Goal: Communication & Community: Answer question/provide support

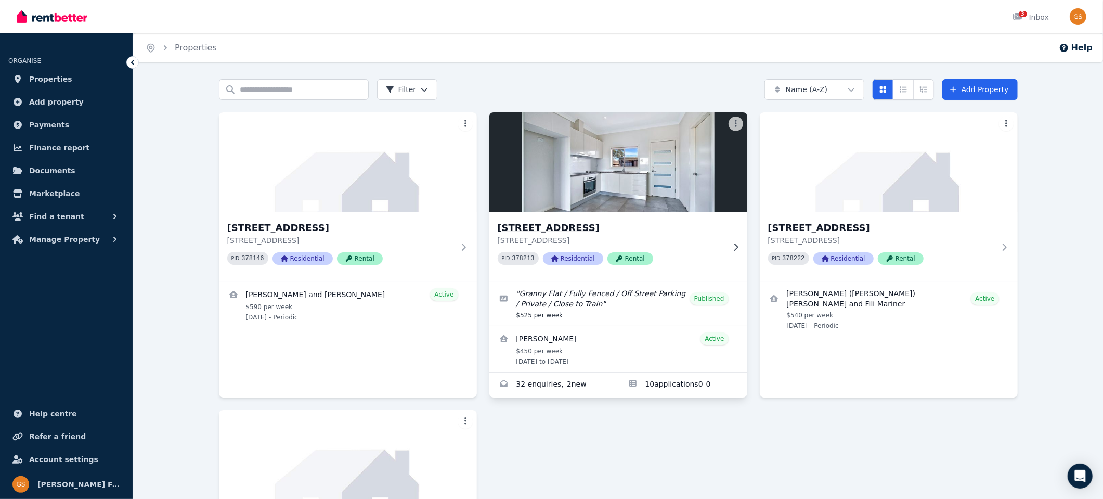
click at [571, 225] on h3 "[STREET_ADDRESS]" at bounding box center [611, 227] width 227 height 15
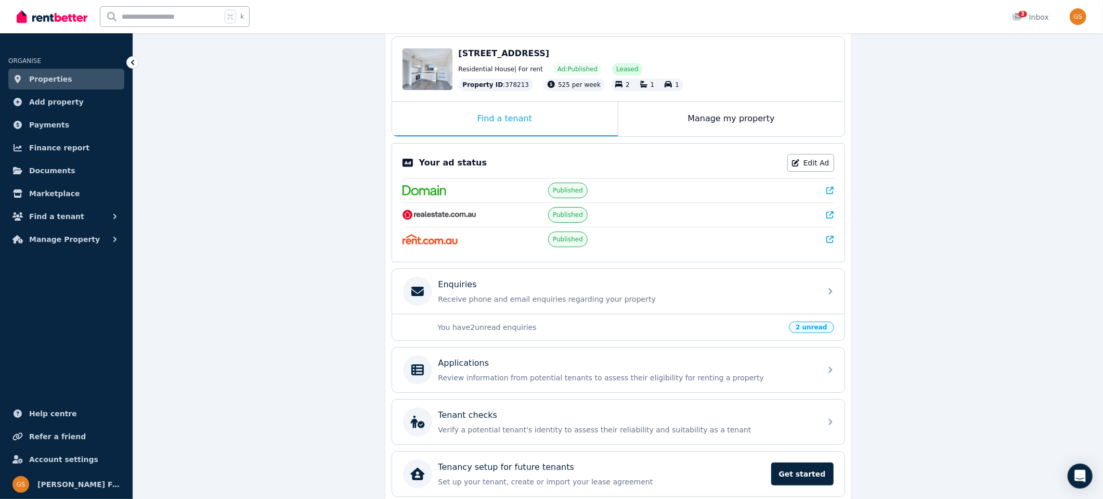
scroll to position [108, 0]
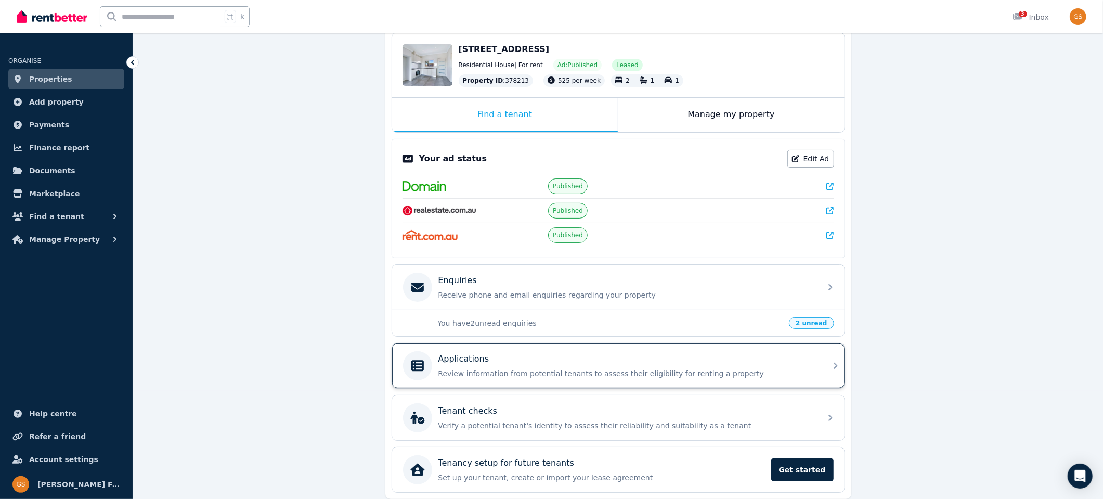
click at [829, 359] on icon at bounding box center [835, 365] width 12 height 12
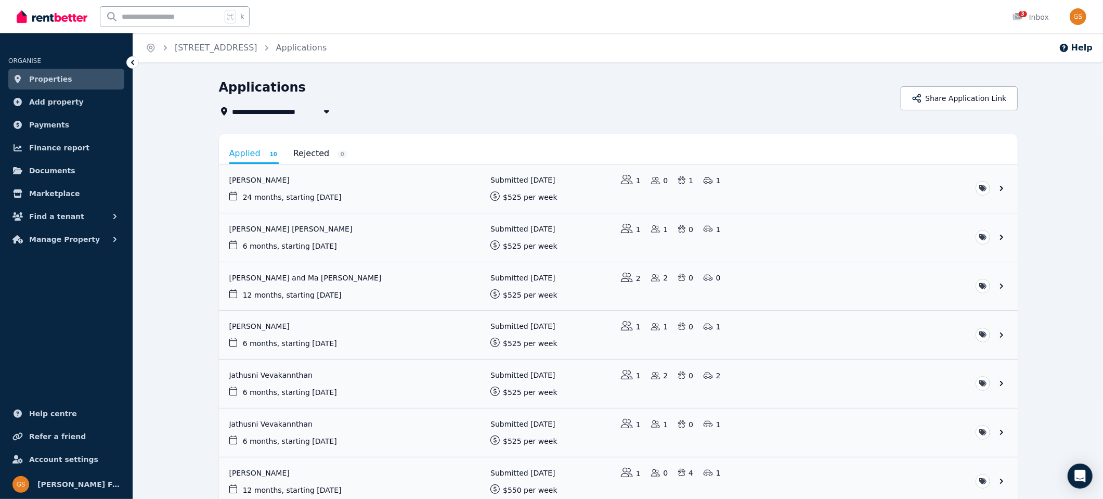
drag, startPoint x: 619, startPoint y: 247, endPoint x: 598, endPoint y: 3, distance: 245.3
click at [68, 80] on link "Properties" at bounding box center [66, 79] width 116 height 21
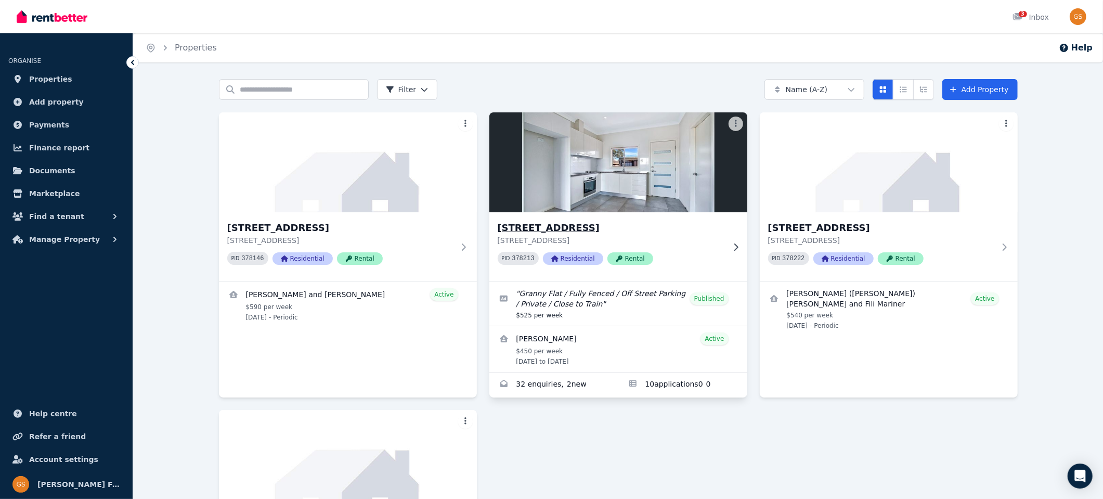
click at [513, 223] on h3 "[STREET_ADDRESS]" at bounding box center [611, 227] width 227 height 15
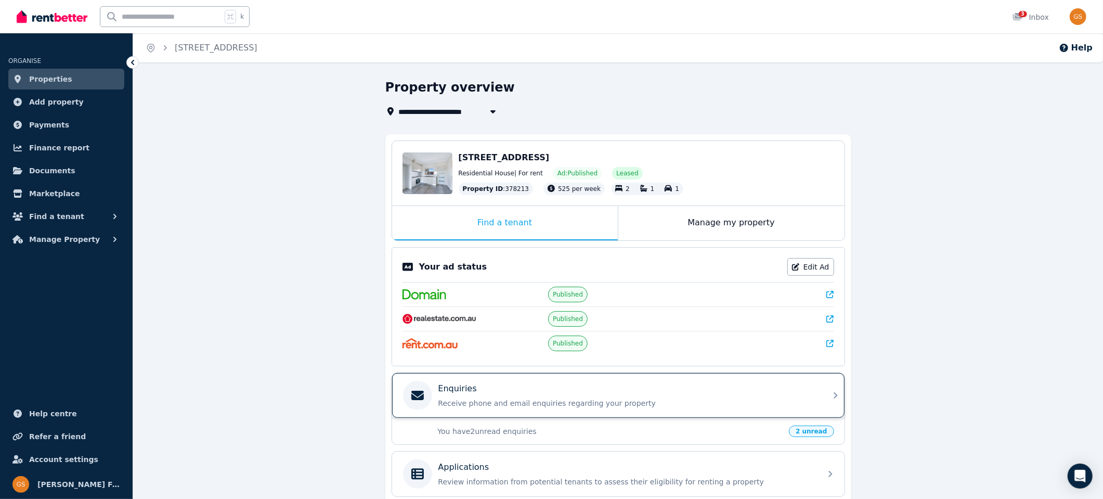
click at [711, 392] on div "Enquiries Receive phone and email enquiries regarding your property" at bounding box center [626, 395] width 376 height 26
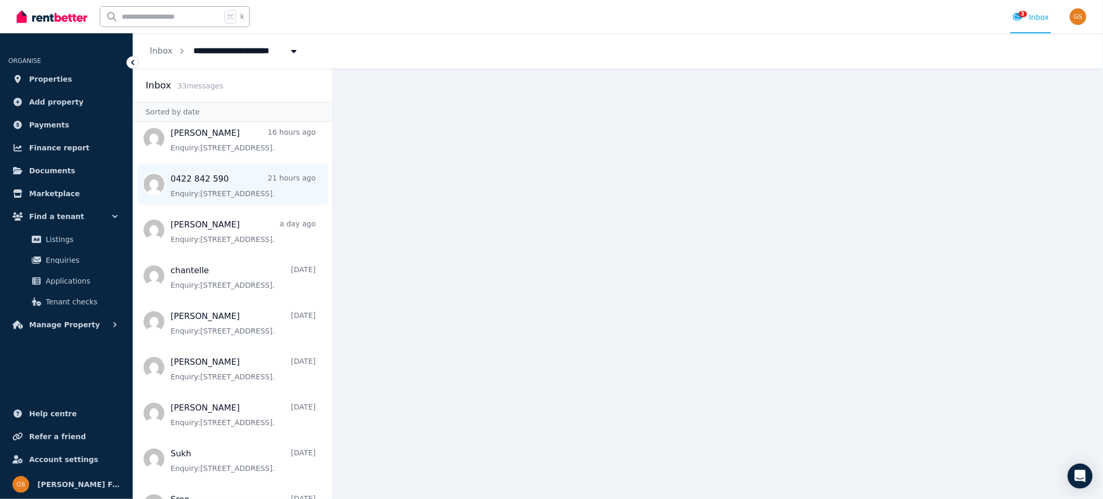
scroll to position [150, 0]
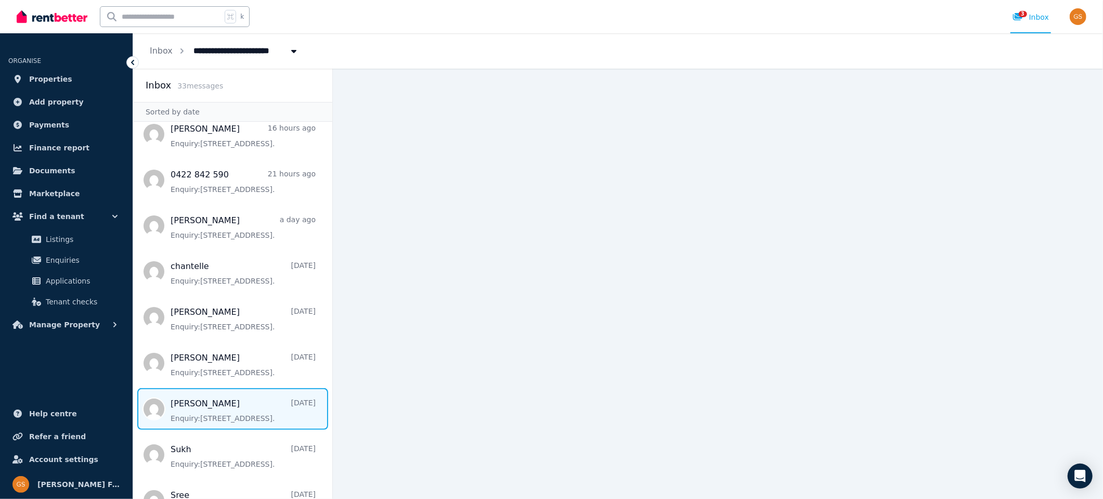
click at [204, 406] on span "Message list" at bounding box center [232, 409] width 199 height 42
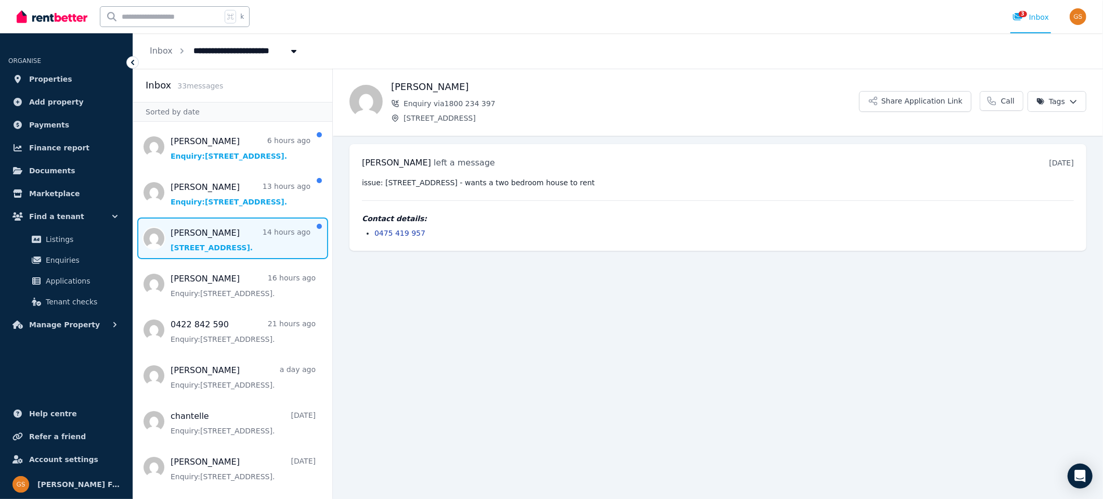
click at [205, 240] on span "Message list" at bounding box center [232, 238] width 199 height 42
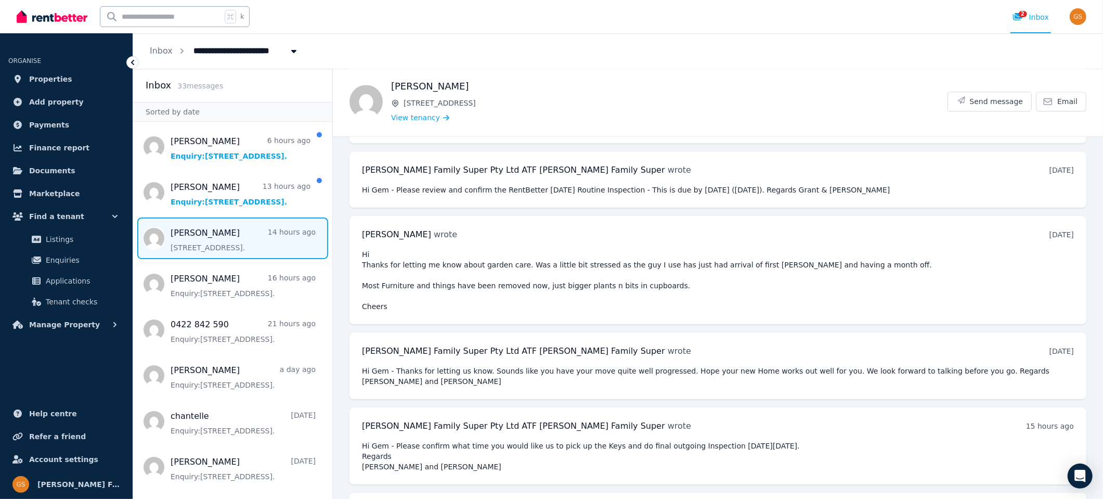
scroll to position [5298, 0]
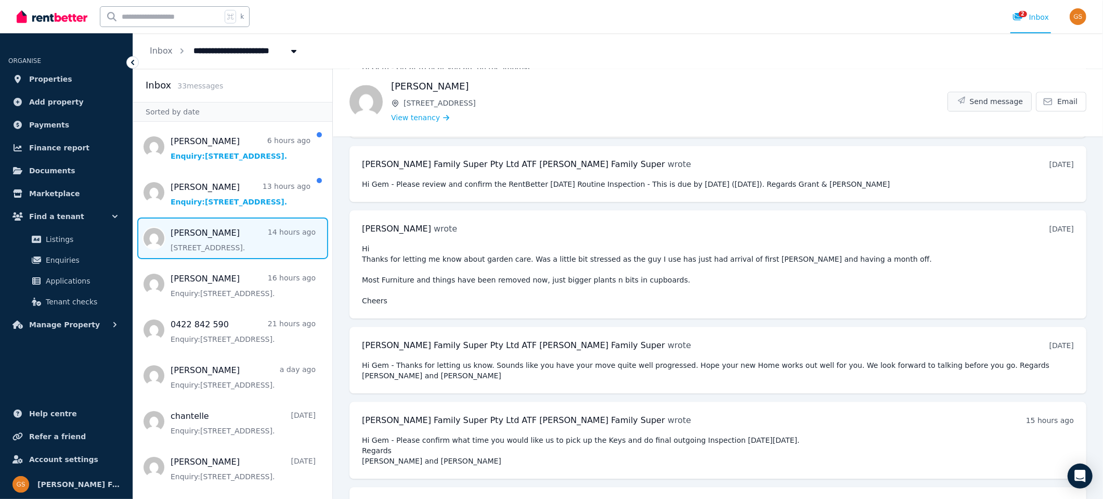
click at [1006, 100] on span "Send message" at bounding box center [997, 101] width 54 height 10
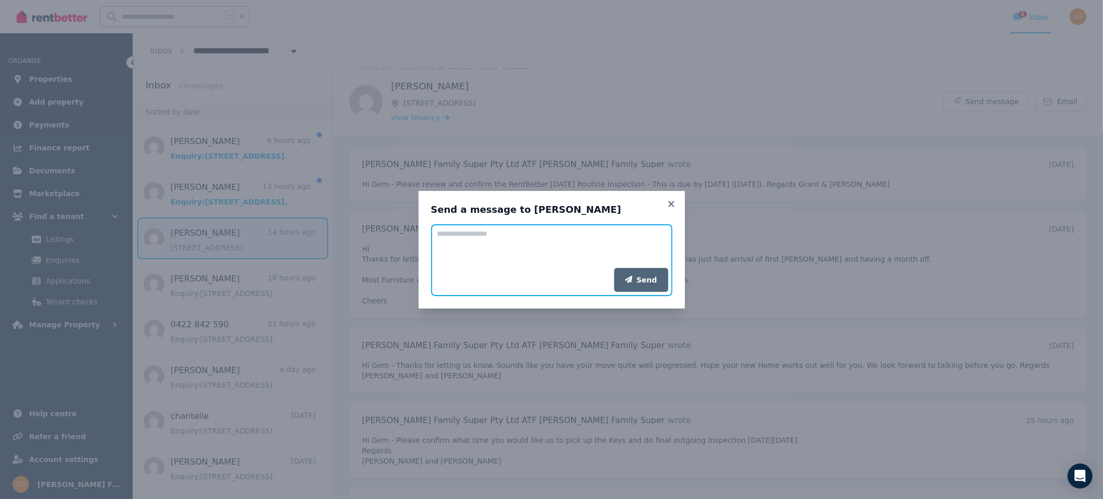
click at [486, 241] on textarea "Add your message" at bounding box center [551, 246] width 241 height 44
click at [536, 234] on textarea "**********" at bounding box center [551, 246] width 241 height 44
click at [663, 234] on textarea "**********" at bounding box center [551, 246] width 241 height 44
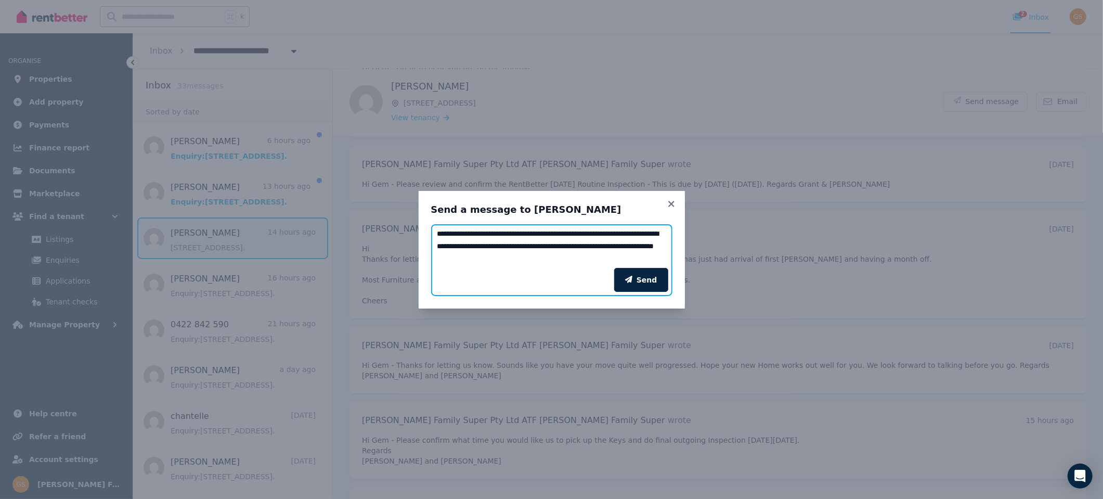
click at [453, 261] on textarea "**********" at bounding box center [551, 246] width 241 height 44
click at [665, 257] on textarea "**********" at bounding box center [551, 246] width 241 height 44
click at [593, 259] on textarea "**********" at bounding box center [551, 246] width 241 height 44
click at [592, 258] on textarea "**********" at bounding box center [551, 246] width 241 height 44
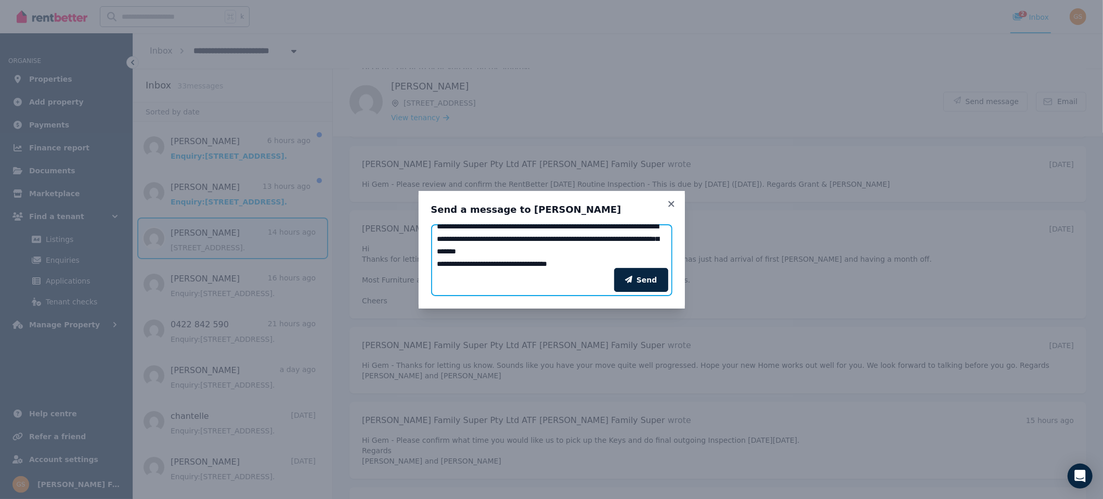
click at [603, 261] on textarea "**********" at bounding box center [551, 246] width 241 height 44
click at [507, 234] on textarea "**********" at bounding box center [551, 246] width 241 height 44
click at [542, 258] on textarea "**********" at bounding box center [551, 246] width 241 height 44
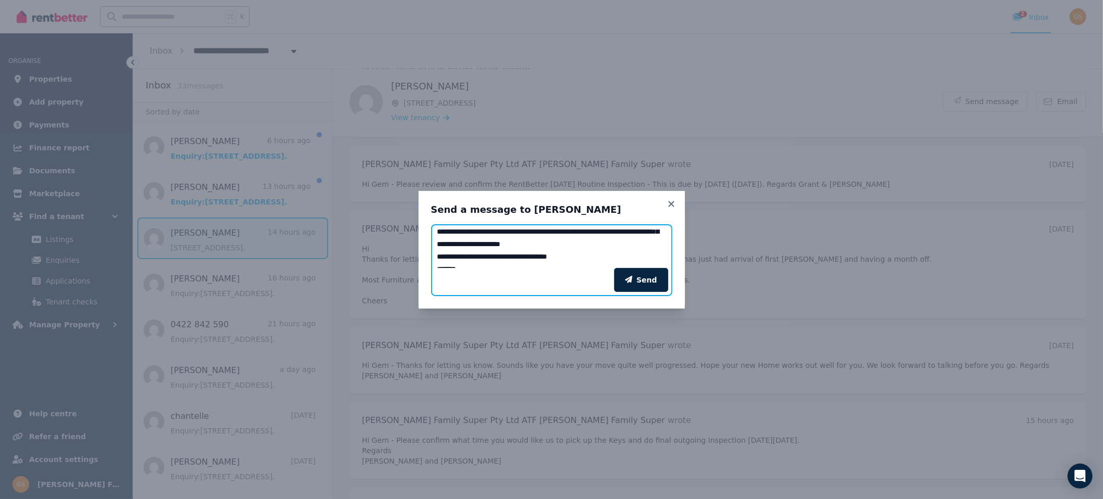
click at [463, 259] on textarea "**********" at bounding box center [551, 246] width 241 height 44
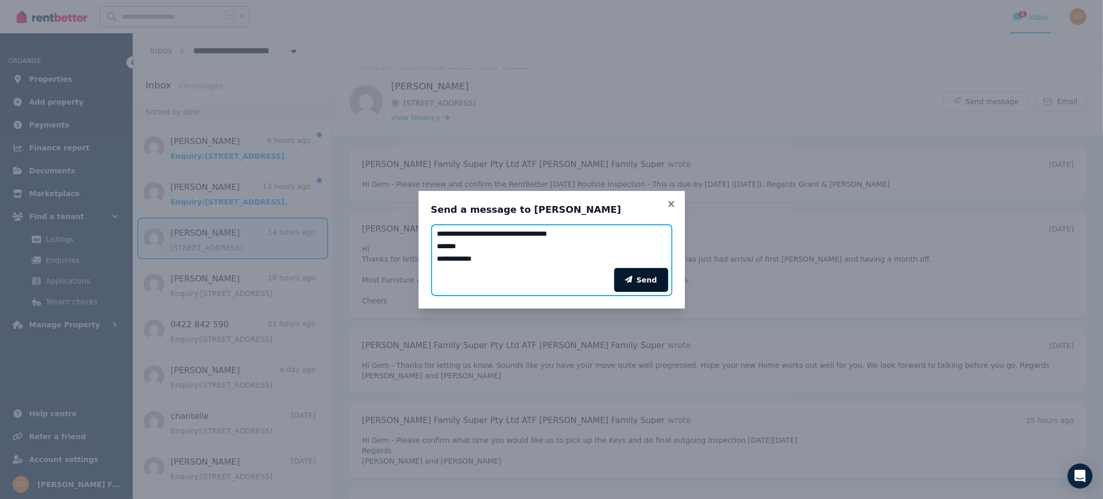
type textarea "**********"
click at [642, 281] on button "Send" at bounding box center [641, 280] width 54 height 24
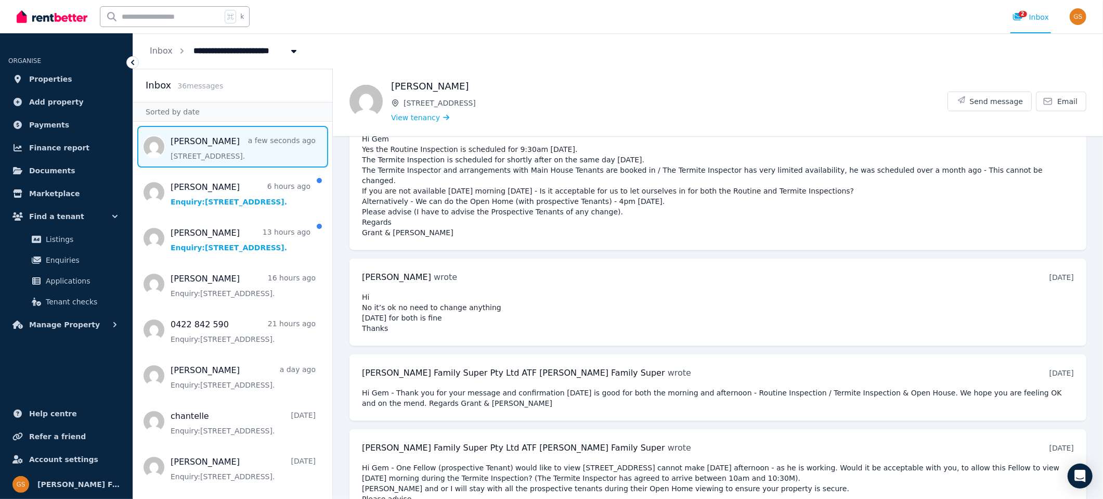
scroll to position [5404, 0]
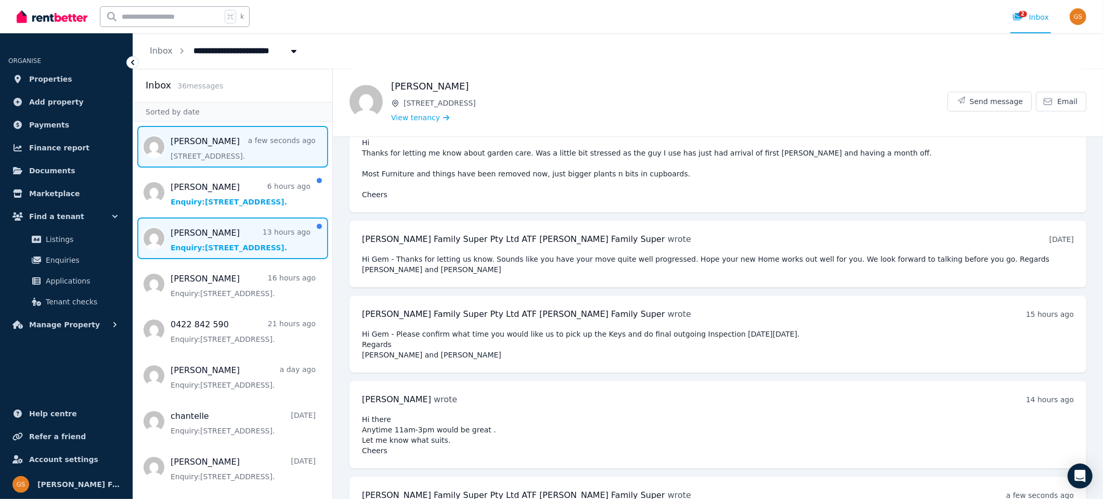
click at [194, 236] on span "Message list" at bounding box center [232, 238] width 199 height 42
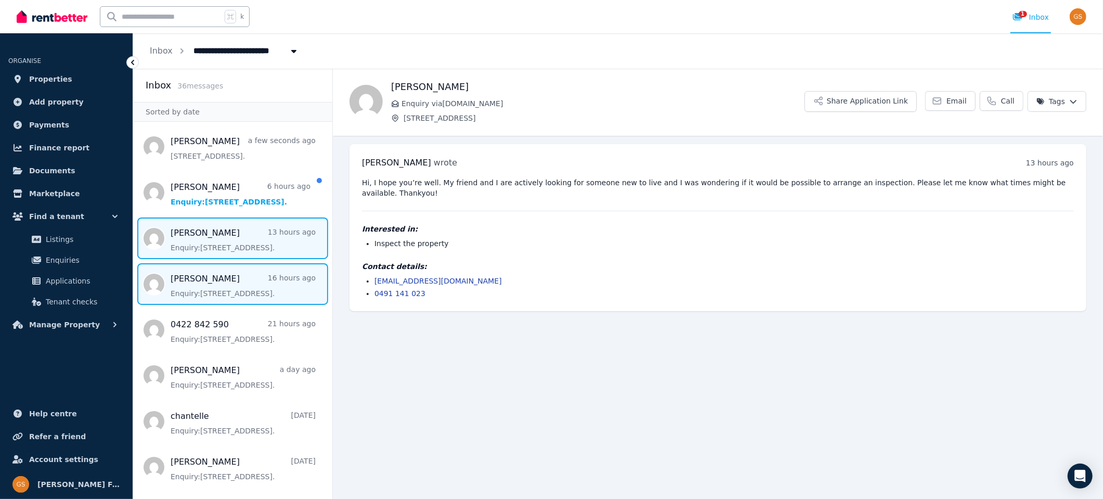
click at [221, 281] on span "Message list" at bounding box center [232, 284] width 199 height 42
click at [216, 252] on span "Message list" at bounding box center [232, 238] width 199 height 42
click at [229, 285] on span "Message list" at bounding box center [232, 284] width 199 height 42
click at [214, 237] on span "Message list" at bounding box center [232, 238] width 199 height 42
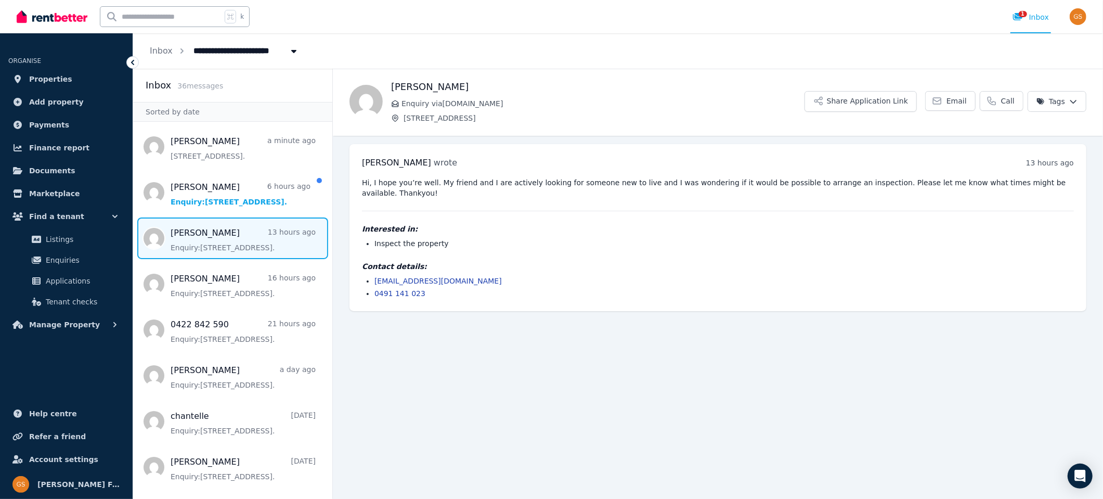
click at [208, 237] on span "Message list" at bounding box center [232, 238] width 199 height 42
click at [844, 100] on button "Share Application Link" at bounding box center [860, 101] width 112 height 21
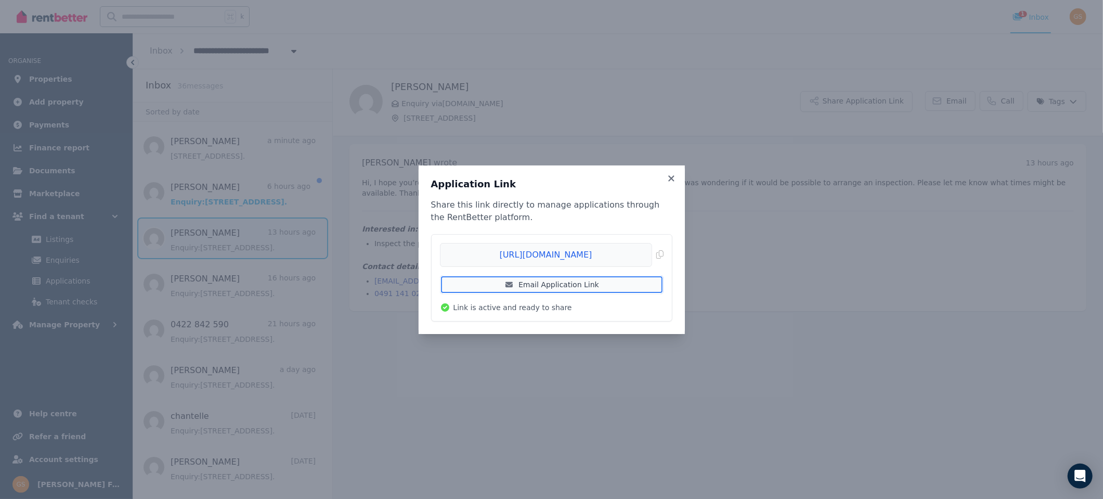
click at [566, 290] on link "Email Application Link" at bounding box center [552, 284] width 224 height 19
click at [674, 180] on icon at bounding box center [671, 178] width 10 height 9
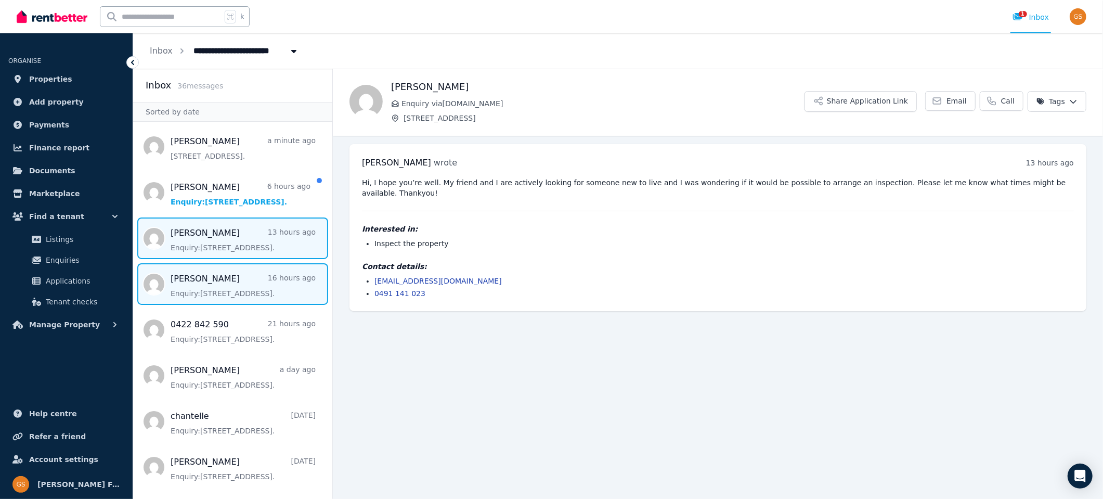
click at [232, 274] on span "Message list" at bounding box center [232, 284] width 199 height 42
click at [177, 240] on span "Message list" at bounding box center [232, 238] width 199 height 42
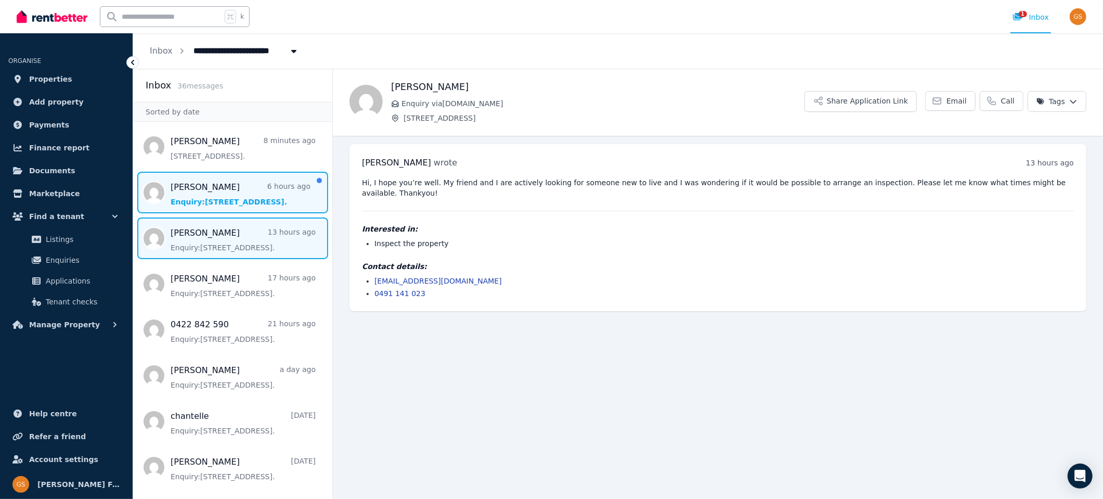
click at [210, 183] on span "Message list" at bounding box center [232, 193] width 199 height 42
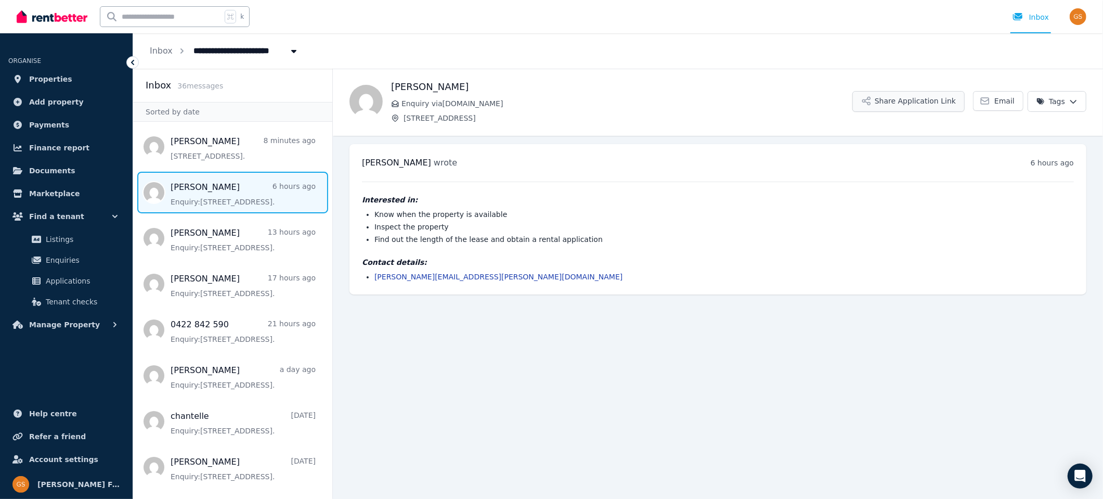
click at [911, 94] on button "Share Application Link" at bounding box center [908, 101] width 112 height 21
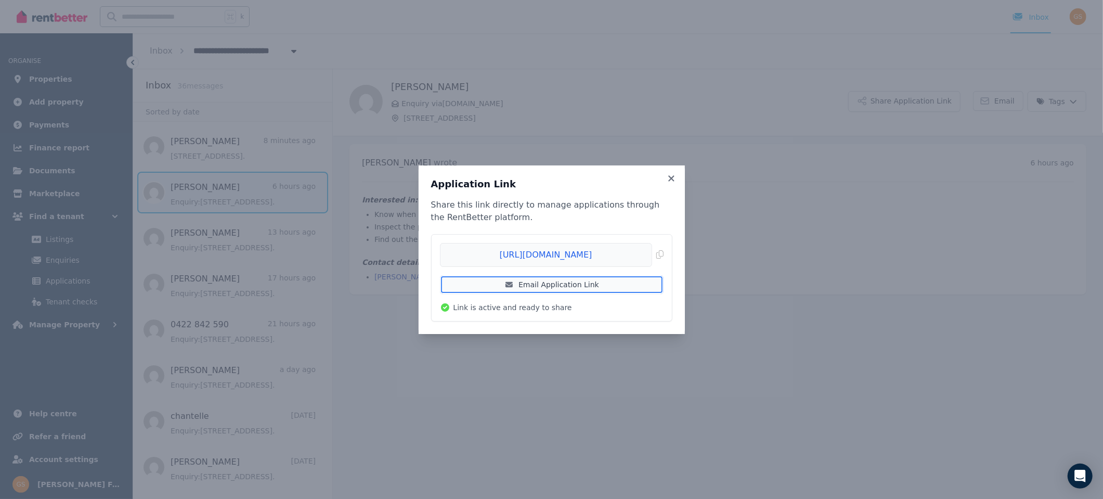
click at [584, 282] on link "Email Application Link" at bounding box center [552, 284] width 224 height 19
click at [672, 178] on icon at bounding box center [671, 178] width 10 height 9
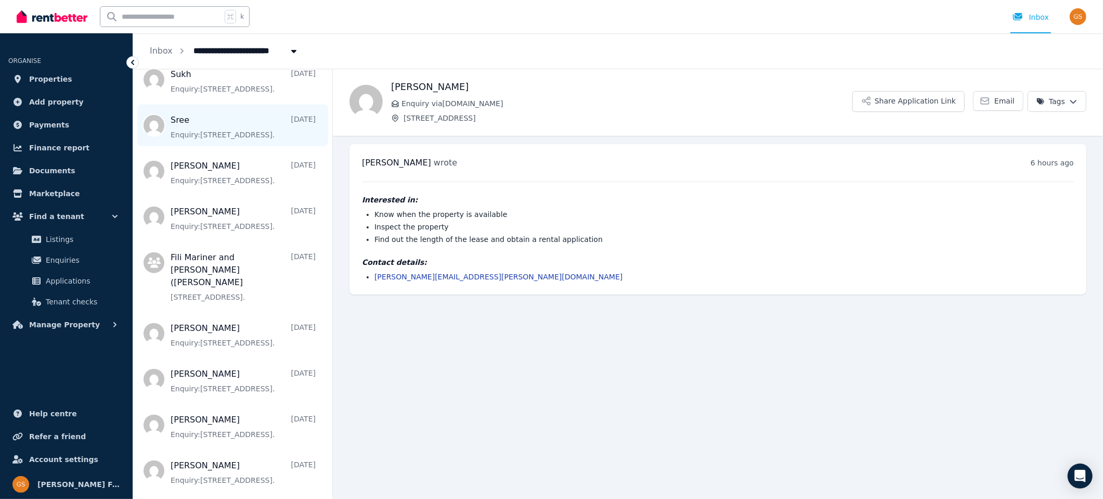
scroll to position [598, 0]
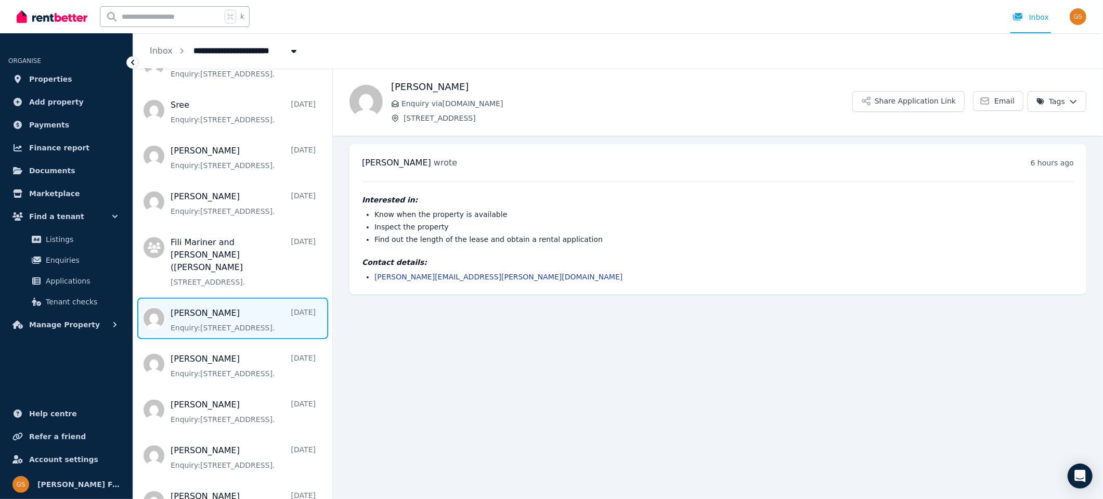
click at [184, 300] on span "Message list" at bounding box center [232, 318] width 199 height 42
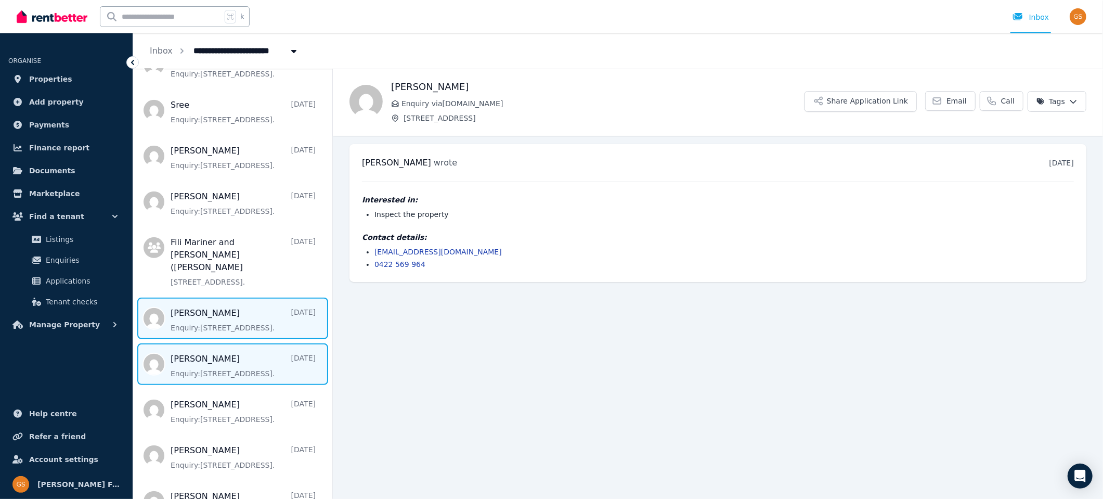
click at [206, 351] on span "Message list" at bounding box center [232, 364] width 199 height 42
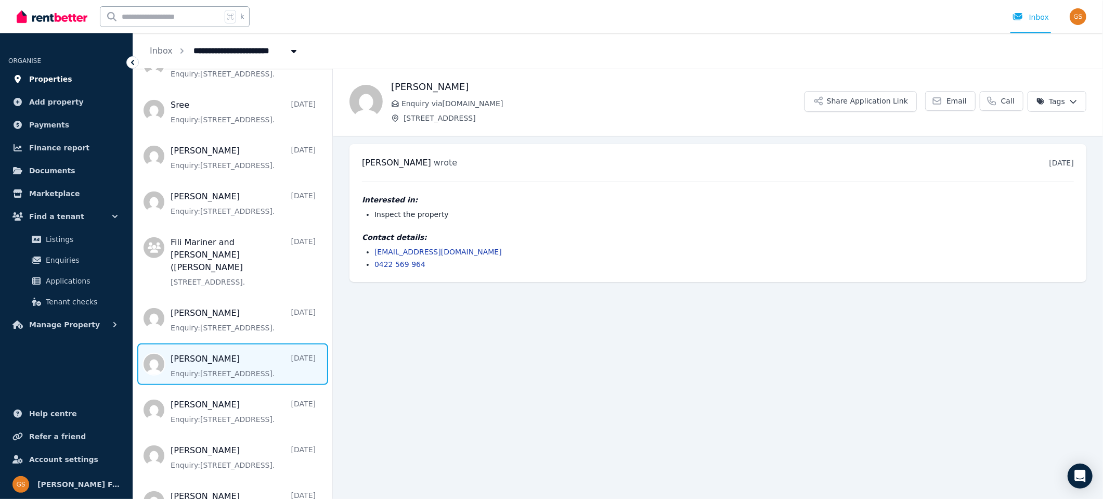
click at [38, 77] on span "Properties" at bounding box center [50, 79] width 43 height 12
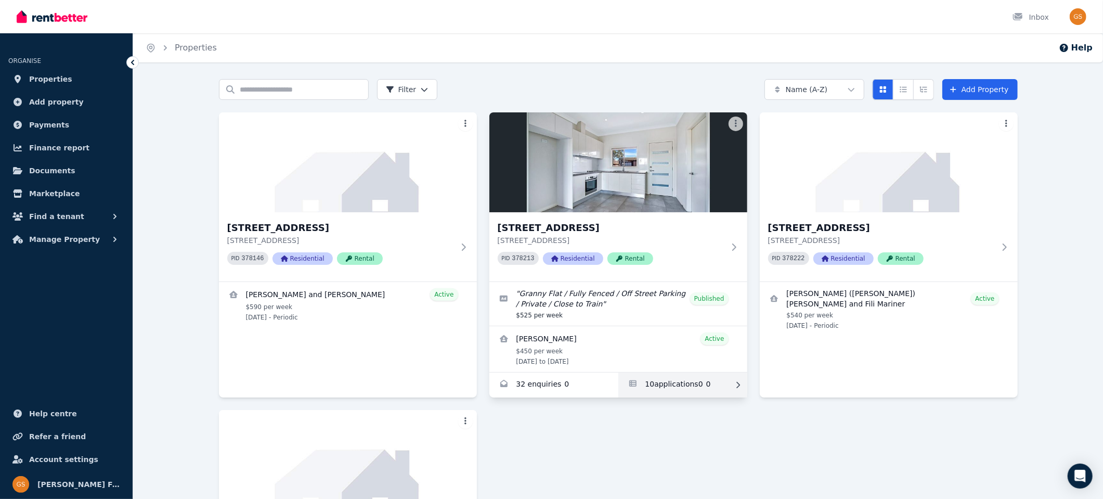
click at [672, 383] on link "Applications for 15A Crown St, Riverstone" at bounding box center [682, 384] width 129 height 25
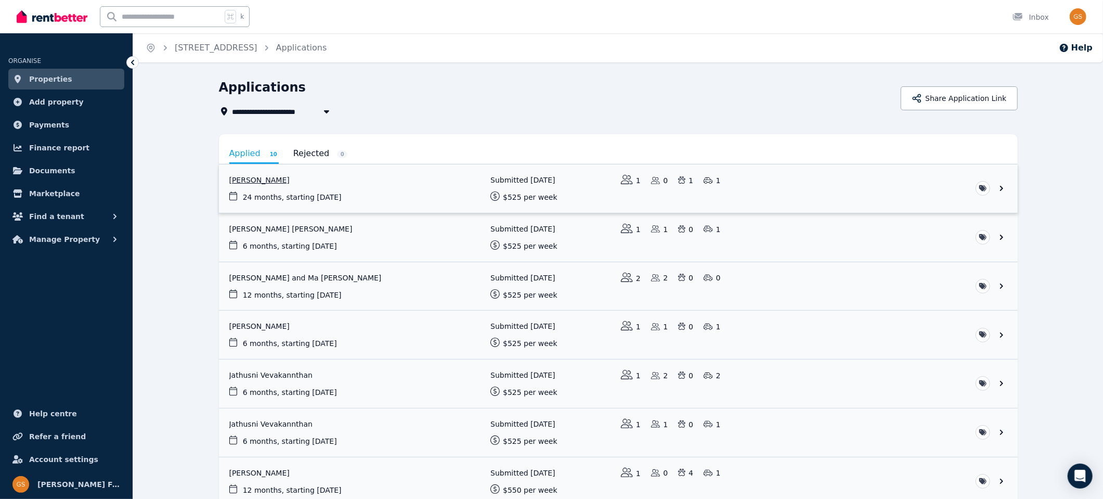
click at [999, 186] on link "View application: Rebecca King" at bounding box center [618, 188] width 799 height 48
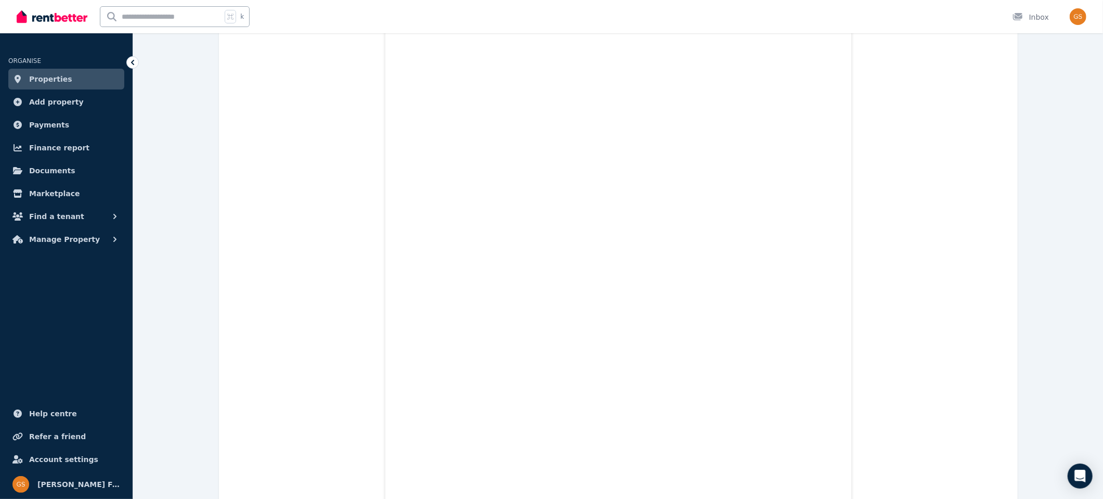
scroll to position [1604, 0]
click at [133, 62] on icon at bounding box center [132, 62] width 10 height 10
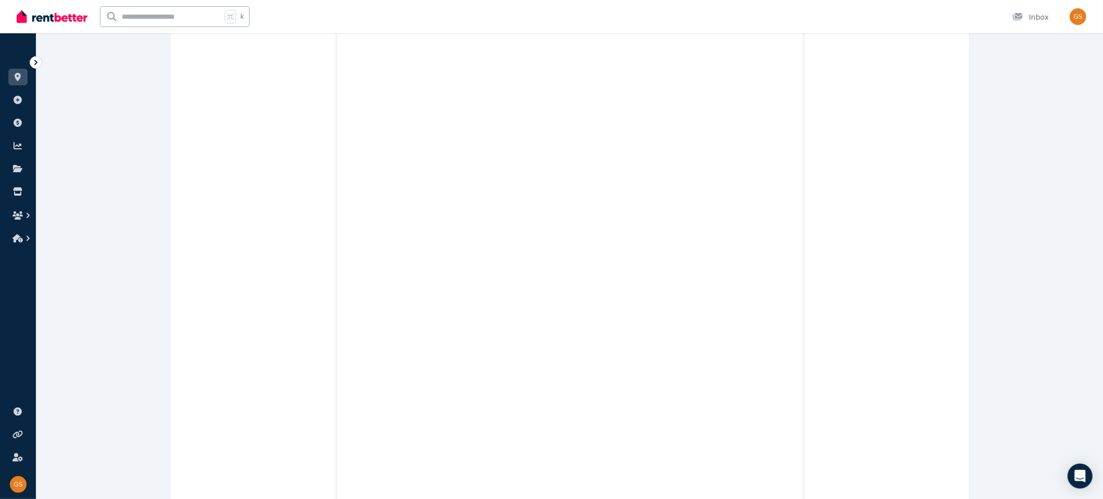
click at [38, 59] on icon at bounding box center [36, 62] width 10 height 10
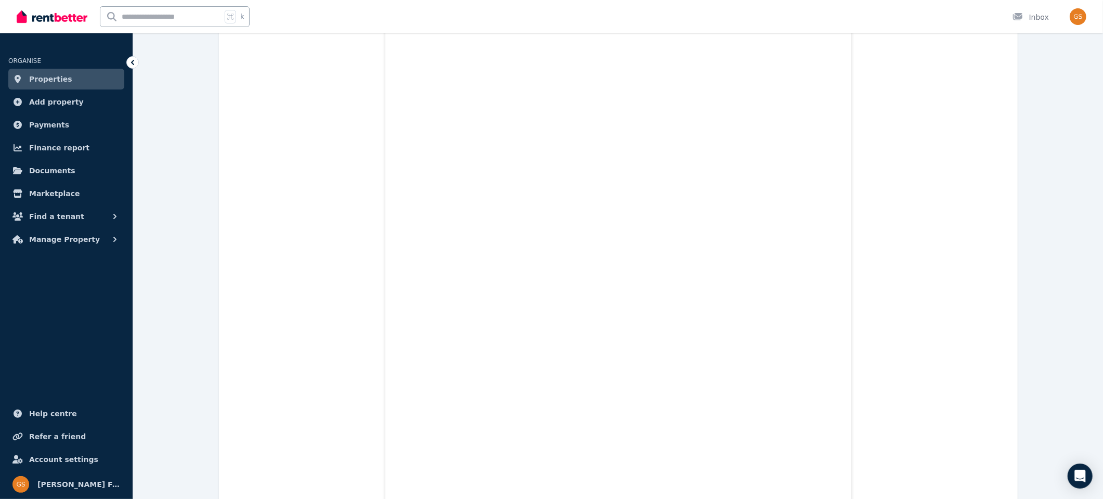
click at [42, 75] on span "Properties" at bounding box center [50, 79] width 43 height 12
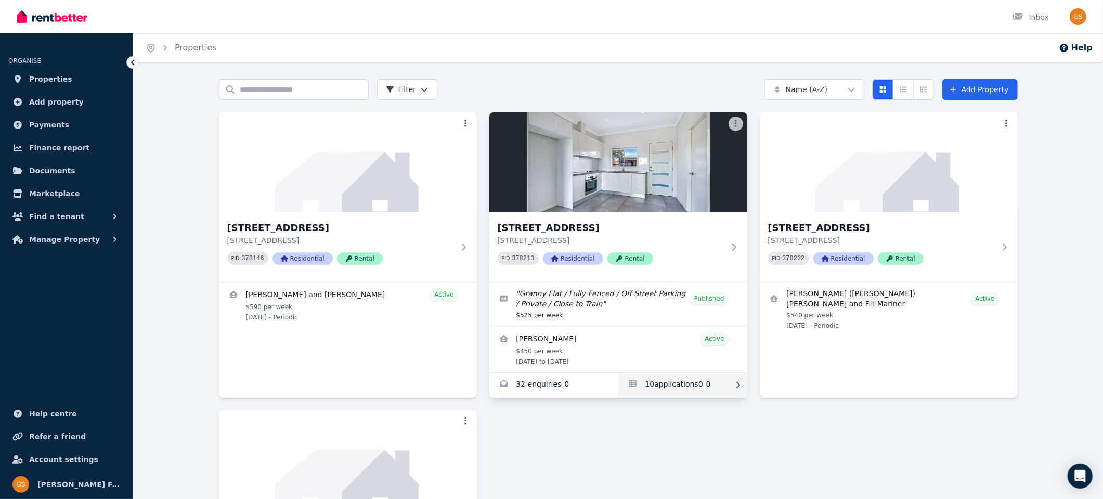
click at [671, 381] on link "Applications for 15A Crown St, Riverstone" at bounding box center [682, 384] width 129 height 25
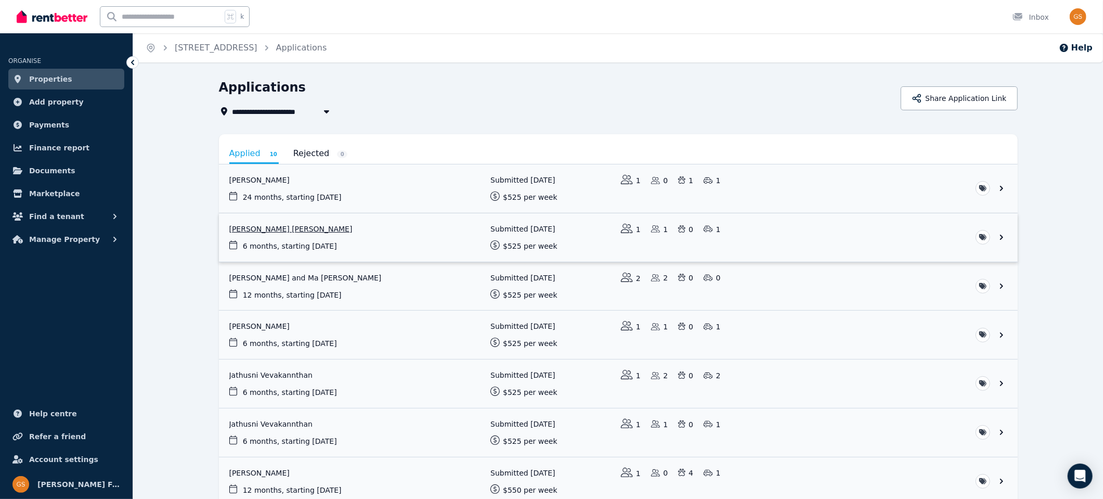
click at [1001, 234] on link "View application: Manpreet Singh Sidhu" at bounding box center [618, 237] width 799 height 48
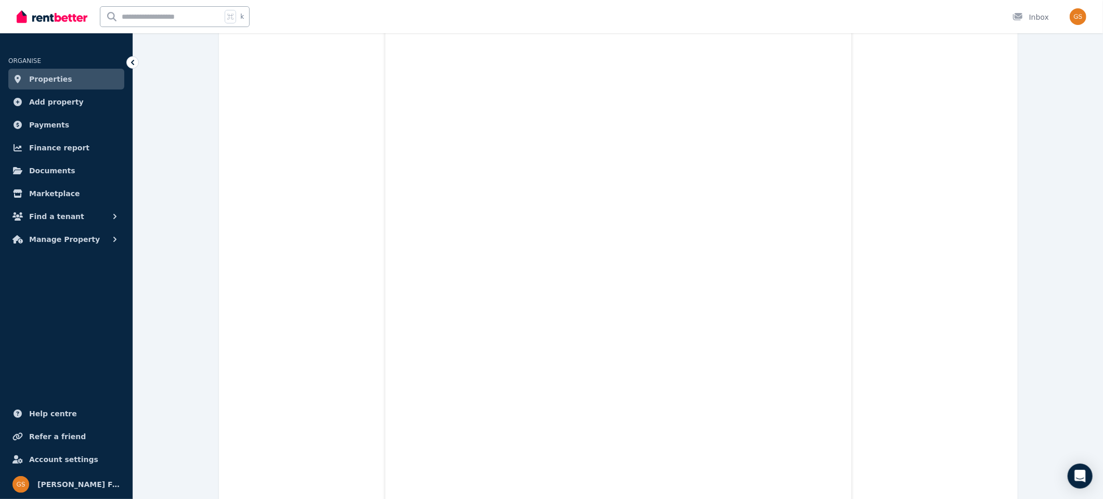
scroll to position [1118, 0]
drag, startPoint x: 88, startPoint y: 166, endPoint x: 86, endPoint y: 144, distance: 22.4
click at [88, 166] on link "Documents" at bounding box center [66, 170] width 116 height 21
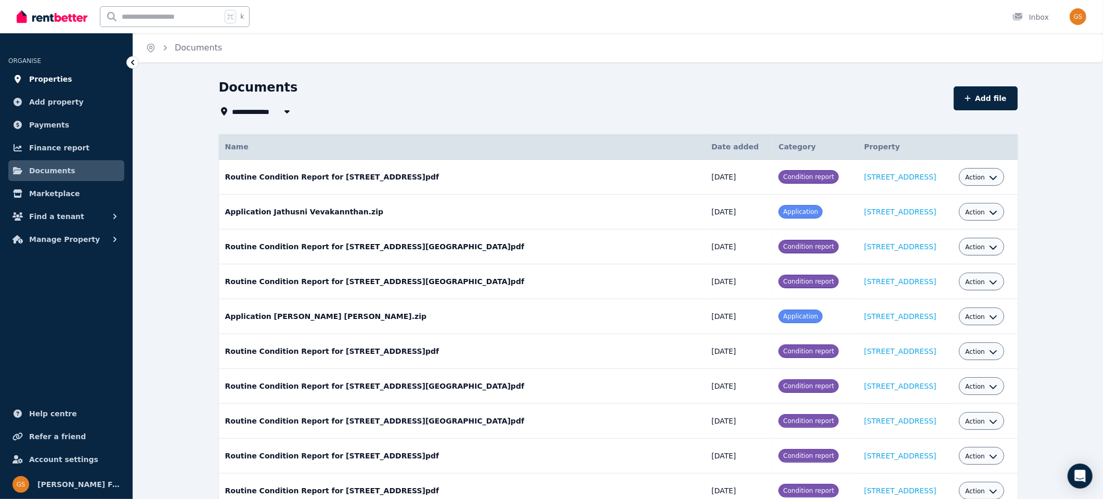
click at [47, 73] on span "Properties" at bounding box center [50, 79] width 43 height 12
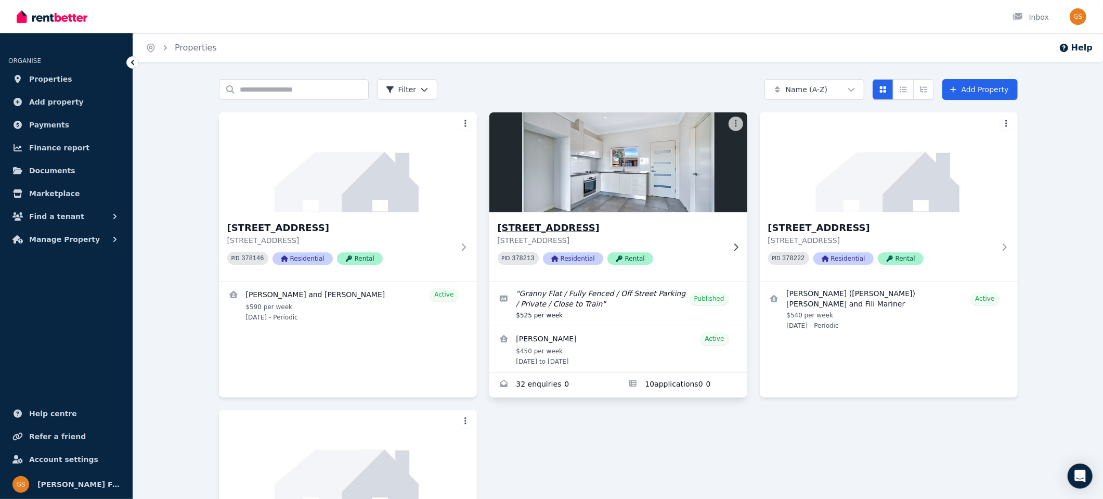
click at [537, 227] on h3 "[STREET_ADDRESS]" at bounding box center [611, 227] width 227 height 15
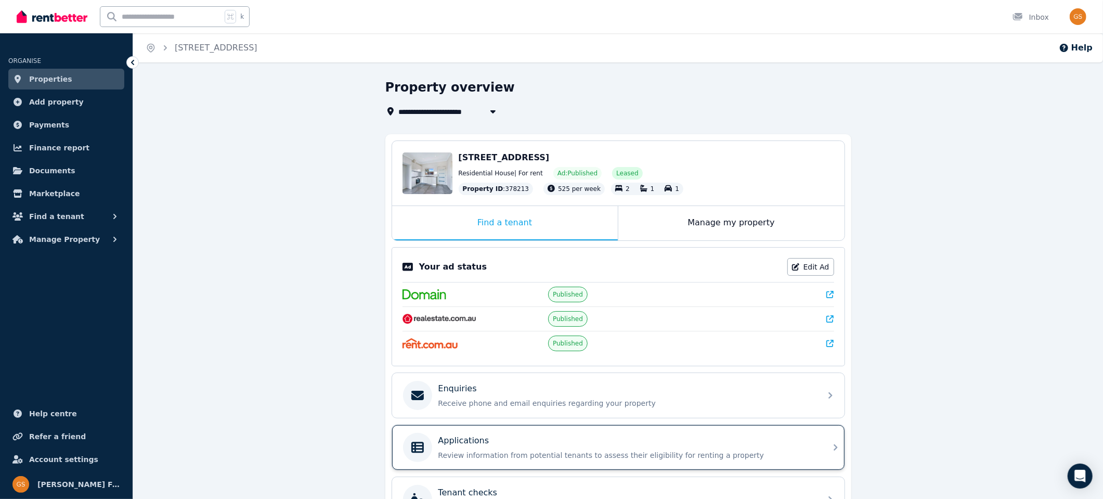
click at [468, 441] on p "Applications" at bounding box center [463, 440] width 51 height 12
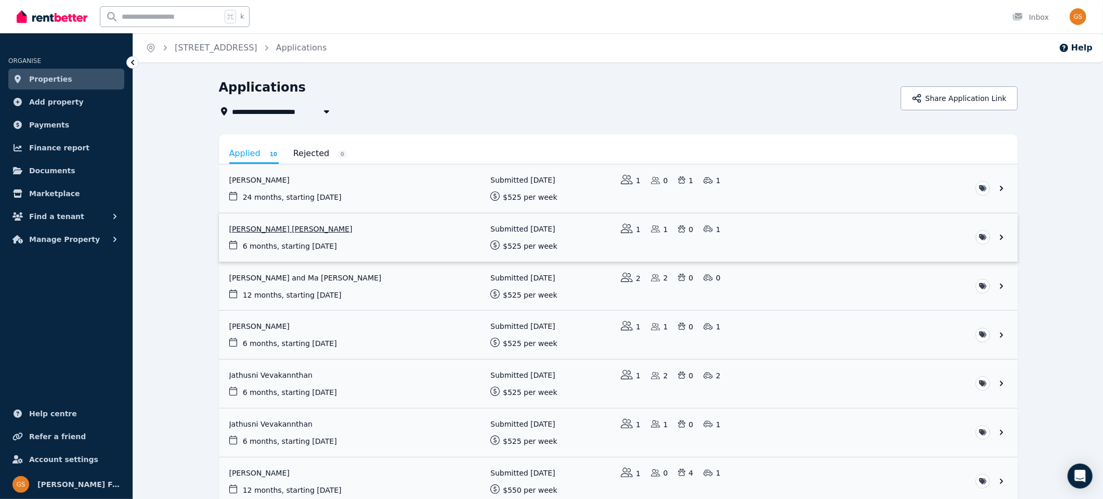
click at [276, 230] on link "View application: Manpreet Singh Sidhu" at bounding box center [618, 237] width 799 height 48
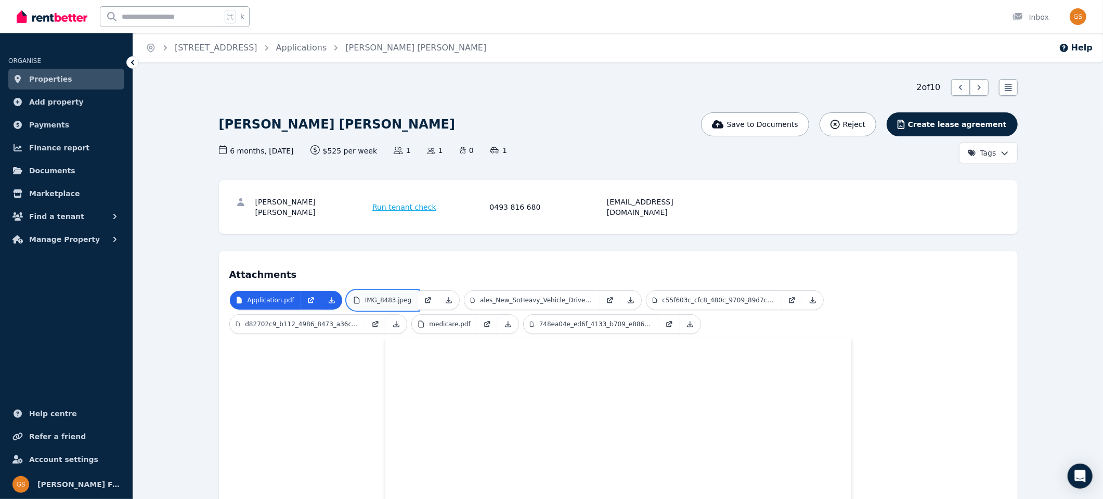
click at [391, 296] on p "IMG_8483.jpeg" at bounding box center [388, 300] width 47 height 8
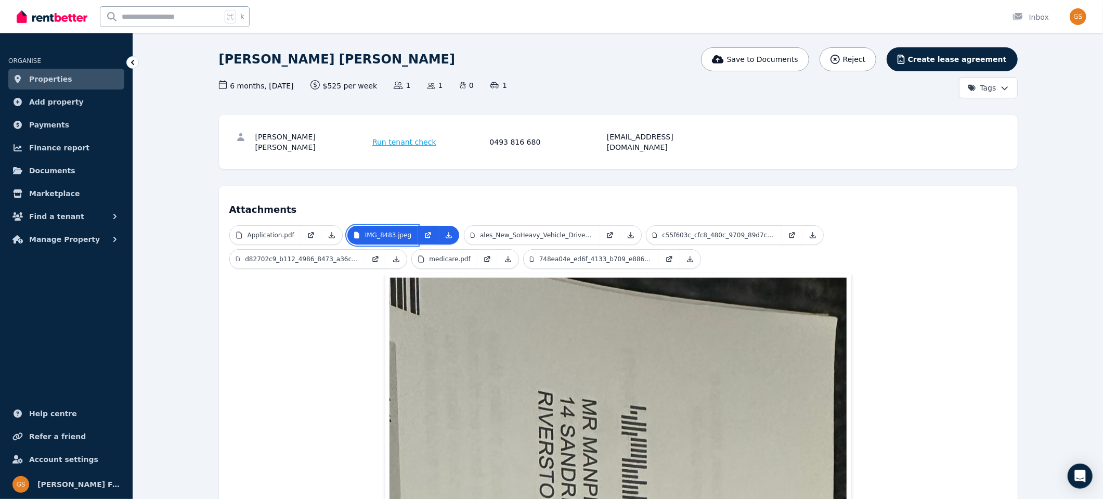
scroll to position [72, 0]
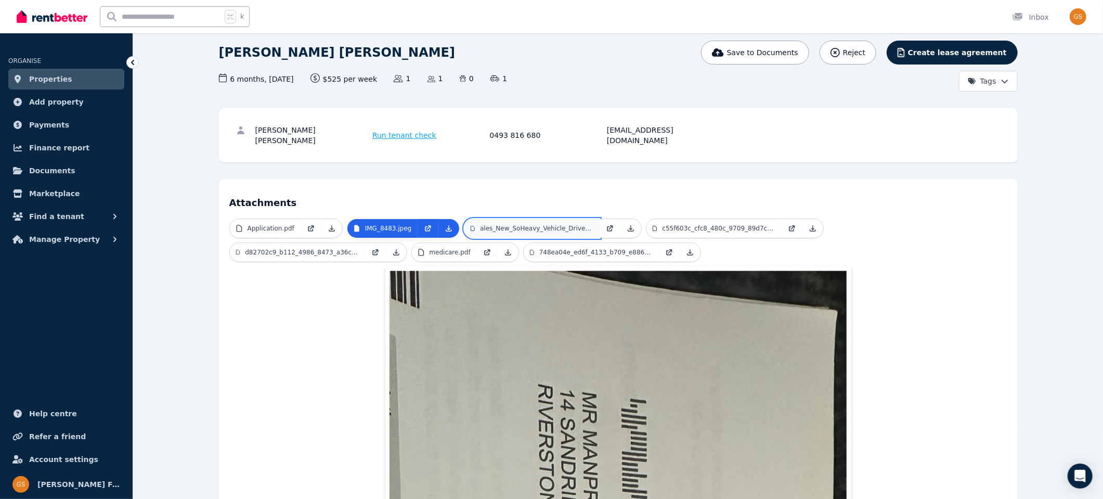
click at [525, 219] on link "ales_New_SoHeavy_Vehicle_Driver_Licence_2.pdf" at bounding box center [531, 228] width 135 height 19
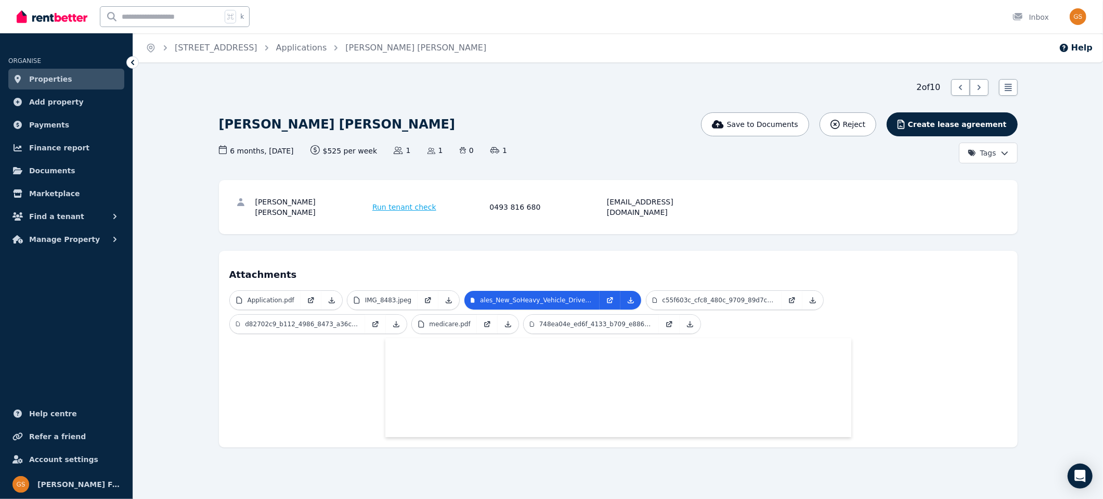
click at [679, 293] on div "Application.pdf IMG_8483.jpeg ales_New_SoHeavy_Vehicle_Driver_Licence_2.pdf c55…" at bounding box center [618, 363] width 778 height 147
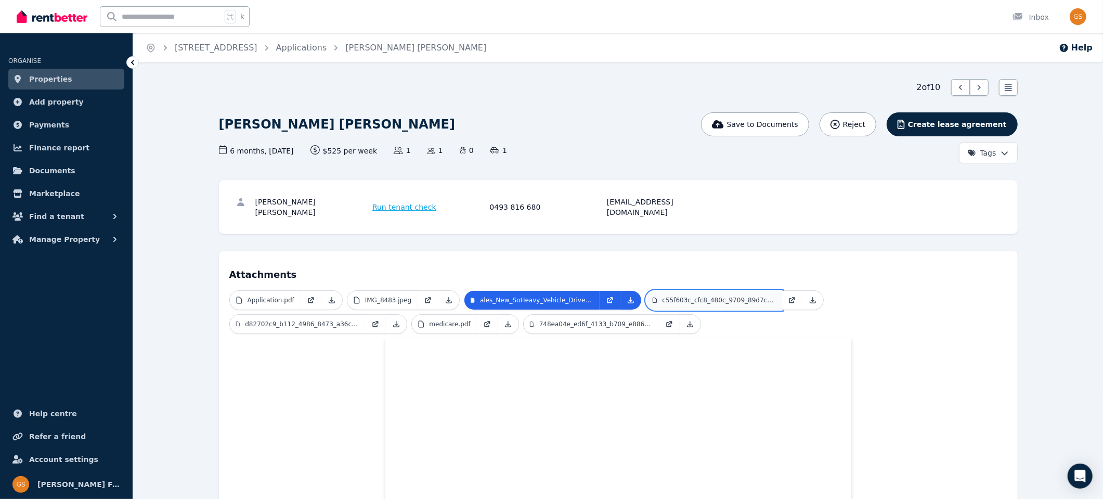
click at [691, 296] on p "c55f603c_cfc8_480c_9709_89d7c5376042.jpeg" at bounding box center [718, 300] width 113 height 8
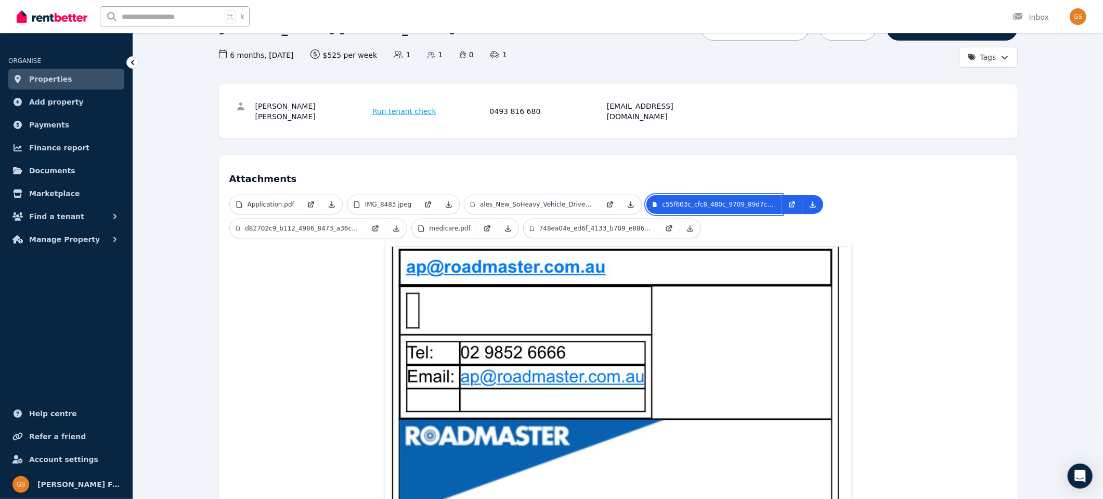
scroll to position [95, 0]
click at [278, 225] on p "d82702c9_b112_4986_8473_a36cb8b6aa28.jpeg" at bounding box center [301, 229] width 113 height 8
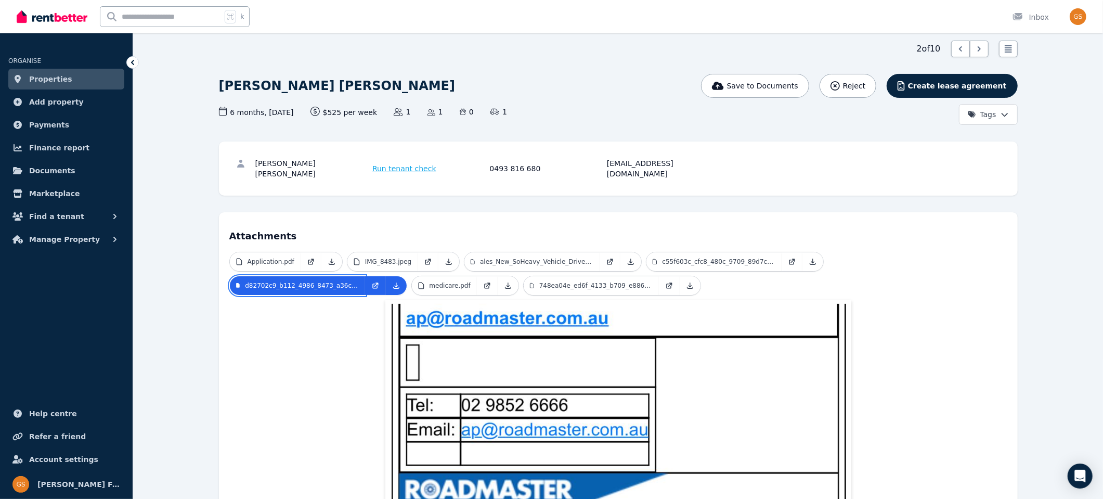
scroll to position [21, 0]
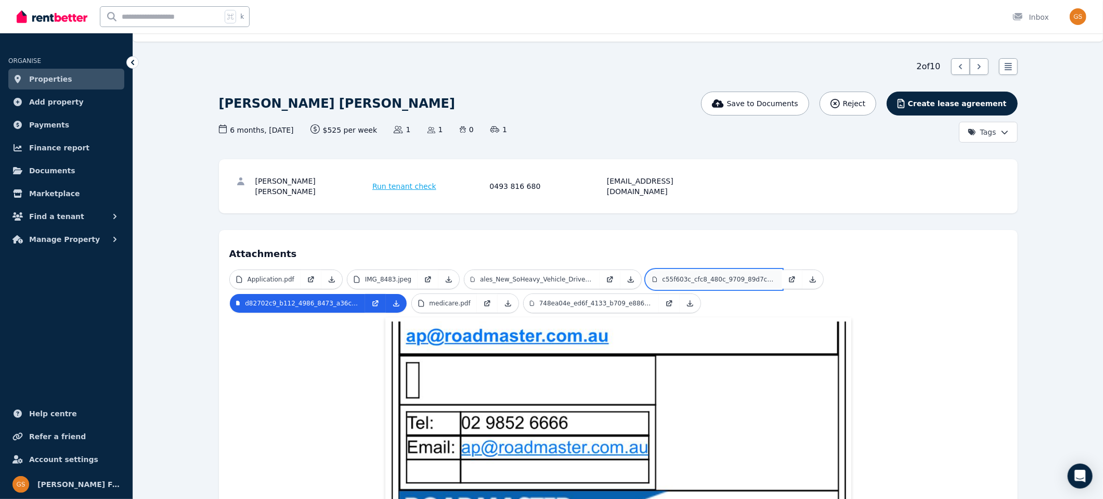
click at [705, 275] on p "c55f603c_cfc8_480c_9709_89d7c5376042.jpeg" at bounding box center [718, 279] width 113 height 8
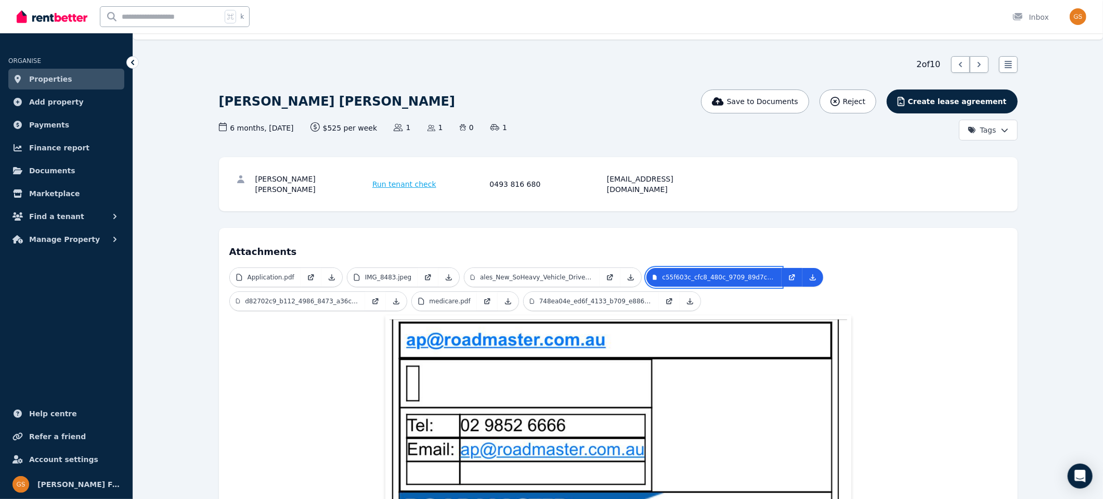
scroll to position [0, 0]
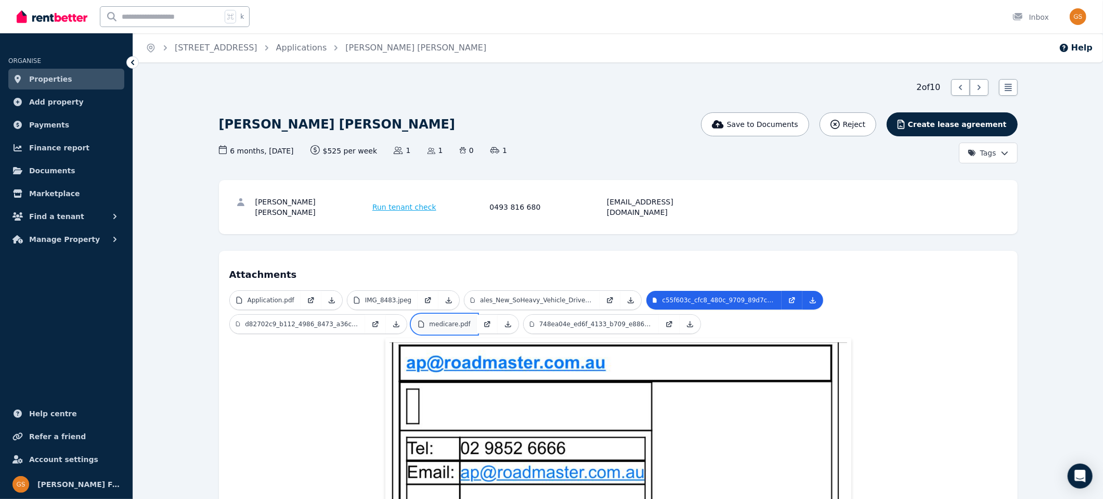
click at [449, 320] on p "medicare.pdf" at bounding box center [449, 324] width 41 height 8
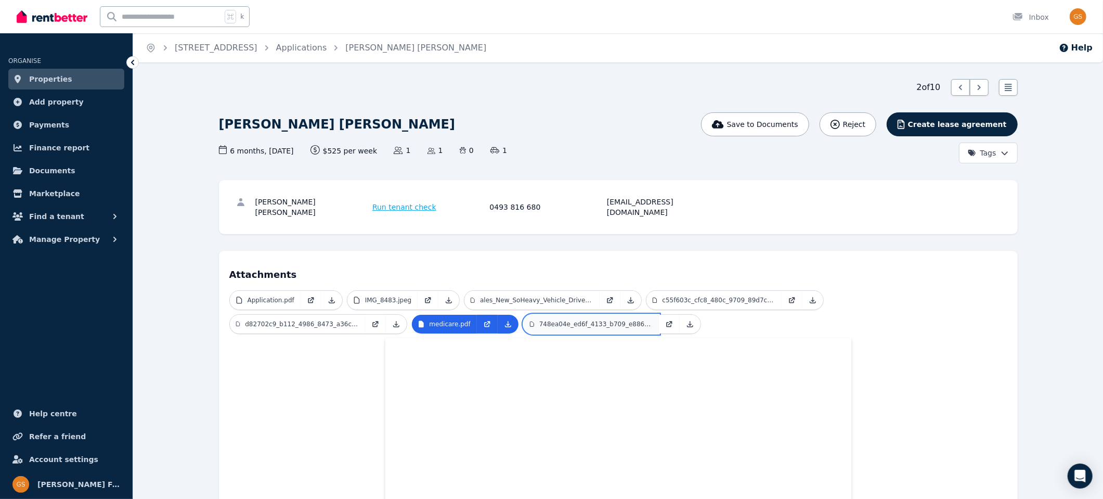
click at [582, 320] on p "748ea04e_ed6f_4133_b709_e886aefb3b31.jpeg" at bounding box center [595, 324] width 113 height 8
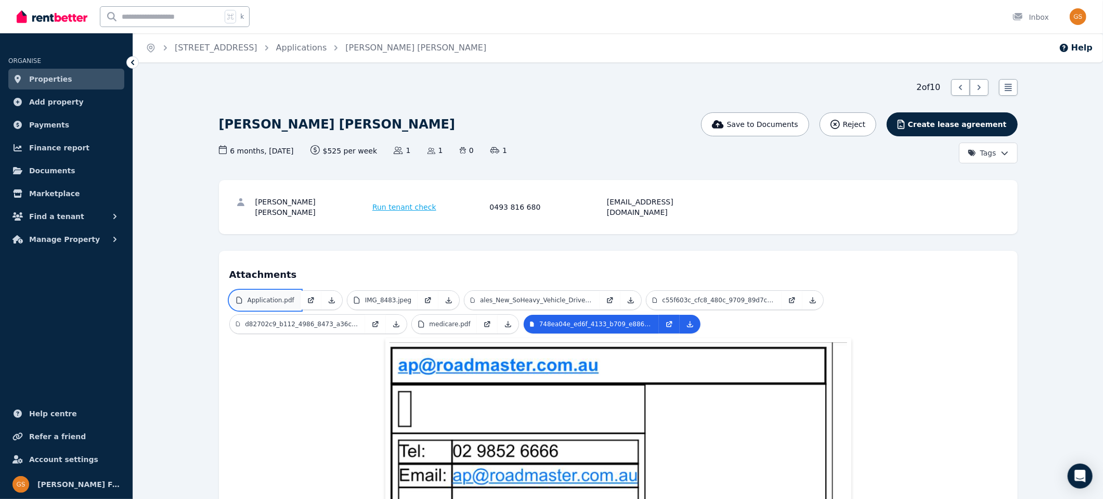
click at [267, 296] on p "Application.pdf" at bounding box center [270, 300] width 47 height 8
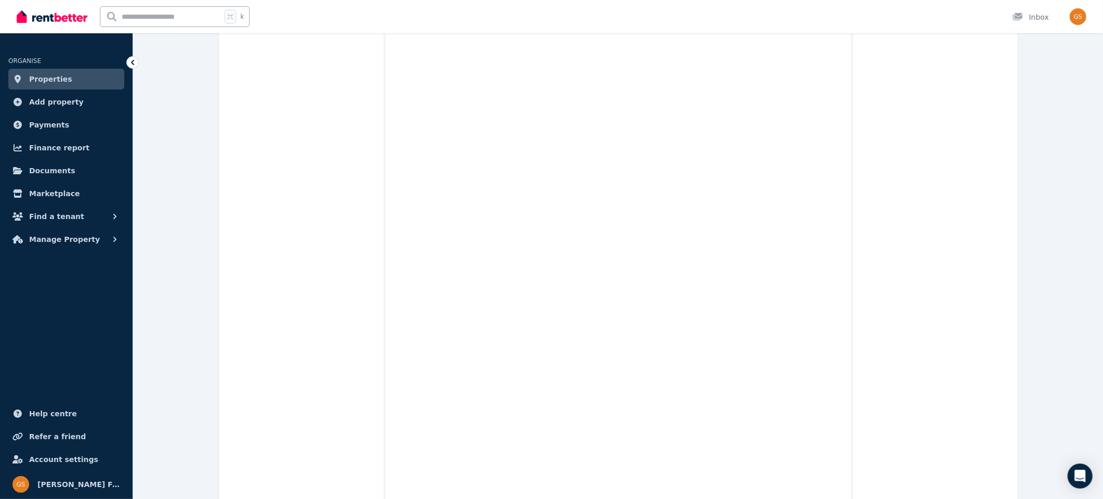
scroll to position [1374, 0]
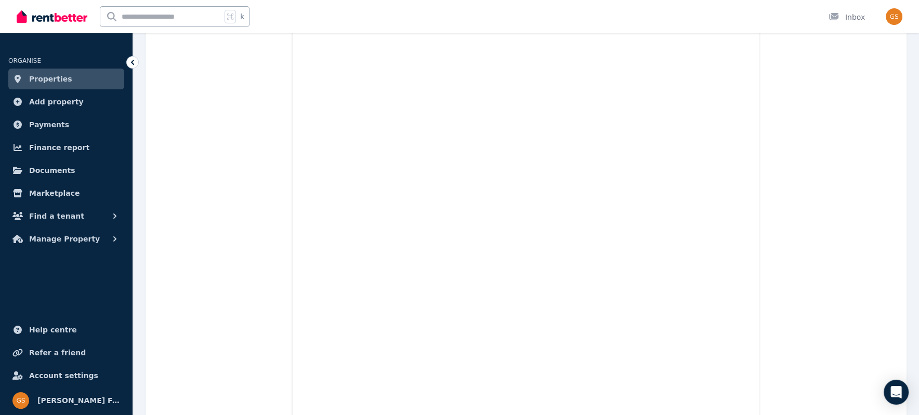
scroll to position [6060, 0]
click at [53, 331] on span "Help centre" at bounding box center [53, 330] width 48 height 12
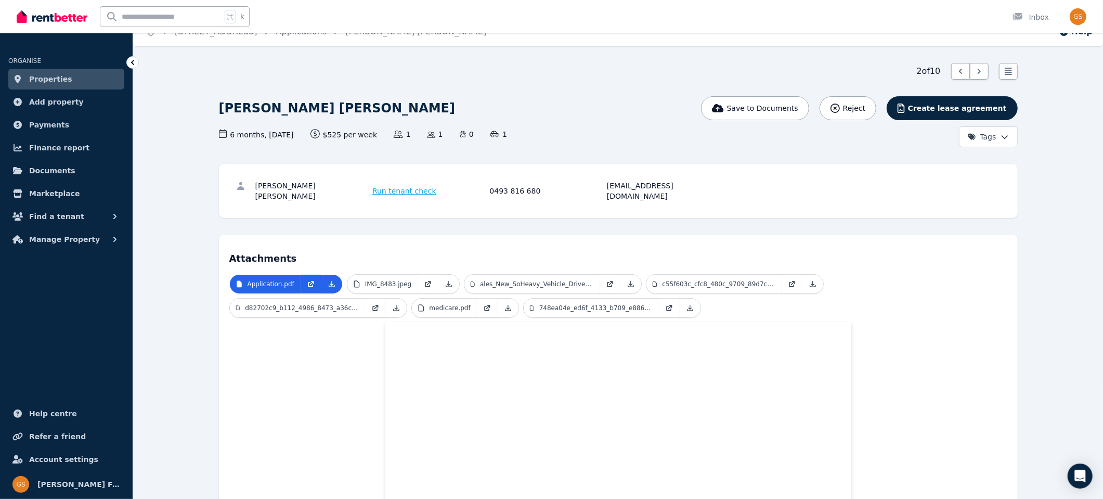
scroll to position [0, 0]
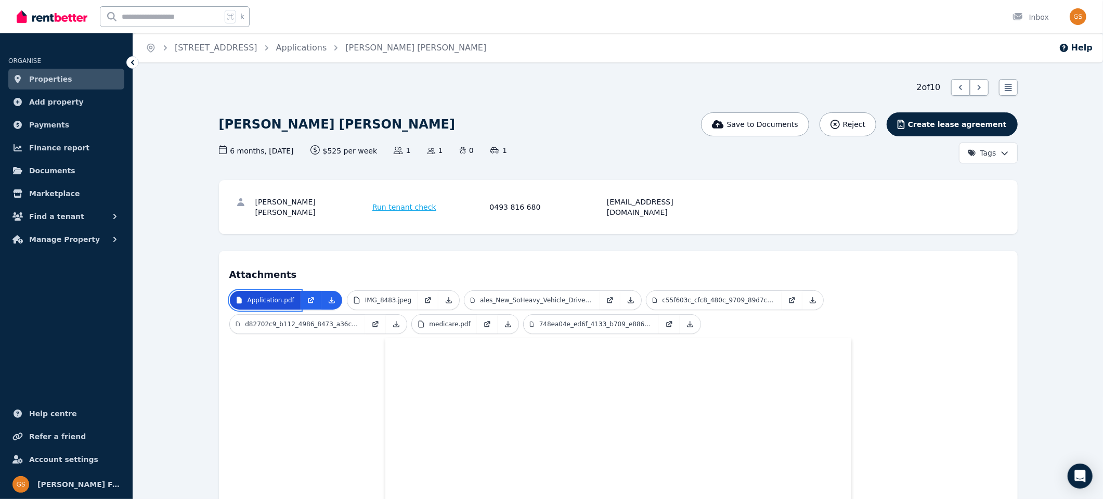
click at [281, 291] on link "Application.pdf" at bounding box center [265, 300] width 71 height 19
click at [314, 291] on link at bounding box center [310, 300] width 21 height 19
click at [63, 79] on span "Properties" at bounding box center [50, 79] width 43 height 12
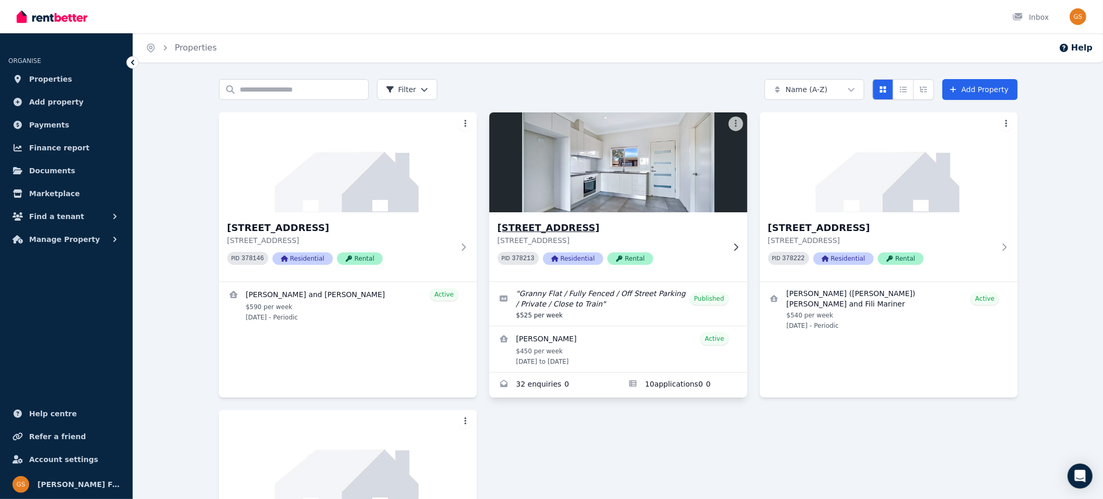
click at [564, 219] on div "15A Crown St, Riverstone 15A Crown St, Riverstone NSW 2765 PID 378213 Residenti…" at bounding box center [618, 246] width 258 height 69
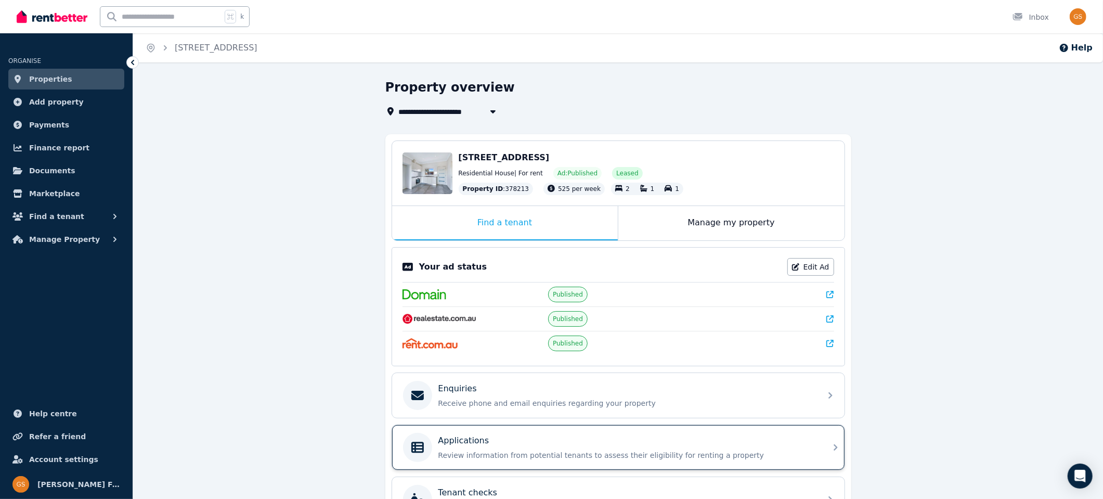
click at [605, 437] on div "Applications" at bounding box center [626, 440] width 376 height 12
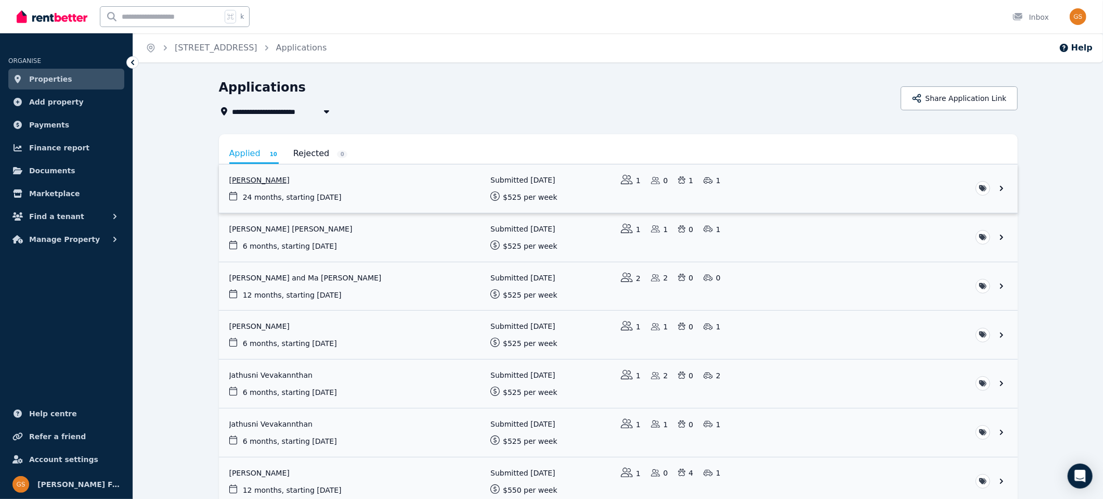
click at [1003, 188] on link "View application: Rebecca King" at bounding box center [618, 188] width 799 height 48
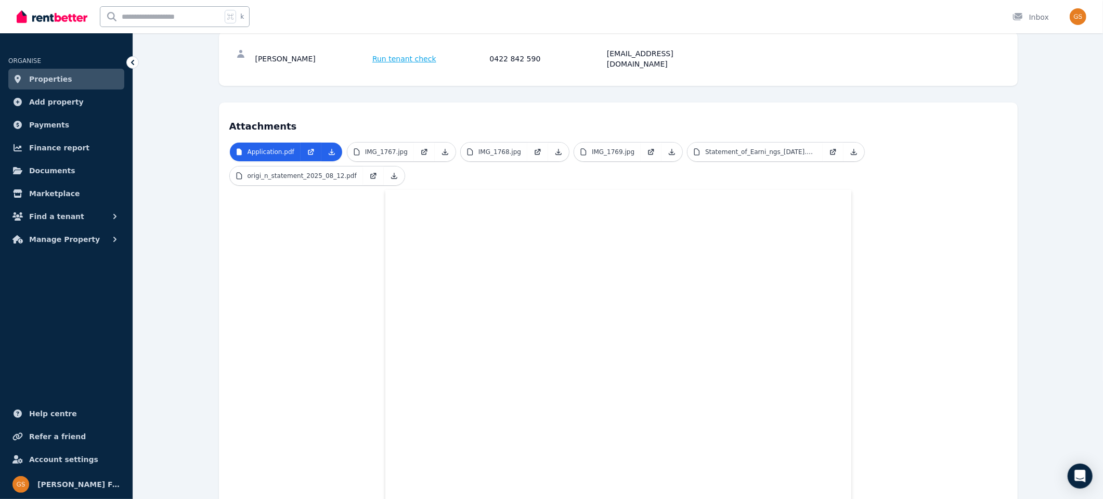
scroll to position [143, 0]
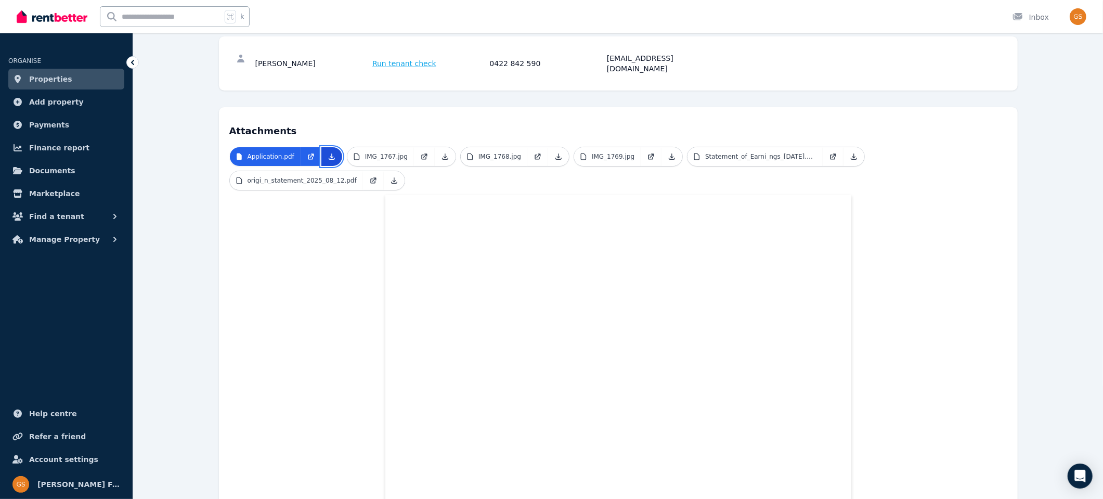
click at [334, 152] on icon at bounding box center [332, 156] width 8 height 8
click at [385, 152] on p "IMG_1767.jpg" at bounding box center [386, 156] width 43 height 8
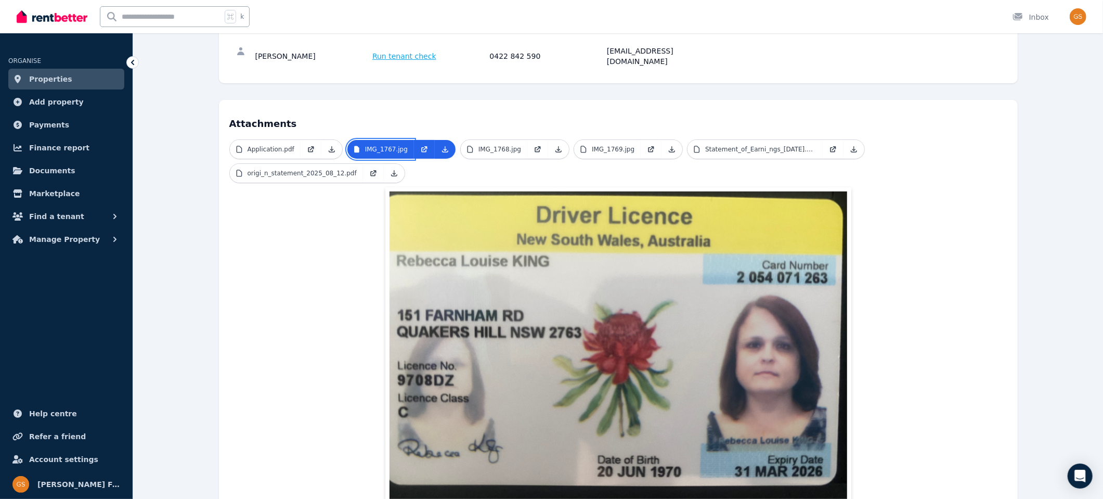
scroll to position [208, 0]
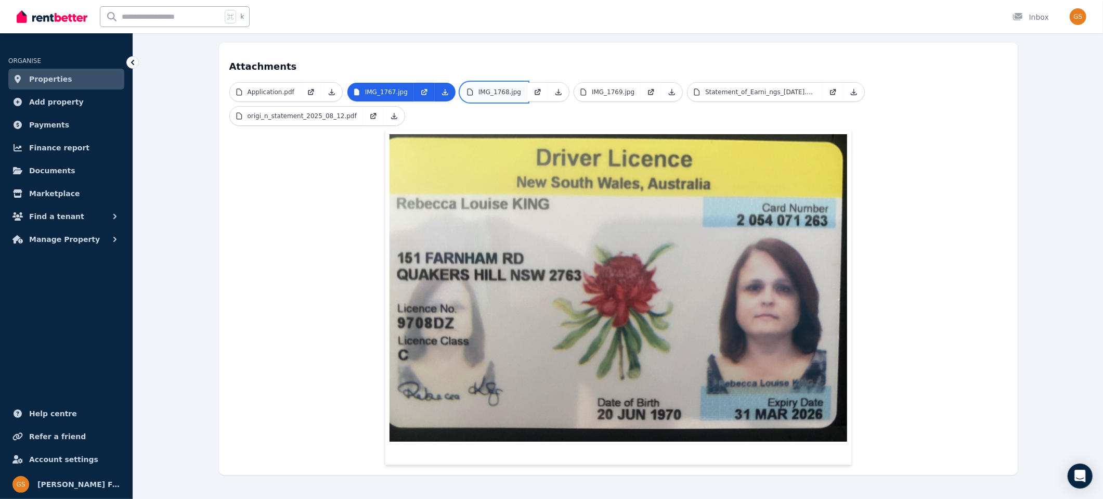
click at [487, 88] on p "IMG_1768.jpg" at bounding box center [499, 92] width 43 height 8
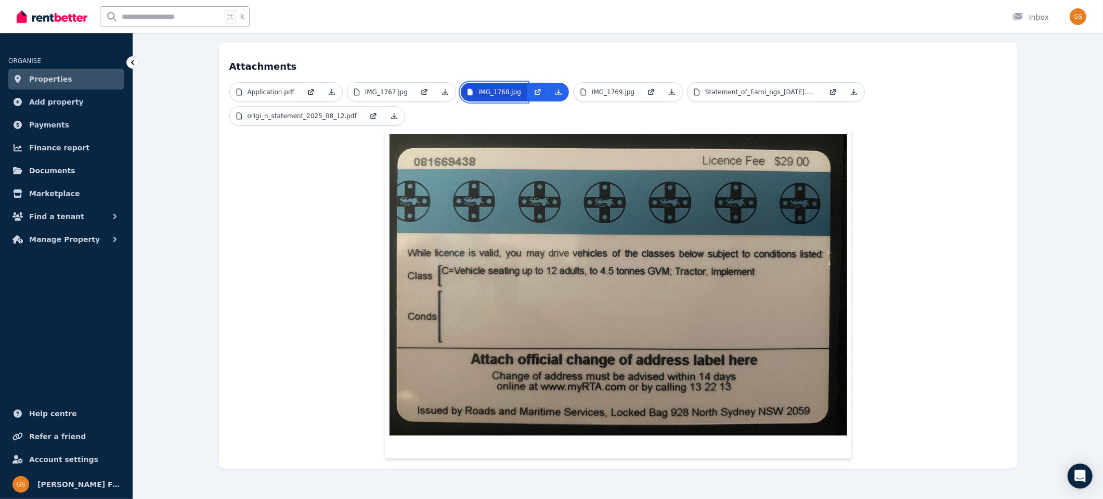
scroll to position [202, 0]
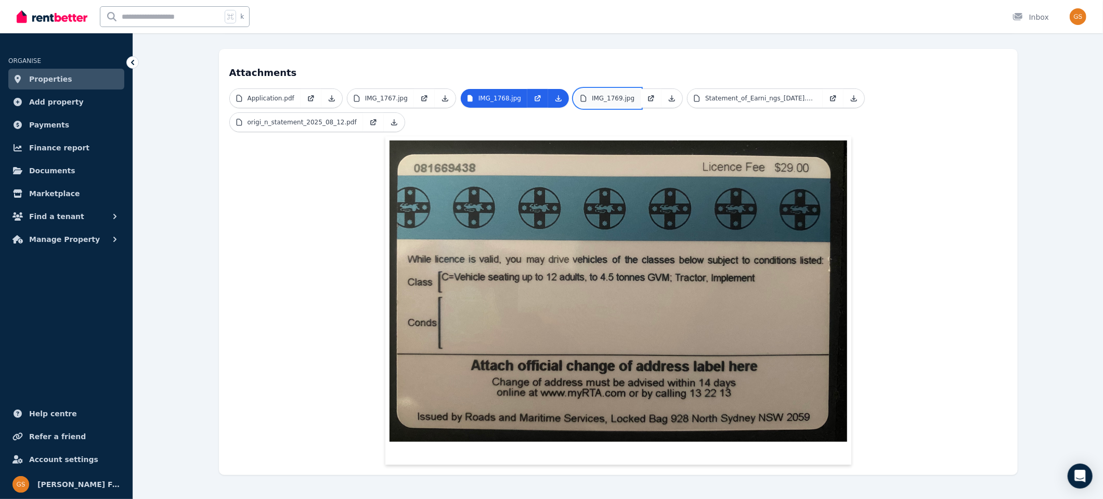
click at [625, 89] on link "IMG_1769.jpg" at bounding box center [607, 98] width 67 height 19
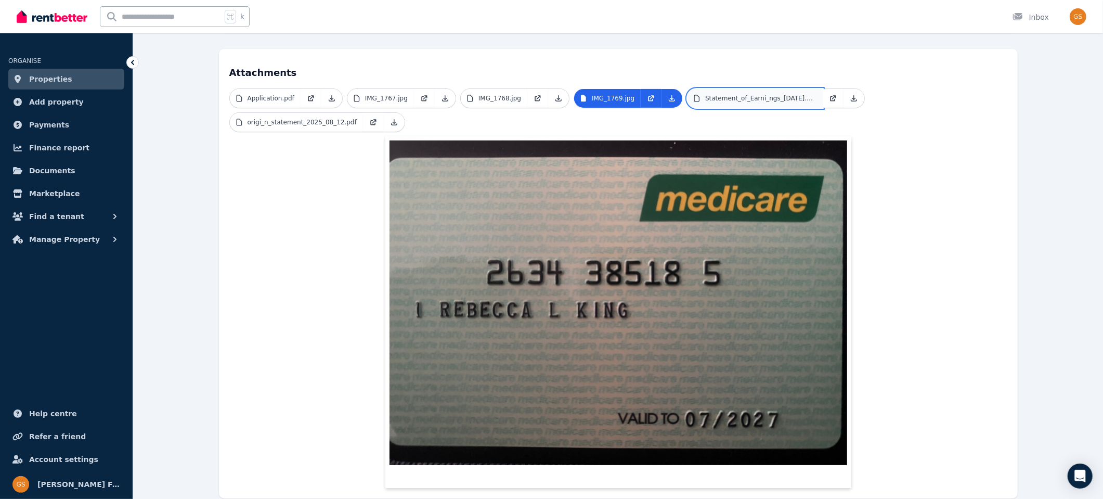
click at [725, 94] on p "Statement_of_Earni_ngs_16.08.2025.pdf" at bounding box center [760, 98] width 111 height 8
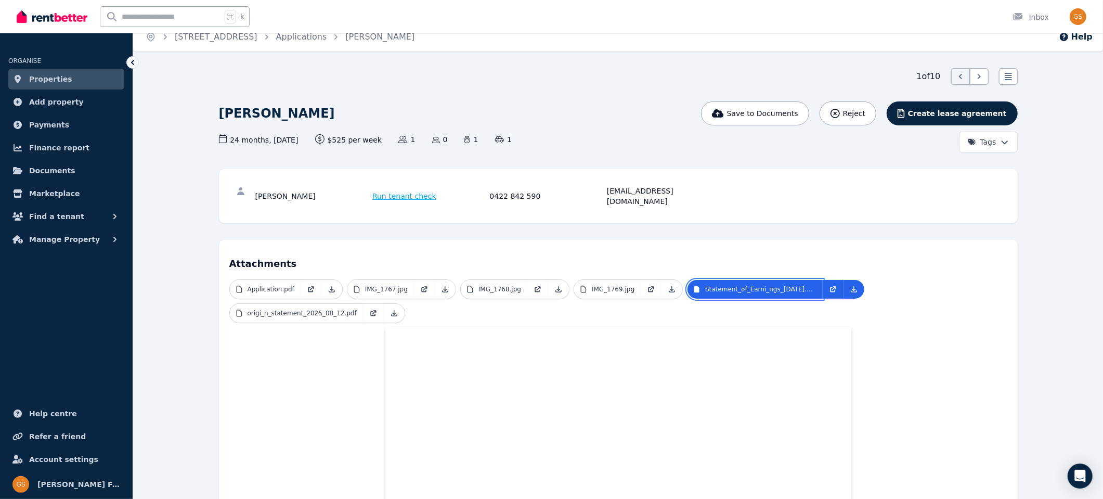
scroll to position [5, 0]
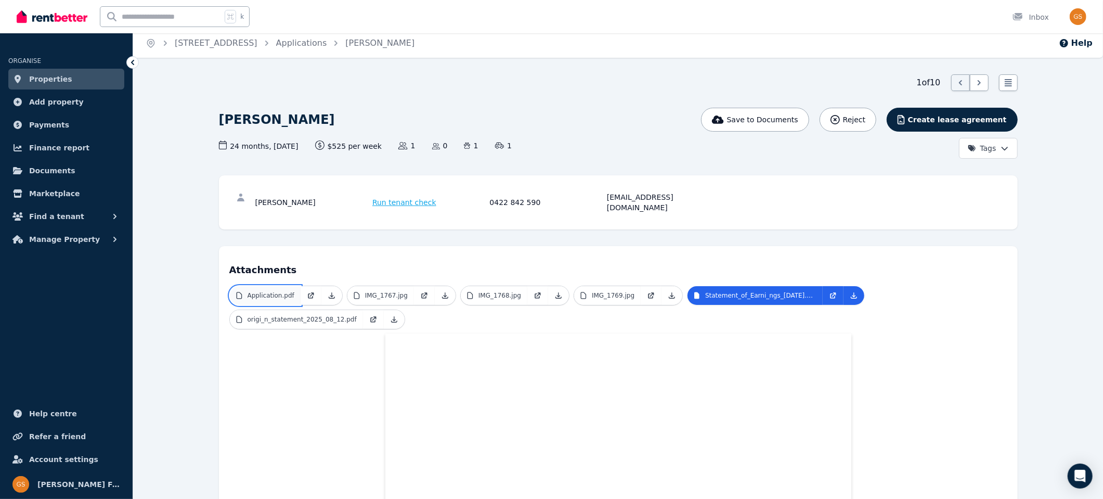
click at [281, 291] on p "Application.pdf" at bounding box center [270, 295] width 47 height 8
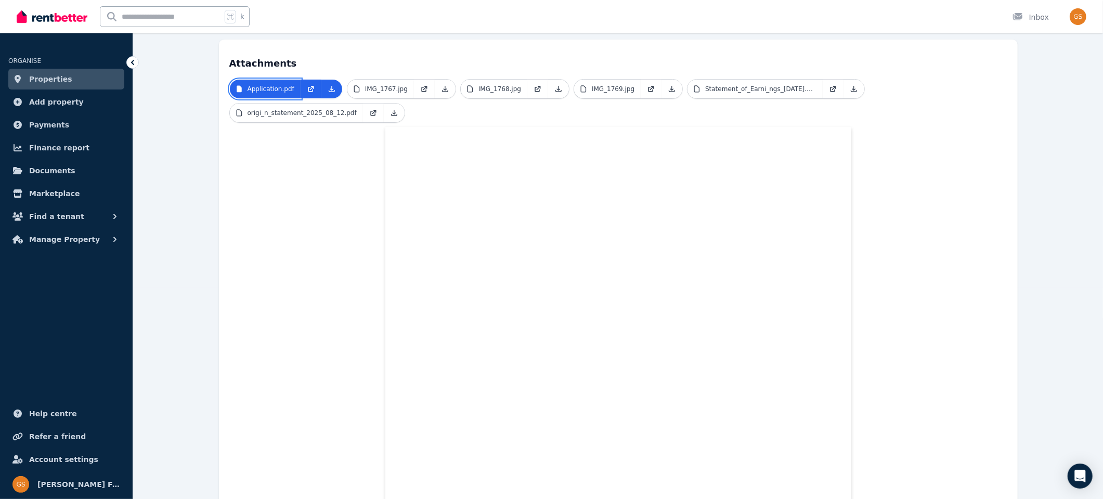
scroll to position [0, 0]
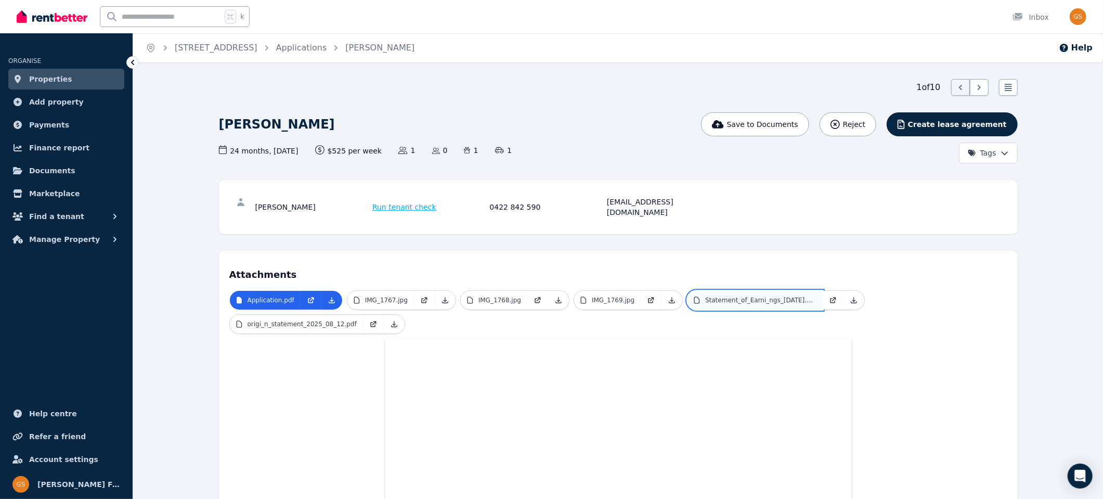
click at [714, 296] on p "Statement_of_Earni_ngs_16.08.2025.pdf" at bounding box center [760, 300] width 111 height 8
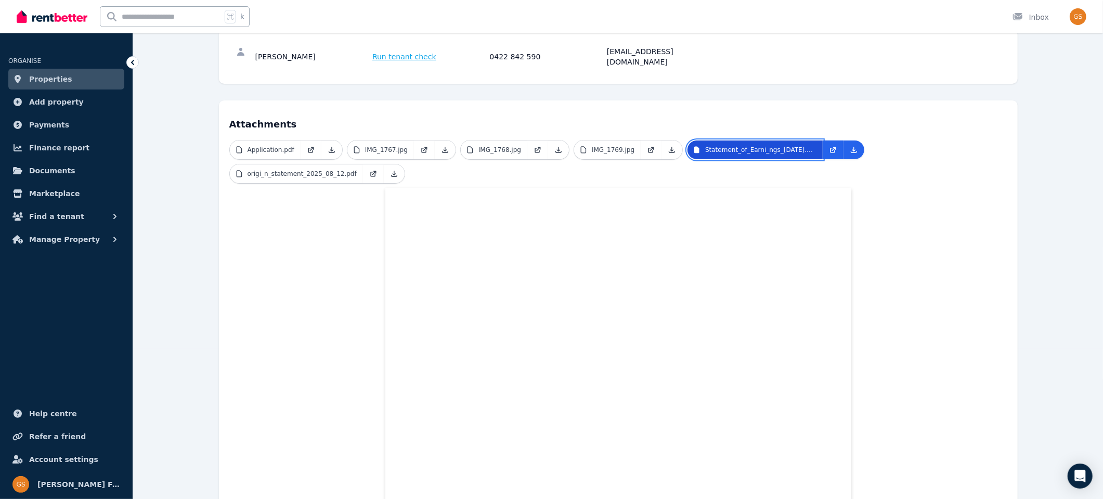
scroll to position [139, 0]
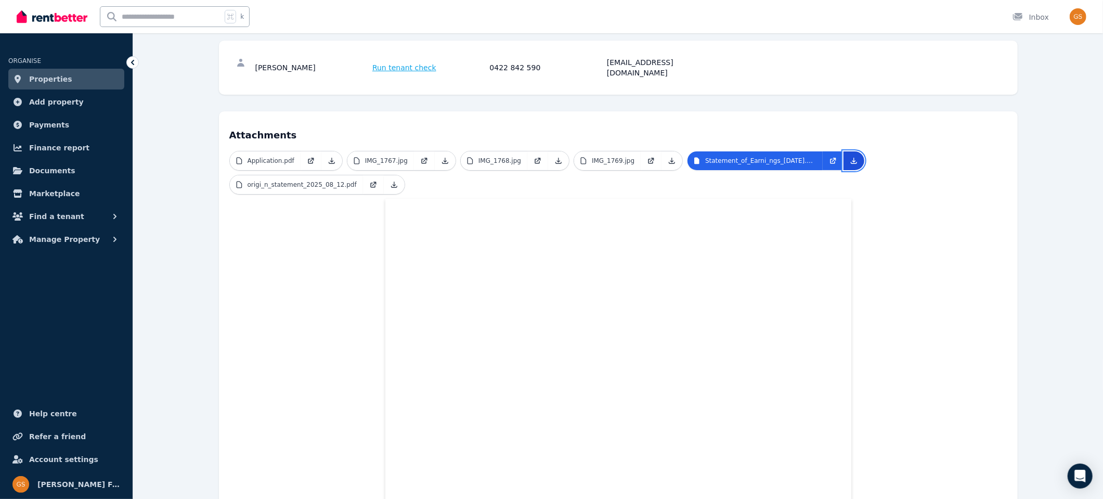
click at [849, 156] on icon at bounding box center [853, 160] width 8 height 8
click at [388, 156] on p "IMG_1767.jpg" at bounding box center [386, 160] width 43 height 8
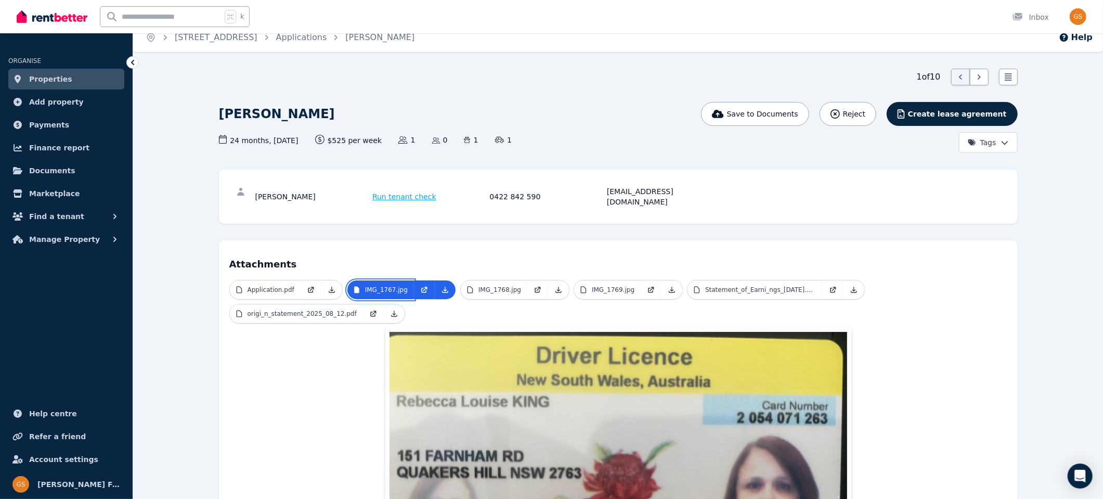
scroll to position [12, 0]
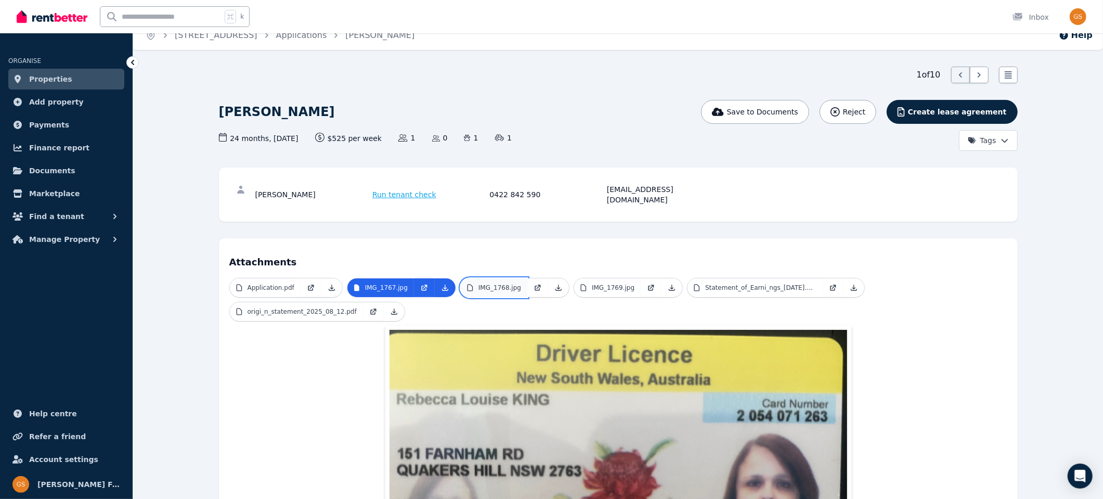
click at [478, 283] on p "IMG_1768.jpg" at bounding box center [499, 287] width 43 height 8
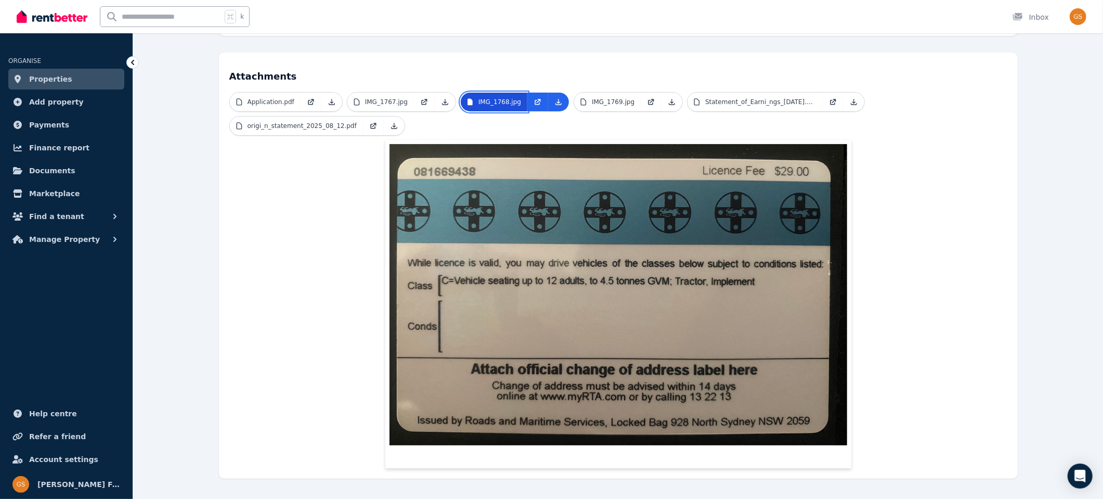
scroll to position [202, 0]
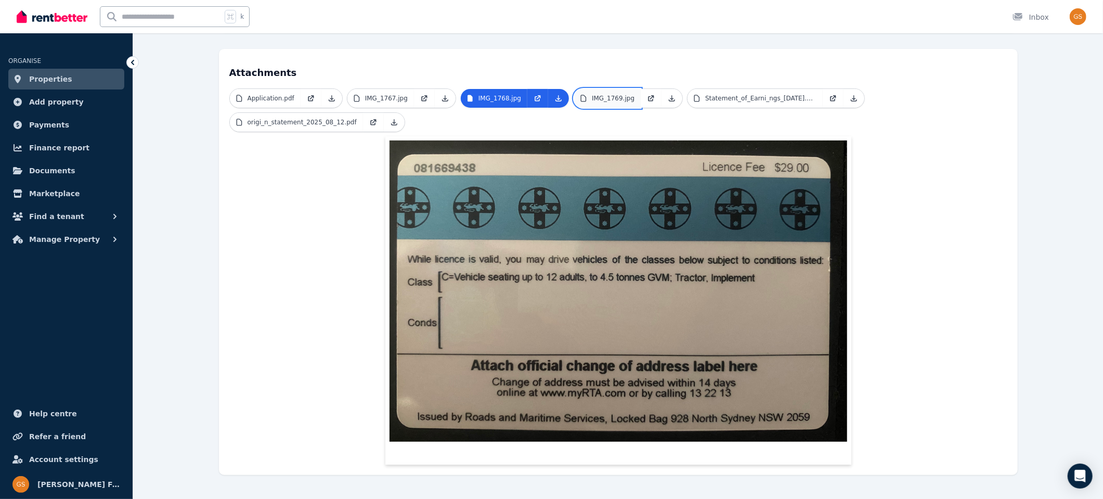
click at [604, 94] on p "IMG_1769.jpg" at bounding box center [613, 98] width 43 height 8
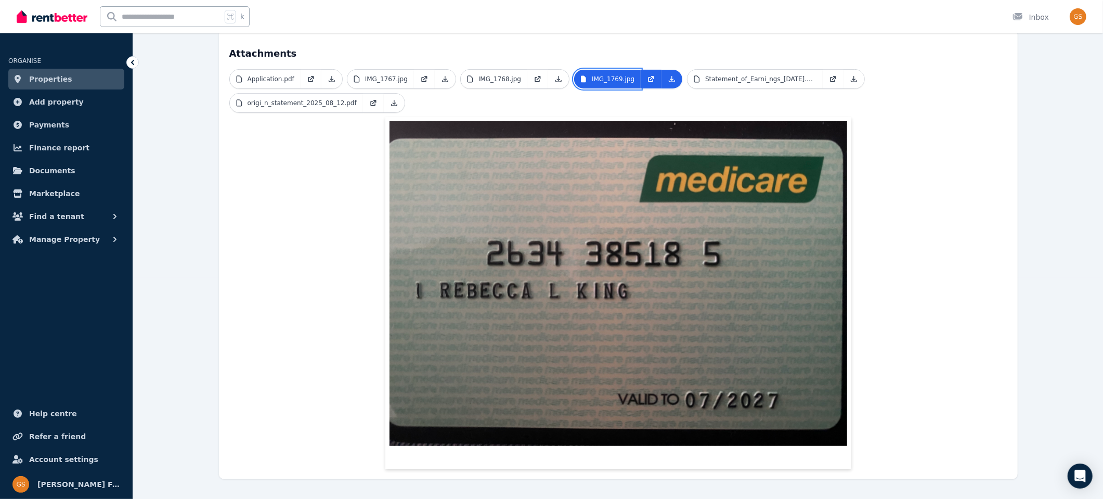
scroll to position [225, 0]
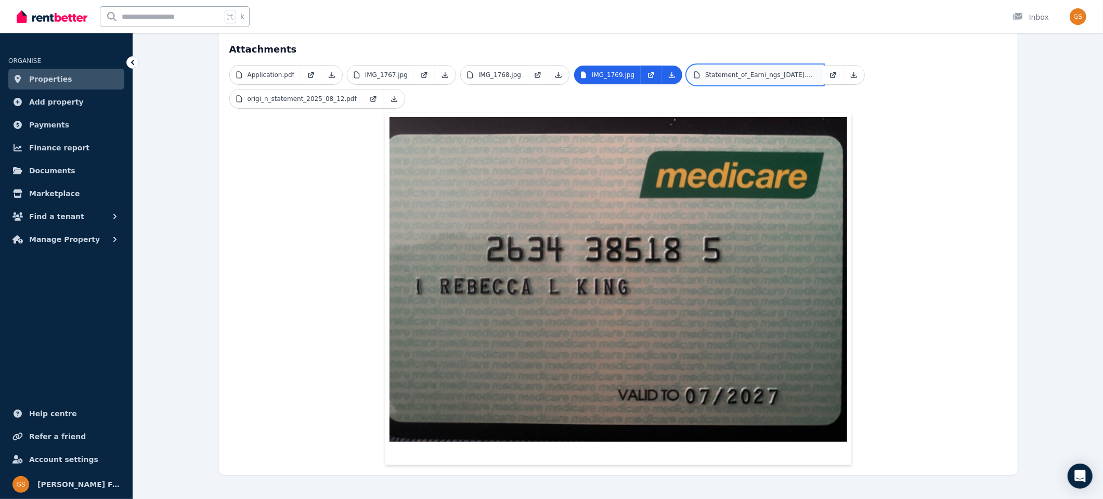
click at [732, 71] on p "Statement_of_Earni_ngs_16.08.2025.pdf" at bounding box center [760, 75] width 111 height 8
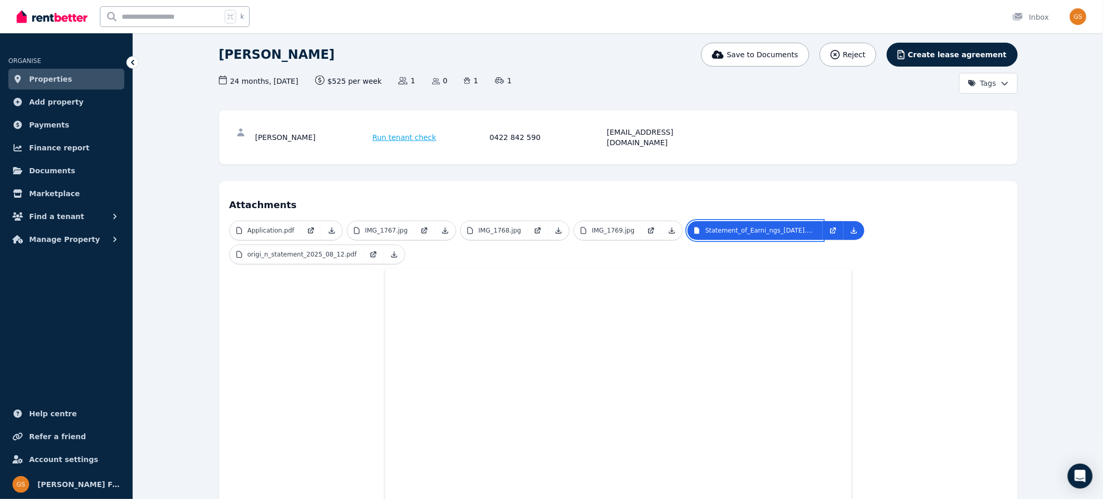
scroll to position [0, 0]
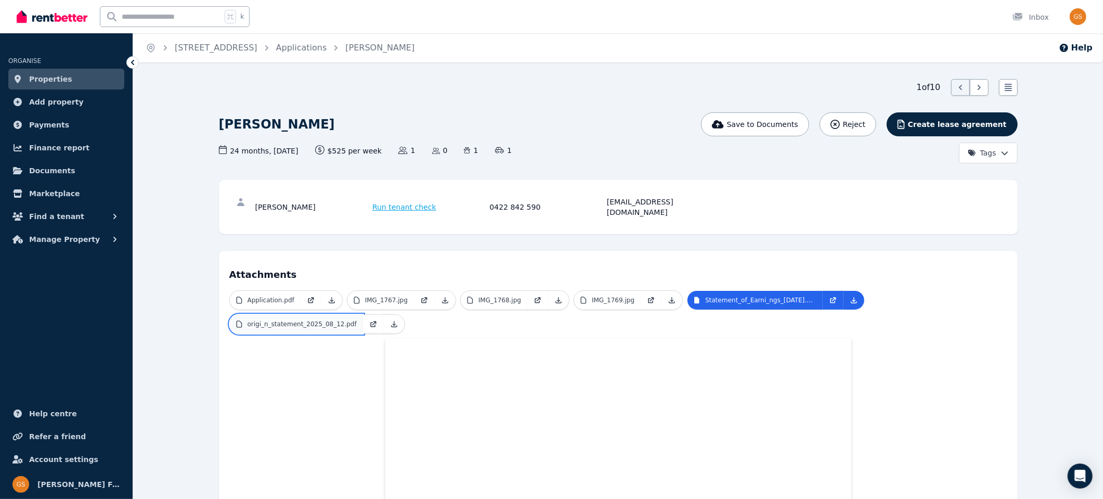
click at [308, 320] on p "origi_n_statement_2025_08_12.pdf" at bounding box center [301, 324] width 109 height 8
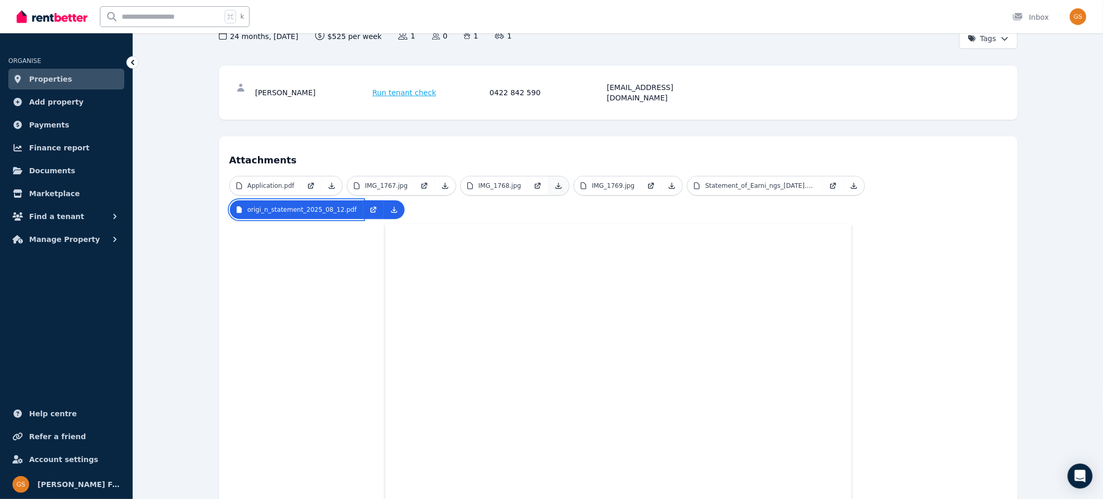
scroll to position [109, 0]
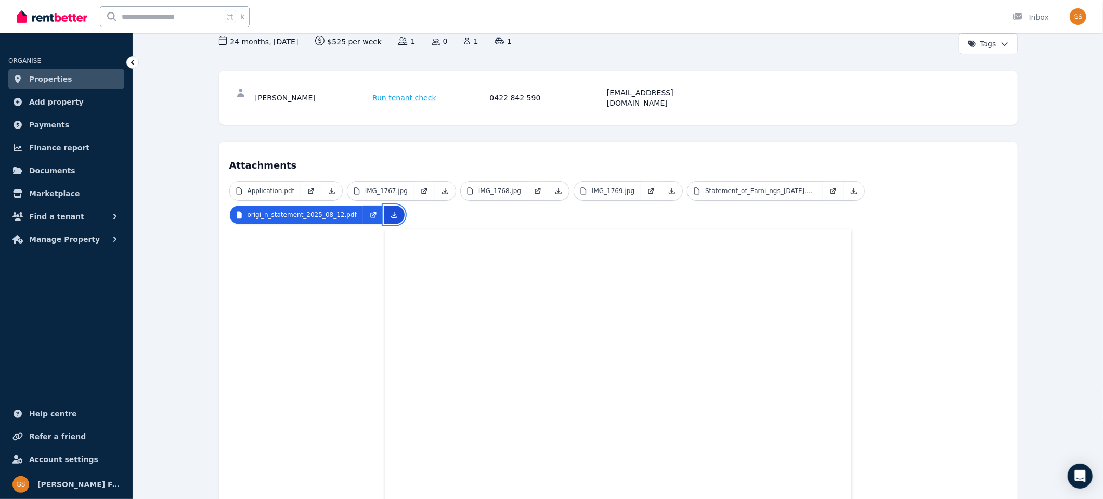
click at [391, 211] on icon at bounding box center [394, 215] width 8 height 8
click at [42, 81] on span "Properties" at bounding box center [50, 79] width 43 height 12
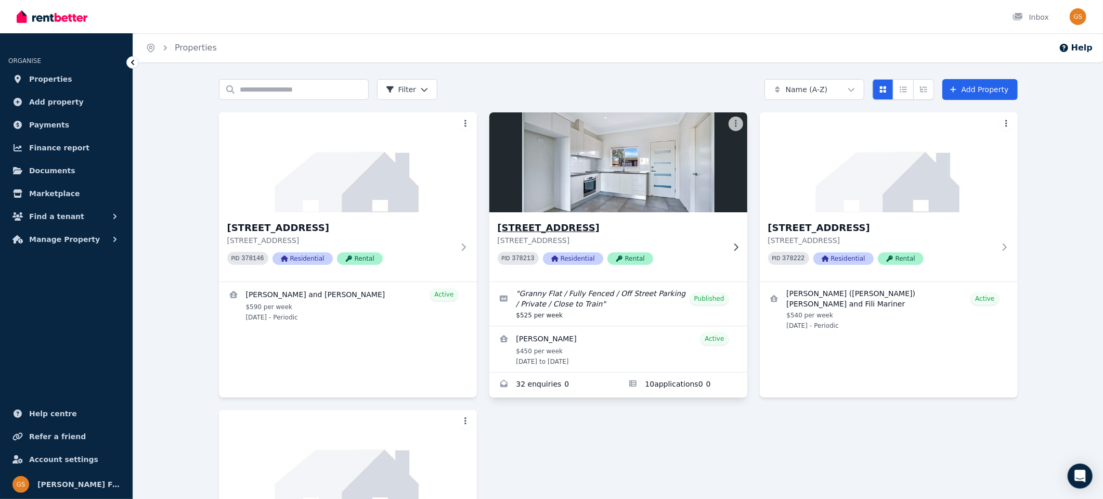
click at [559, 227] on h3 "[STREET_ADDRESS]" at bounding box center [611, 227] width 227 height 15
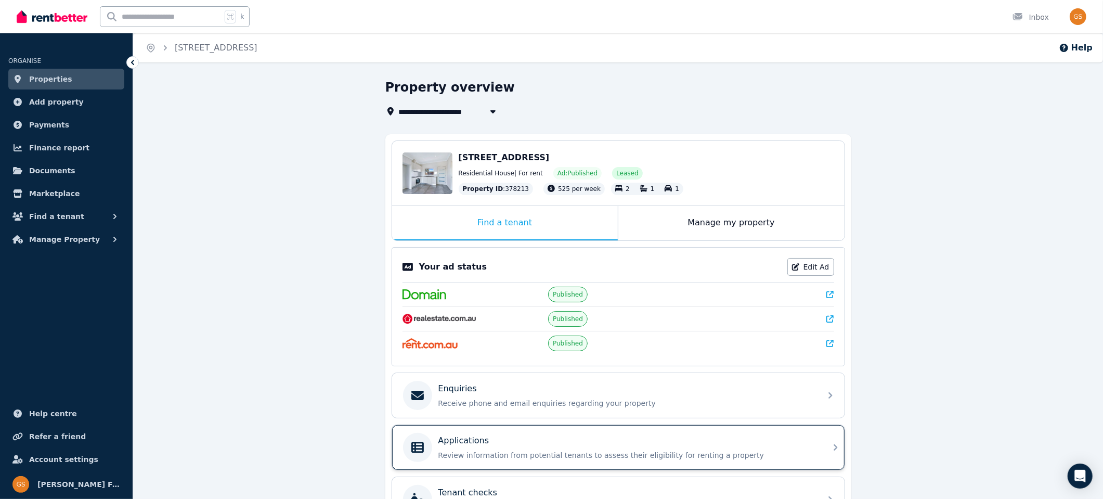
click at [462, 434] on p "Applications" at bounding box center [463, 440] width 51 height 12
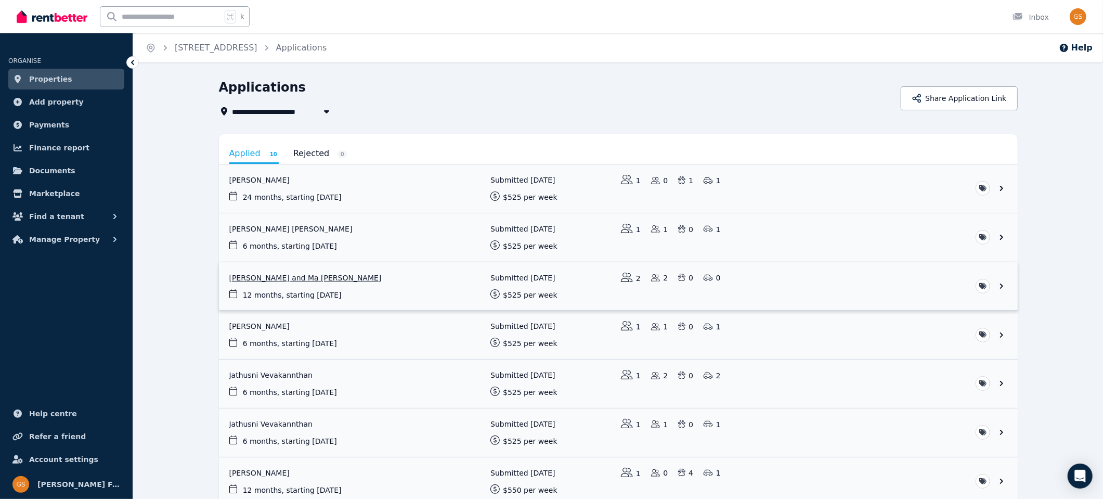
click at [1001, 283] on link "View application: Antonio Fernandez and Ma Angelica Fernandez" at bounding box center [618, 286] width 799 height 48
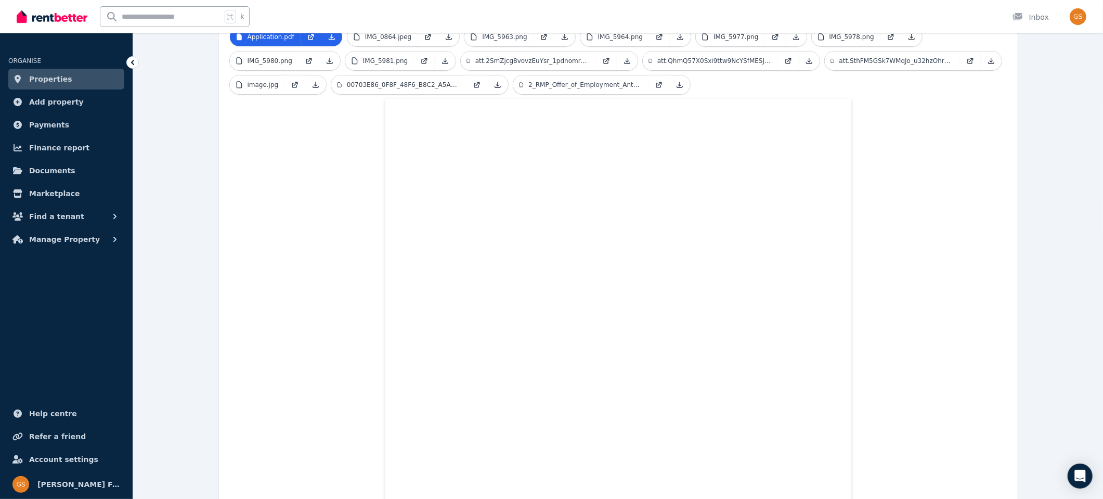
scroll to position [297, 0]
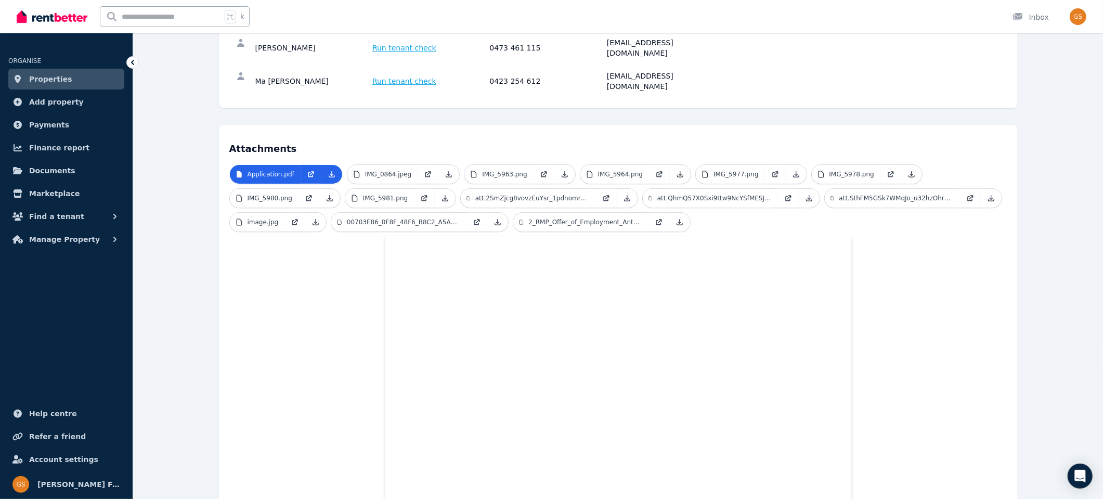
scroll to position [156, 0]
click at [333, 174] on icon at bounding box center [332, 177] width 6 height 6
click at [71, 79] on link "Properties" at bounding box center [66, 79] width 116 height 21
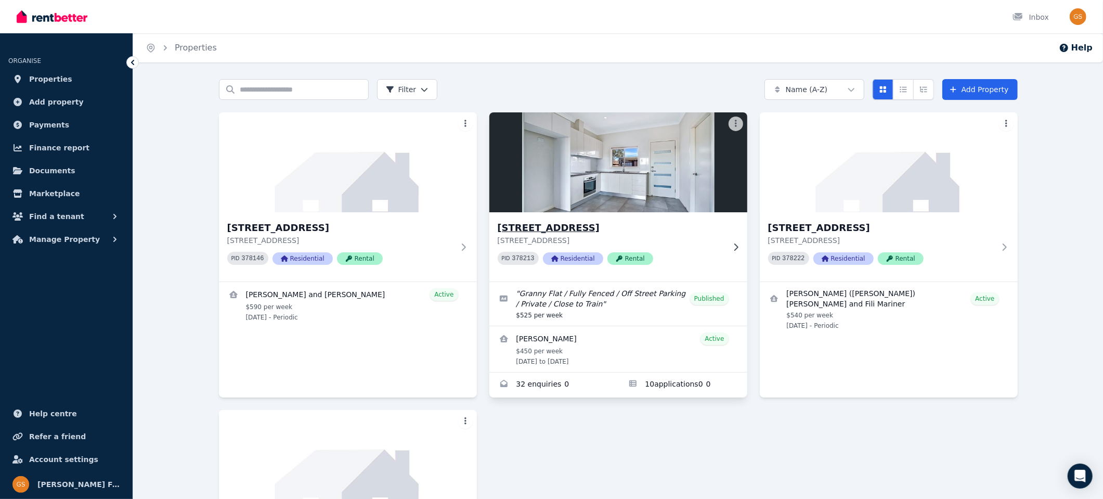
click at [553, 229] on h3 "[STREET_ADDRESS]" at bounding box center [611, 227] width 227 height 15
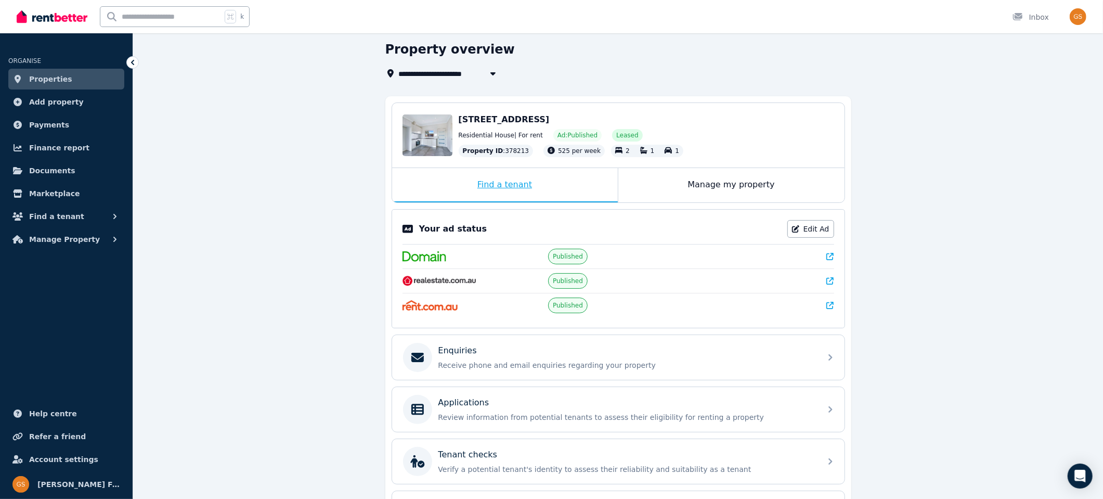
scroll to position [57, 0]
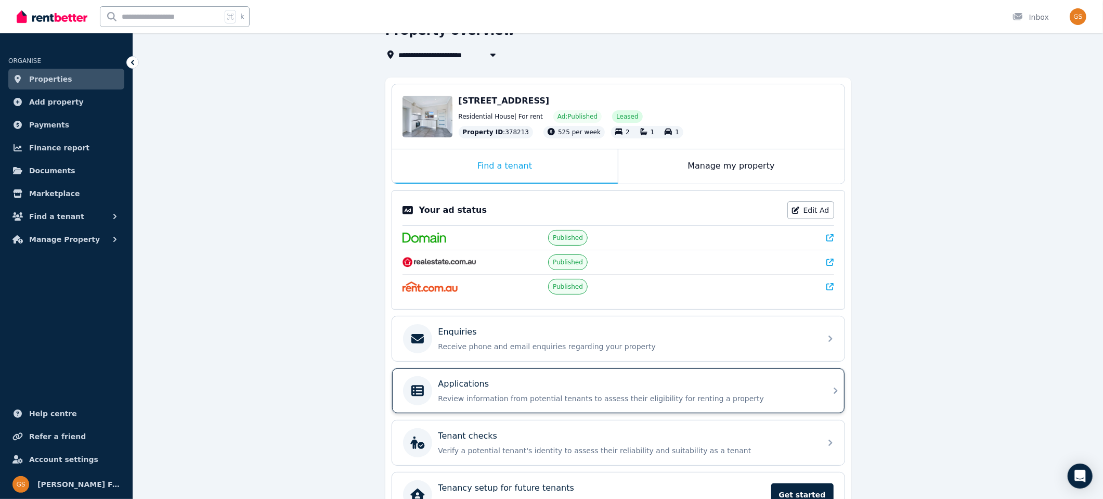
click at [835, 387] on icon at bounding box center [835, 390] width 4 height 6
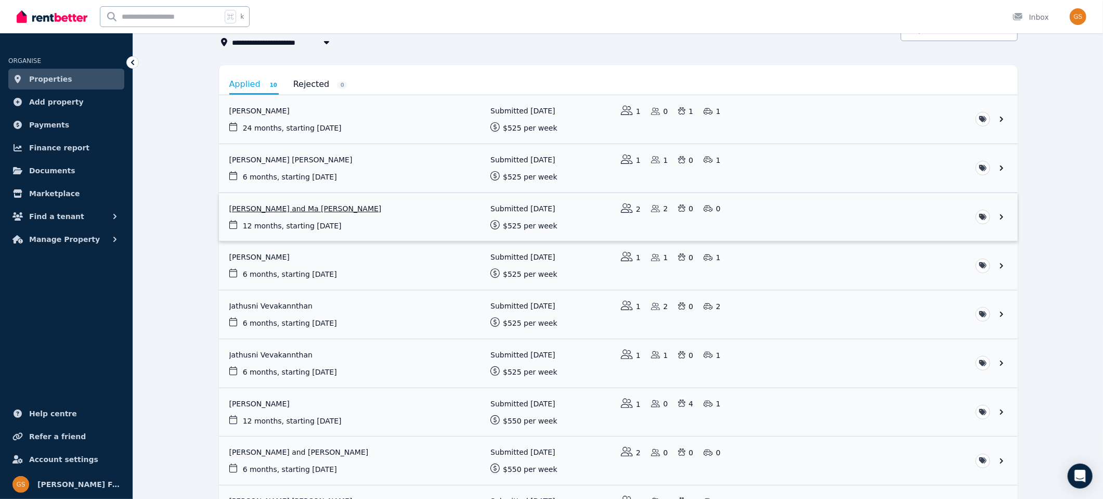
scroll to position [70, 0]
click at [1002, 261] on link "View application: Sukhpreet Kaur" at bounding box center [618, 265] width 799 height 48
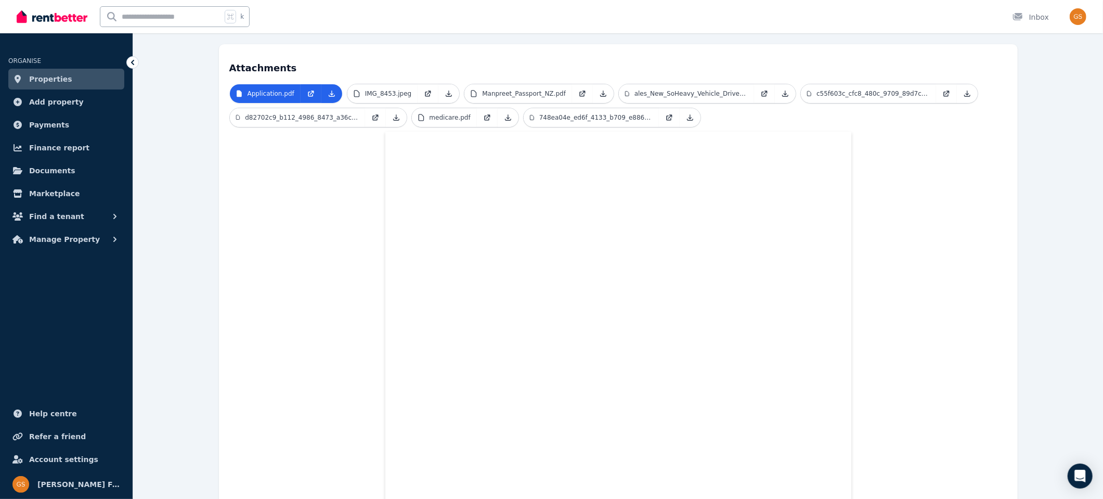
scroll to position [205, 0]
click at [330, 91] on icon at bounding box center [332, 95] width 8 height 8
click at [71, 76] on link "Properties" at bounding box center [66, 79] width 116 height 21
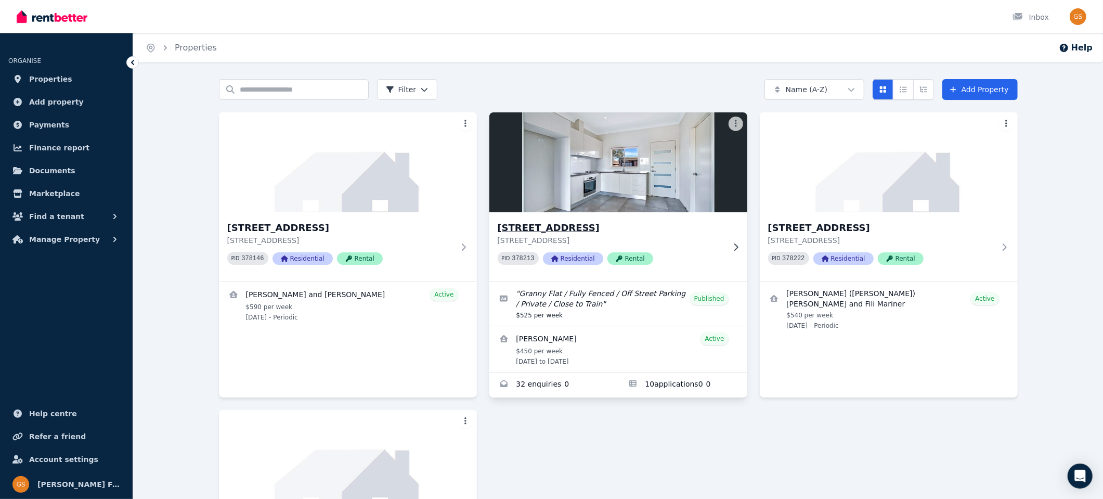
click at [516, 227] on h3 "[STREET_ADDRESS]" at bounding box center [611, 227] width 227 height 15
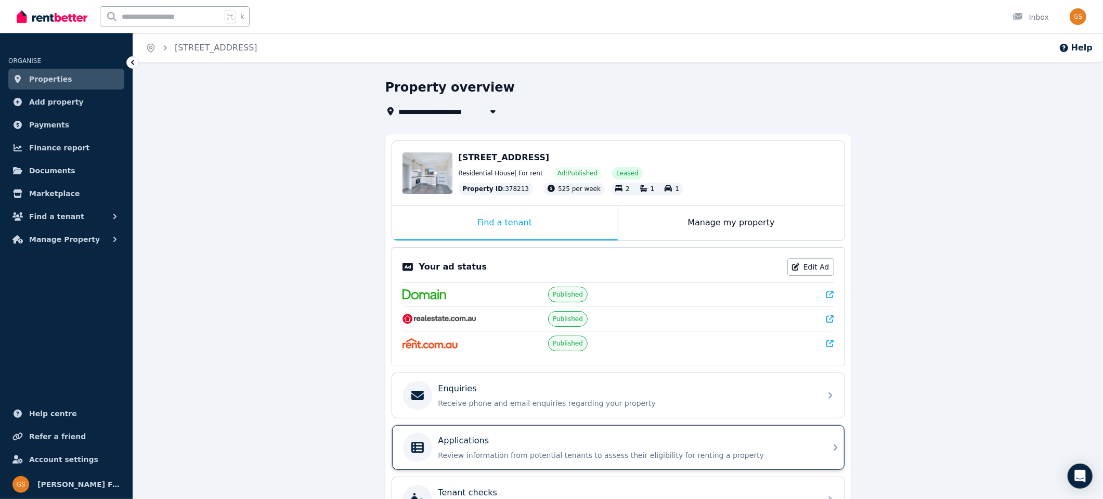
click at [825, 446] on div "Applications Review information from potential tenants to assess their eligibil…" at bounding box center [618, 447] width 452 height 45
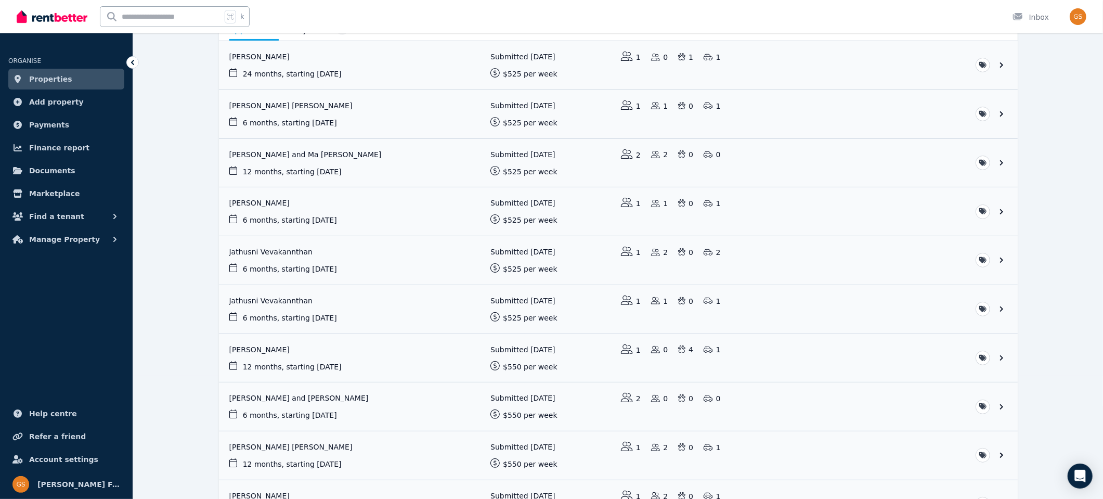
scroll to position [140, 0]
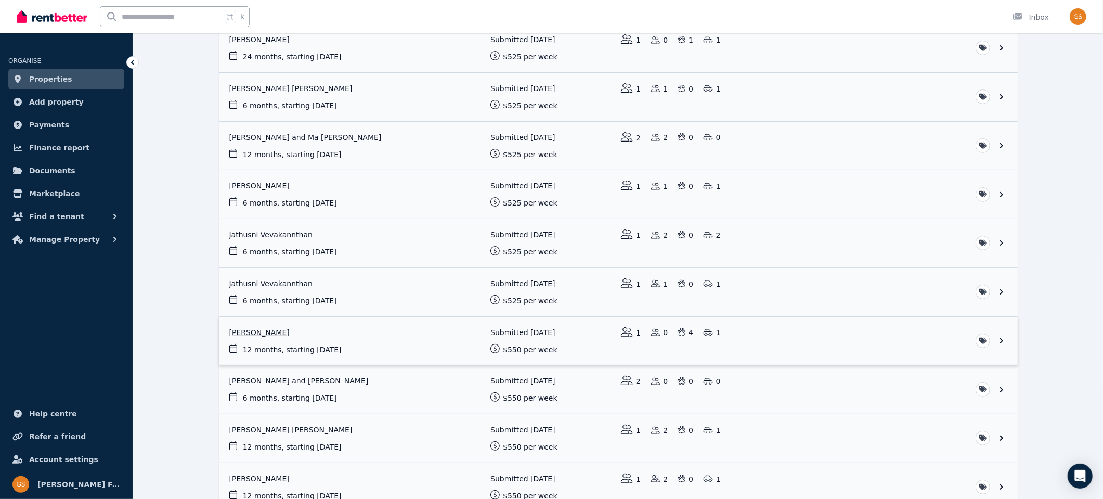
click at [1001, 337] on link "View application: Melisa Dargie" at bounding box center [618, 341] width 799 height 48
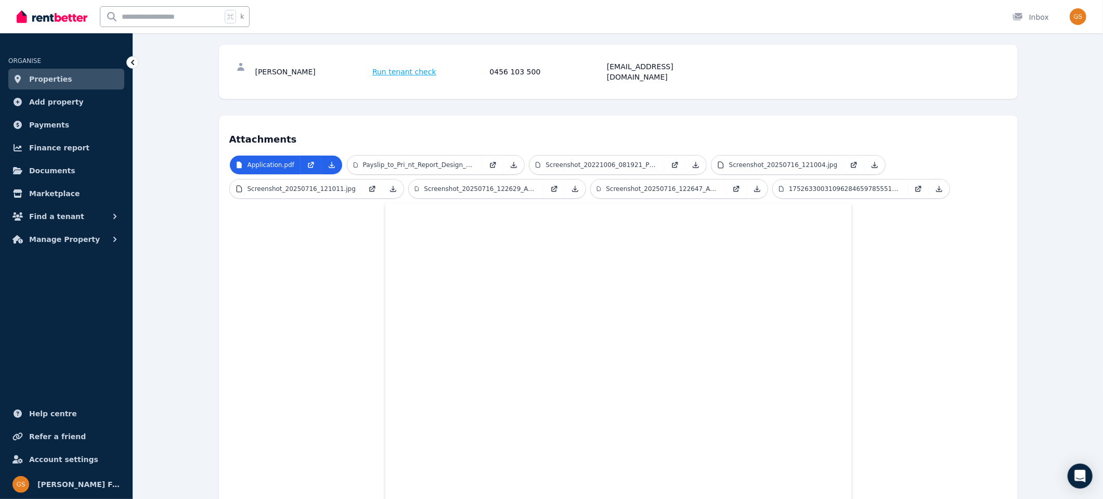
scroll to position [136, 0]
click at [54, 82] on span "Properties" at bounding box center [50, 79] width 43 height 12
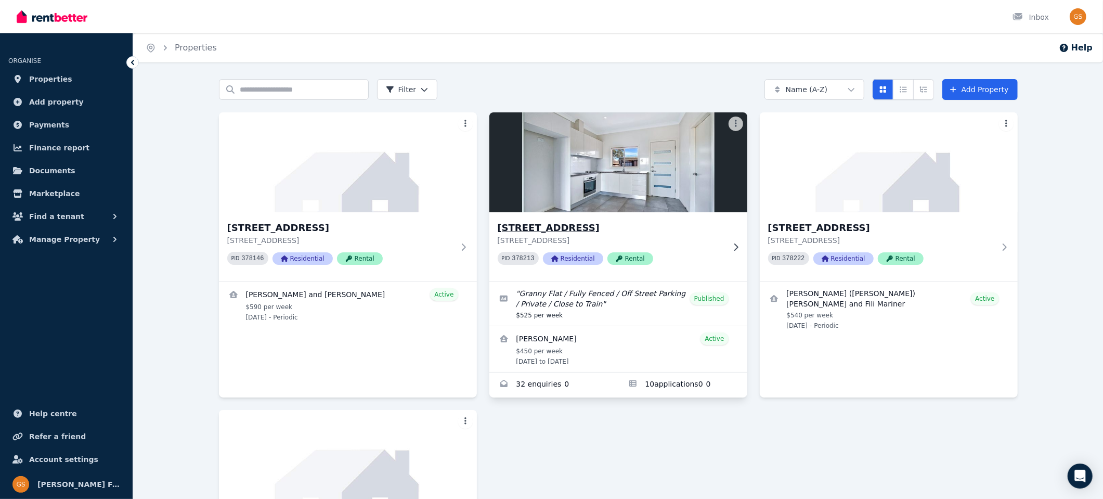
click at [541, 227] on h3 "[STREET_ADDRESS]" at bounding box center [611, 227] width 227 height 15
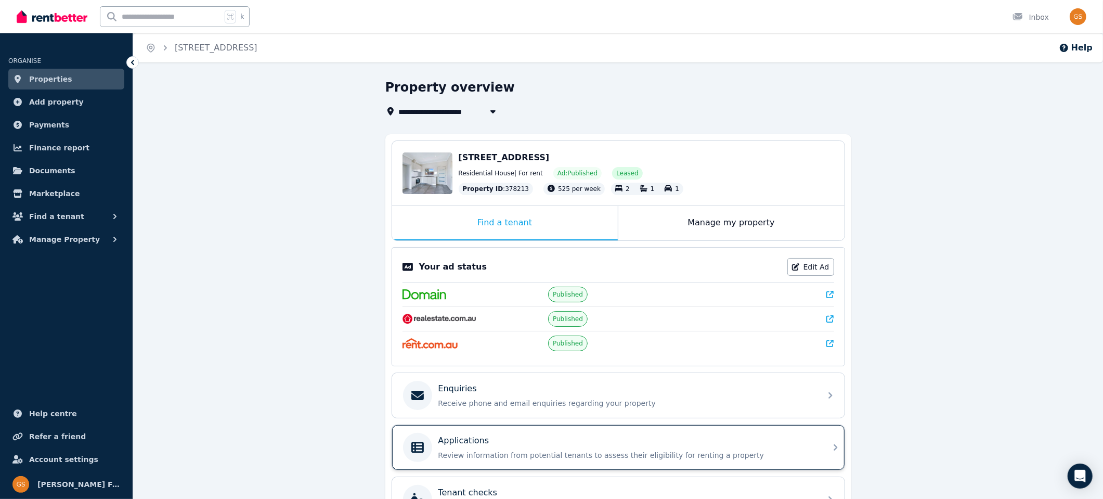
click at [836, 444] on icon at bounding box center [835, 447] width 4 height 6
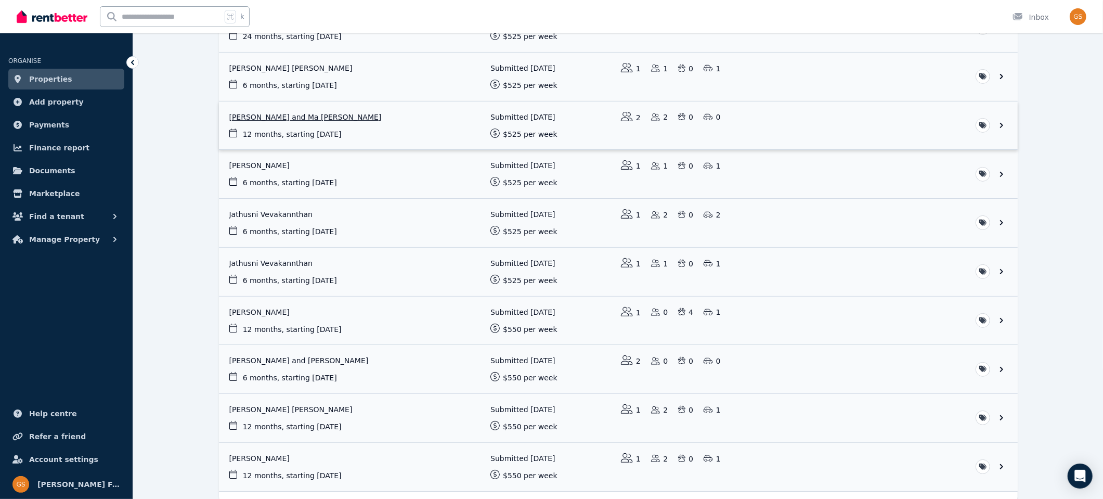
scroll to position [203, 0]
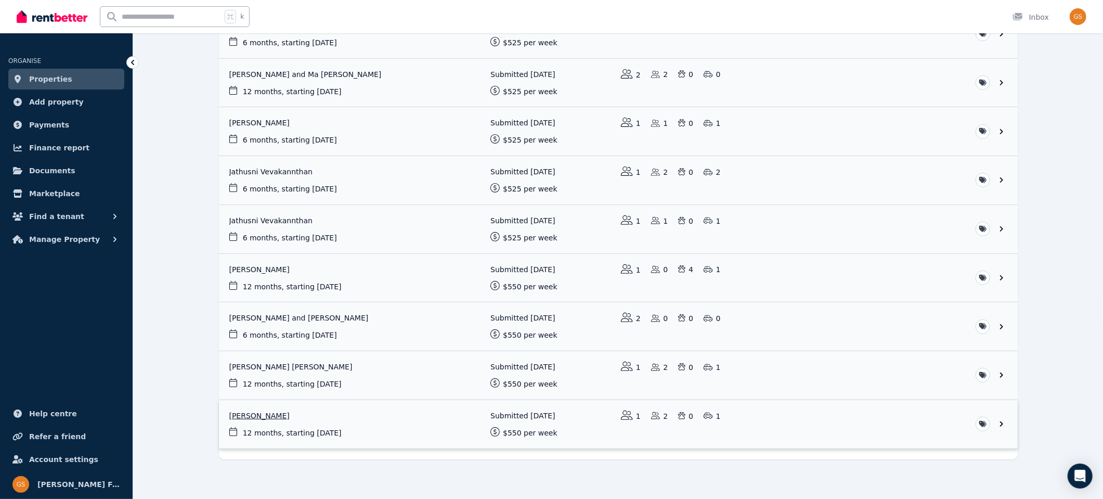
click at [1001, 420] on link "View application: Montanah Jackson" at bounding box center [618, 424] width 799 height 48
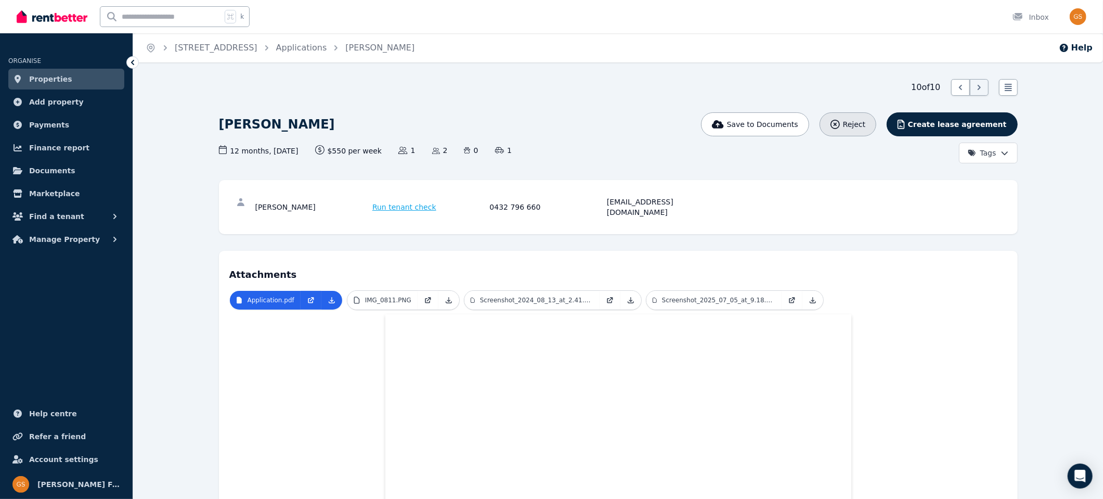
click at [862, 123] on span "Reject" at bounding box center [854, 124] width 22 height 10
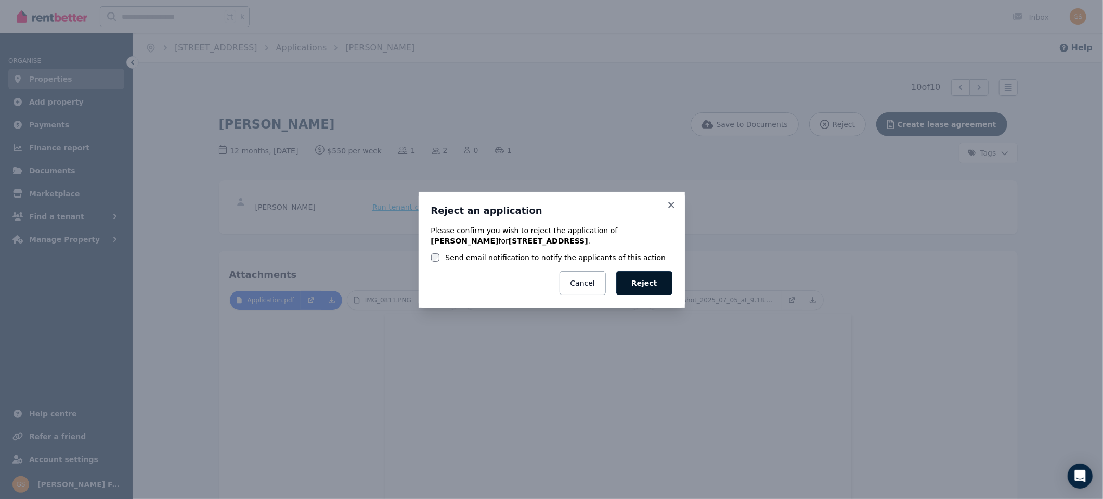
click at [649, 283] on button "Reject" at bounding box center [644, 283] width 56 height 24
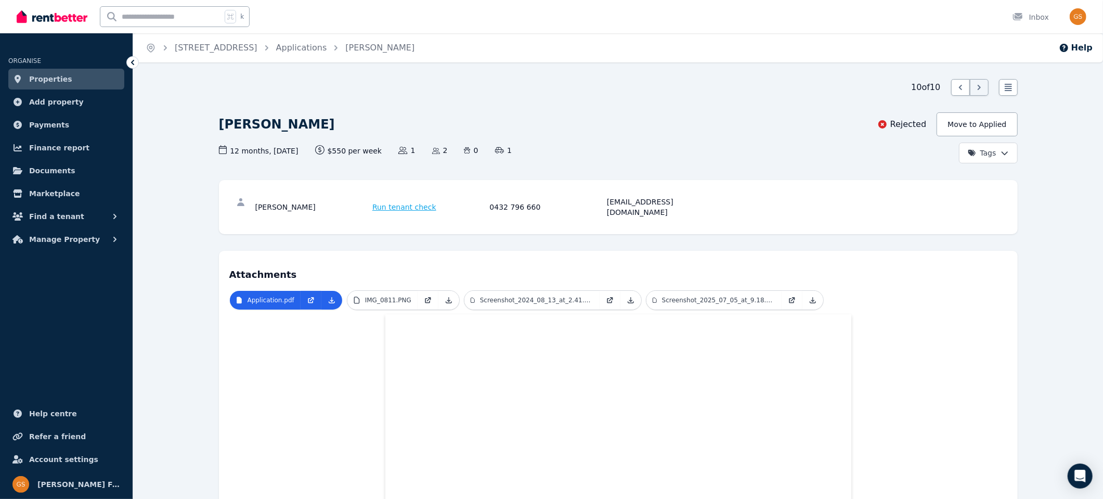
click at [61, 81] on span "Properties" at bounding box center [50, 79] width 43 height 12
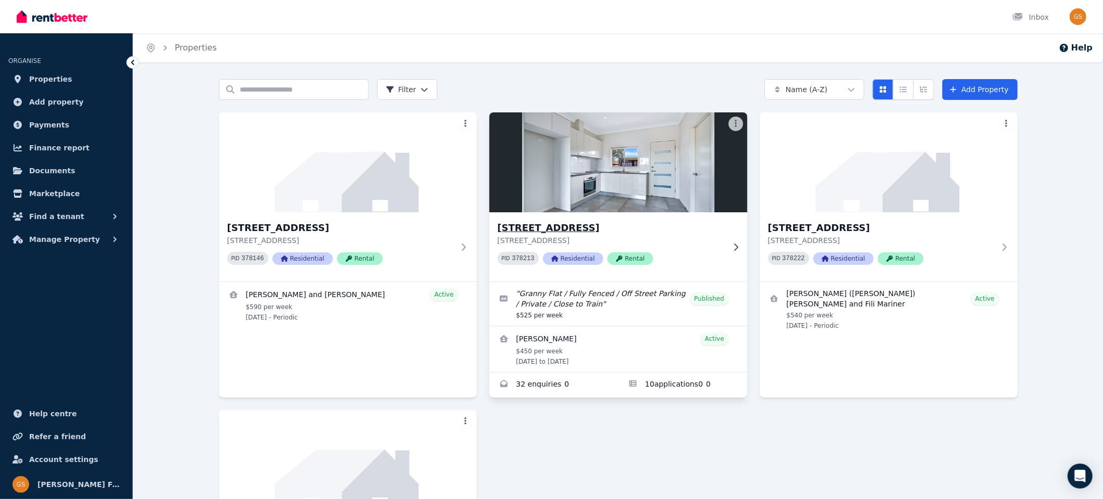
click at [518, 224] on h3 "[STREET_ADDRESS]" at bounding box center [611, 227] width 227 height 15
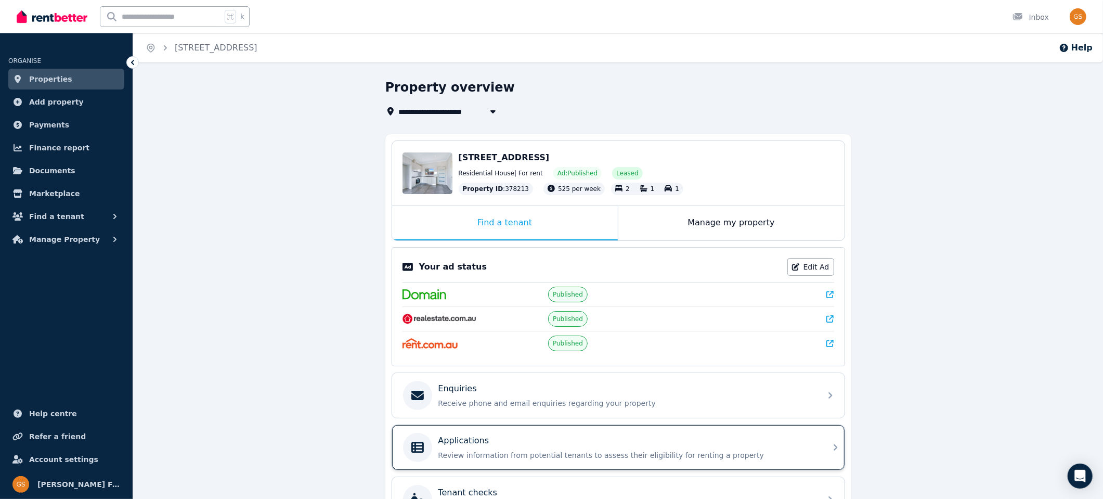
click at [834, 443] on icon at bounding box center [835, 447] width 12 height 12
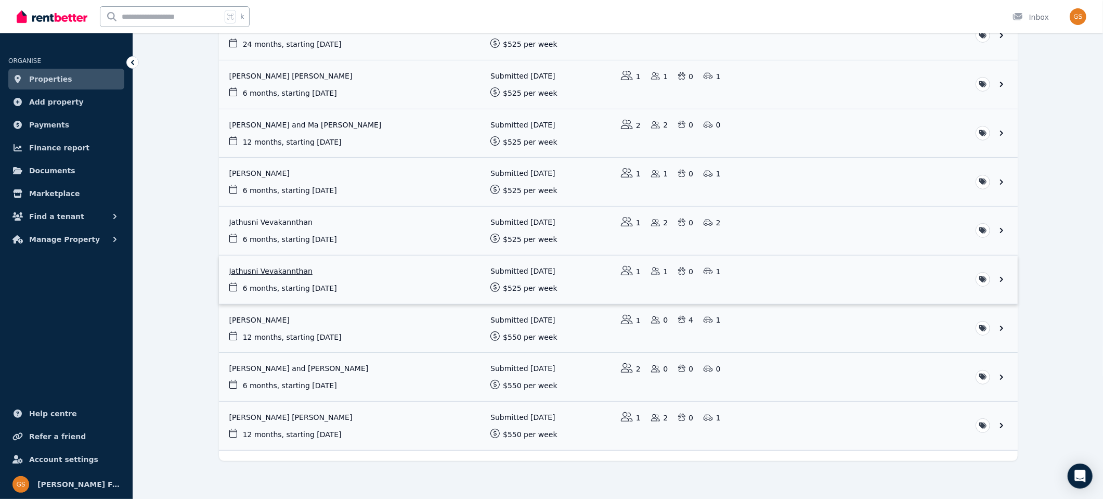
scroll to position [150, 0]
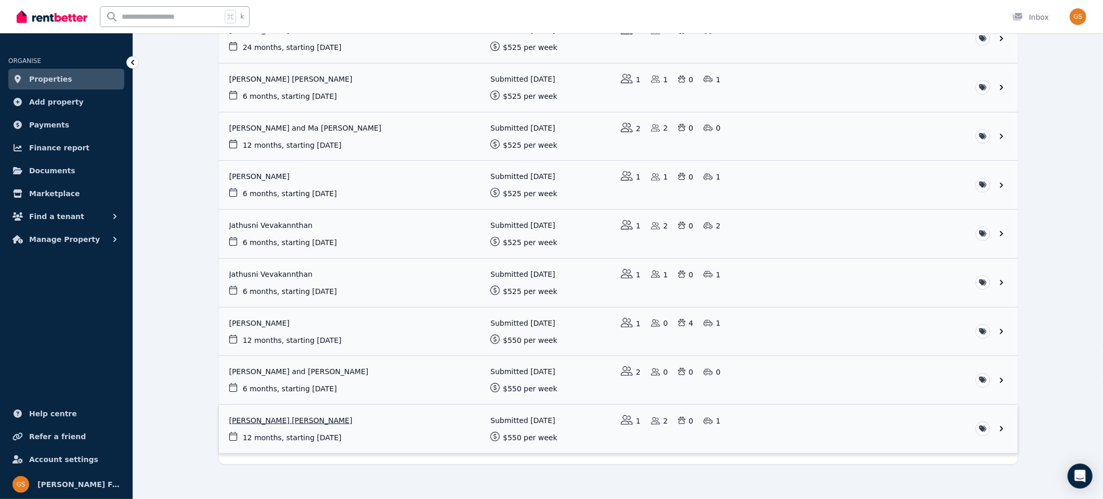
click at [1003, 424] on link "View application: Vinay Prasad Pilli" at bounding box center [618, 428] width 799 height 48
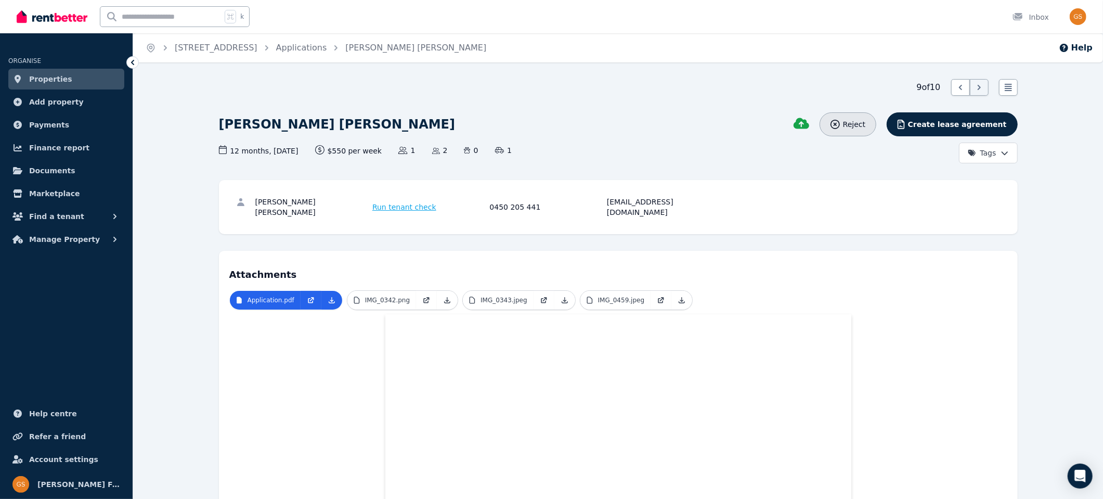
click at [865, 124] on span "Reject" at bounding box center [854, 124] width 22 height 10
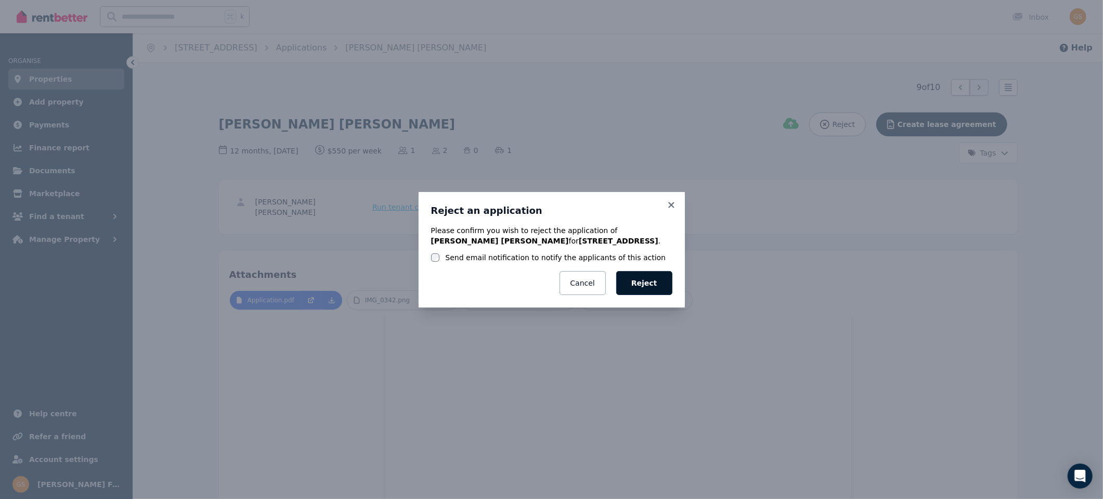
click at [644, 283] on button "Reject" at bounding box center [644, 283] width 56 height 24
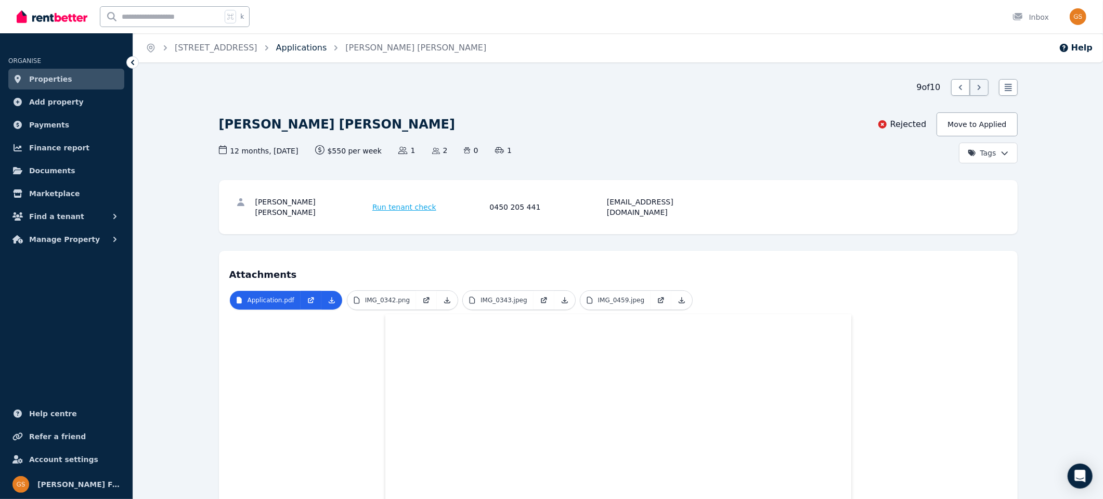
click at [316, 49] on link "Applications" at bounding box center [301, 48] width 51 height 10
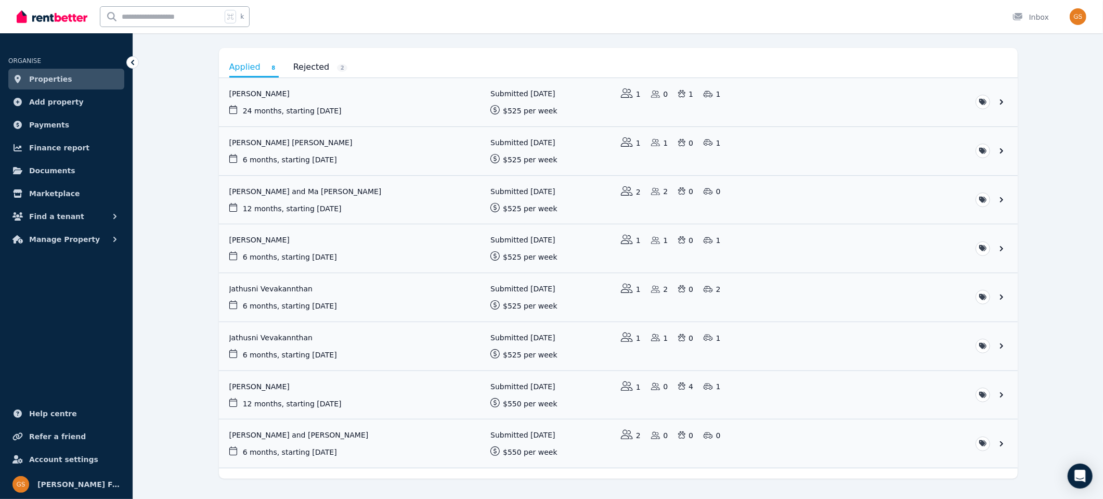
scroll to position [107, 0]
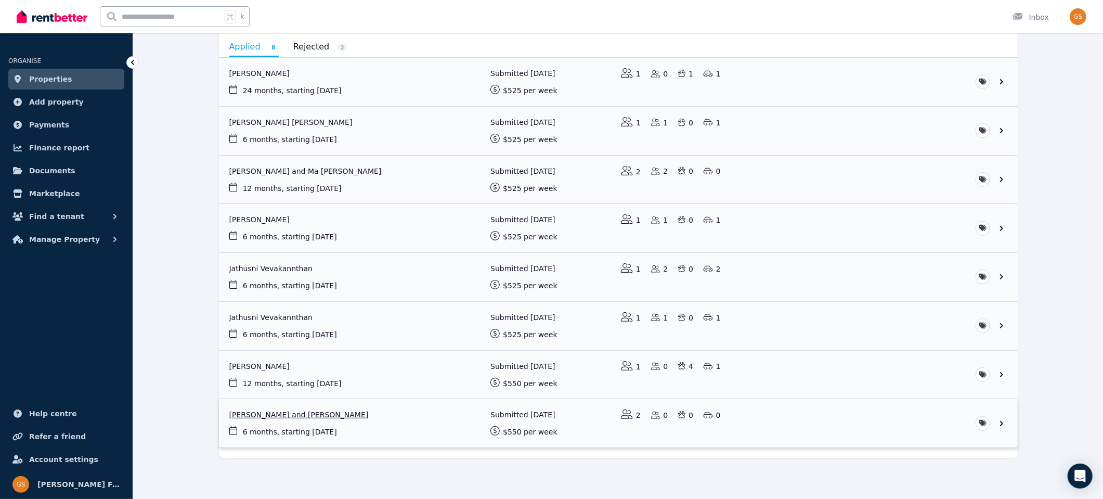
click at [1001, 420] on link "View application: Chloe Jack and Alisha Gray" at bounding box center [618, 423] width 799 height 48
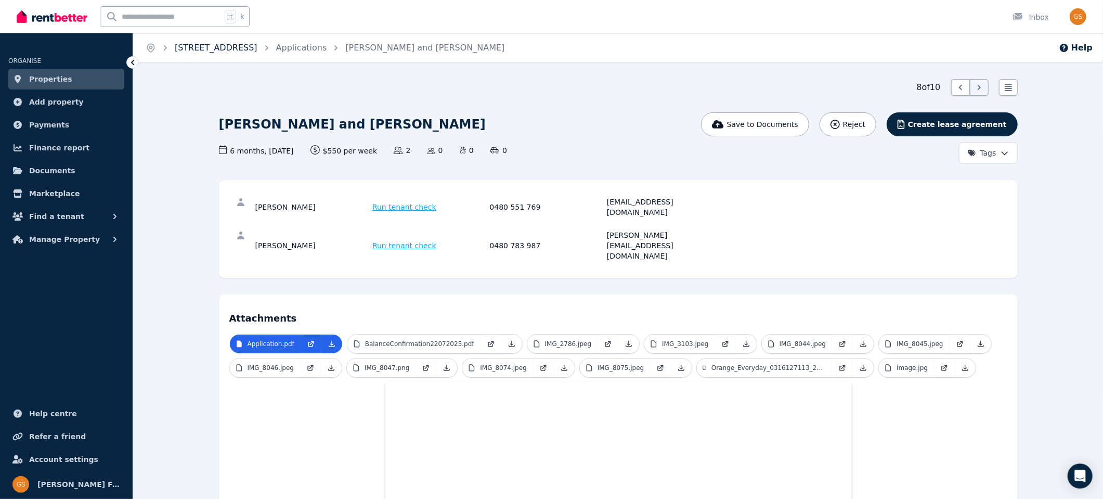
click at [247, 50] on link "[STREET_ADDRESS]" at bounding box center [216, 48] width 83 height 10
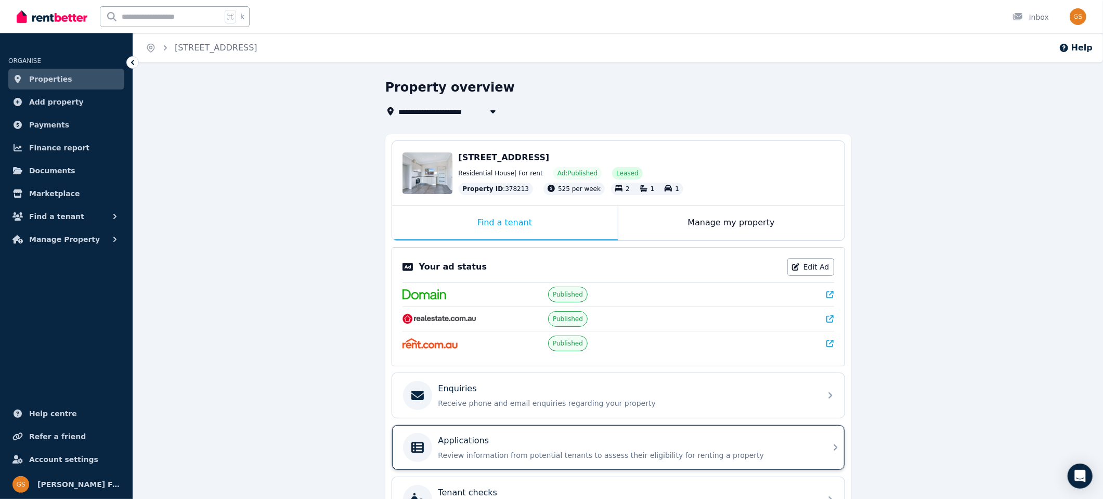
click at [831, 443] on icon at bounding box center [835, 447] width 12 height 12
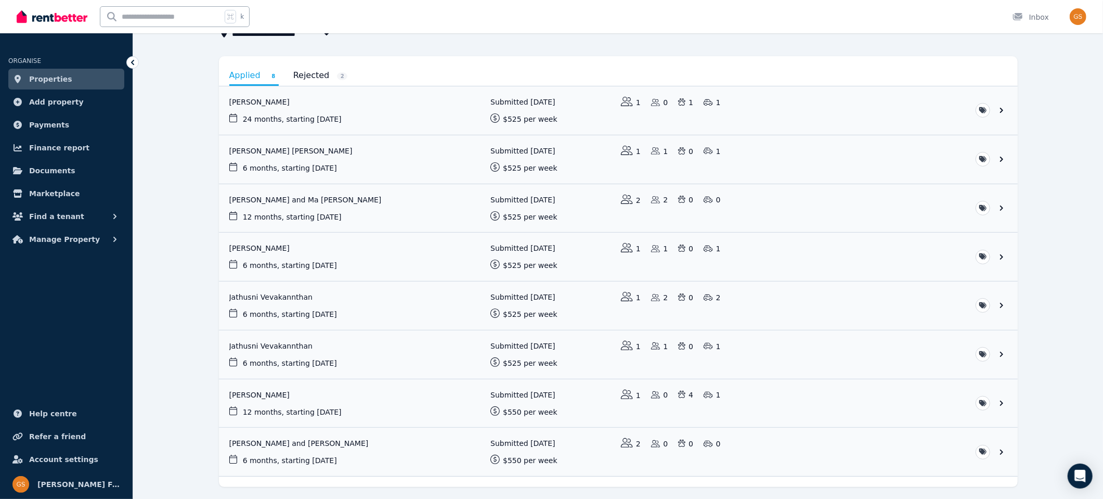
scroll to position [107, 0]
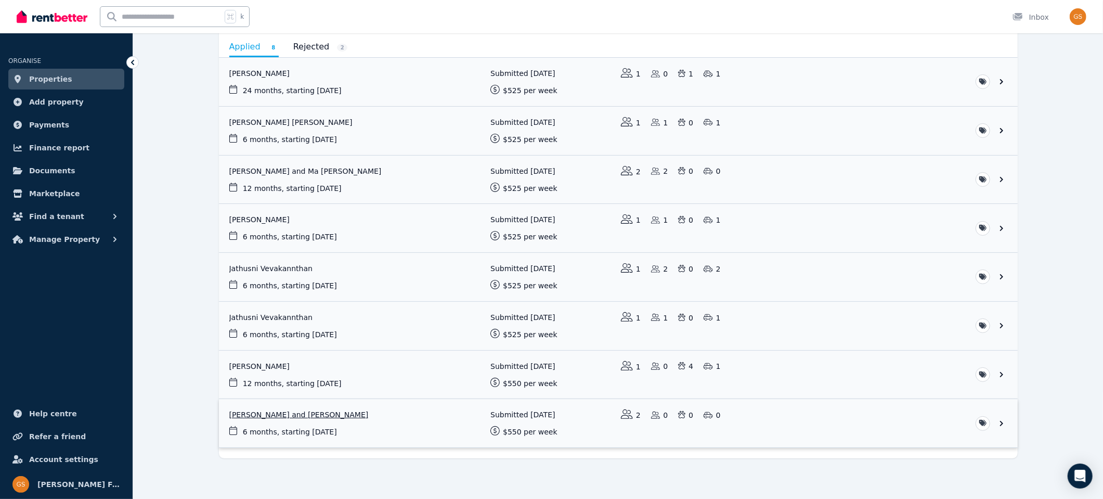
click at [1003, 420] on link "View application: Chloe Jack and Alisha Gray" at bounding box center [618, 423] width 799 height 48
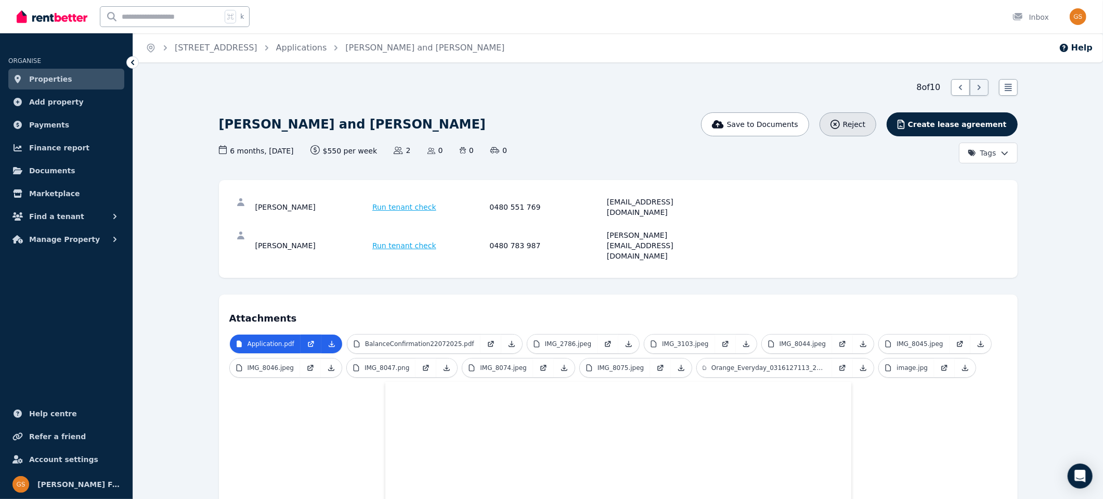
click at [868, 118] on div "Save to Documents Reject Create lease agreement Tags" at bounding box center [886, 137] width 260 height 51
click at [865, 124] on span "Reject" at bounding box center [854, 124] width 22 height 10
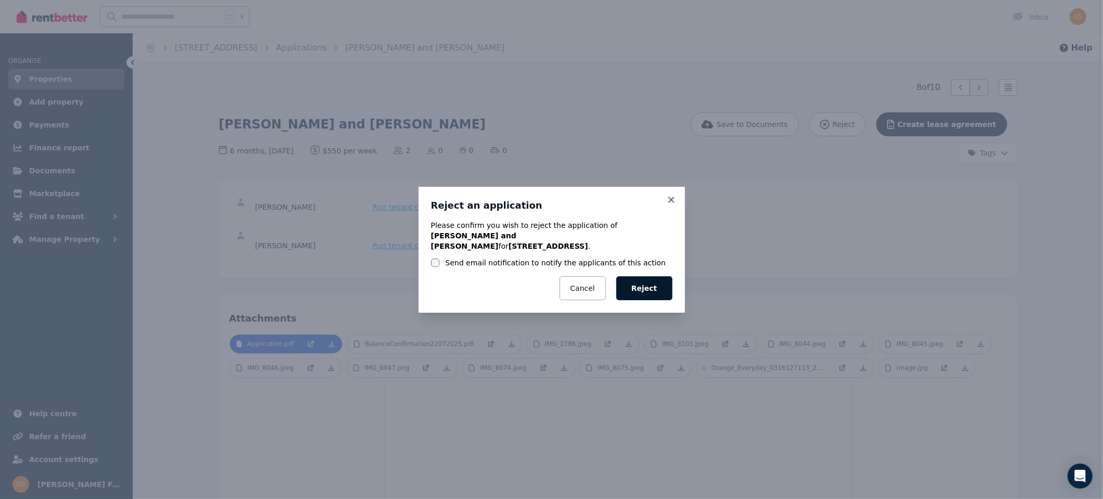
click at [653, 284] on button "Reject" at bounding box center [644, 288] width 56 height 24
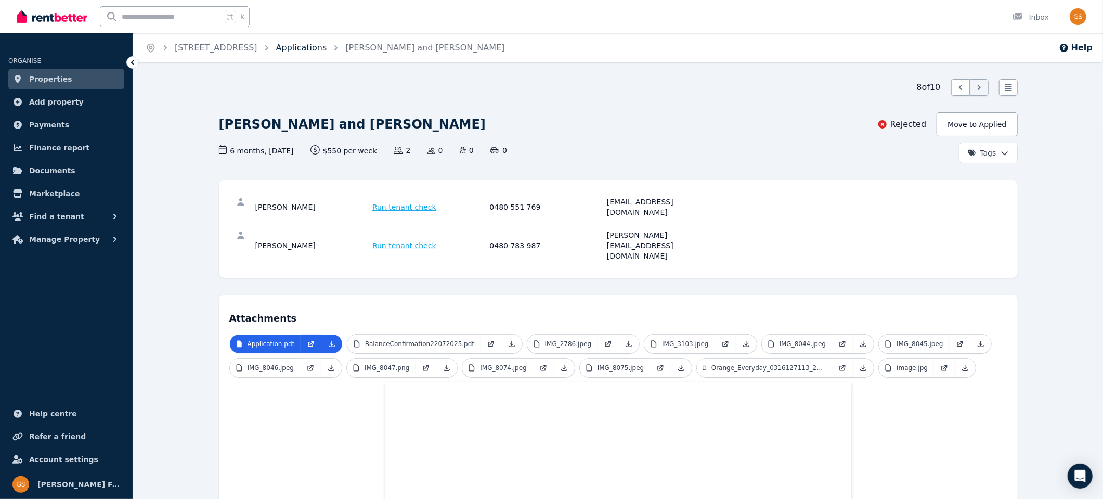
click at [308, 48] on link "Applications" at bounding box center [301, 48] width 51 height 10
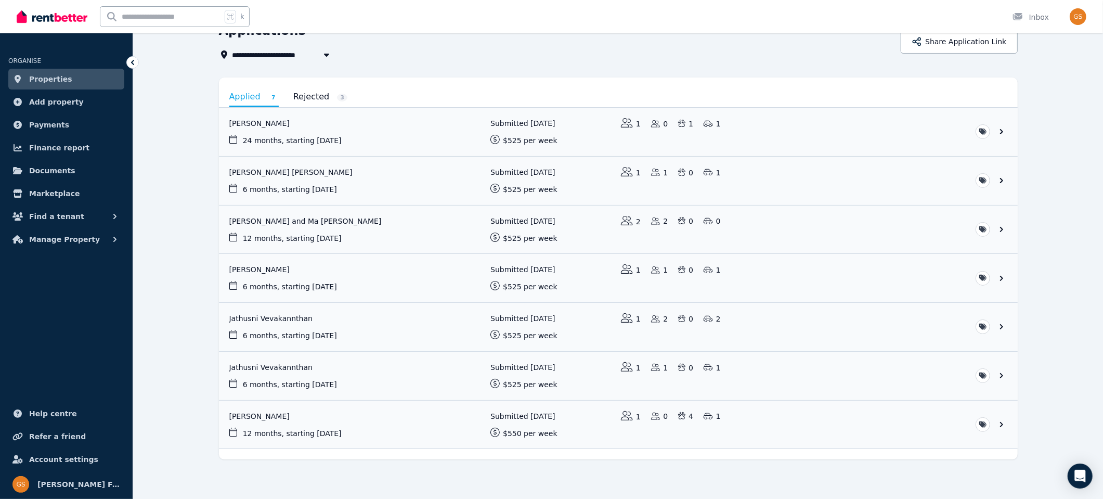
scroll to position [58, 0]
click at [999, 420] on link "View application: Melisa Dargie" at bounding box center [618, 423] width 799 height 48
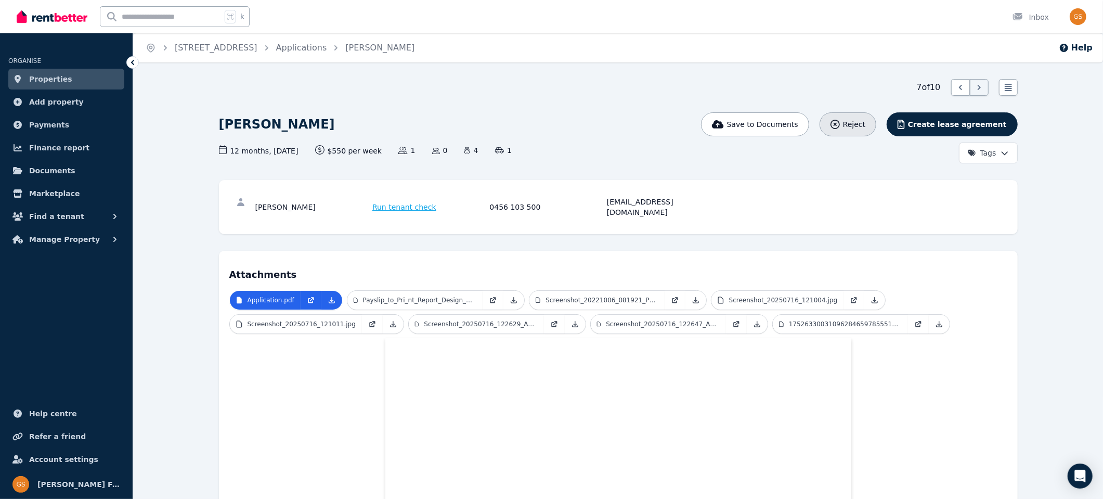
click at [865, 125] on span "Reject" at bounding box center [854, 124] width 22 height 10
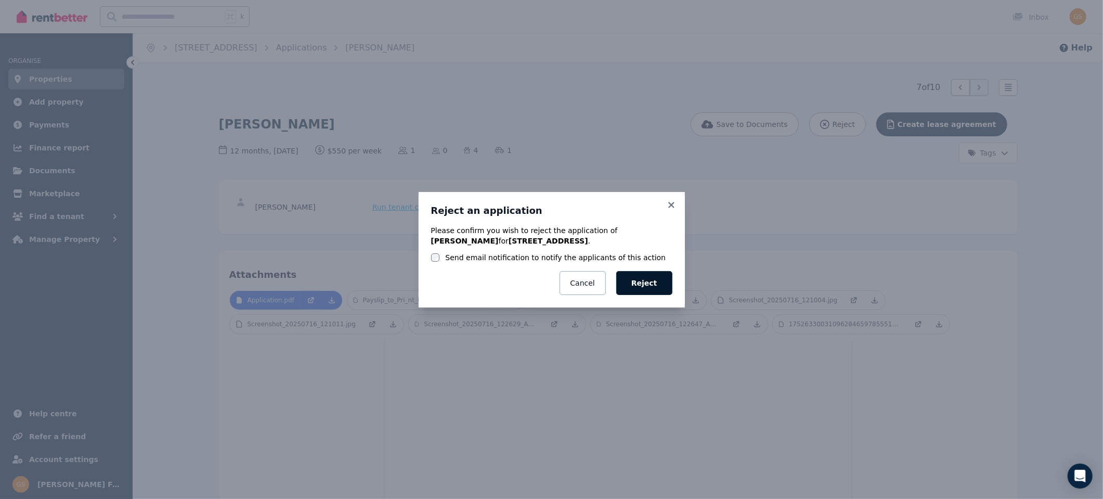
click at [647, 280] on button "Reject" at bounding box center [644, 283] width 56 height 24
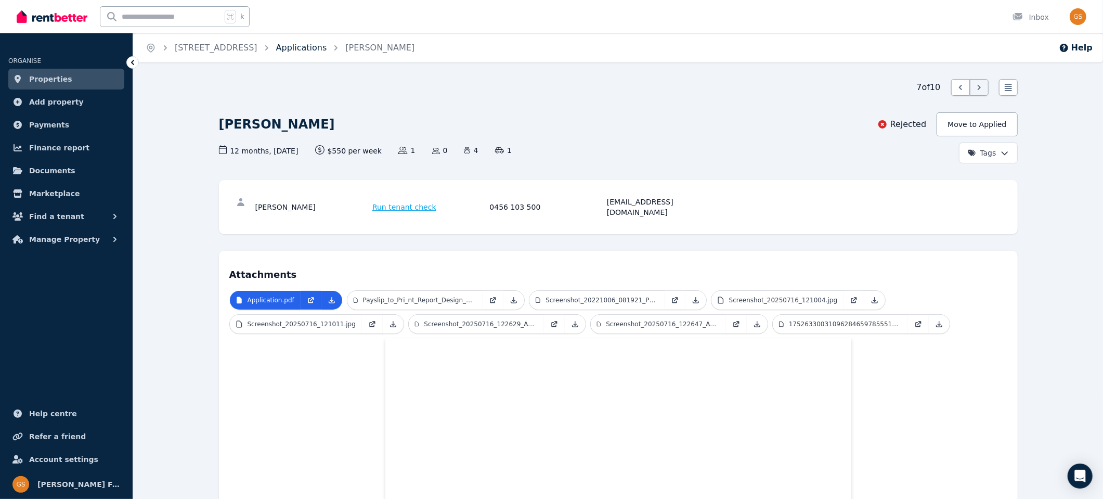
click at [310, 52] on link "Applications" at bounding box center [301, 48] width 51 height 10
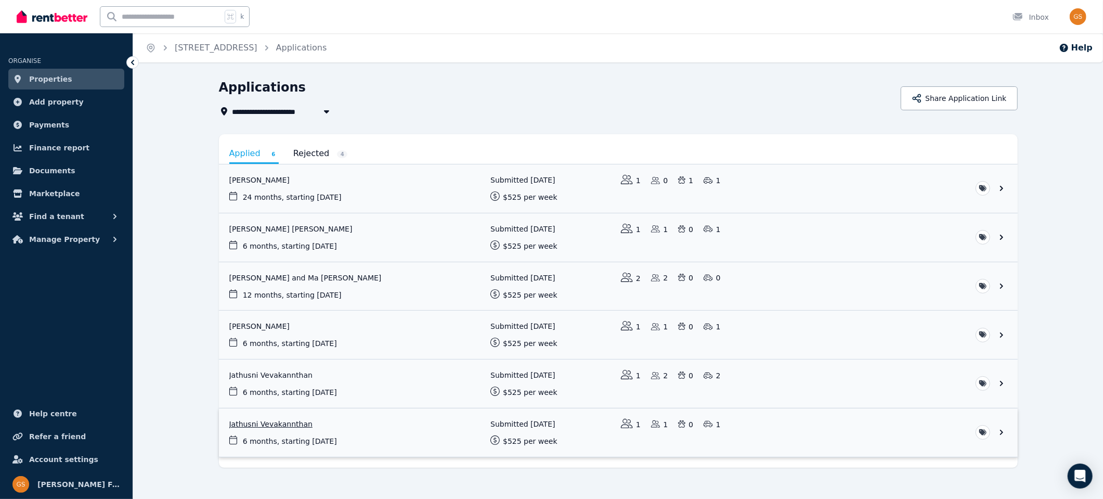
click at [1002, 430] on link "View application: Jathusni Vevakannthan" at bounding box center [618, 432] width 799 height 48
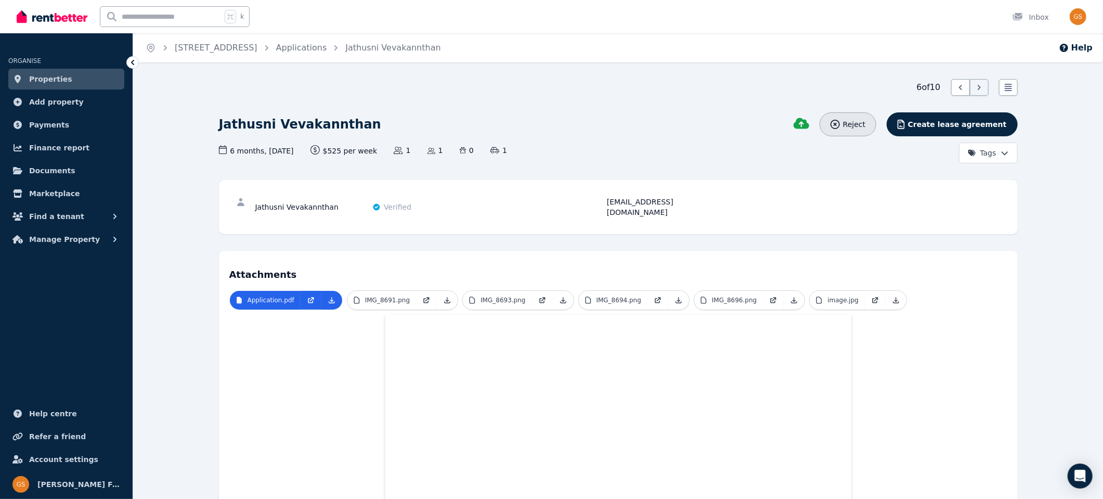
click at [865, 122] on span "Reject" at bounding box center [854, 124] width 22 height 10
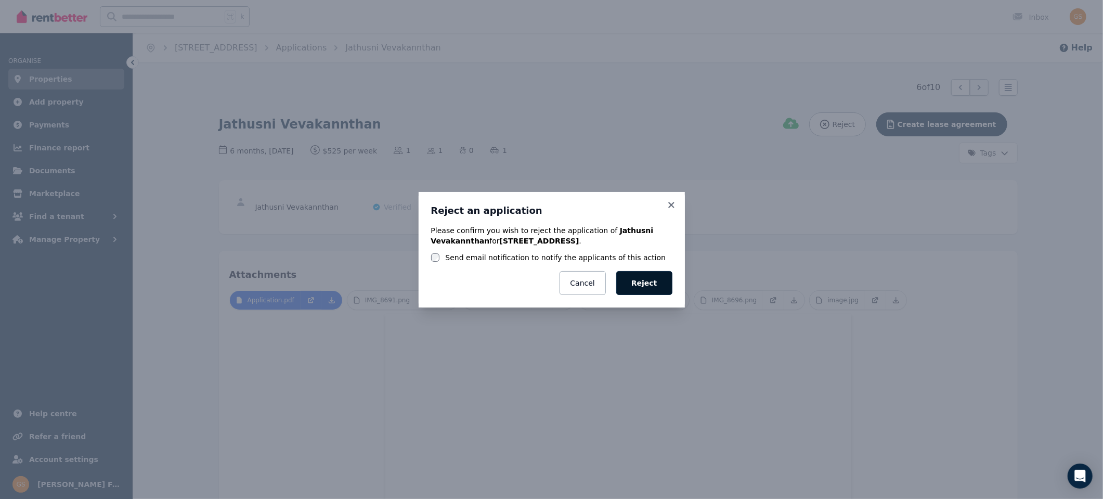
click at [648, 283] on button "Reject" at bounding box center [644, 283] width 56 height 24
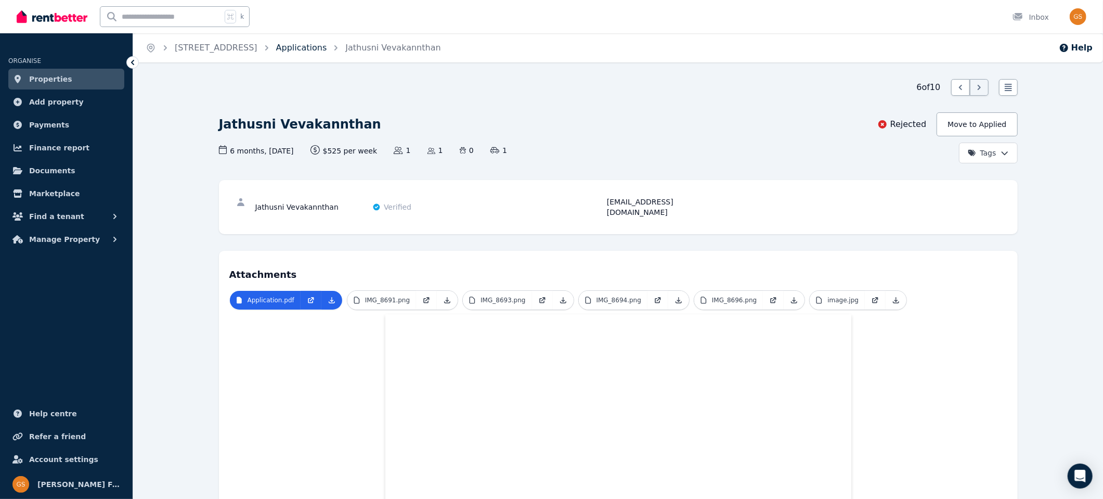
click at [309, 46] on link "Applications" at bounding box center [301, 48] width 51 height 10
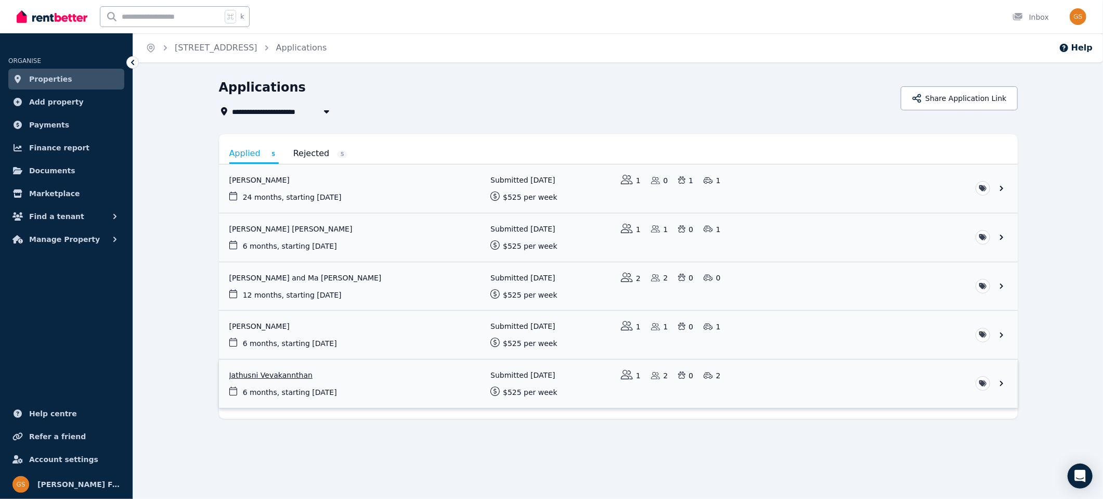
click at [1005, 379] on link "View application: Jathusni Vevakannthan" at bounding box center [618, 383] width 799 height 48
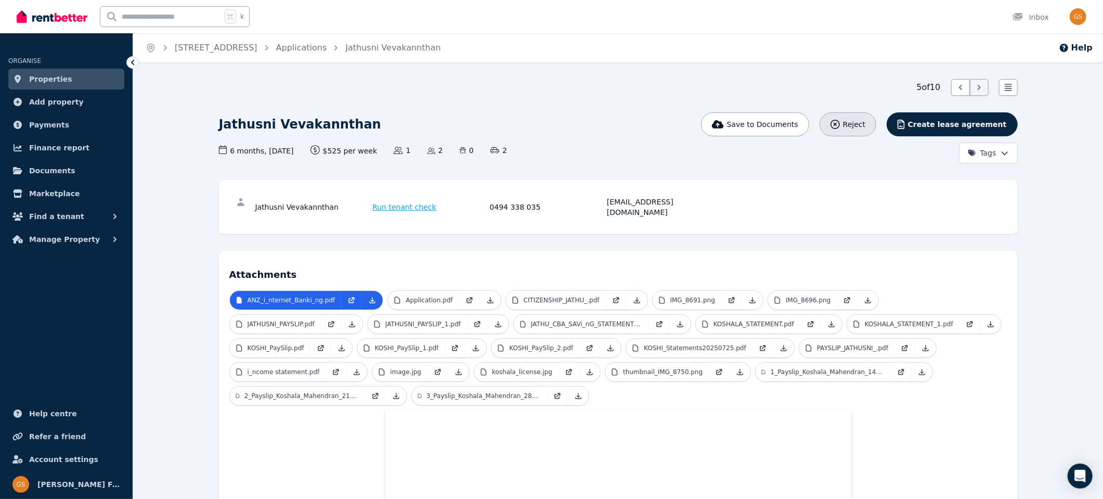
click at [865, 123] on span "Reject" at bounding box center [854, 124] width 22 height 10
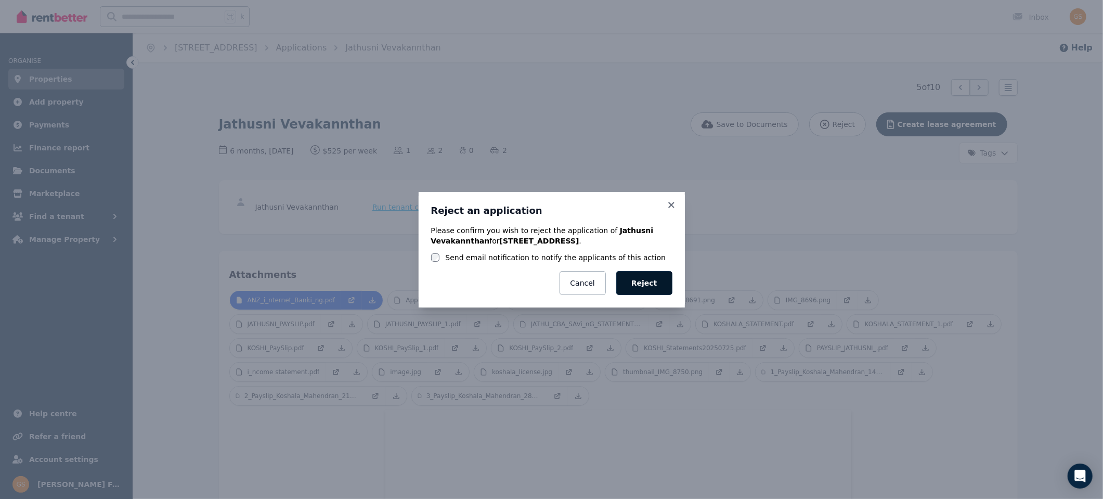
click at [648, 279] on button "Reject" at bounding box center [644, 283] width 56 height 24
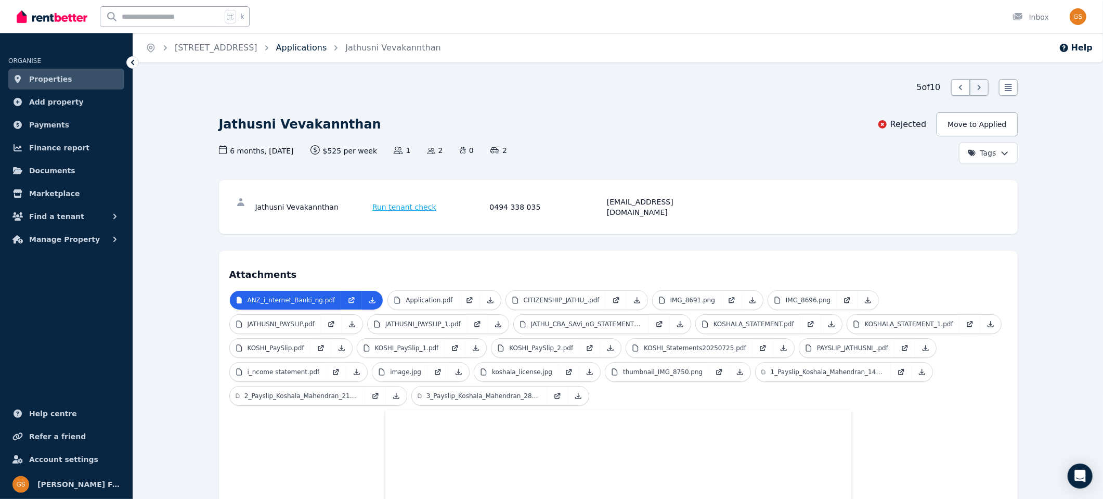
click at [306, 48] on link "Applications" at bounding box center [301, 48] width 51 height 10
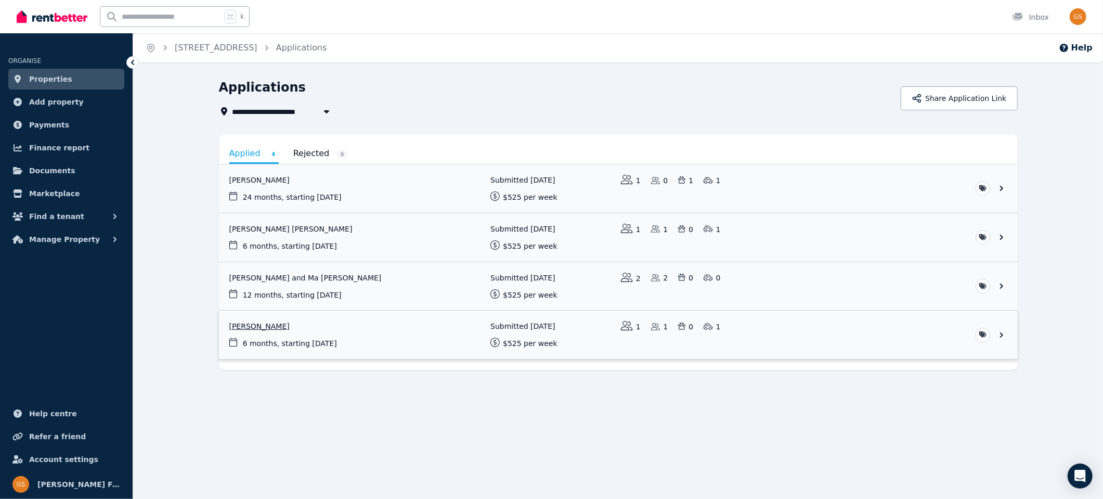
click at [1002, 333] on link "View application: Sukhpreet Kaur" at bounding box center [618, 334] width 799 height 48
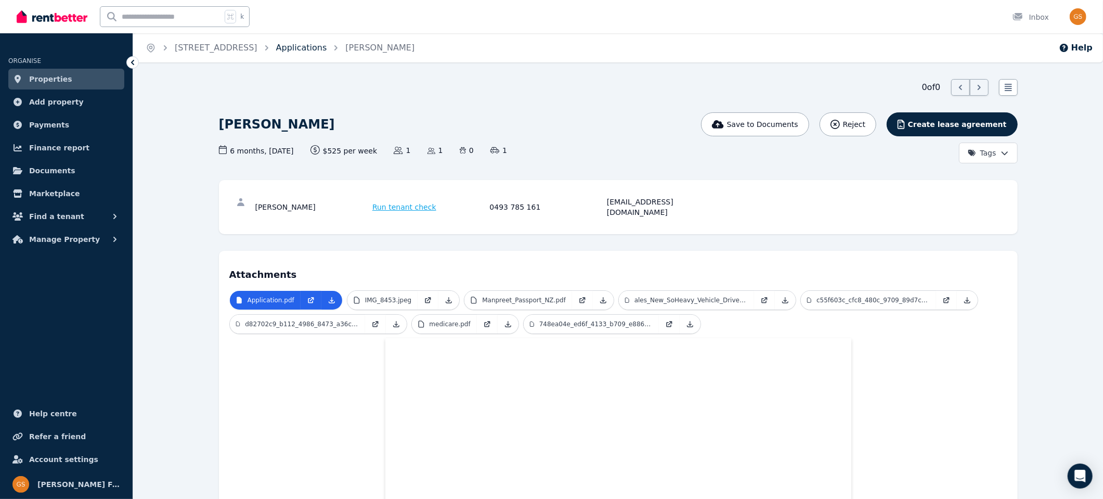
click at [312, 49] on link "Applications" at bounding box center [301, 48] width 51 height 10
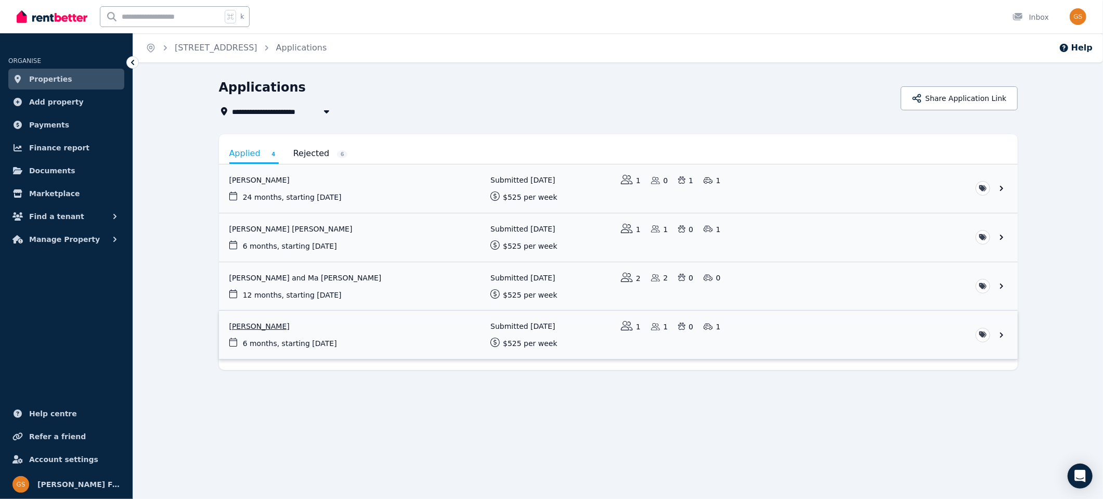
click at [1004, 333] on link "View application: Sukhpreet Kaur" at bounding box center [618, 334] width 799 height 48
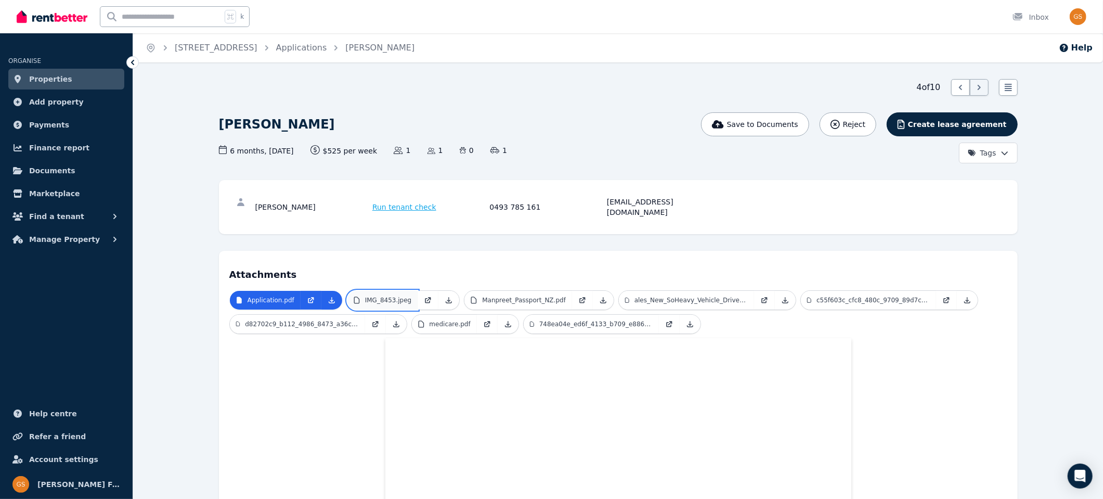
click at [388, 296] on p "IMG_8453.jpeg" at bounding box center [388, 300] width 47 height 8
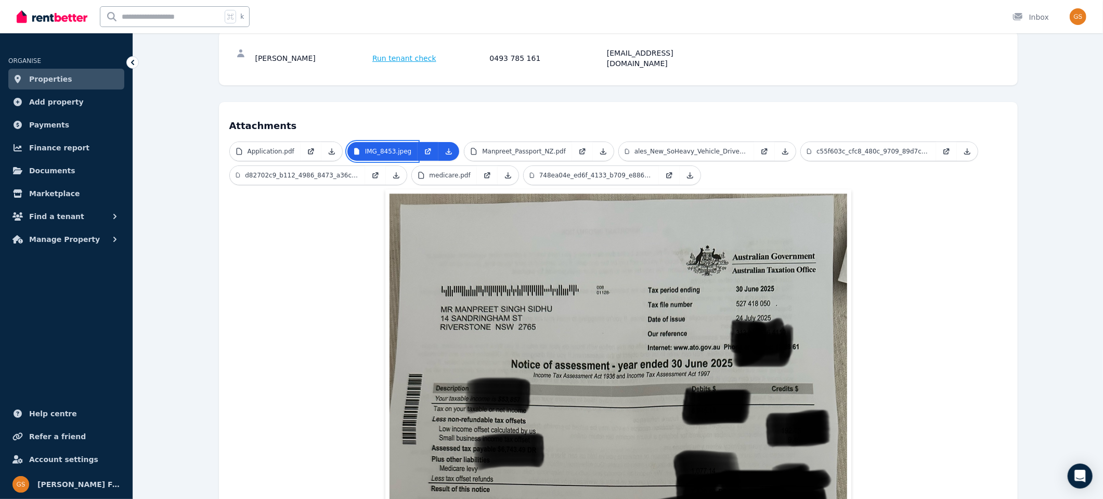
scroll to position [129, 0]
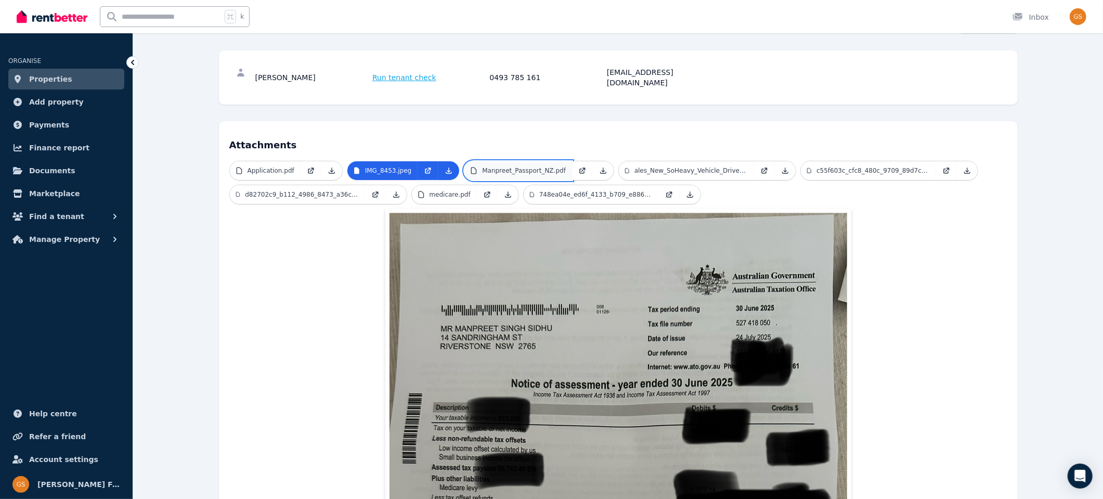
click at [511, 166] on p "Manpreet_Passport_NZ.pdf" at bounding box center [524, 170] width 84 height 8
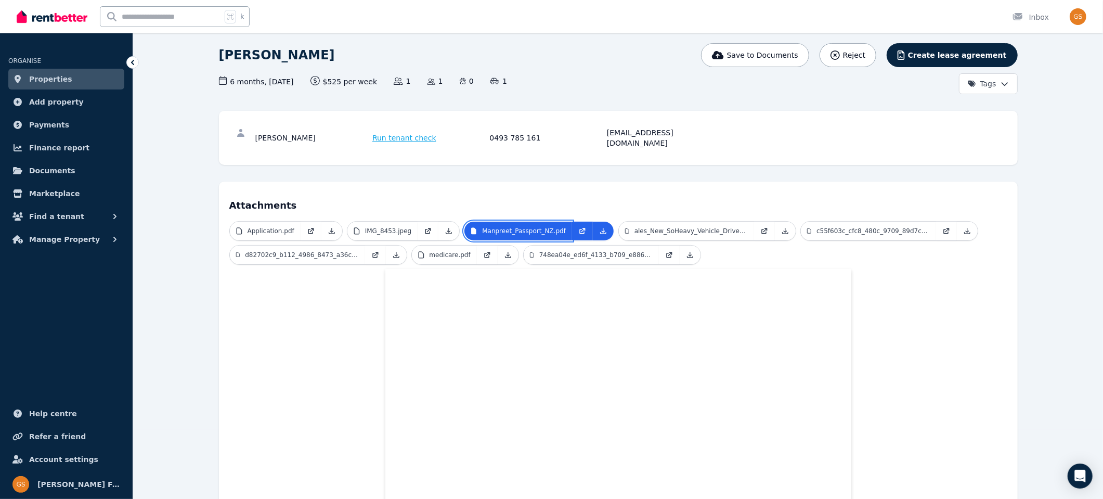
scroll to position [57, 0]
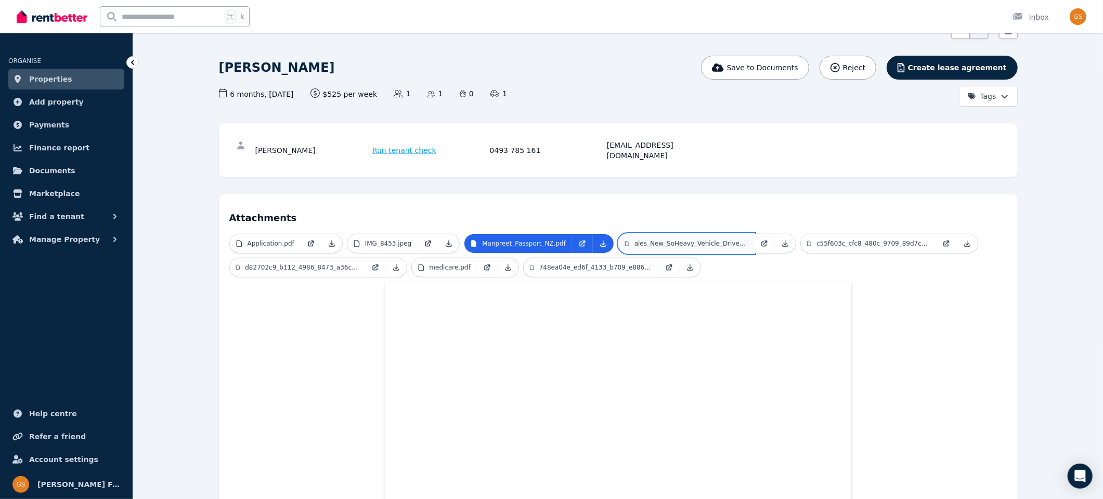
click at [660, 237] on link "ales_New_SoHeavy_Vehicle_Driver_Licence_2.pdf" at bounding box center [686, 243] width 135 height 19
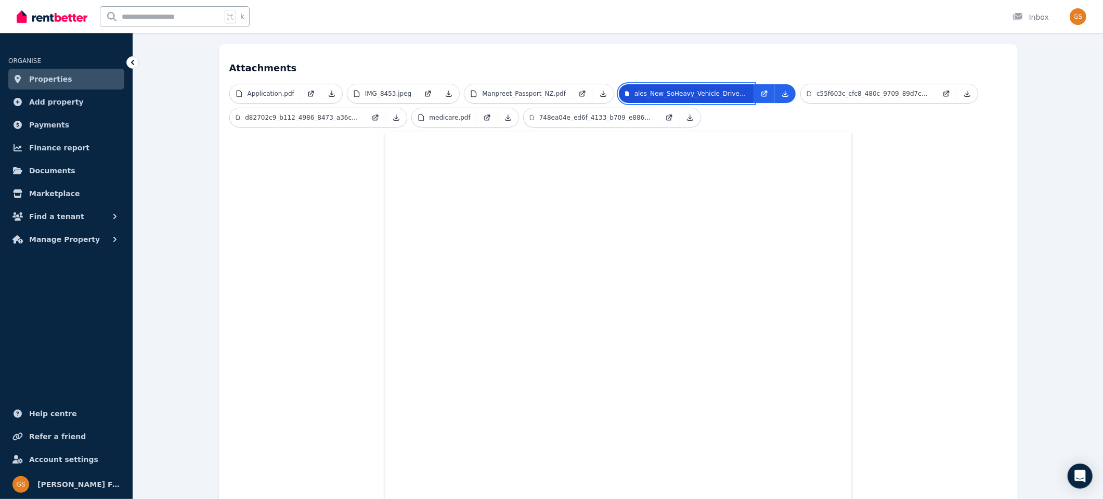
scroll to position [200, 0]
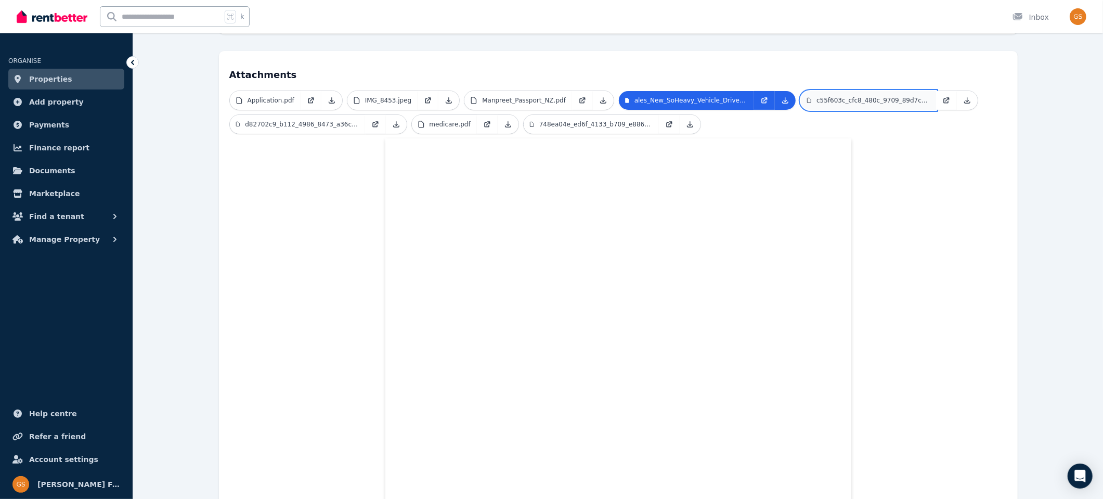
click at [840, 96] on p "c55f603c_cfc8_480c_9709_89d7c5376042.jpeg" at bounding box center [872, 100] width 113 height 8
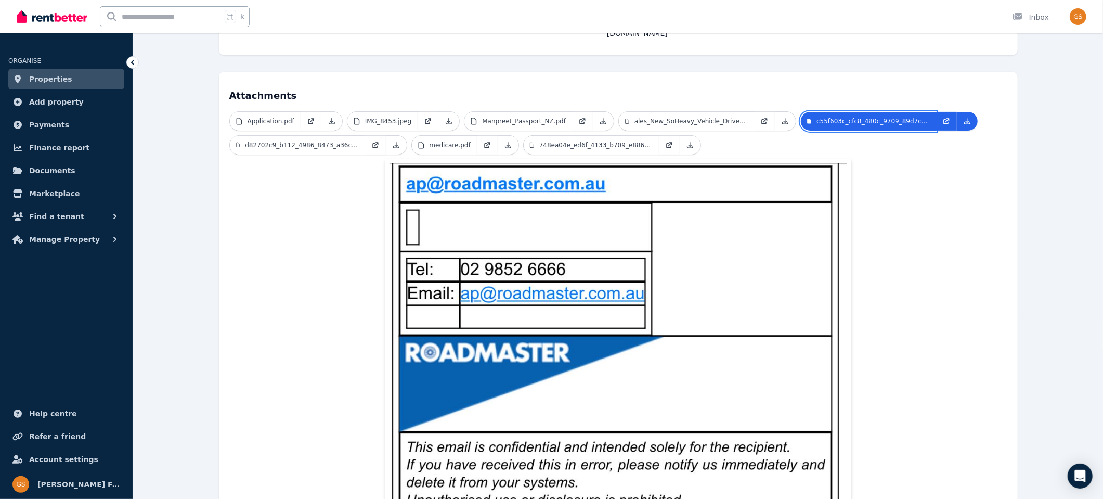
scroll to position [0, 0]
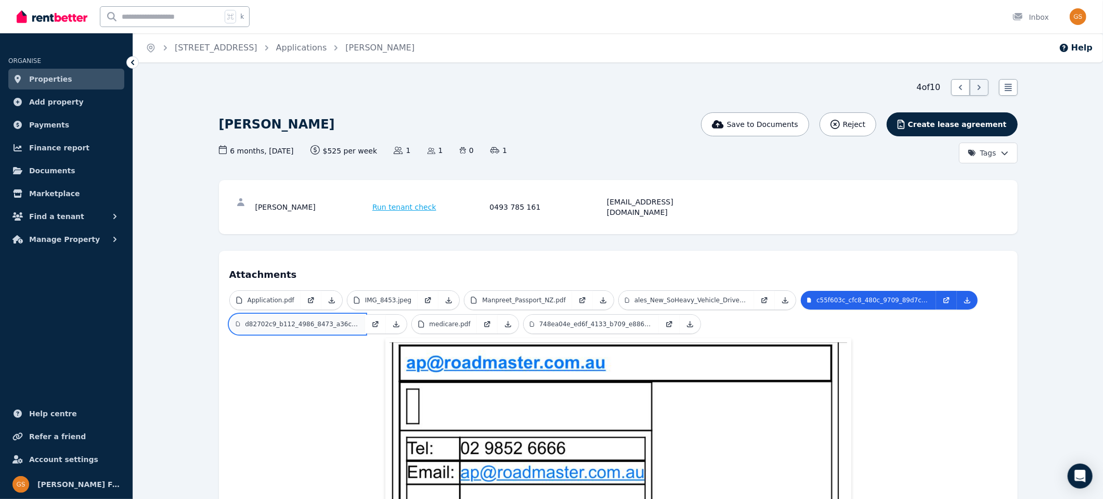
click at [289, 320] on p "d82702c9_b112_4986_8473_a36cb8b6aa28.jpeg" at bounding box center [301, 324] width 113 height 8
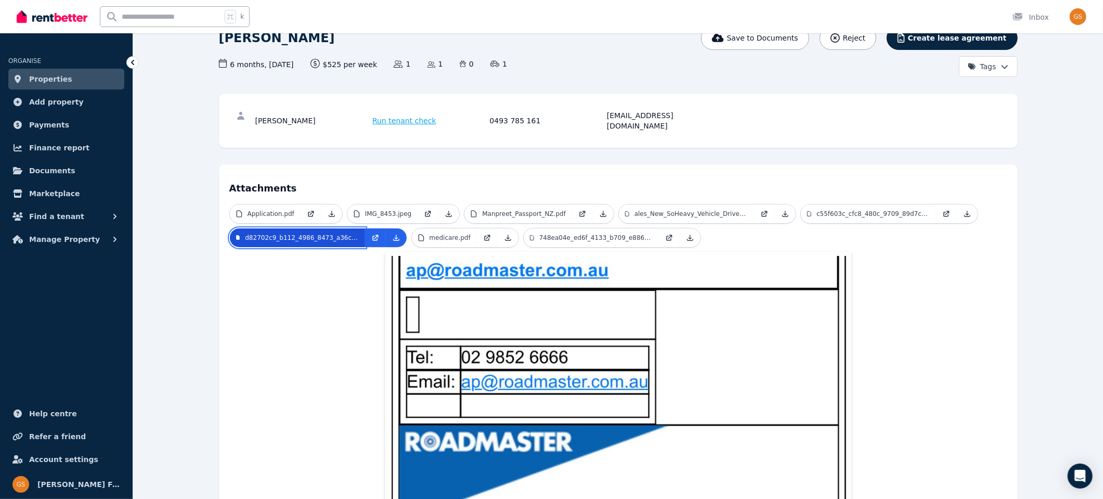
scroll to position [111, 0]
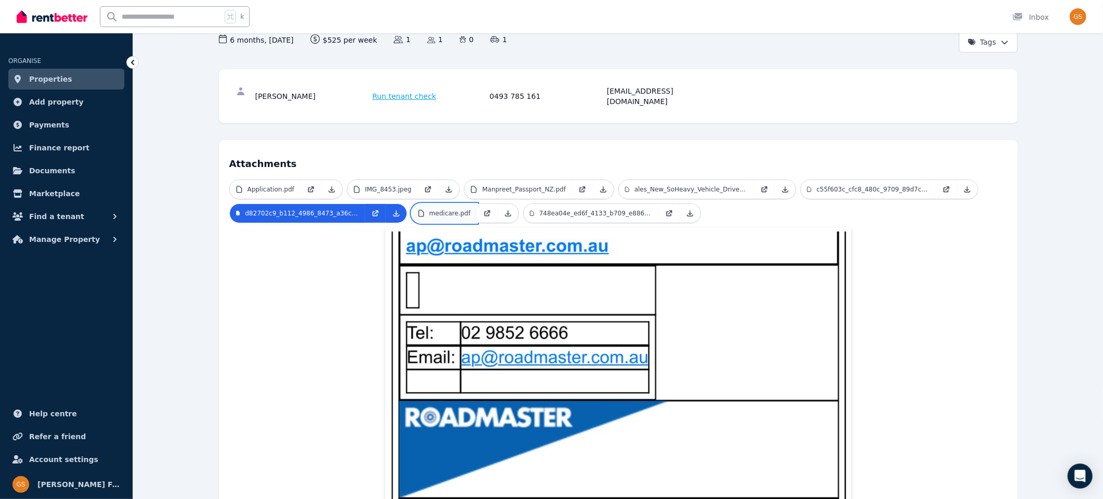
click at [447, 204] on link "medicare.pdf" at bounding box center [444, 213] width 65 height 19
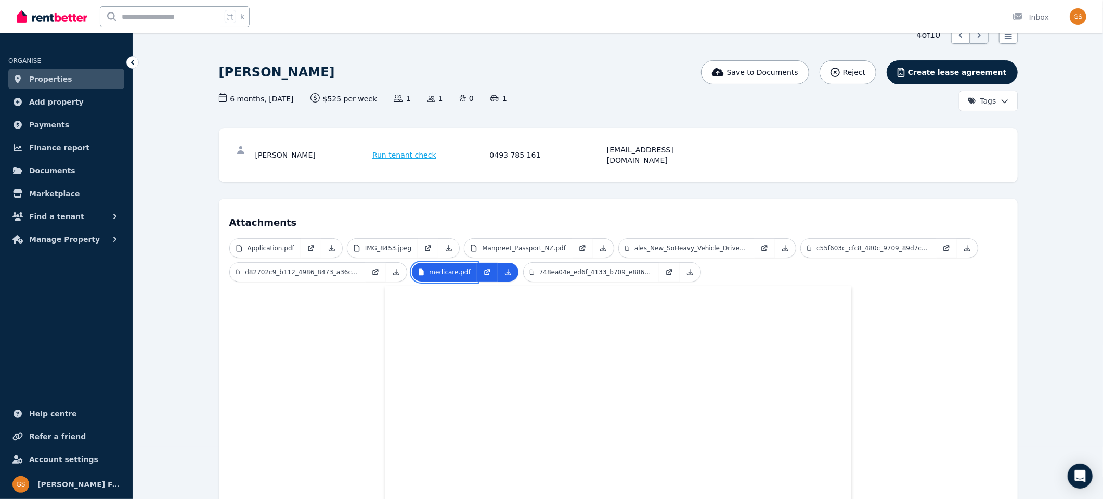
scroll to position [0, 0]
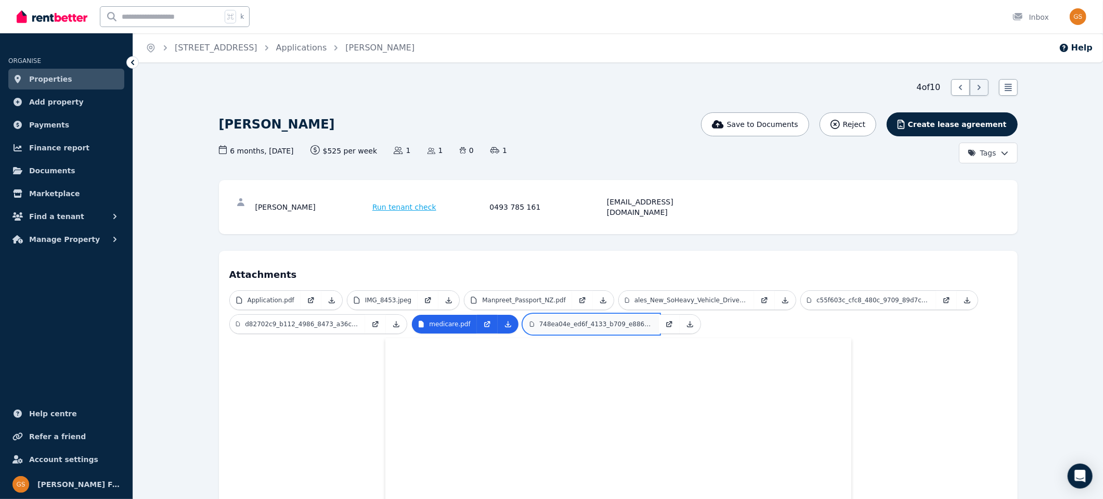
click at [552, 320] on p "748ea04e_ed6f_4133_b709_e886aefb3b31.jpeg" at bounding box center [595, 324] width 113 height 8
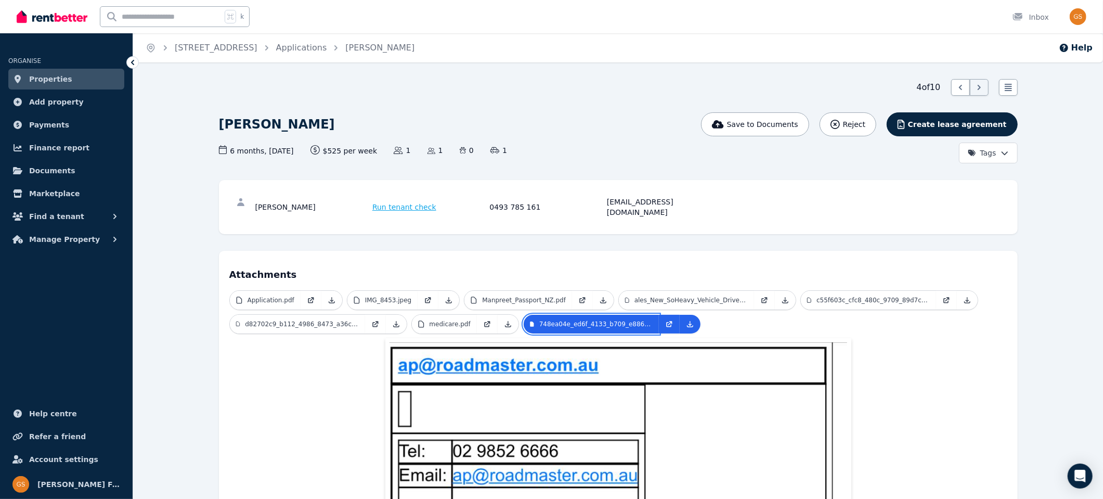
scroll to position [7, 0]
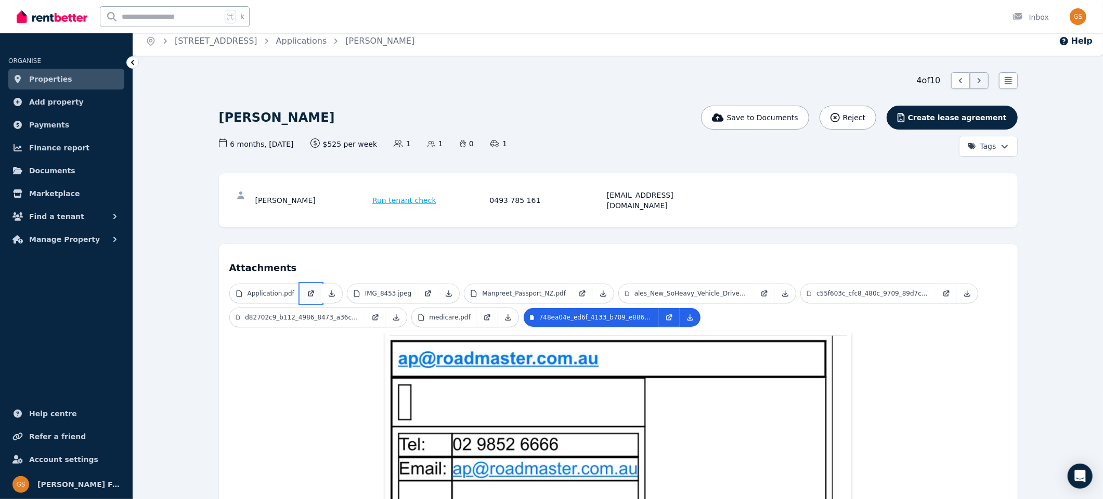
click at [300, 284] on link at bounding box center [310, 293] width 21 height 19
click at [306, 43] on link "Applications" at bounding box center [301, 41] width 51 height 10
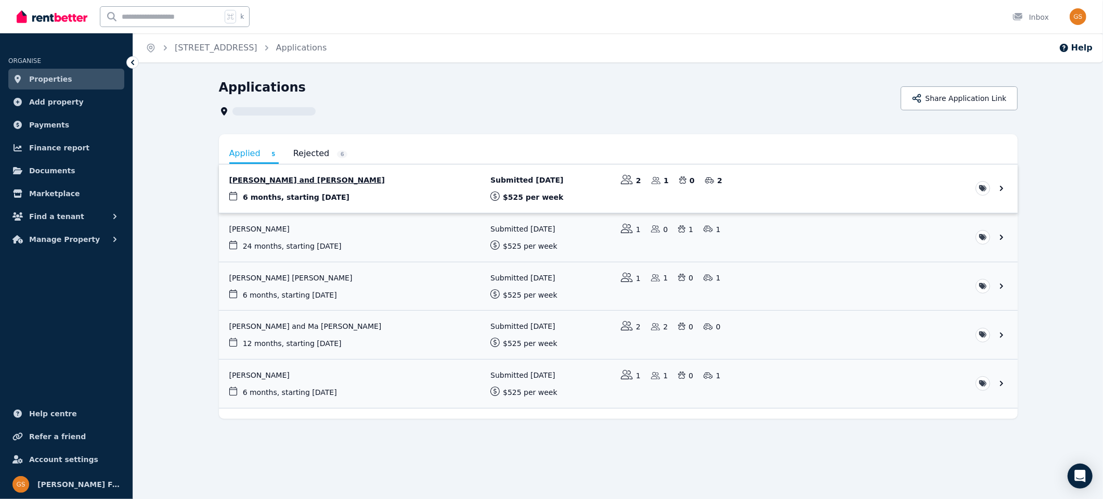
click at [1002, 187] on link "View application: Alvin Banaag and Edwin Bico" at bounding box center [618, 188] width 799 height 48
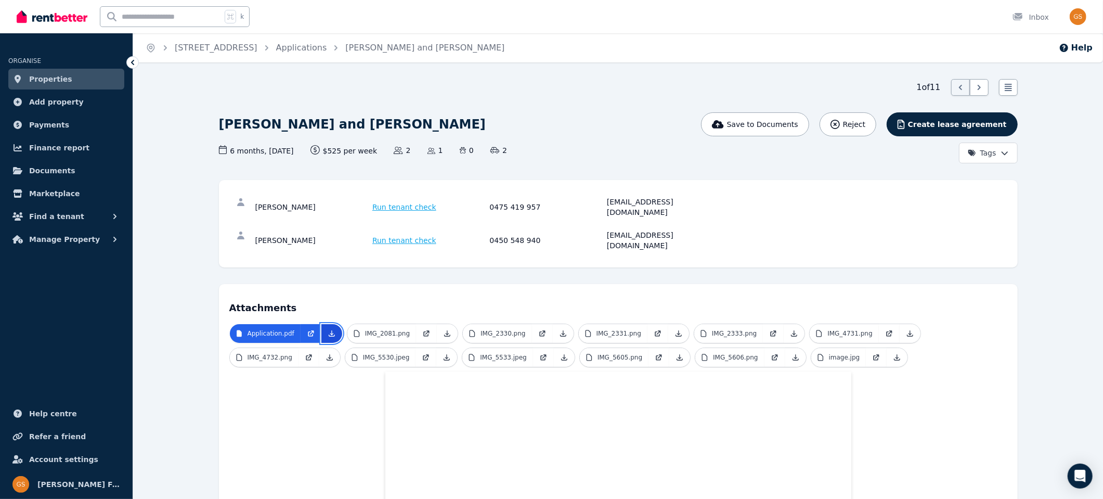
click at [328, 329] on icon at bounding box center [332, 333] width 8 height 8
click at [393, 329] on p "IMG_2081.png" at bounding box center [387, 333] width 45 height 8
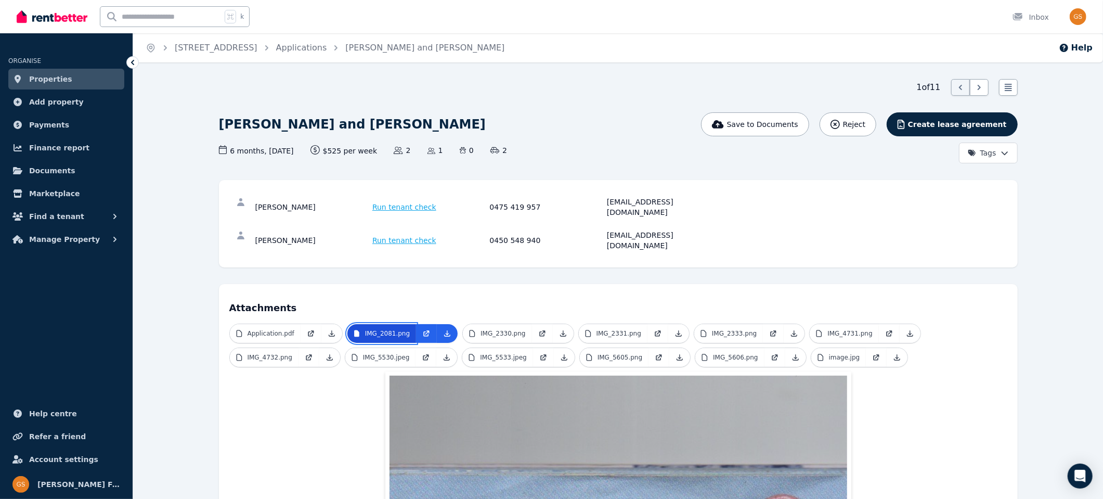
click at [393, 329] on p "IMG_2081.png" at bounding box center [387, 333] width 45 height 8
click at [443, 329] on icon at bounding box center [447, 333] width 8 height 8
click at [447, 329] on icon at bounding box center [447, 333] width 8 height 8
click at [508, 329] on p "IMG_2330.png" at bounding box center [502, 333] width 45 height 8
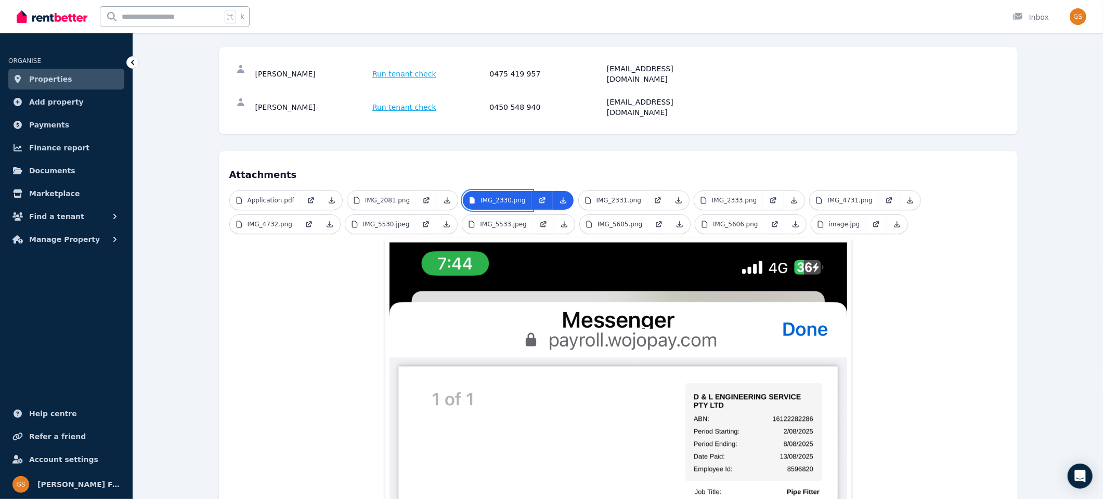
scroll to position [137, 0]
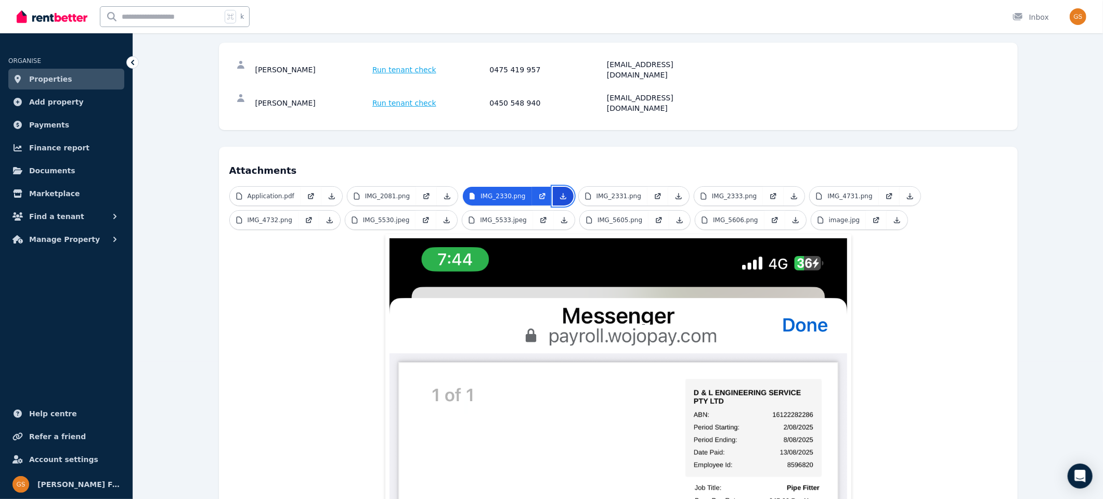
click at [560, 193] on icon at bounding box center [563, 196] width 6 height 6
click at [620, 192] on p "IMG_2331.png" at bounding box center [618, 196] width 45 height 8
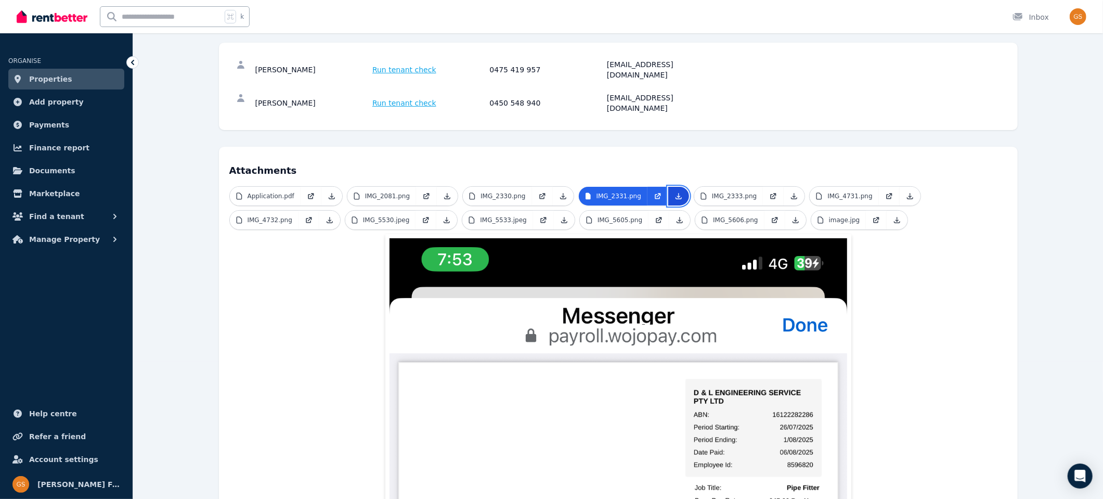
click at [676, 193] on icon at bounding box center [679, 196] width 6 height 6
click at [735, 192] on p "IMG_2333.png" at bounding box center [734, 196] width 45 height 8
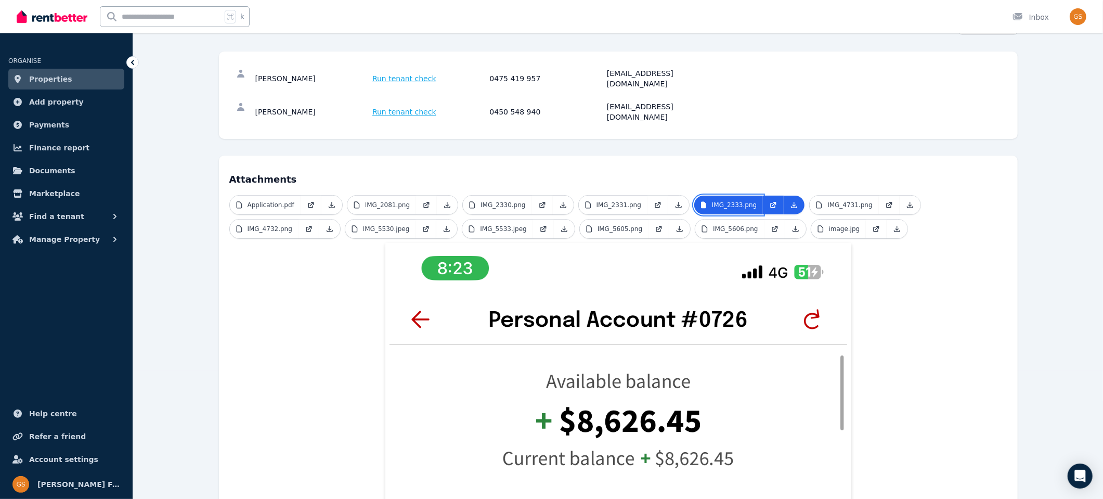
scroll to position [100, 0]
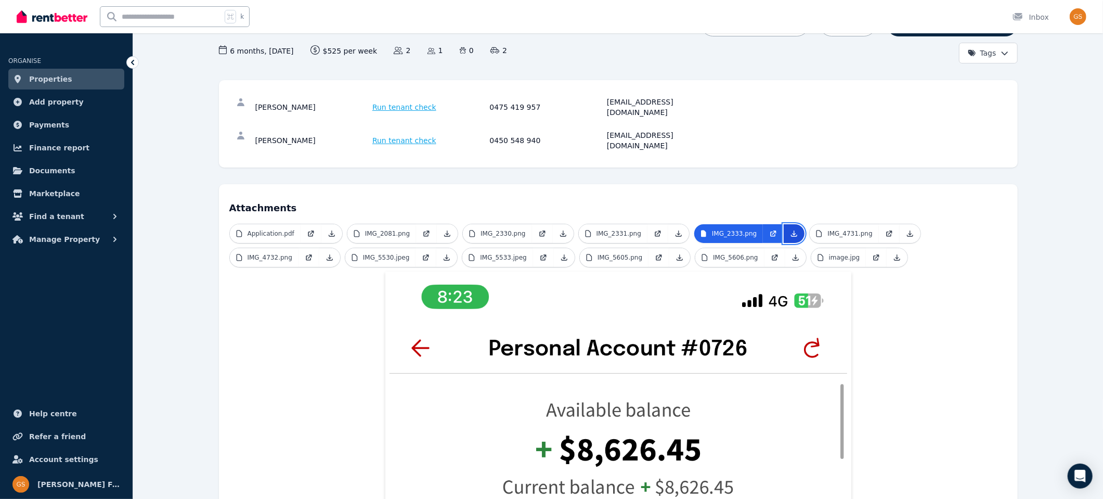
click at [794, 224] on link at bounding box center [793, 233] width 21 height 19
click at [838, 229] on p "IMG_4731.png" at bounding box center [849, 233] width 45 height 8
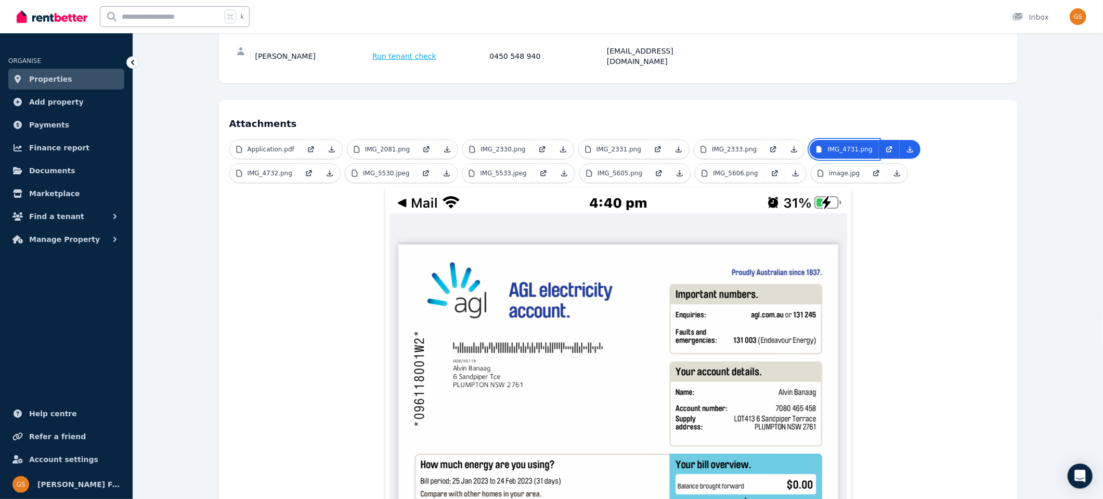
scroll to position [184, 0]
click at [906, 146] on icon at bounding box center [910, 150] width 8 height 8
click at [281, 169] on p "IMG_4732.png" at bounding box center [269, 173] width 45 height 8
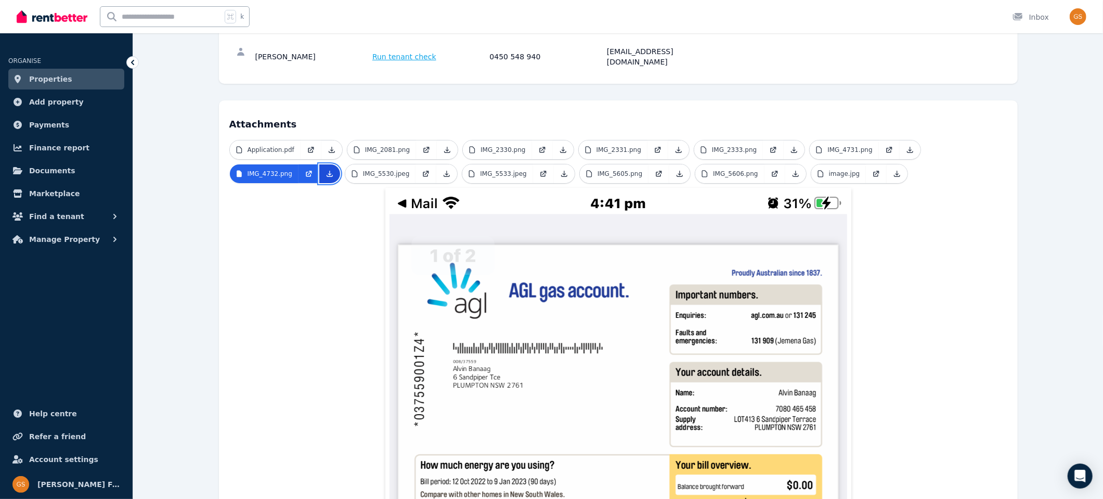
click at [331, 169] on icon at bounding box center [329, 173] width 8 height 8
click at [381, 169] on p "IMG_5530.jpeg" at bounding box center [386, 173] width 47 height 8
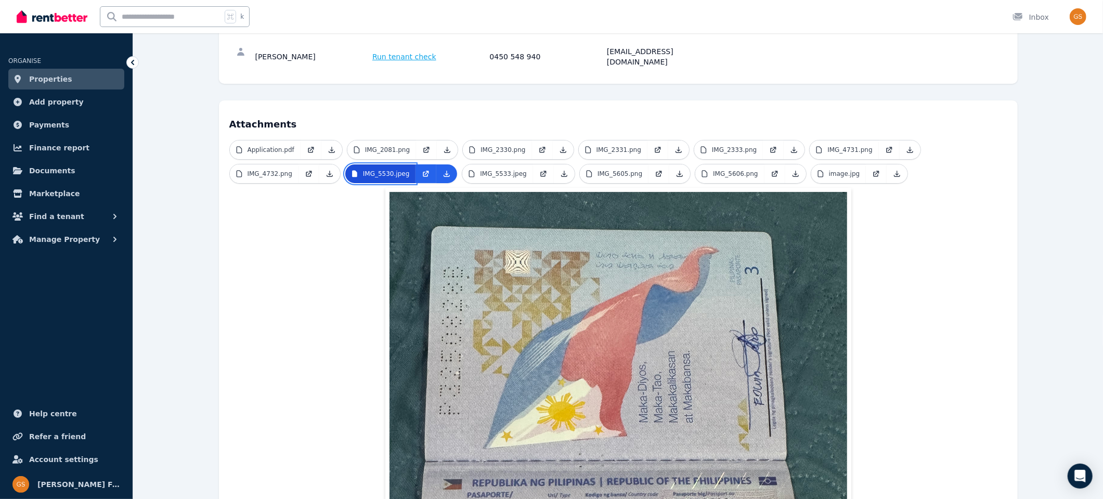
click at [381, 169] on p "IMG_5530.jpeg" at bounding box center [386, 173] width 47 height 8
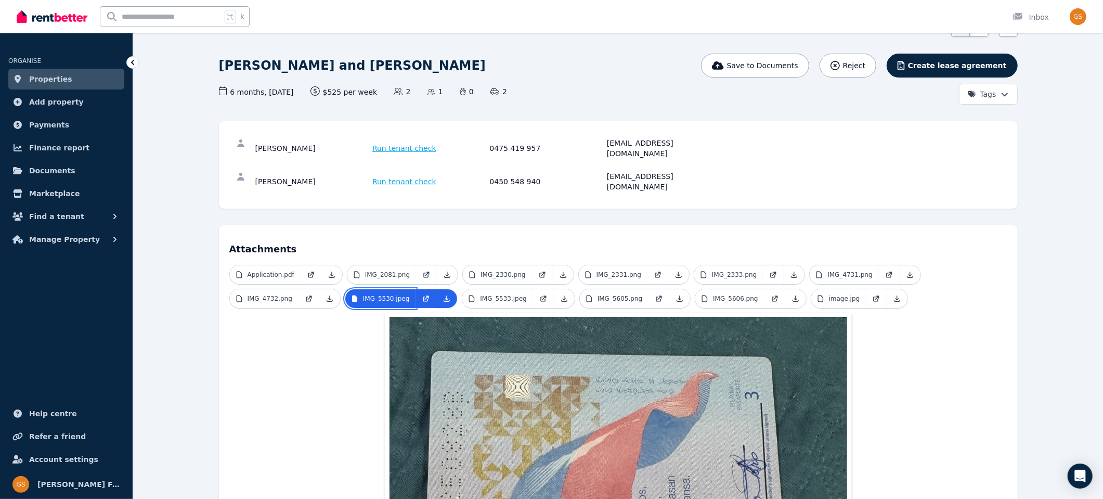
scroll to position [40, 0]
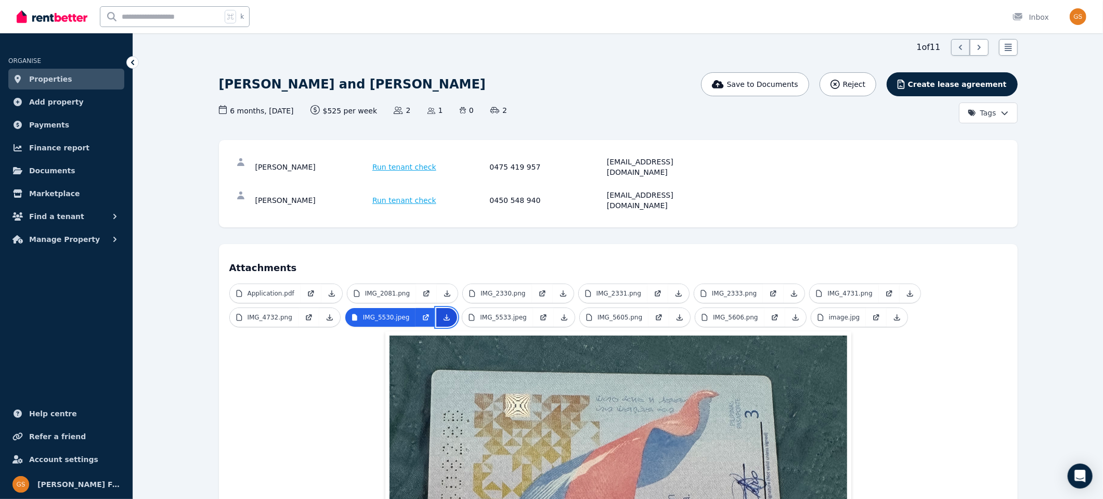
click at [444, 315] on icon at bounding box center [447, 318] width 6 height 6
click at [493, 313] on p "IMG_5533.jpeg" at bounding box center [503, 317] width 47 height 8
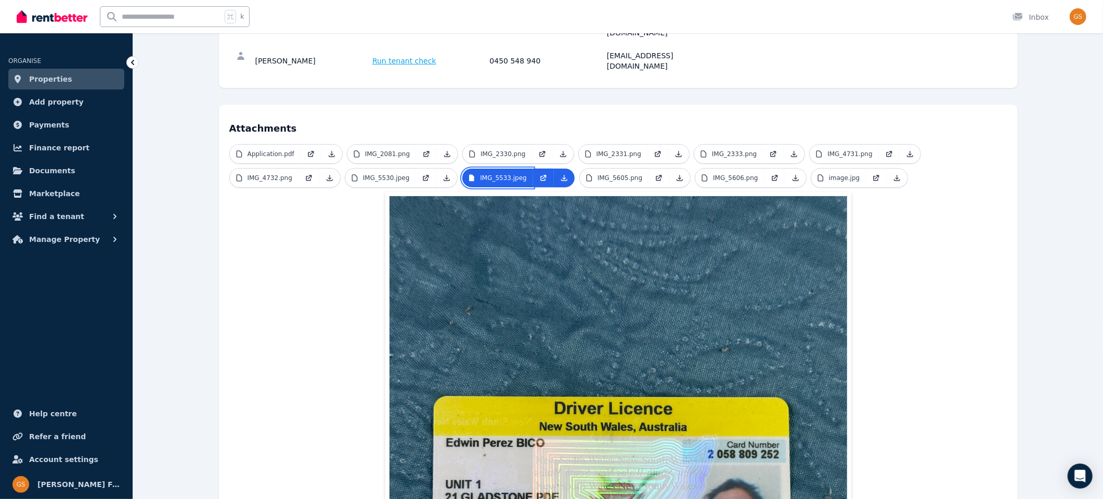
scroll to position [175, 0]
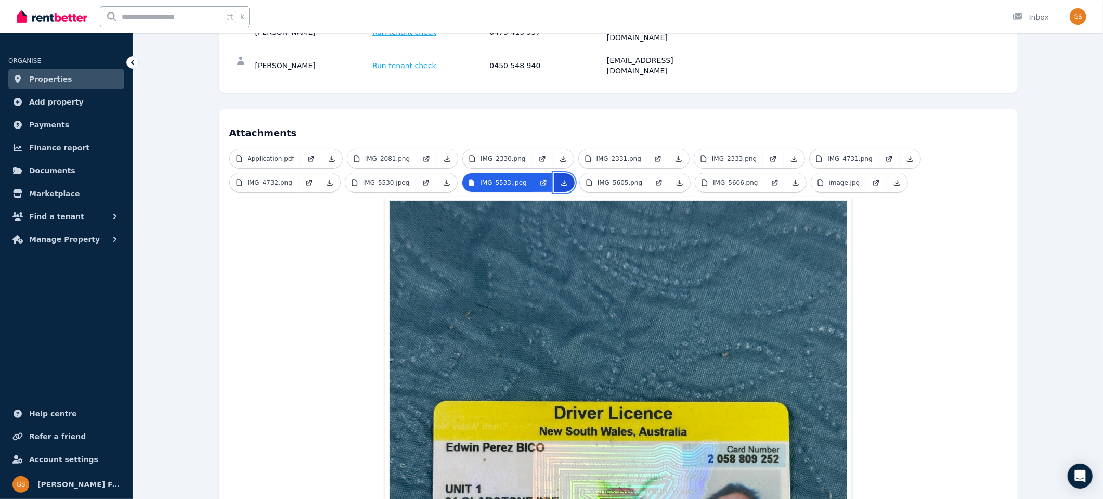
click at [561, 178] on icon at bounding box center [564, 182] width 8 height 8
click at [613, 178] on p "IMG_5605.png" at bounding box center [619, 182] width 45 height 8
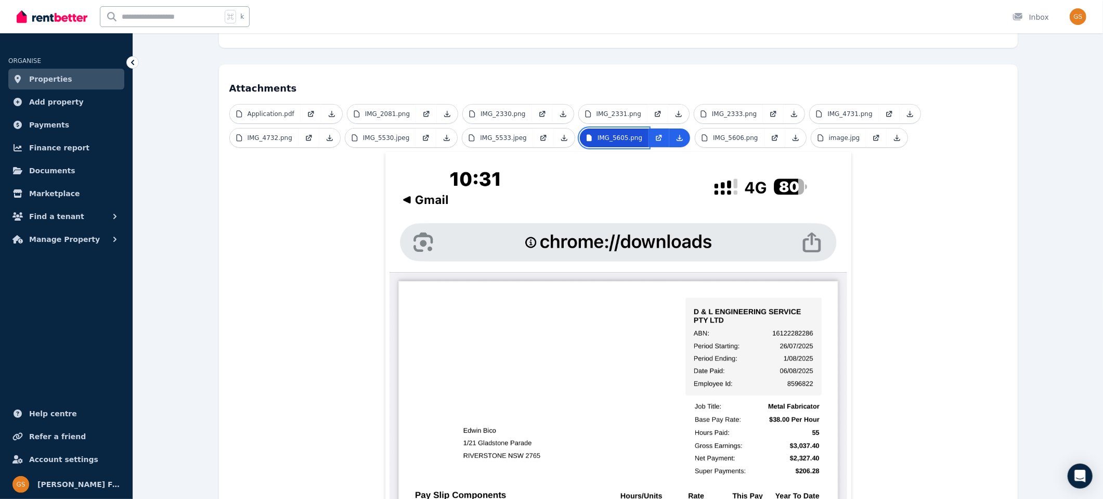
scroll to position [200, 0]
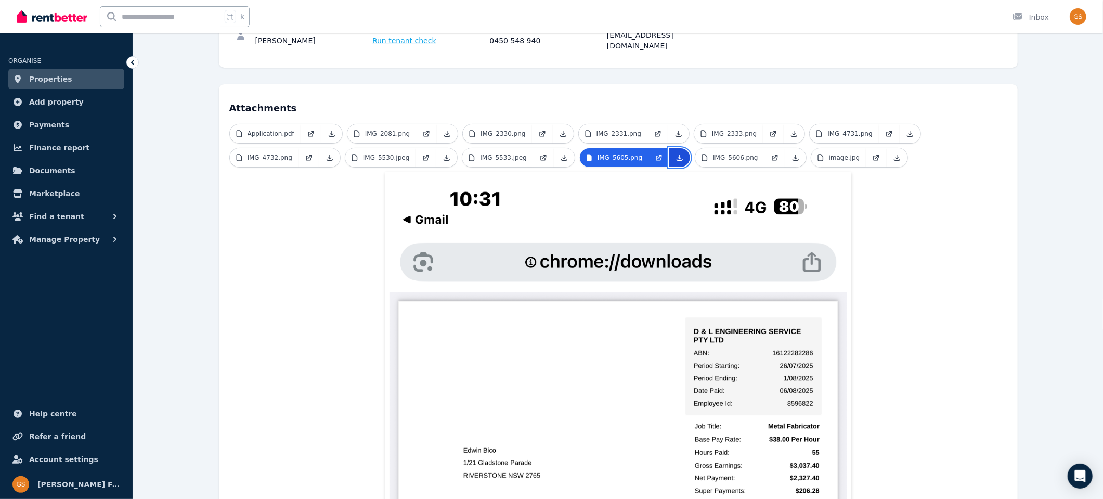
click at [677, 155] on icon at bounding box center [680, 158] width 6 height 6
click at [721, 148] on link "IMG_5606.png" at bounding box center [729, 157] width 69 height 19
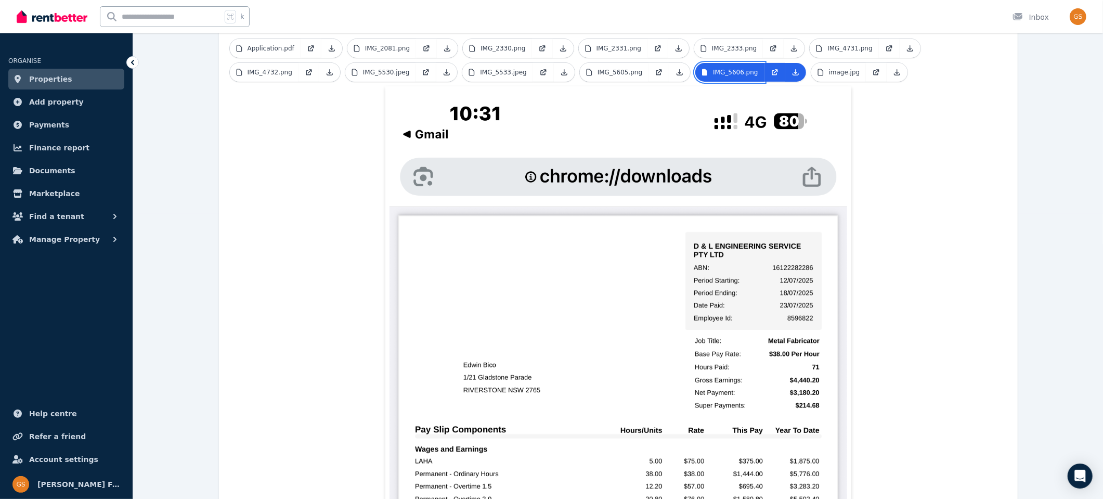
scroll to position [279, 0]
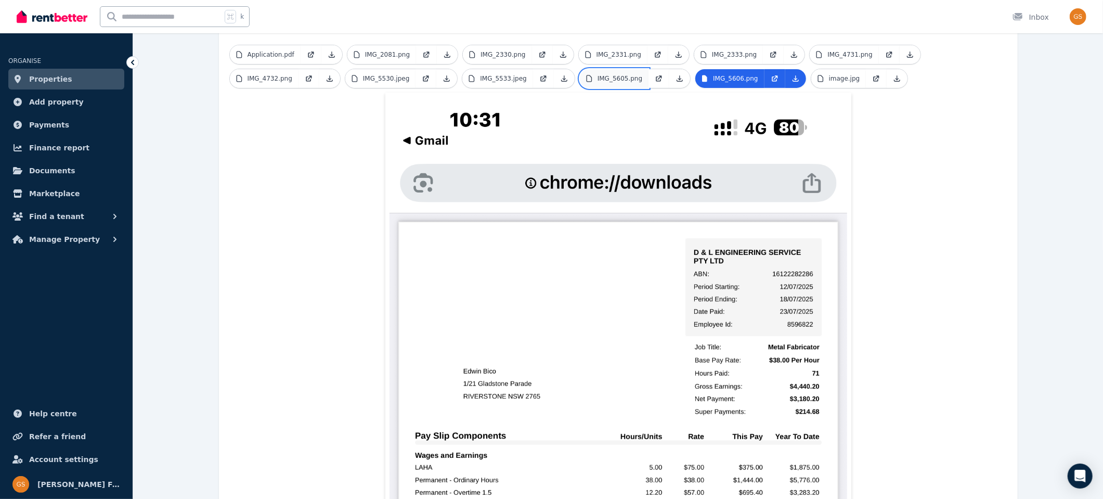
click at [611, 74] on p "IMG_5605.png" at bounding box center [619, 78] width 45 height 8
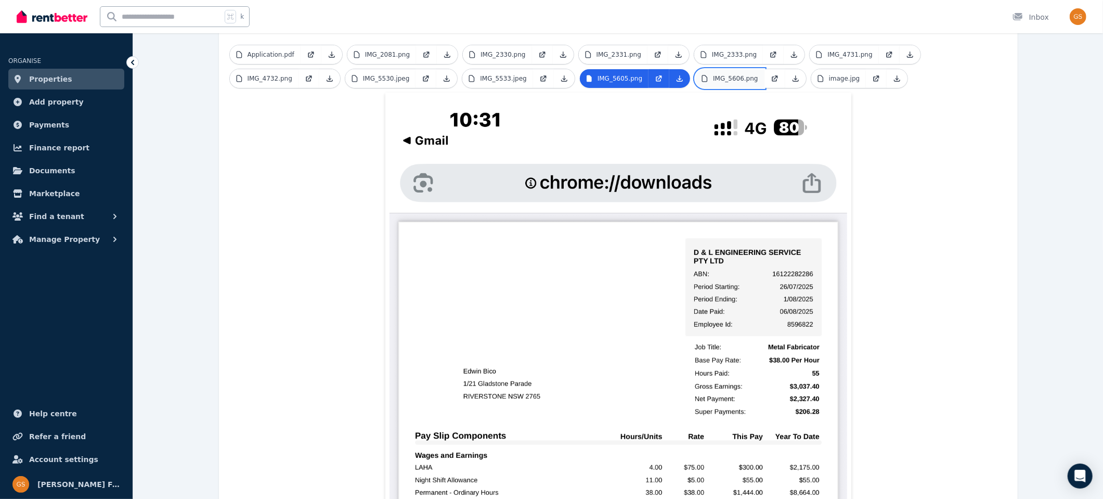
click at [728, 74] on p "IMG_5606.png" at bounding box center [735, 78] width 45 height 8
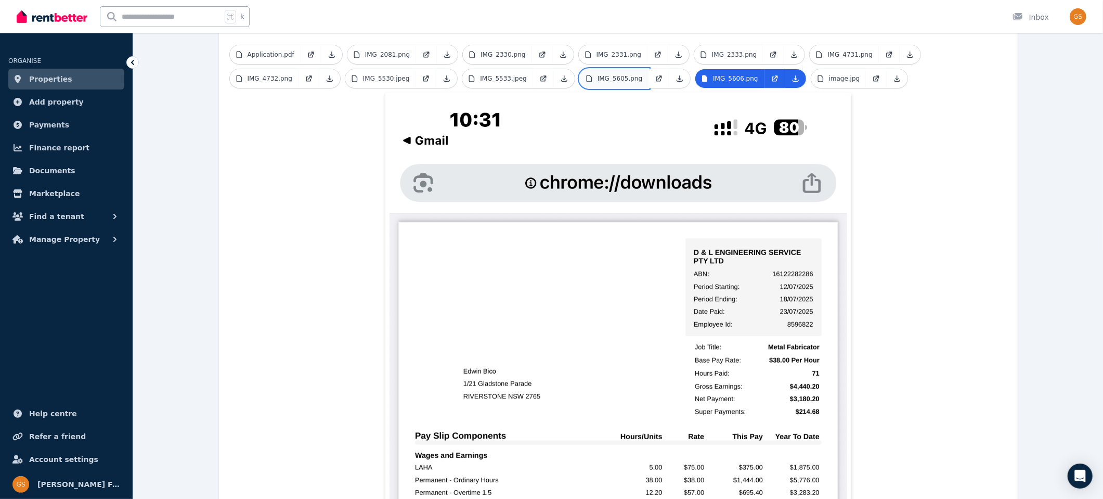
click at [609, 74] on p "IMG_5605.png" at bounding box center [619, 78] width 45 height 8
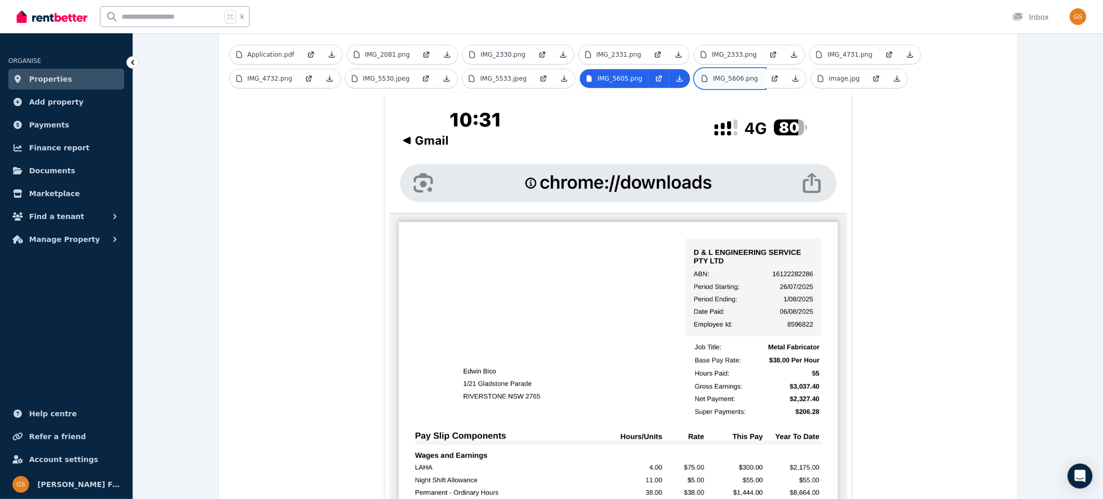
click at [728, 74] on p "IMG_5606.png" at bounding box center [735, 78] width 45 height 8
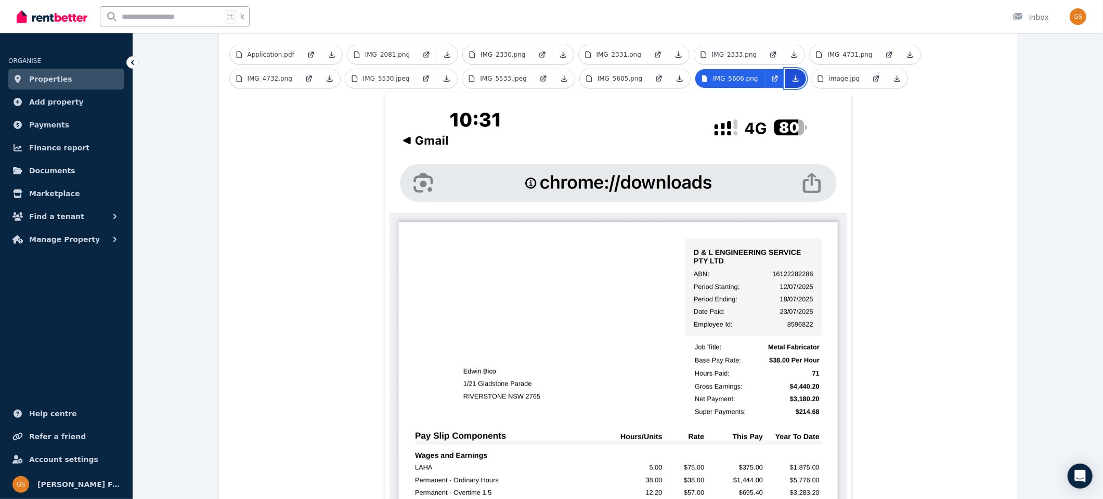
click at [792, 76] on icon at bounding box center [795, 79] width 6 height 6
click at [839, 74] on p "image.jpg" at bounding box center [844, 78] width 31 height 8
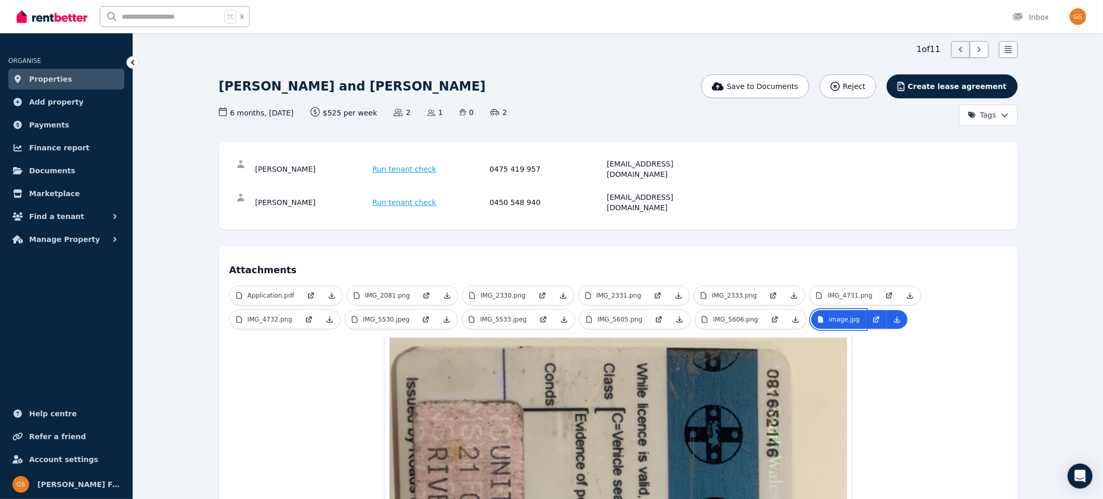
scroll to position [0, 0]
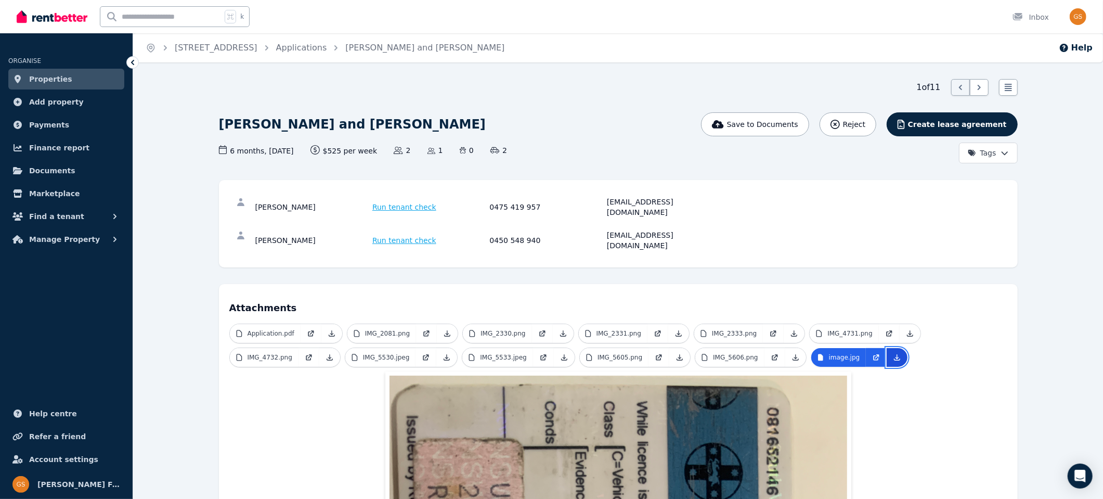
click at [894, 355] on icon at bounding box center [897, 358] width 6 height 6
click at [265, 329] on p "Application.pdf" at bounding box center [270, 333] width 47 height 8
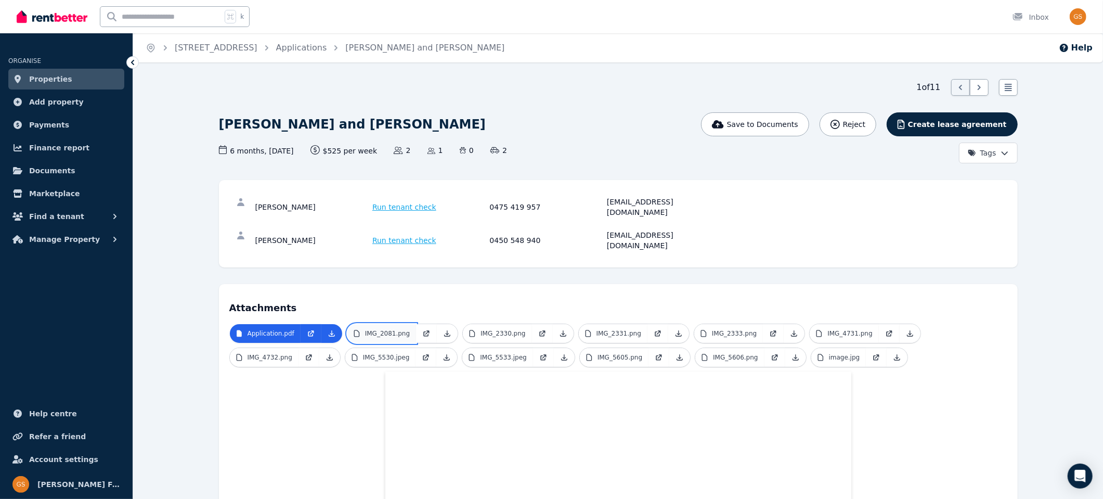
click at [389, 329] on p "IMG_2081.png" at bounding box center [387, 333] width 45 height 8
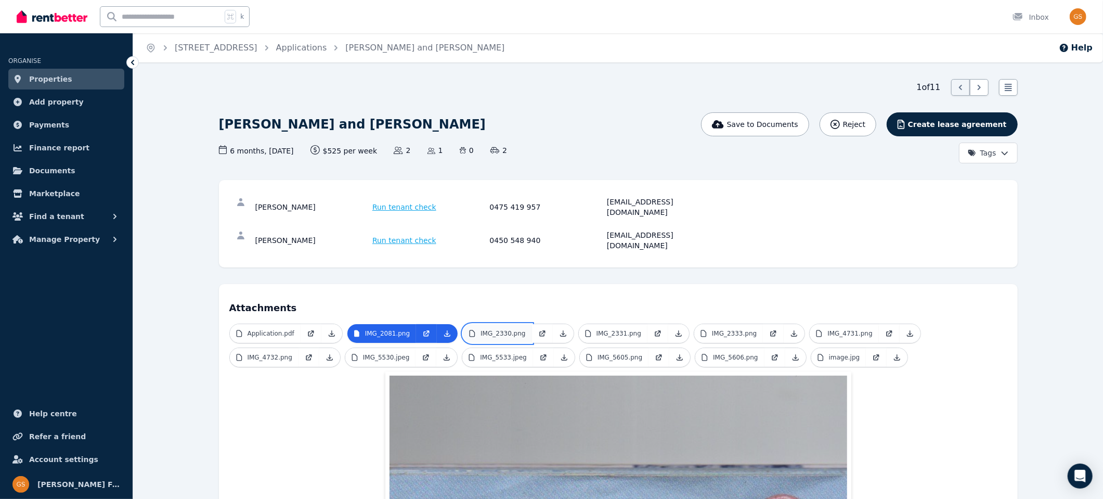
click at [499, 329] on p "IMG_2330.png" at bounding box center [502, 333] width 45 height 8
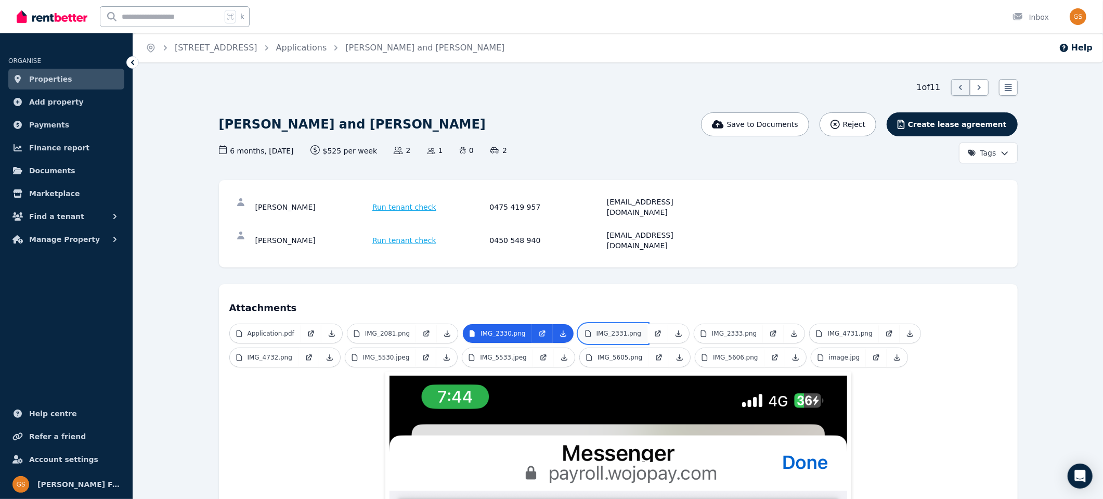
click at [609, 329] on p "IMG_2331.png" at bounding box center [618, 333] width 45 height 8
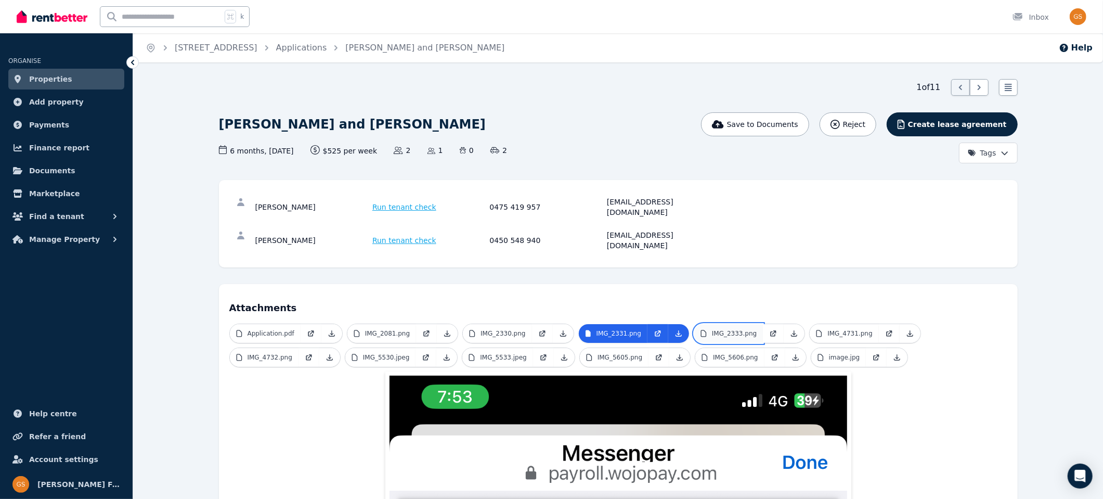
click at [714, 329] on p "IMG_2333.png" at bounding box center [734, 333] width 45 height 8
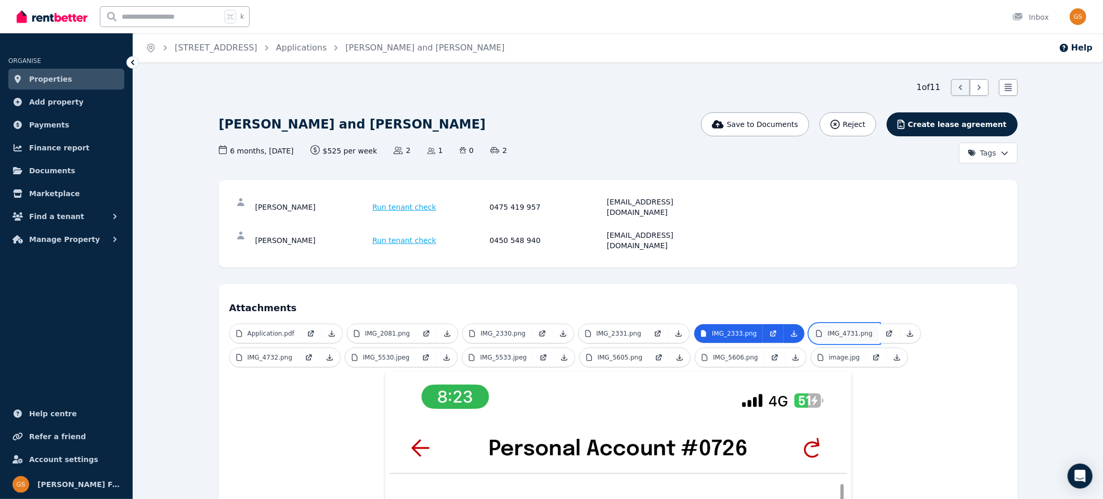
click at [841, 329] on p "IMG_4731.png" at bounding box center [849, 333] width 45 height 8
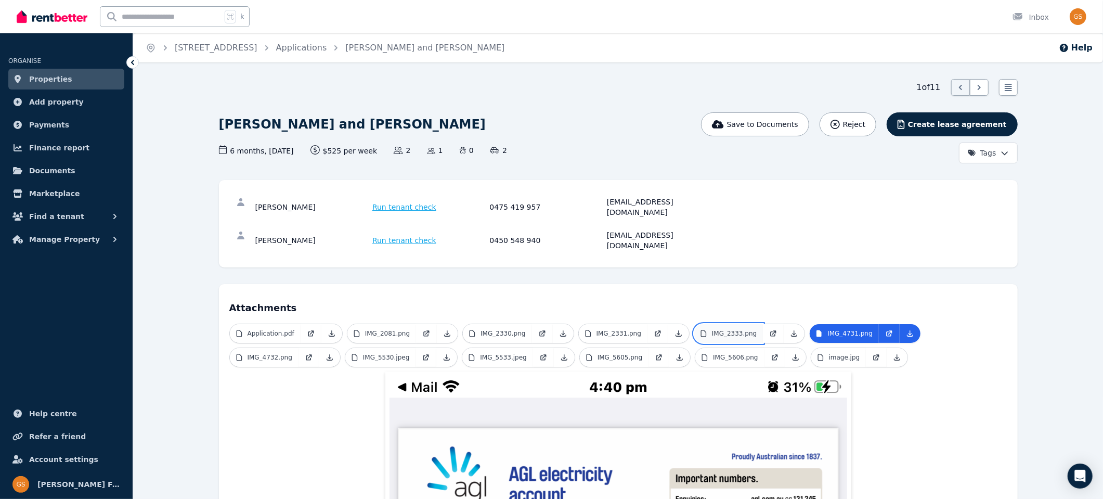
click at [722, 324] on link "IMG_2333.png" at bounding box center [728, 333] width 69 height 19
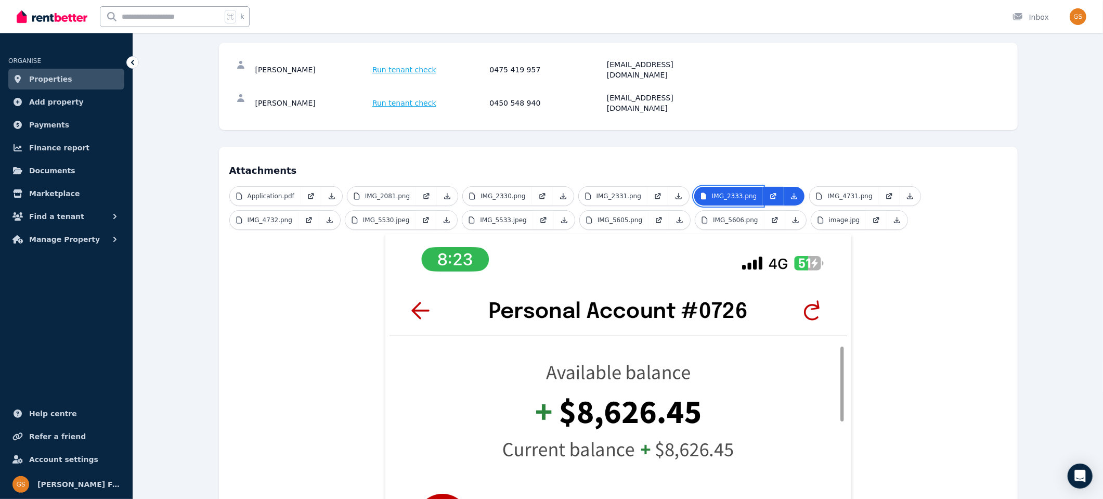
scroll to position [106, 0]
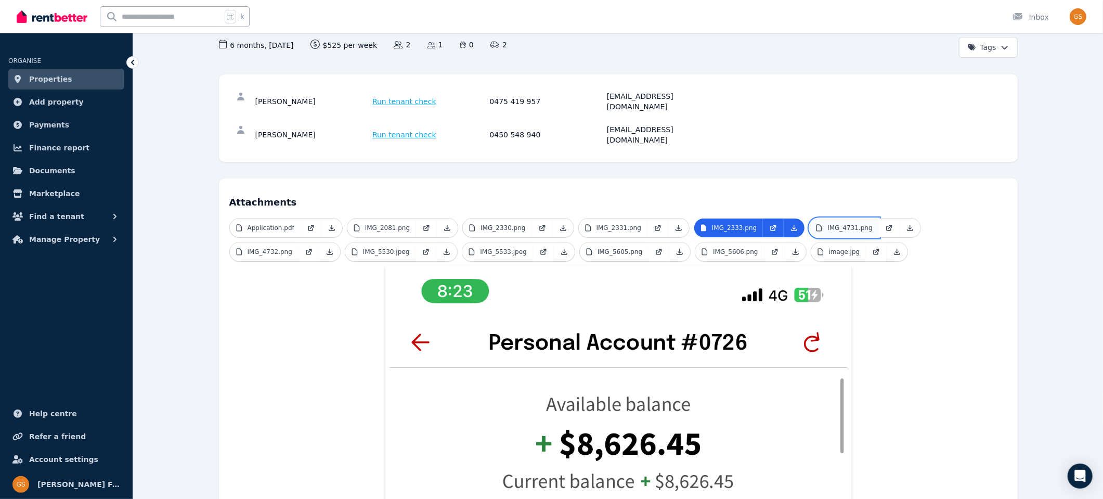
click at [835, 224] on p "IMG_4731.png" at bounding box center [849, 228] width 45 height 8
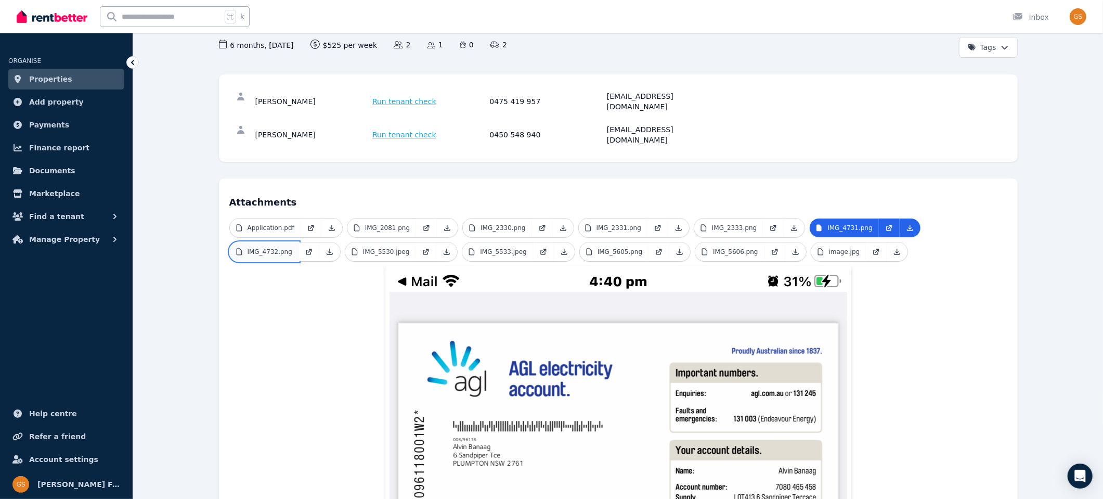
click at [274, 247] on p "IMG_4732.png" at bounding box center [269, 251] width 45 height 8
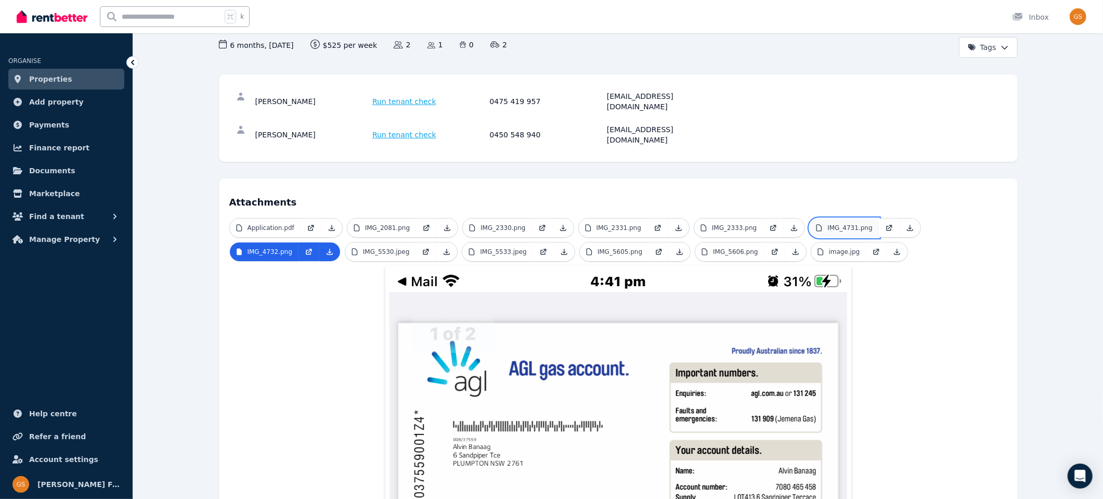
click at [831, 224] on p "IMG_4731.png" at bounding box center [849, 228] width 45 height 8
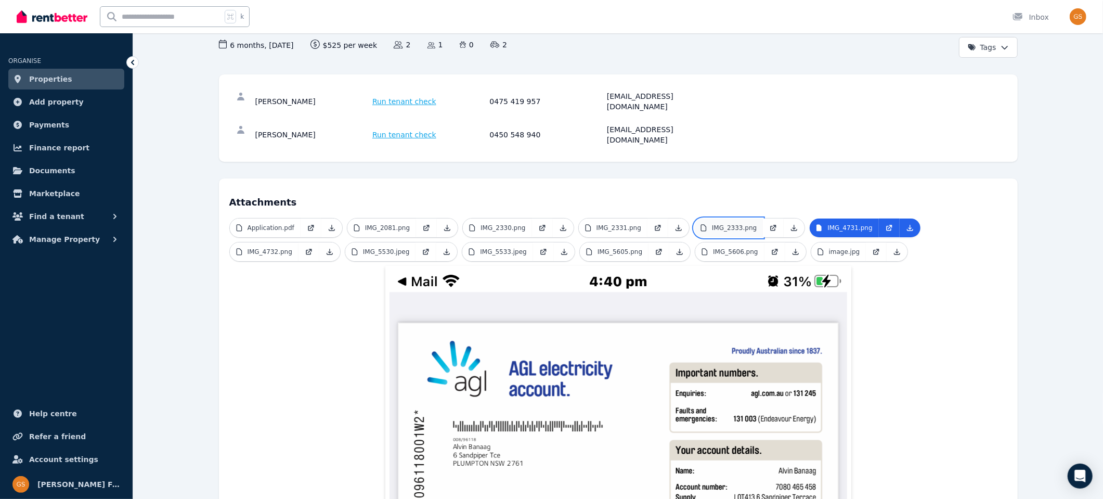
click at [739, 224] on p "IMG_2333.png" at bounding box center [734, 228] width 45 height 8
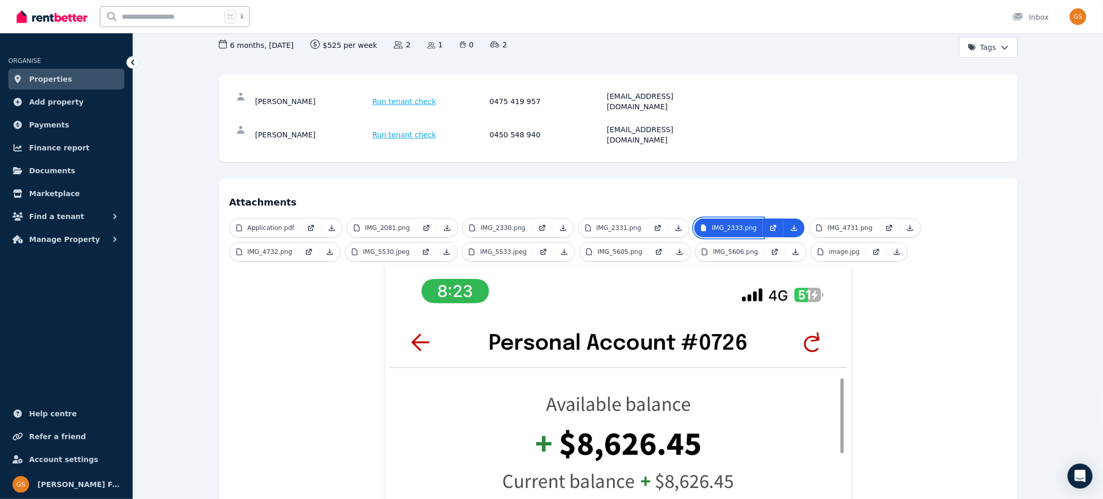
scroll to position [0, 0]
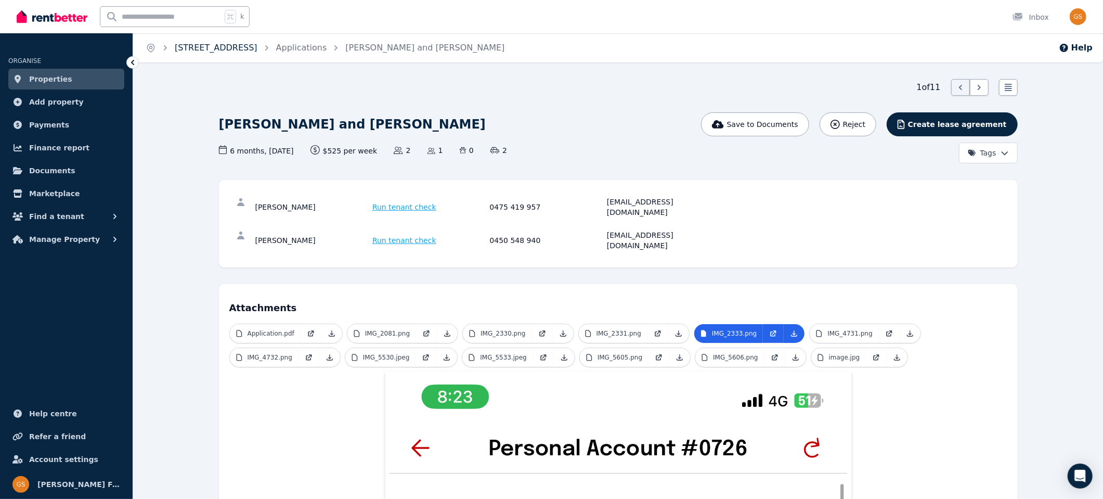
click at [238, 45] on link "[STREET_ADDRESS]" at bounding box center [216, 48] width 83 height 10
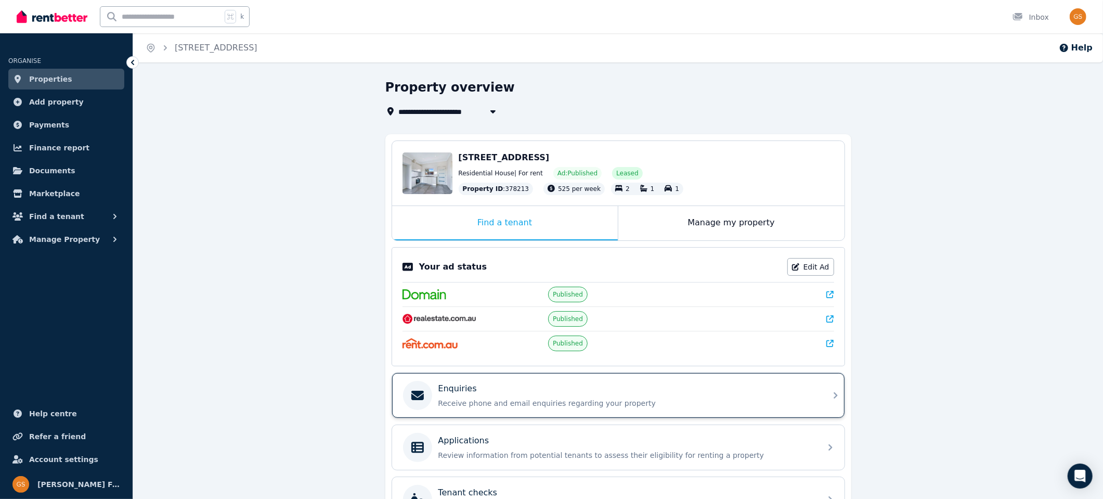
click at [830, 391] on icon at bounding box center [835, 395] width 12 height 12
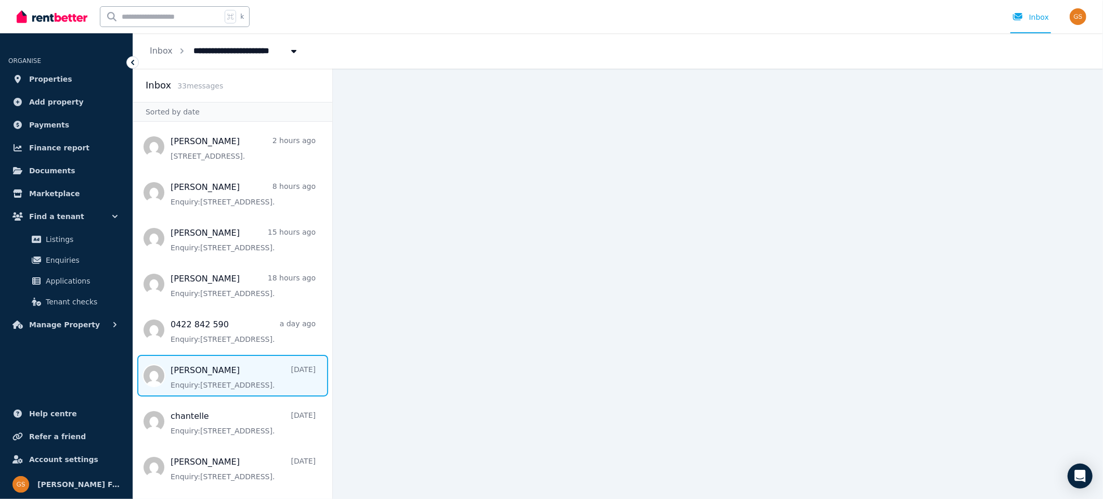
click at [203, 376] on span "Message list" at bounding box center [232, 376] width 199 height 42
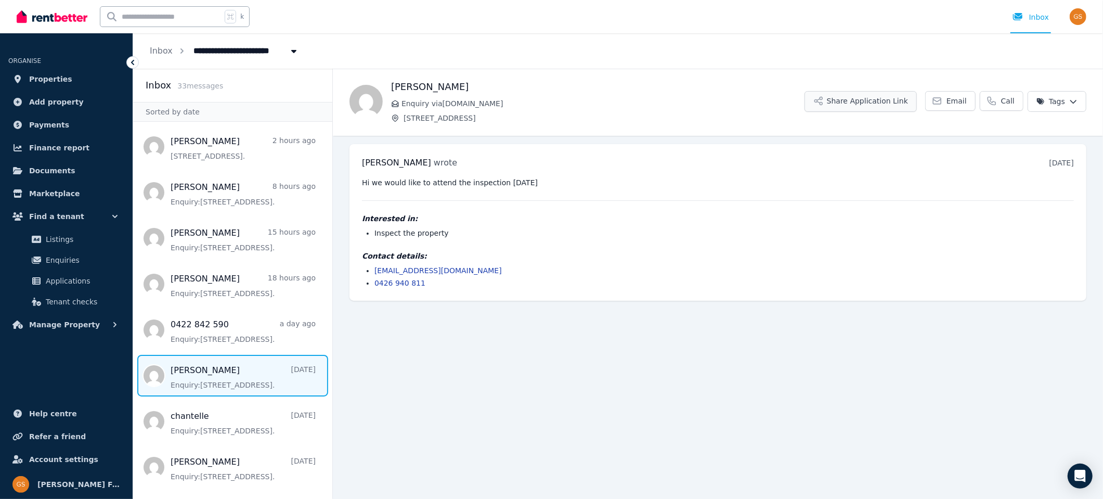
click at [864, 101] on button "Share Application Link" at bounding box center [860, 101] width 112 height 21
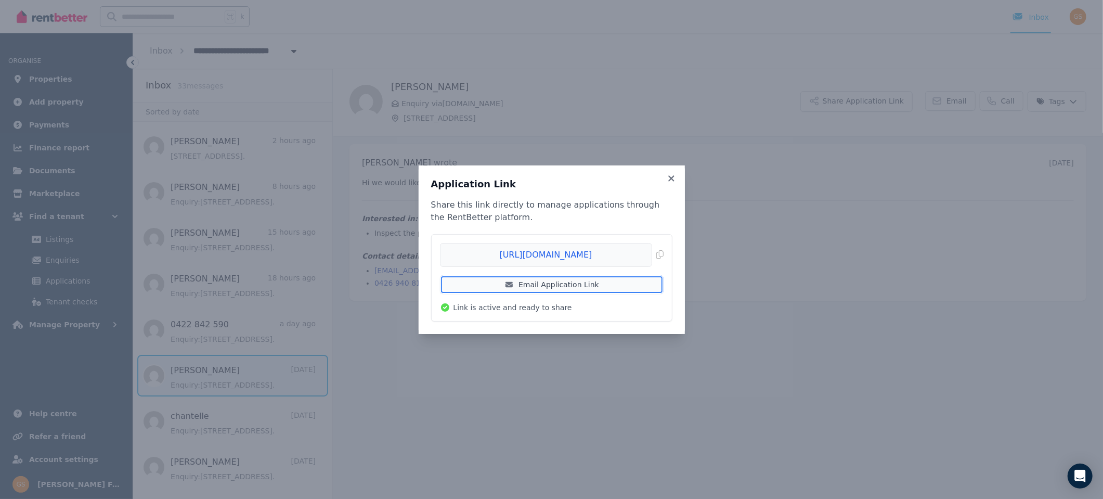
click at [538, 281] on link "Email Application Link" at bounding box center [552, 284] width 224 height 19
click at [670, 180] on icon at bounding box center [671, 178] width 10 height 9
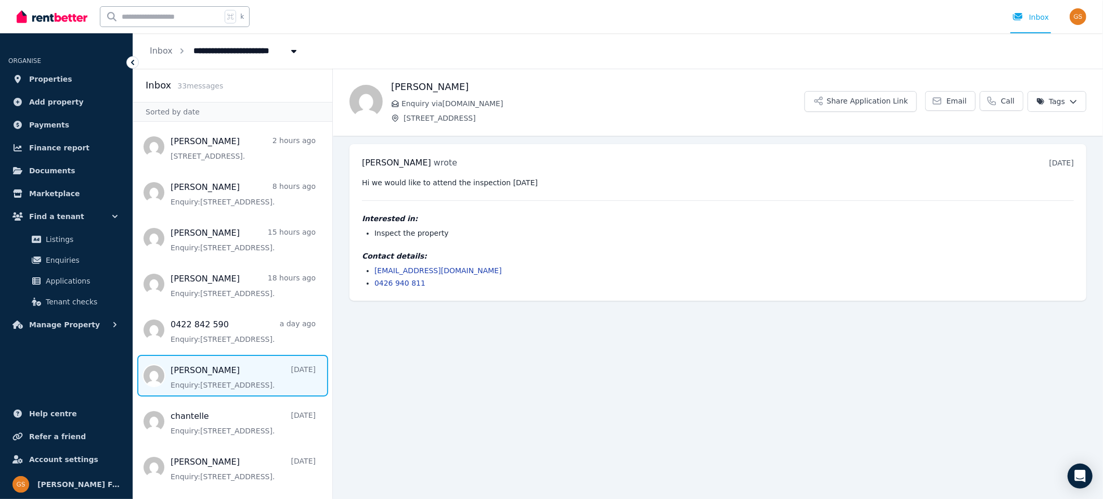
click at [210, 49] on span "[STREET_ADDRESS]" at bounding box center [239, 50] width 104 height 17
type input "**********"
click at [48, 80] on span "Properties" at bounding box center [50, 79] width 43 height 12
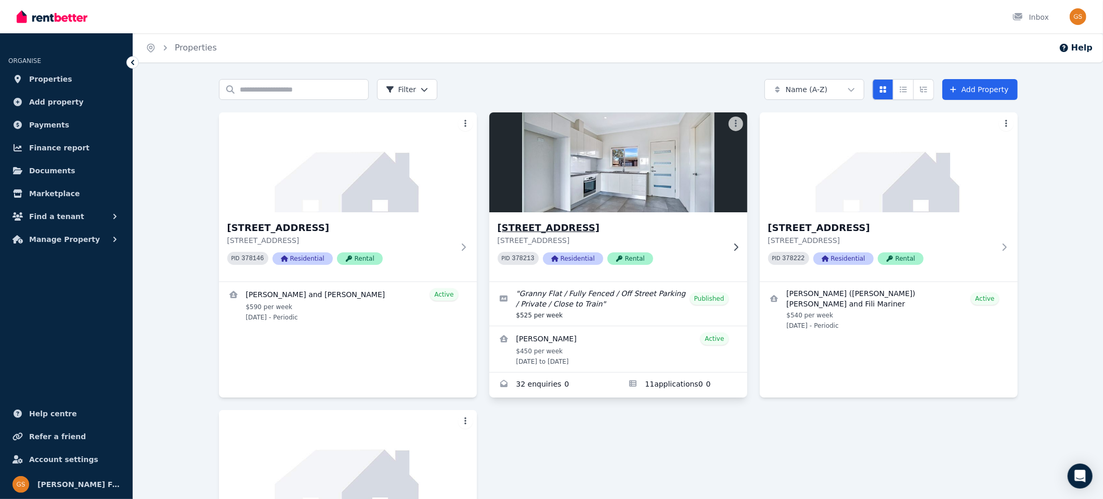
click at [581, 228] on h3 "[STREET_ADDRESS]" at bounding box center [611, 227] width 227 height 15
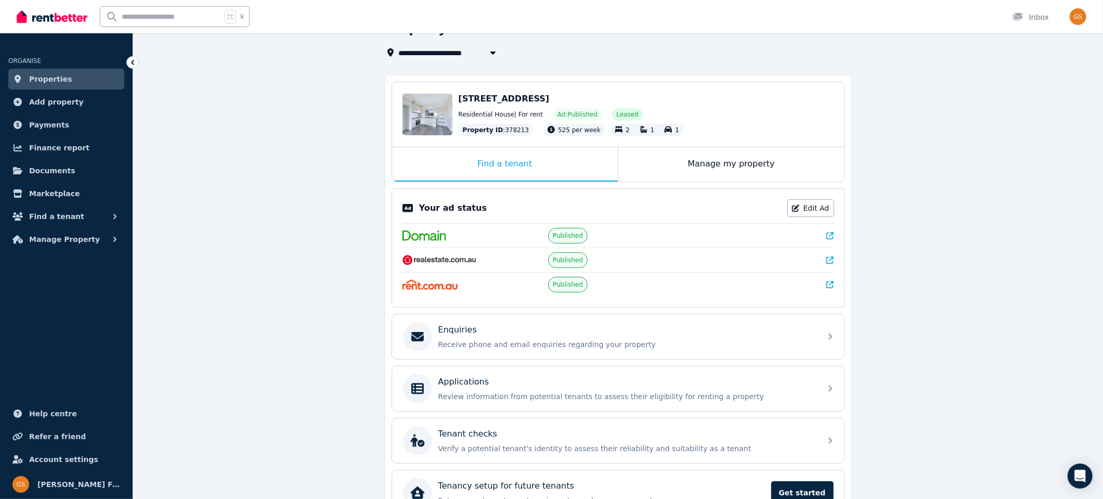
scroll to position [63, 0]
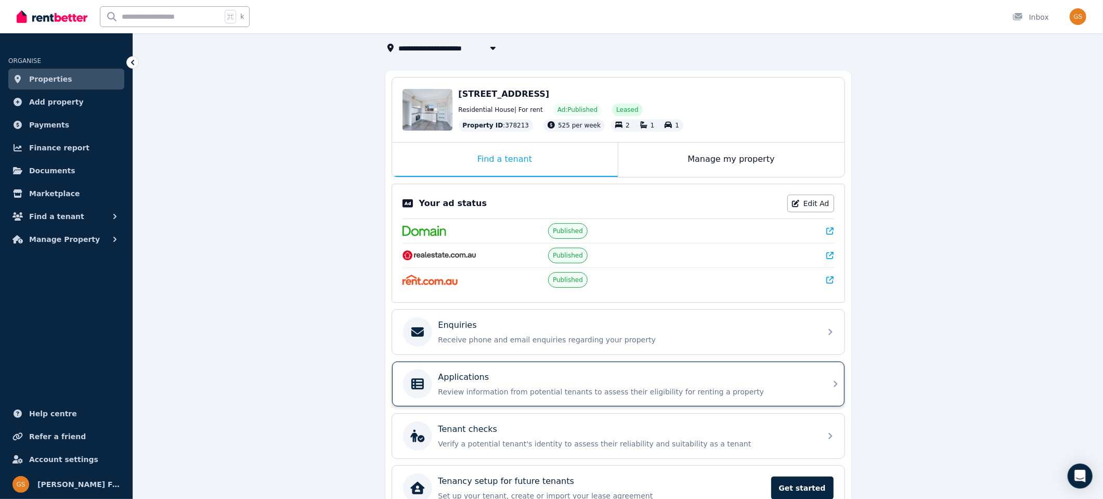
click at [835, 380] on icon at bounding box center [835, 383] width 12 height 12
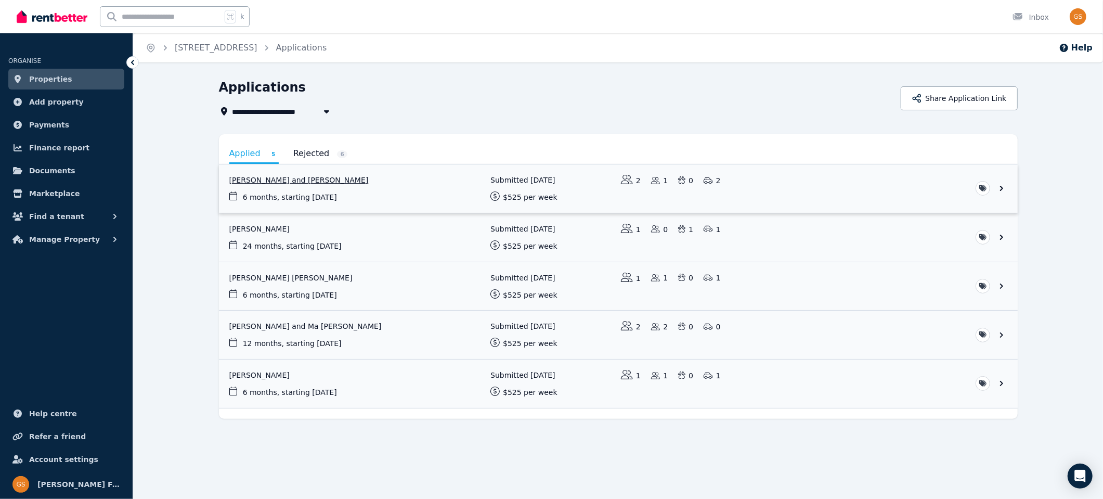
click at [998, 188] on link "View application: Alvin Banaag and Edwin Bico" at bounding box center [618, 188] width 799 height 48
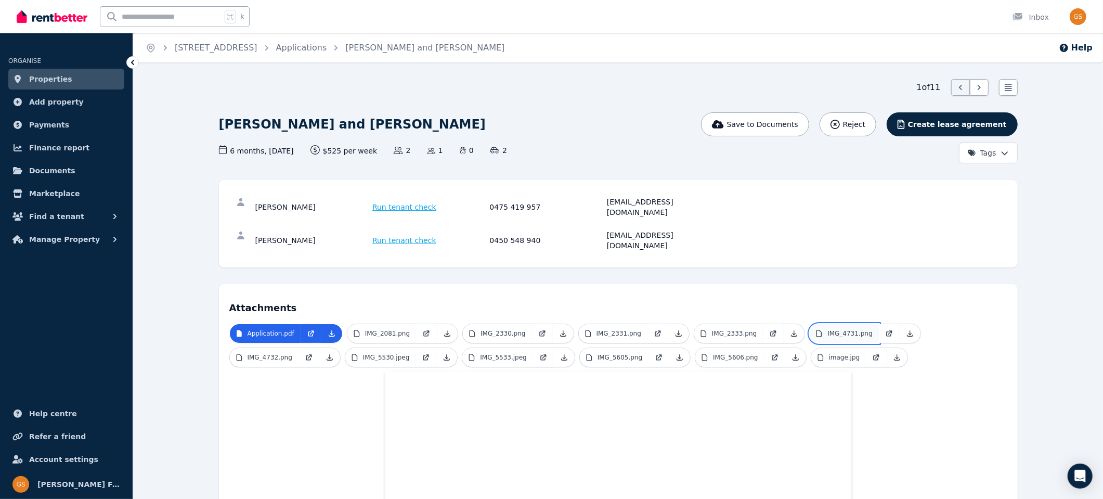
click at [838, 329] on p "IMG_4731.png" at bounding box center [849, 333] width 45 height 8
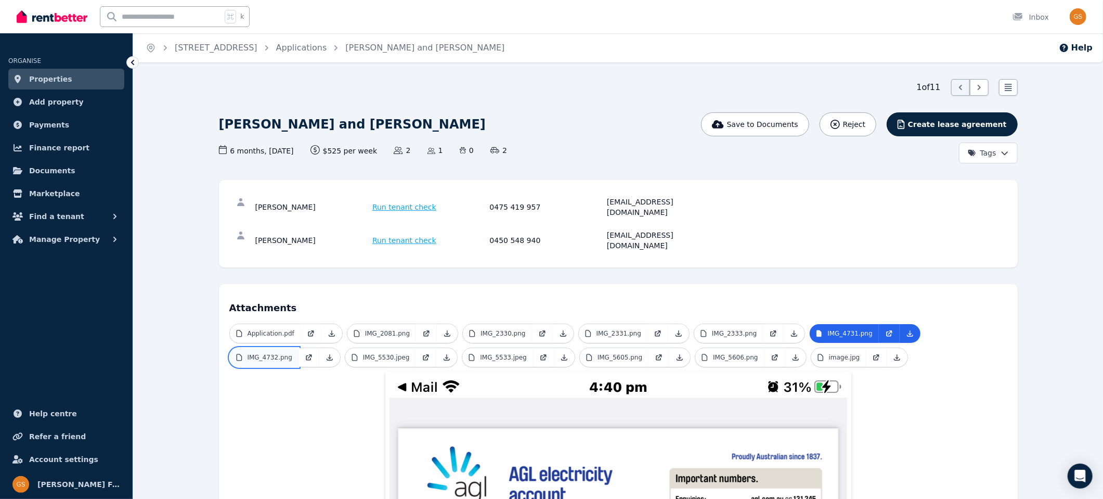
click at [286, 353] on p "IMG_4732.png" at bounding box center [269, 357] width 45 height 8
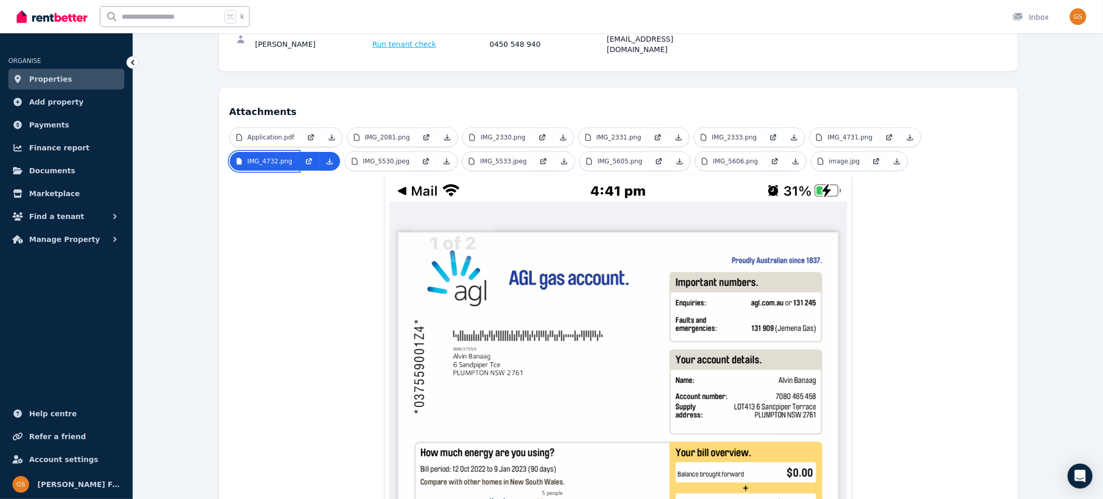
scroll to position [200, 0]
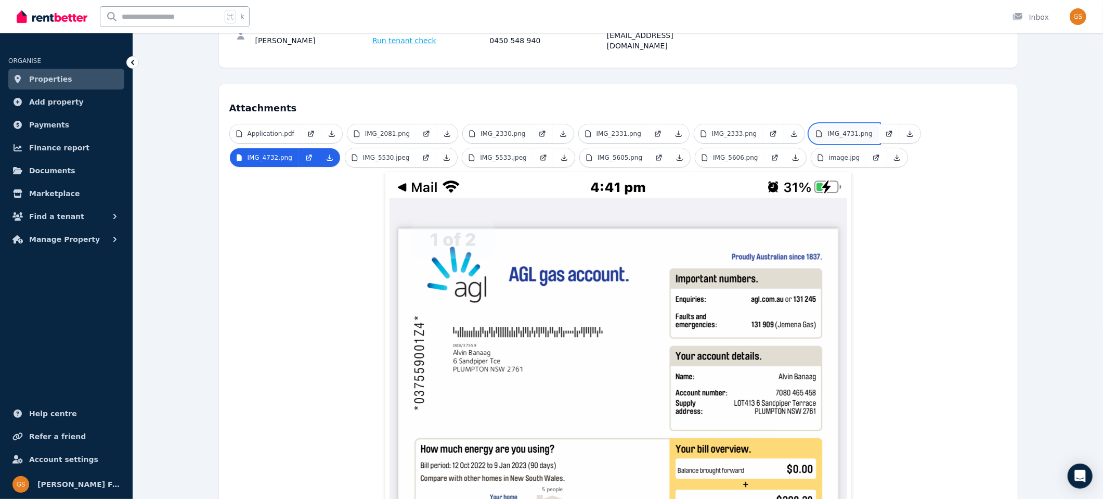
click at [849, 129] on p "IMG_4731.png" at bounding box center [849, 133] width 45 height 8
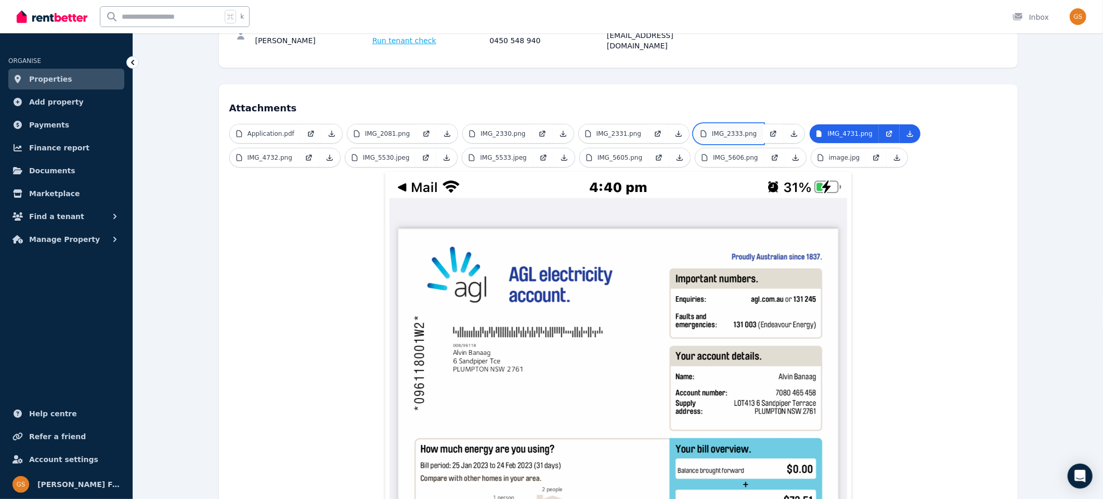
click at [728, 129] on p "IMG_2333.png" at bounding box center [734, 133] width 45 height 8
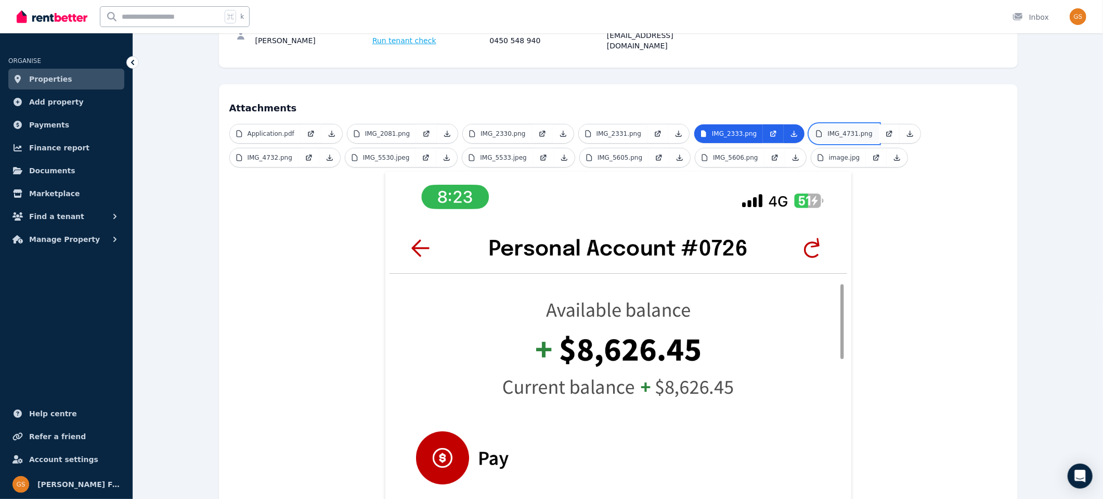
click at [830, 129] on p "IMG_4731.png" at bounding box center [849, 133] width 45 height 8
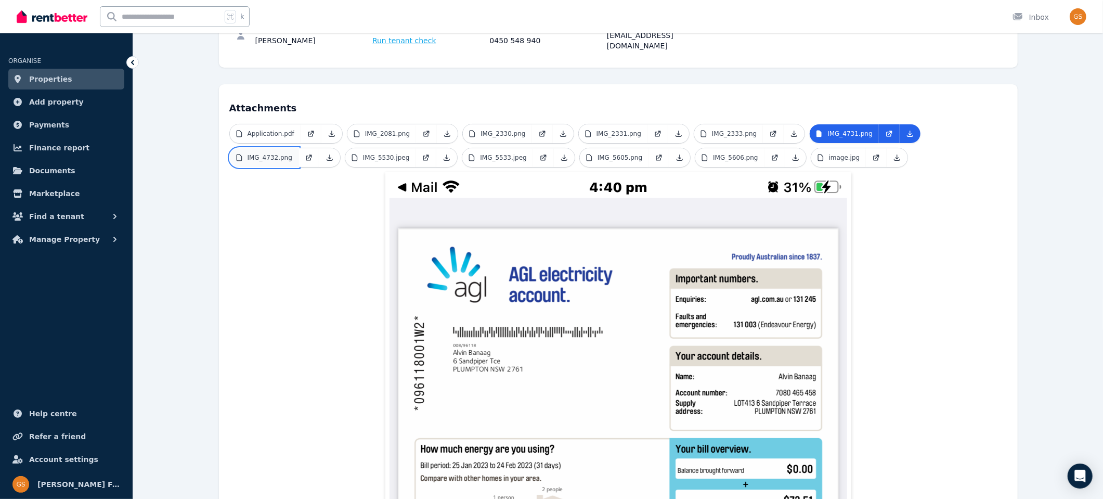
click at [268, 148] on link "IMG_4732.png" at bounding box center [264, 157] width 69 height 19
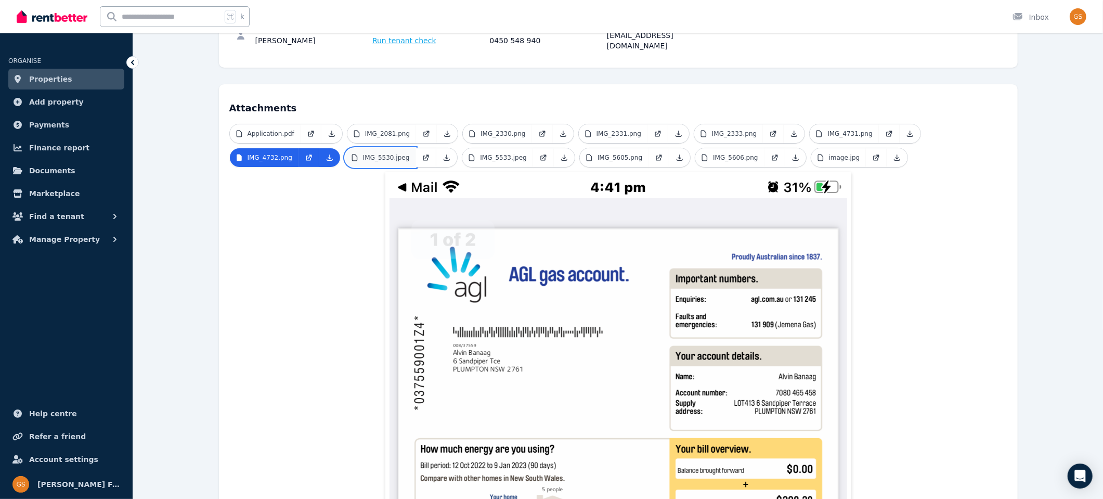
click at [405, 153] on p "IMG_5530.jpeg" at bounding box center [386, 157] width 47 height 8
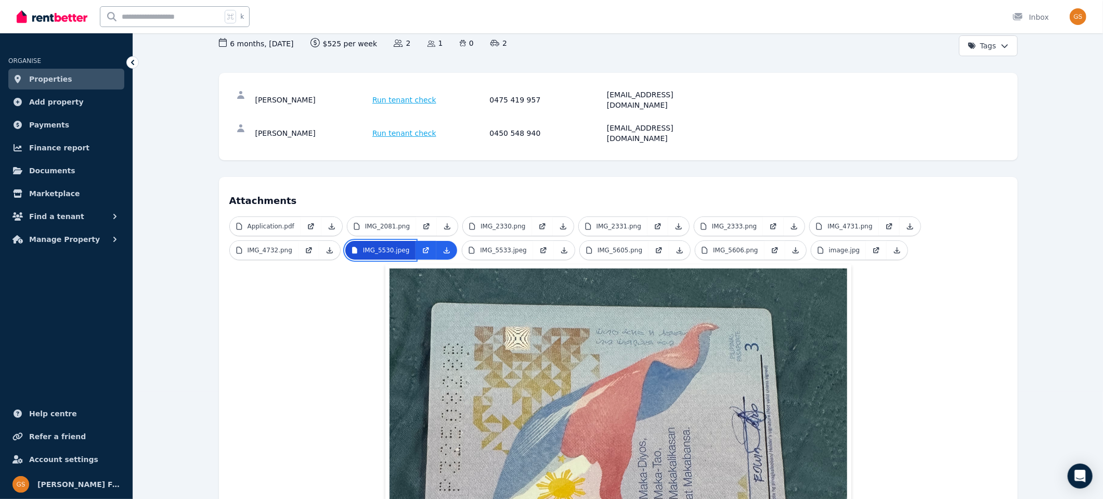
scroll to position [0, 0]
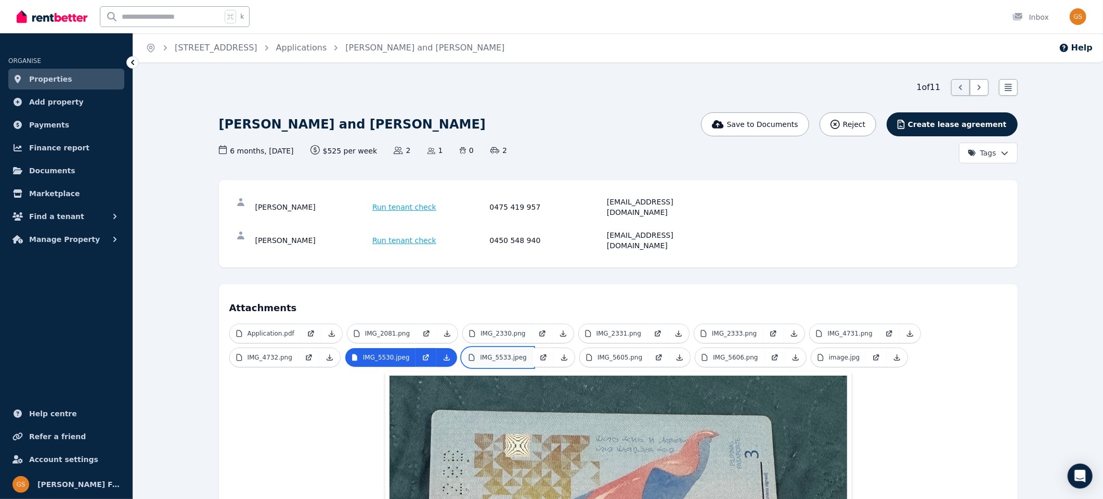
click at [493, 353] on p "IMG_5533.jpeg" at bounding box center [503, 357] width 47 height 8
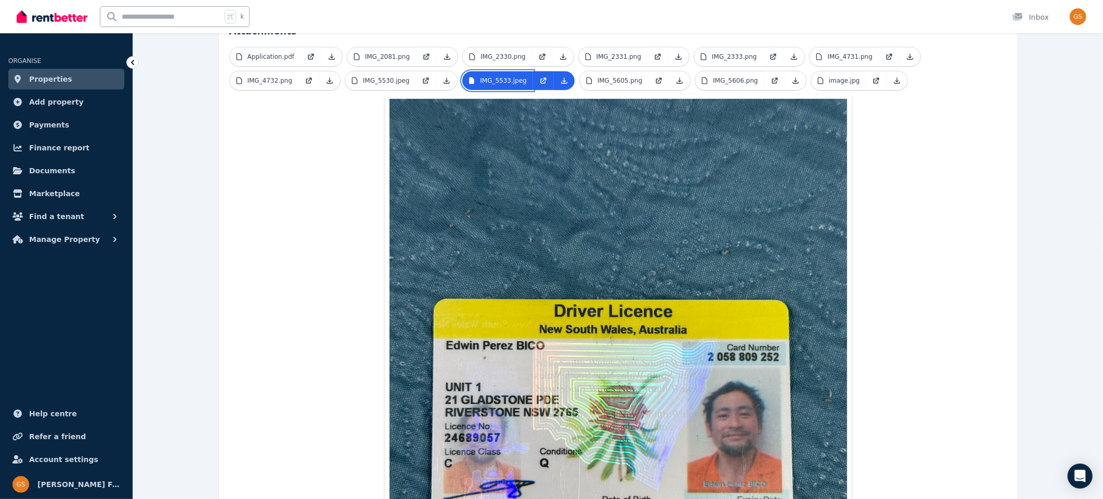
scroll to position [278, 0]
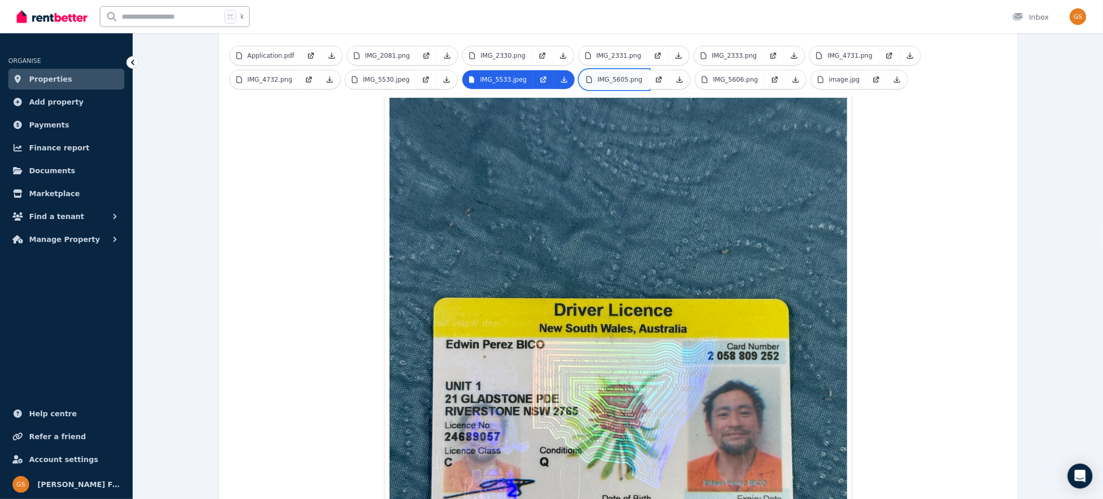
click at [617, 70] on link "IMG_5605.png" at bounding box center [614, 79] width 69 height 19
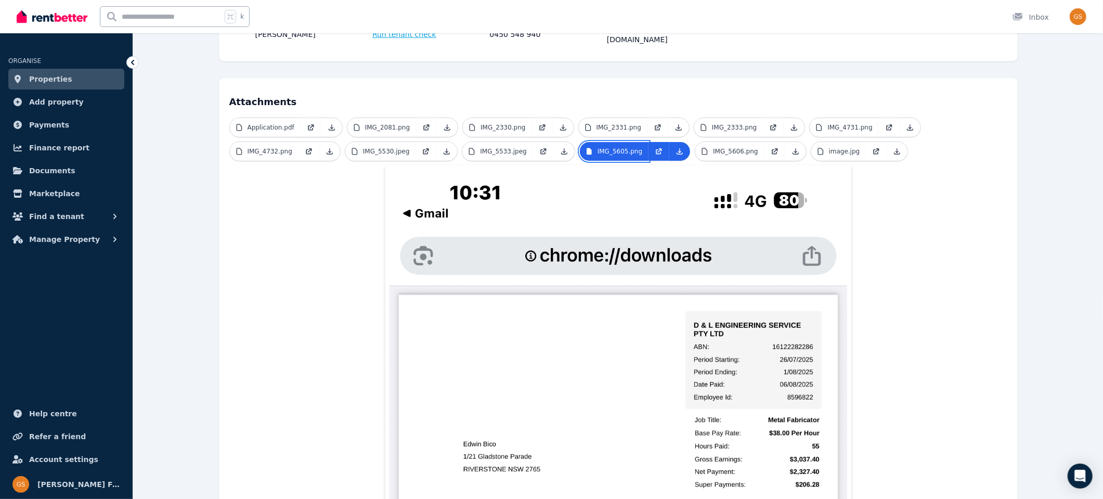
scroll to position [199, 0]
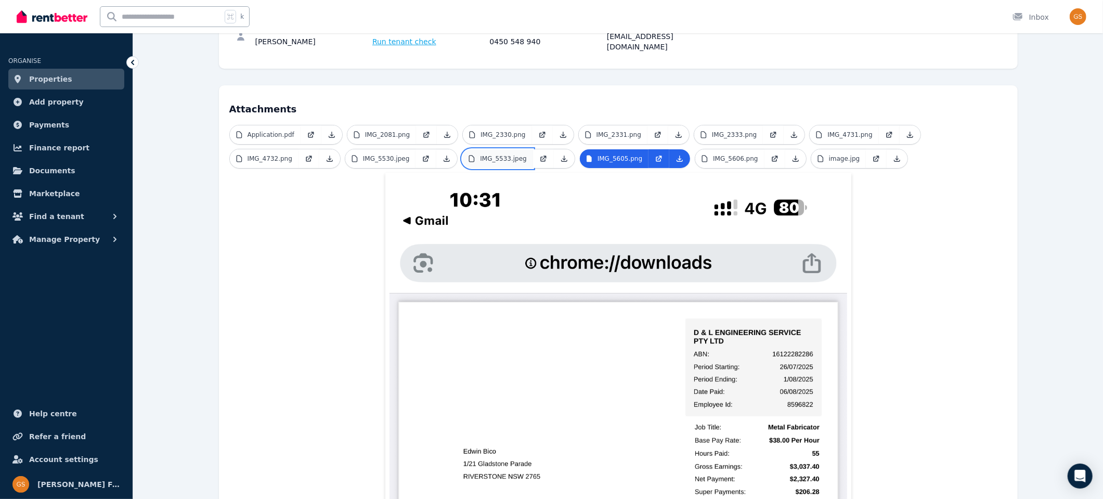
click at [496, 154] on p "IMG_5533.jpeg" at bounding box center [503, 158] width 47 height 8
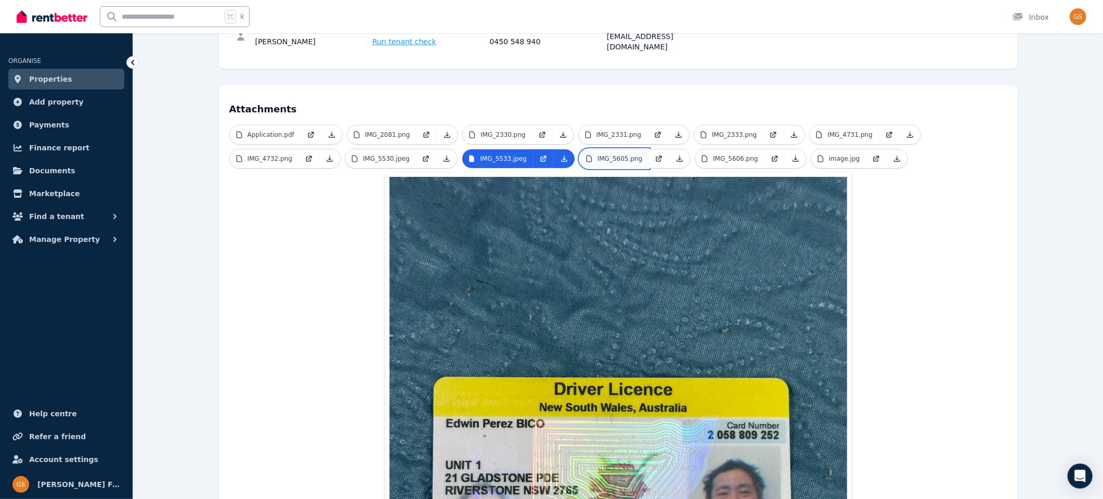
click at [627, 154] on p "IMG_5605.png" at bounding box center [619, 158] width 45 height 8
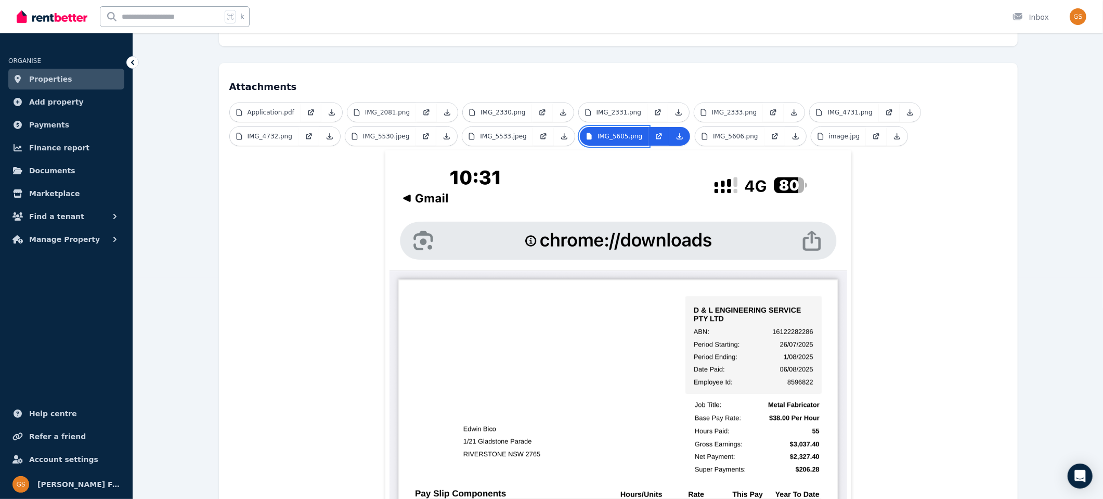
scroll to position [221, 0]
click at [523, 132] on p "IMG_5533.jpeg" at bounding box center [503, 136] width 47 height 8
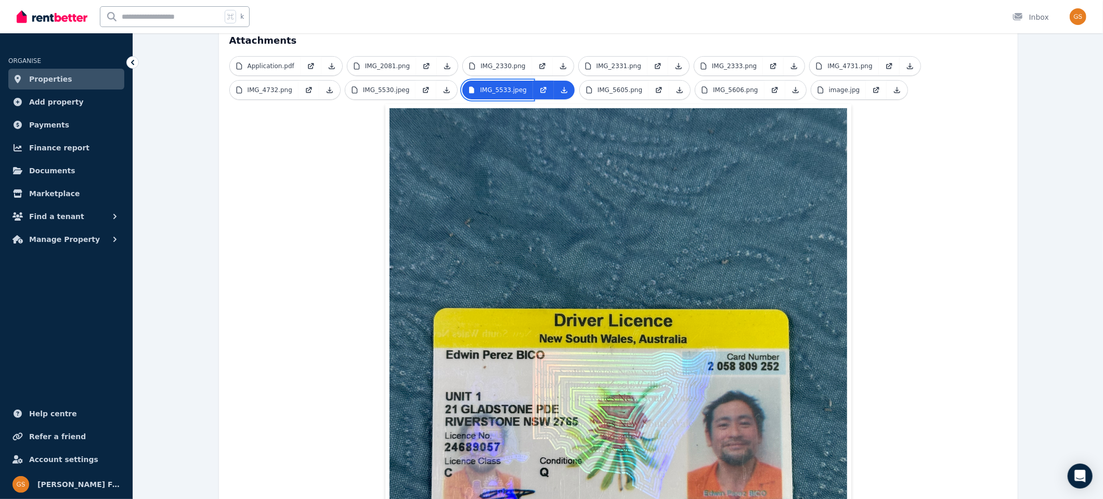
scroll to position [276, 0]
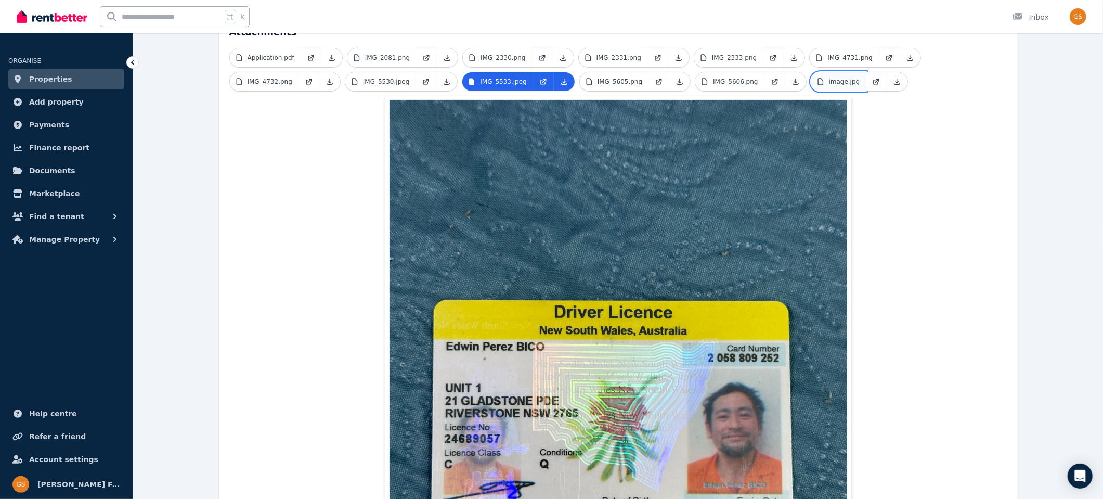
click at [836, 77] on p "image.jpg" at bounding box center [844, 81] width 31 height 8
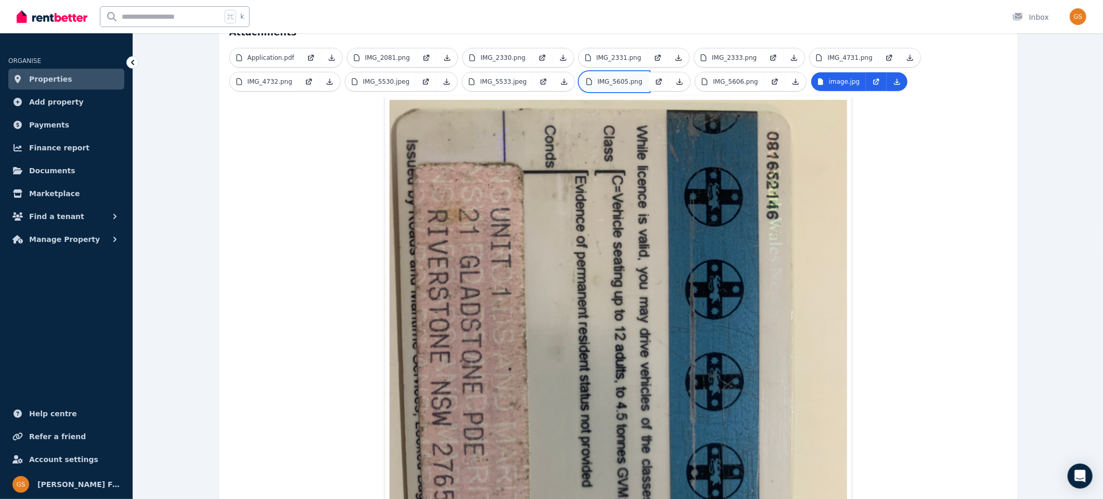
click at [622, 77] on p "IMG_5605.png" at bounding box center [619, 81] width 45 height 8
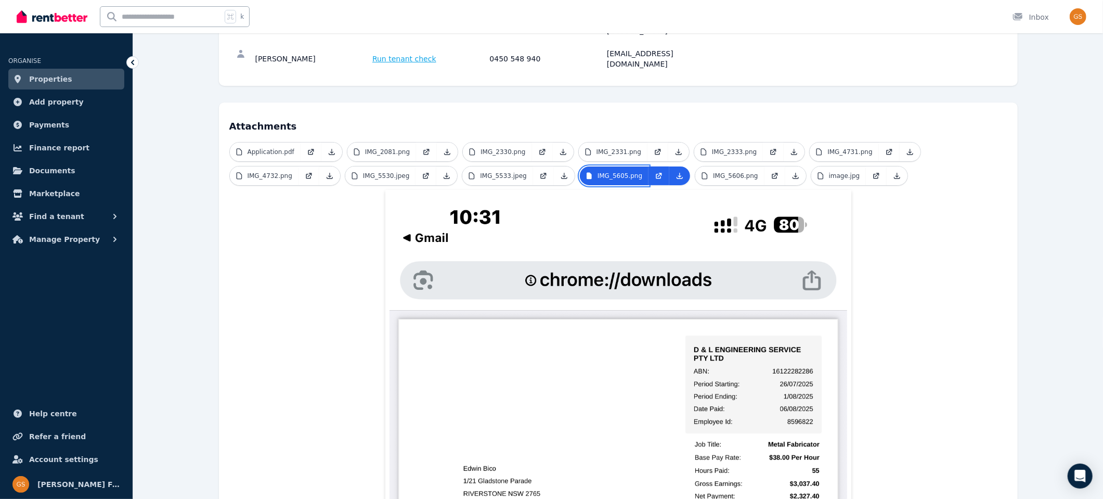
scroll to position [159, 0]
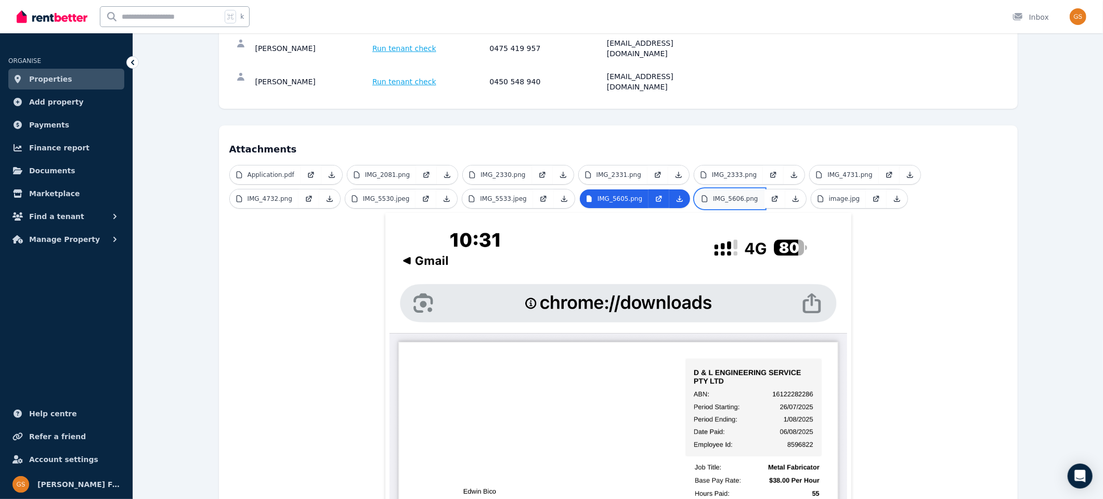
click at [744, 189] on link "IMG_5606.png" at bounding box center [729, 198] width 69 height 19
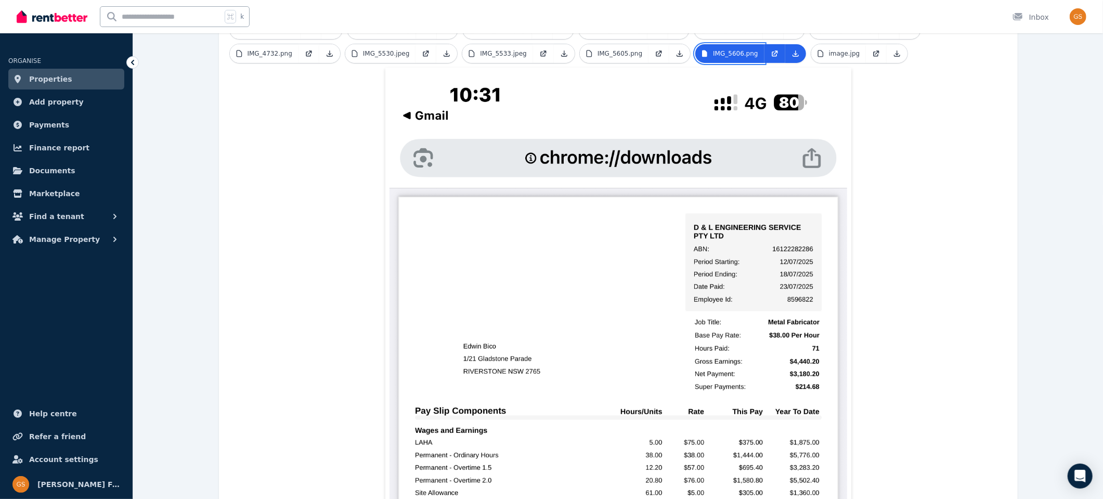
scroll to position [0, 0]
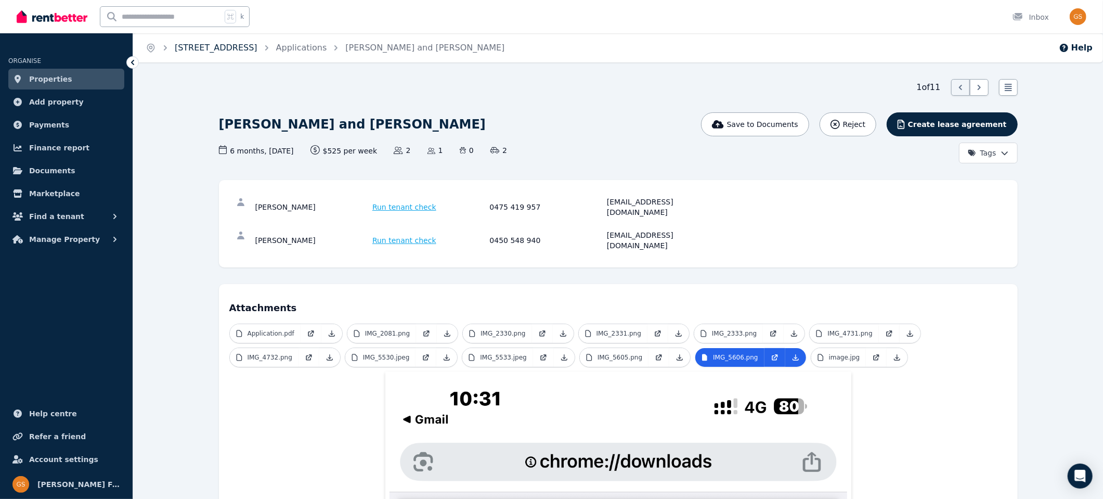
click at [194, 48] on link "[STREET_ADDRESS]" at bounding box center [216, 48] width 83 height 10
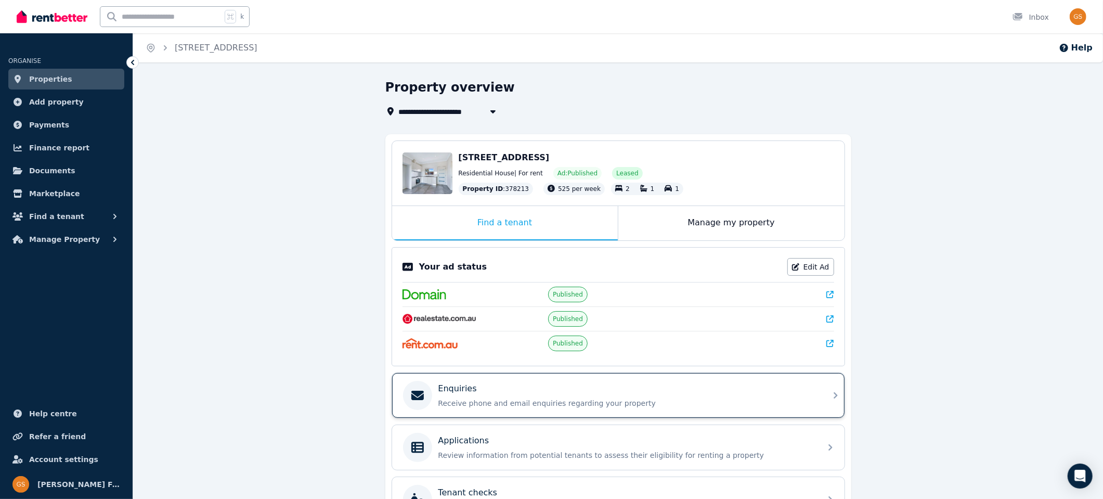
click at [609, 391] on div "Enquiries Receive phone and email enquiries regarding your property" at bounding box center [626, 395] width 376 height 26
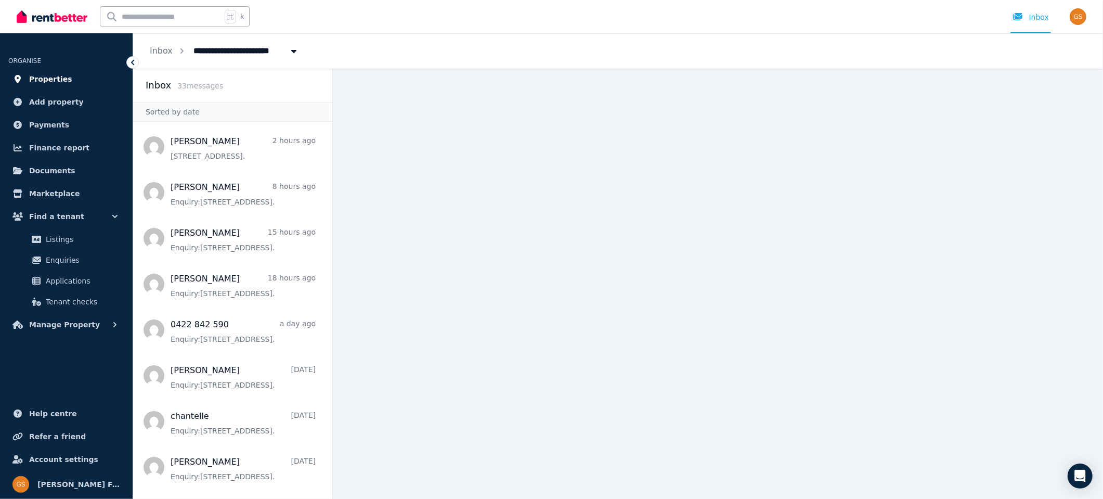
click at [61, 75] on span "Properties" at bounding box center [50, 79] width 43 height 12
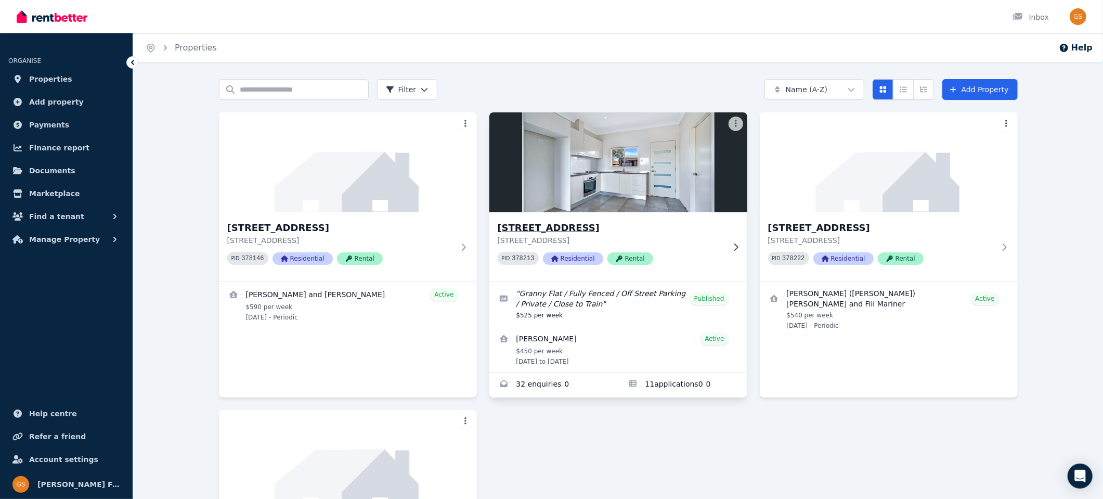
click at [544, 228] on h3 "[STREET_ADDRESS]" at bounding box center [611, 227] width 227 height 15
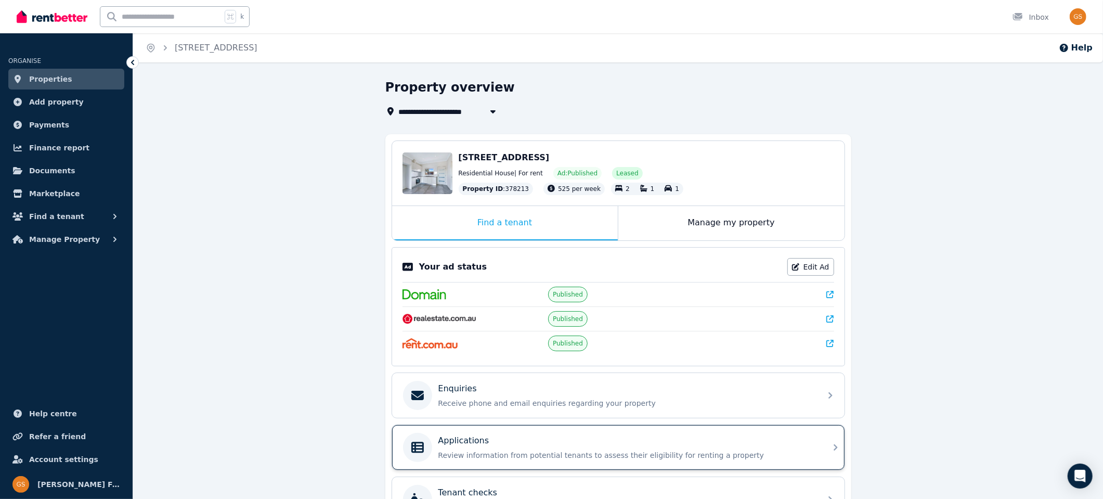
click at [833, 441] on icon at bounding box center [835, 447] width 12 height 12
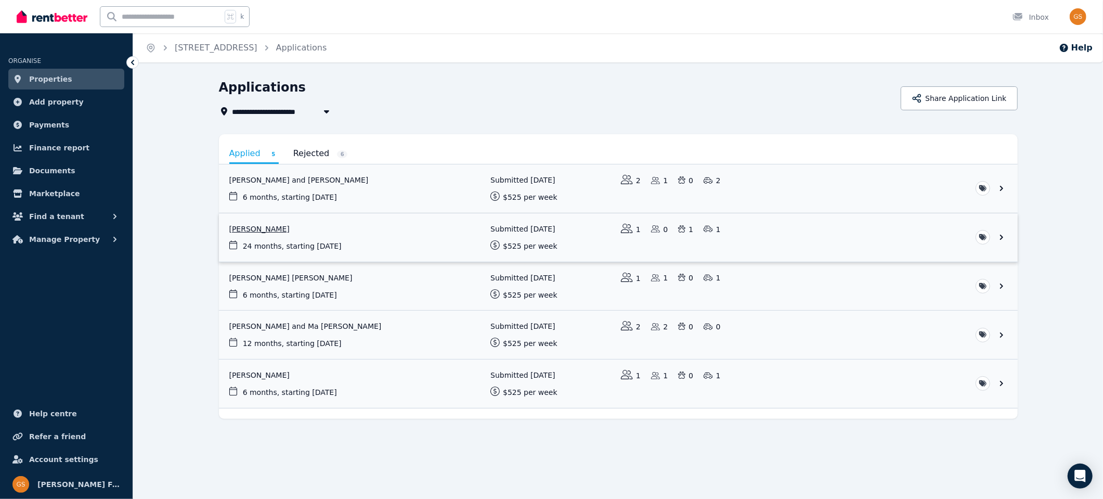
click at [1002, 239] on link "View application: Rebecca King" at bounding box center [618, 237] width 799 height 48
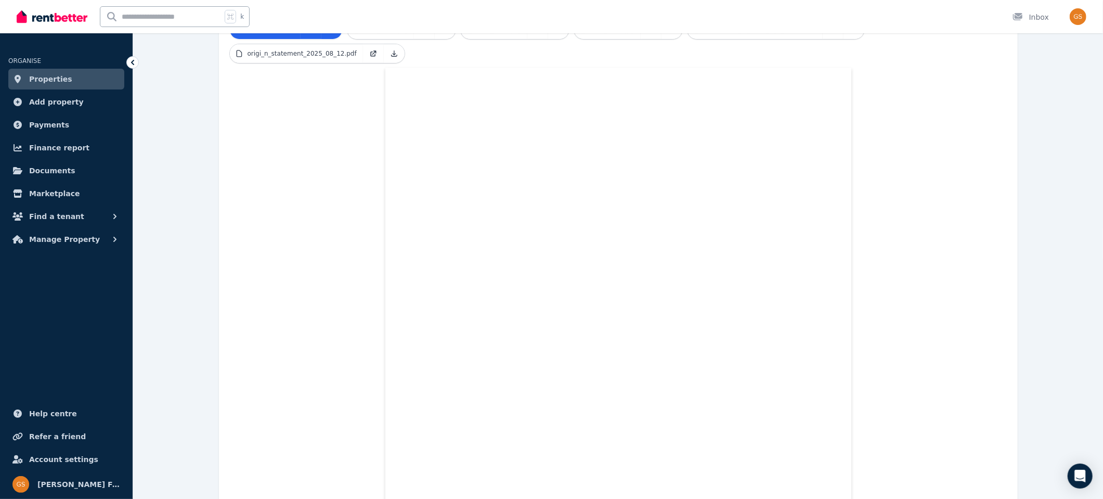
scroll to position [268, 0]
click at [69, 79] on link "Properties" at bounding box center [66, 79] width 116 height 21
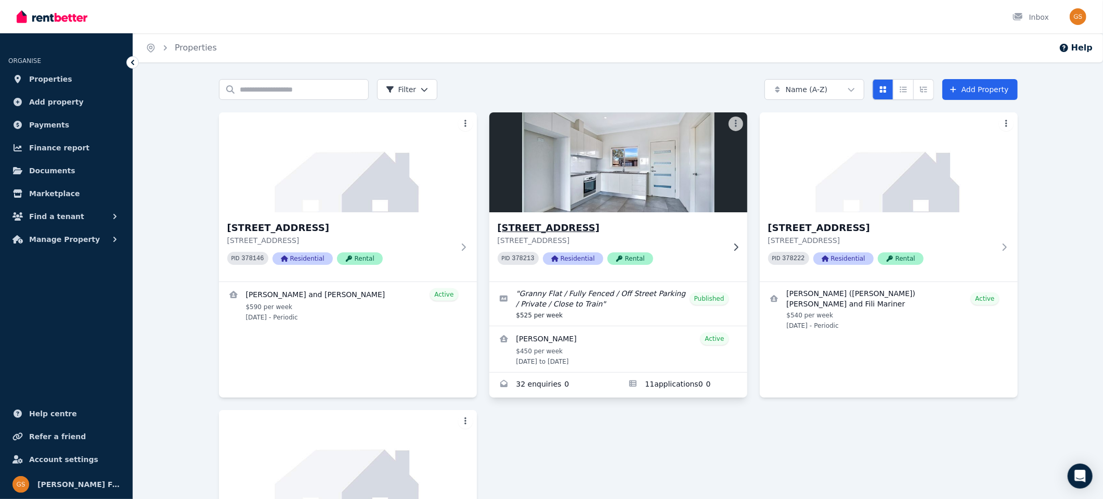
click at [549, 227] on h3 "[STREET_ADDRESS]" at bounding box center [611, 227] width 227 height 15
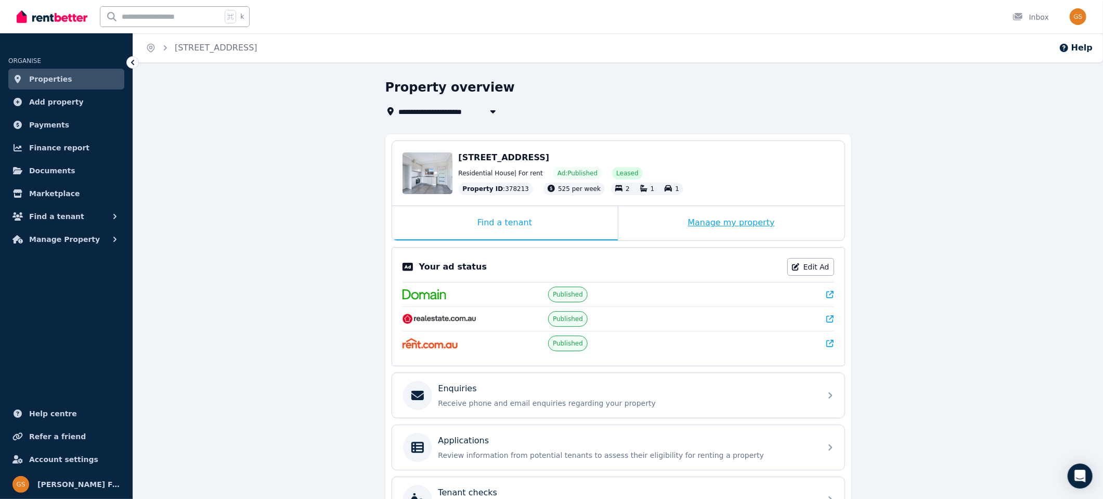
click at [703, 225] on div "Manage my property" at bounding box center [731, 223] width 226 height 34
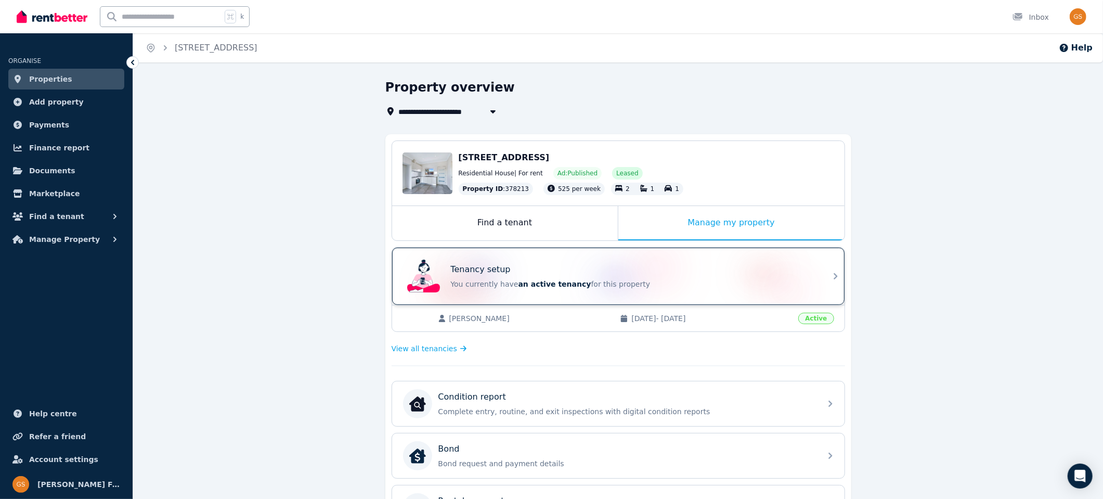
click at [831, 274] on icon at bounding box center [835, 276] width 12 height 12
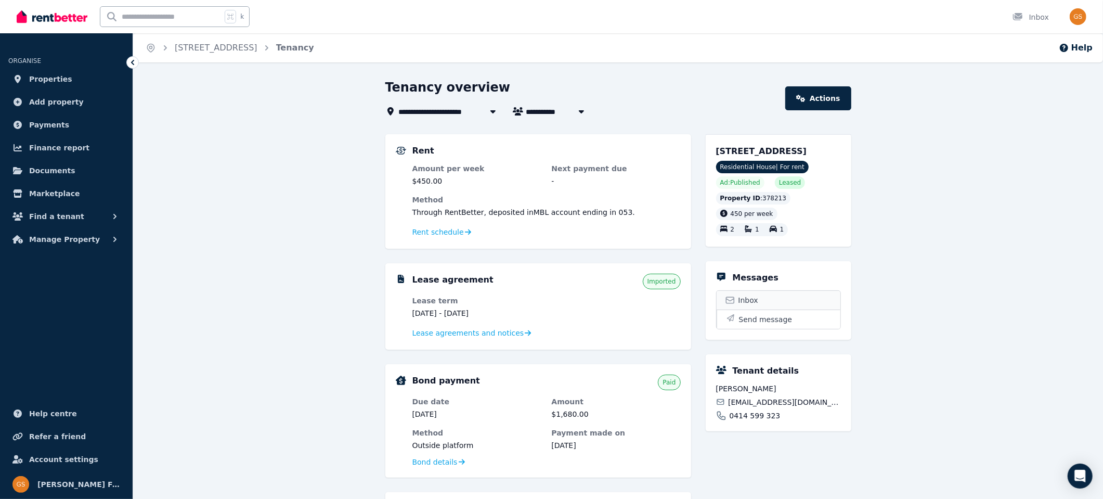
click at [760, 309] on link "Inbox" at bounding box center [778, 300] width 124 height 19
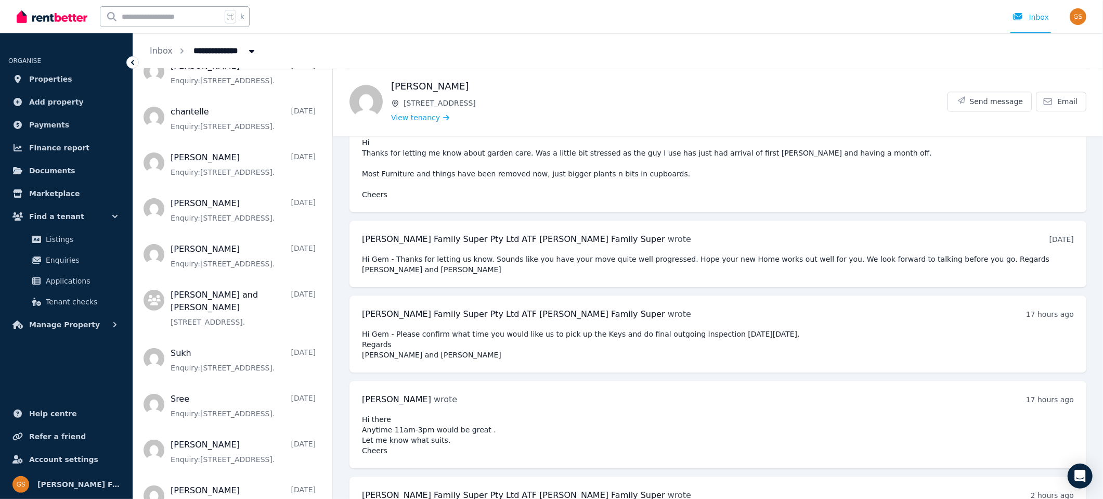
scroll to position [315, 0]
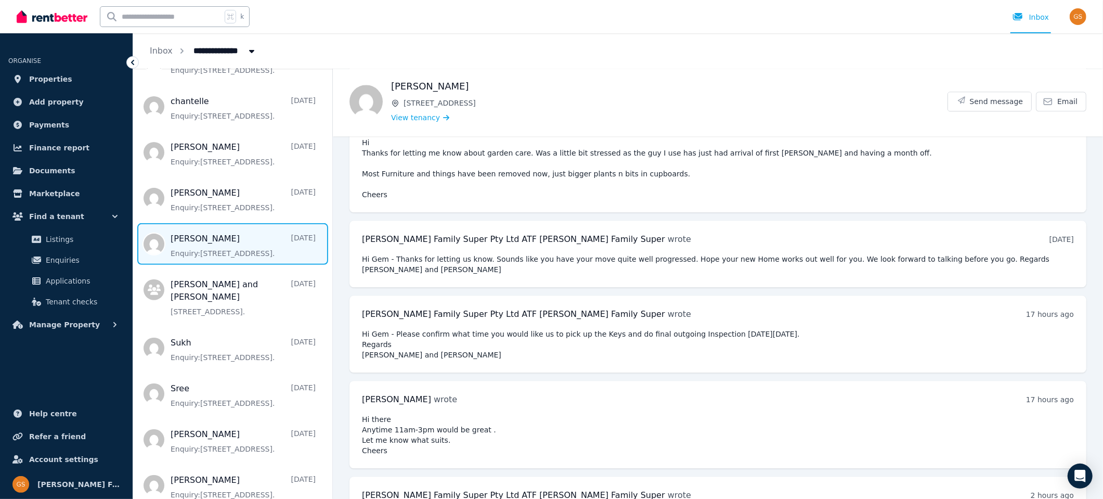
click at [199, 237] on span "Message list" at bounding box center [232, 244] width 199 height 42
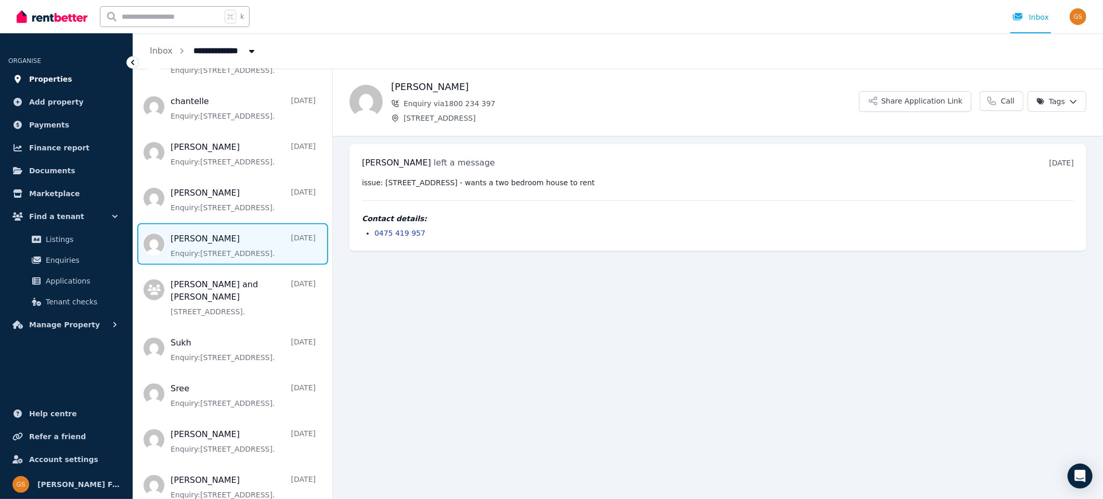
click at [58, 79] on span "Properties" at bounding box center [50, 79] width 43 height 12
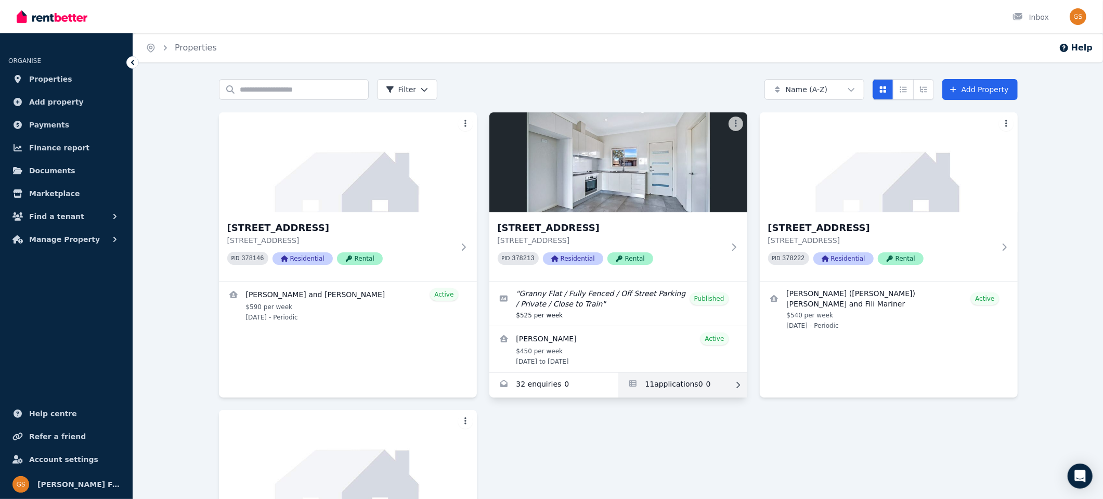
click at [670, 386] on link "Applications for 15A Crown St, Riverstone" at bounding box center [682, 384] width 129 height 25
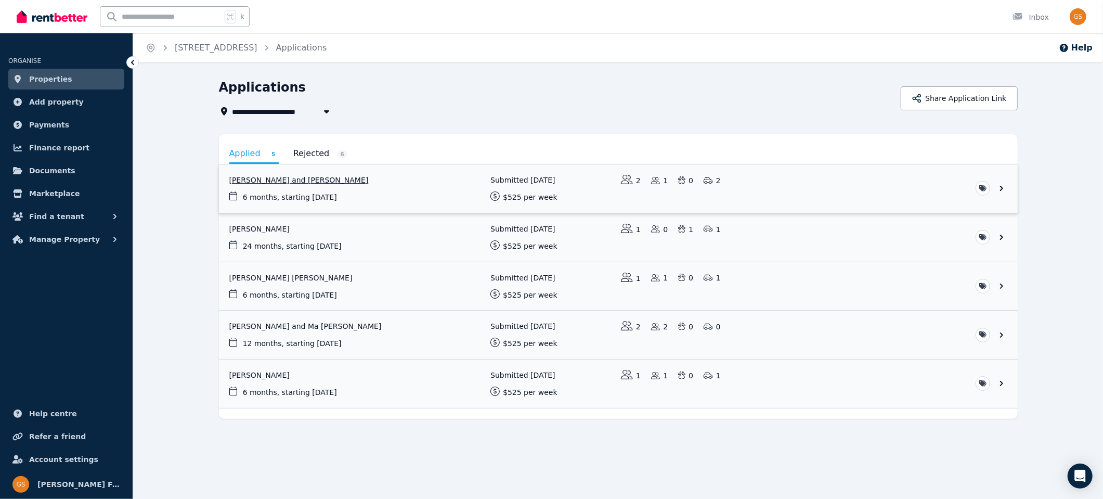
click at [1002, 189] on link "View application: Alvin Banaag and Edwin Bico" at bounding box center [618, 188] width 799 height 48
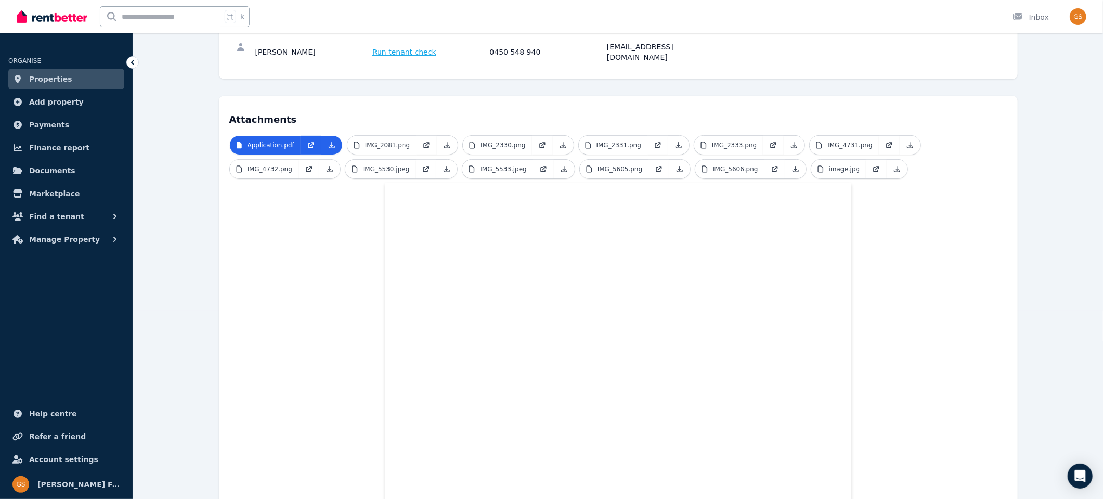
scroll to position [349, 0]
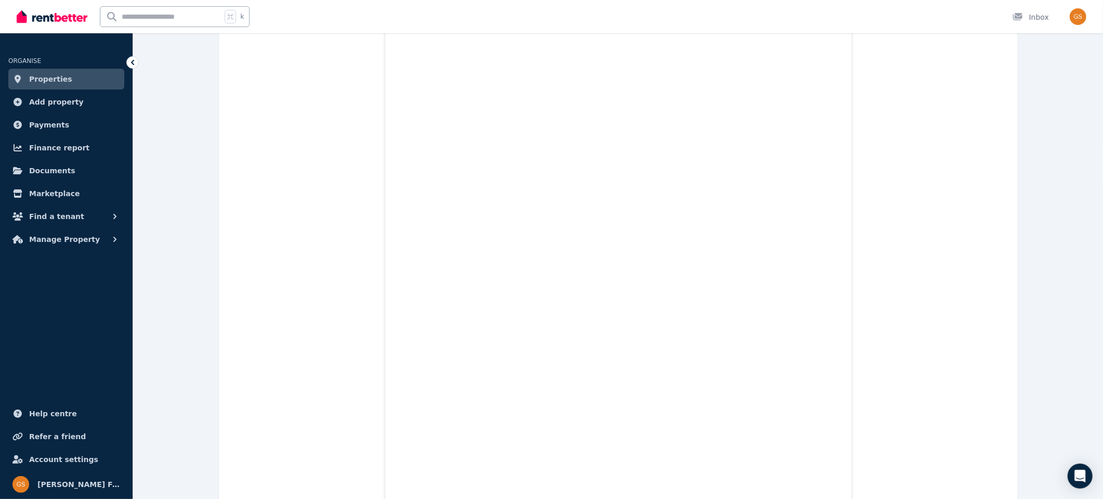
click at [66, 80] on link "Properties" at bounding box center [66, 79] width 116 height 21
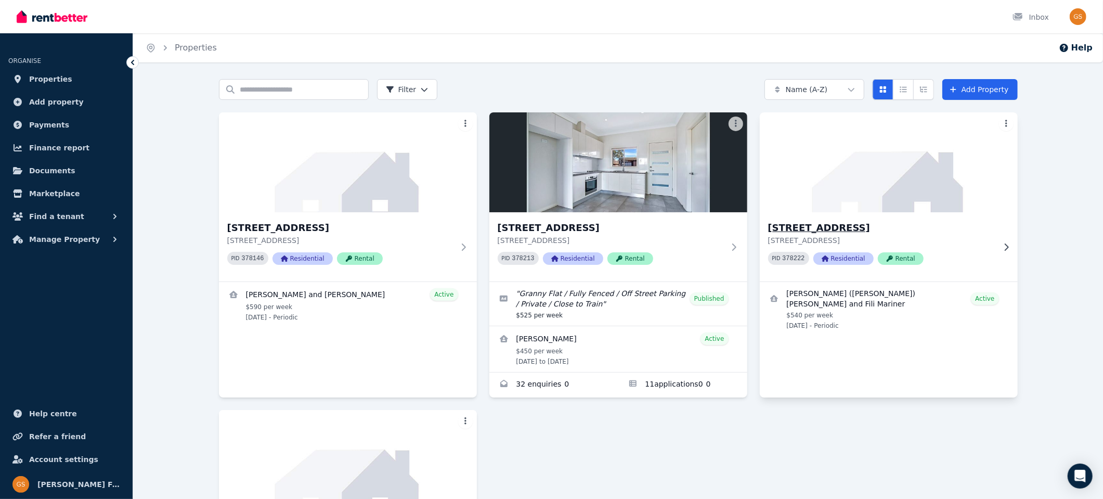
click at [827, 227] on h3 "[STREET_ADDRESS]" at bounding box center [881, 227] width 227 height 15
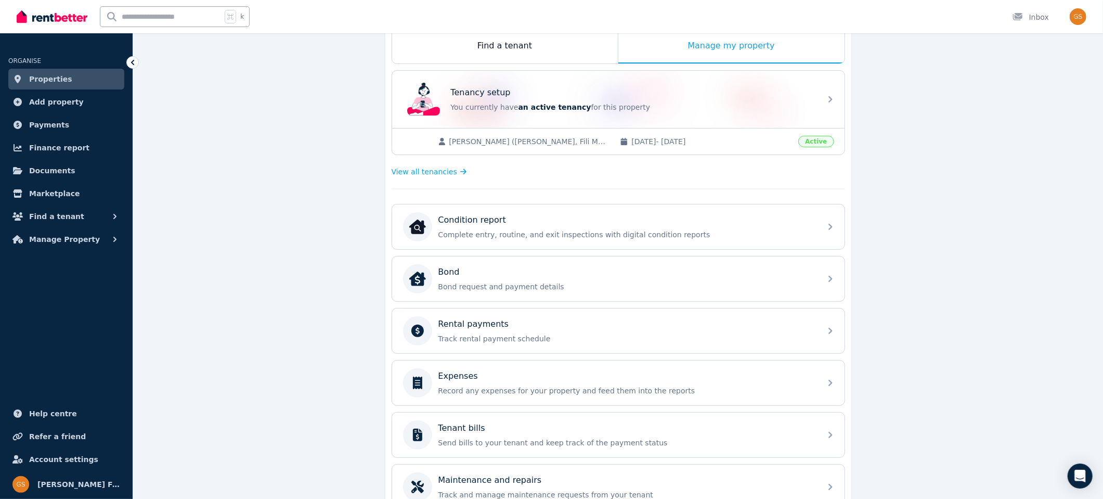
scroll to position [184, 0]
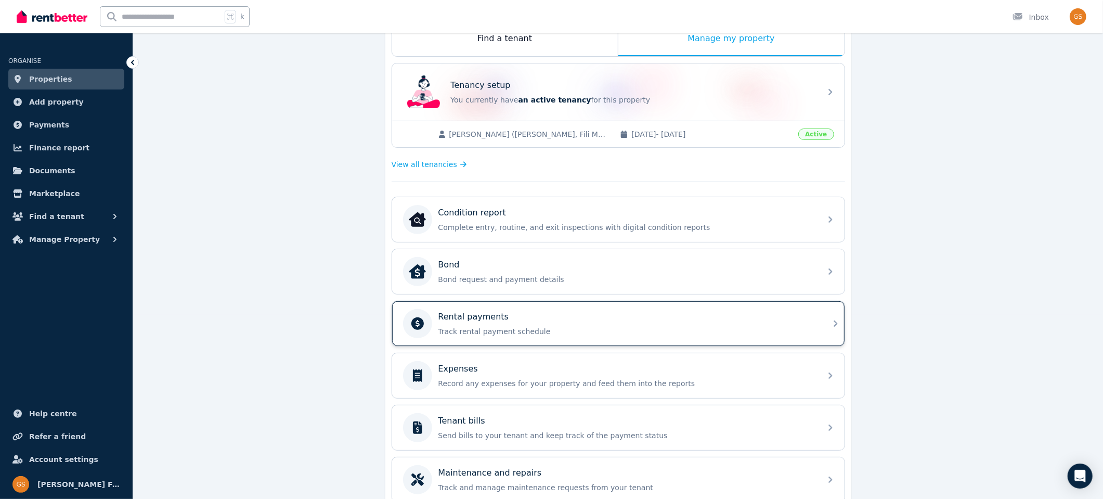
click at [835, 319] on icon at bounding box center [835, 323] width 12 height 12
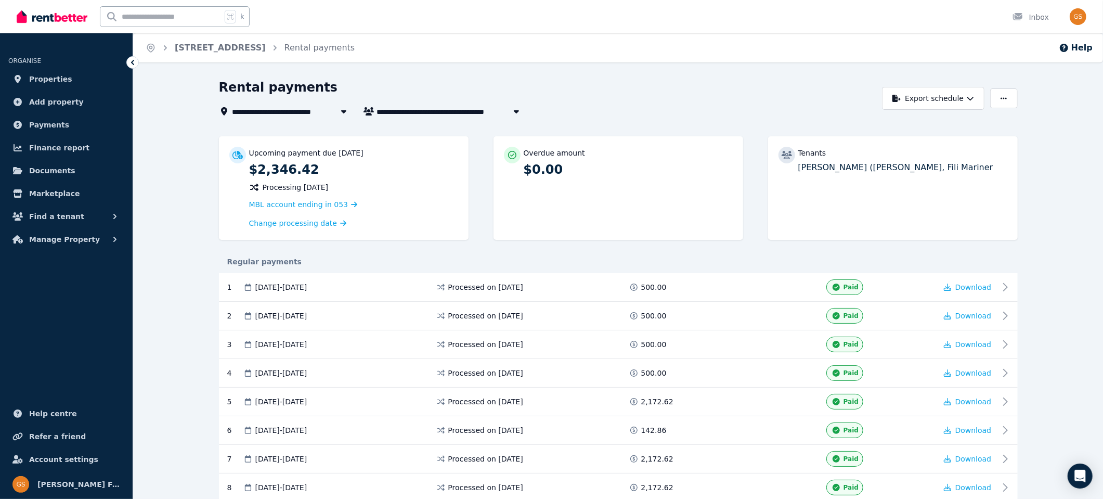
scroll to position [194, 0]
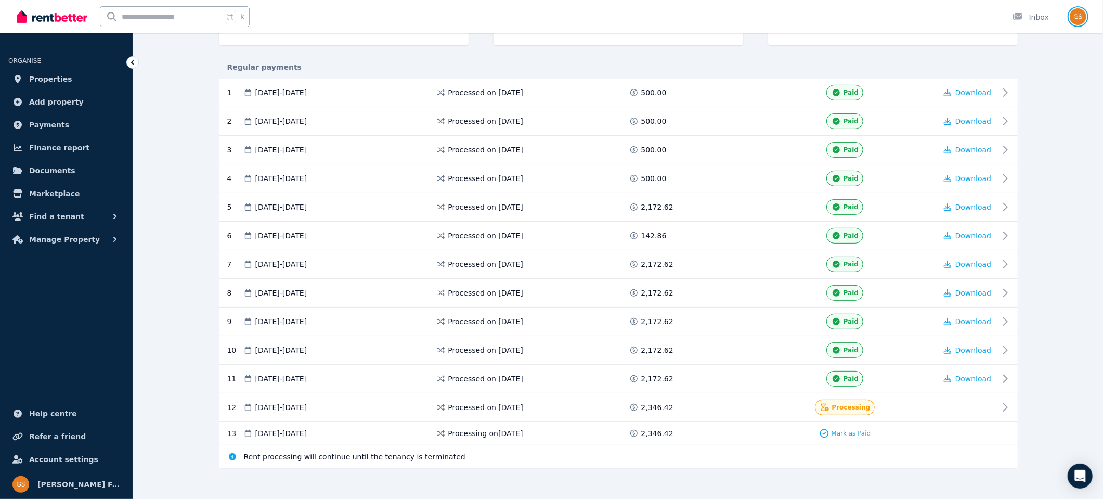
click at [1078, 14] on img "button" at bounding box center [1077, 16] width 17 height 17
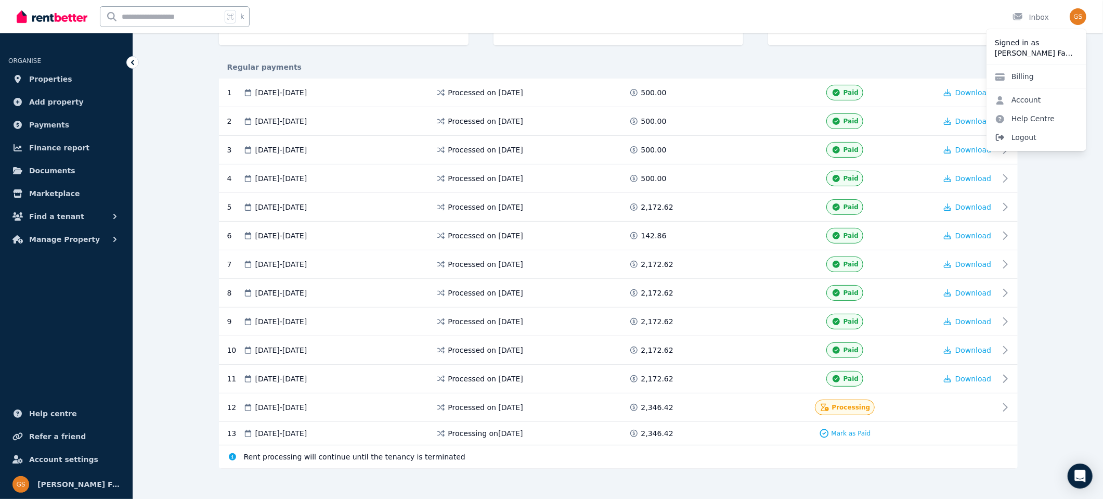
click at [1025, 139] on span "Logout" at bounding box center [1036, 137] width 100 height 19
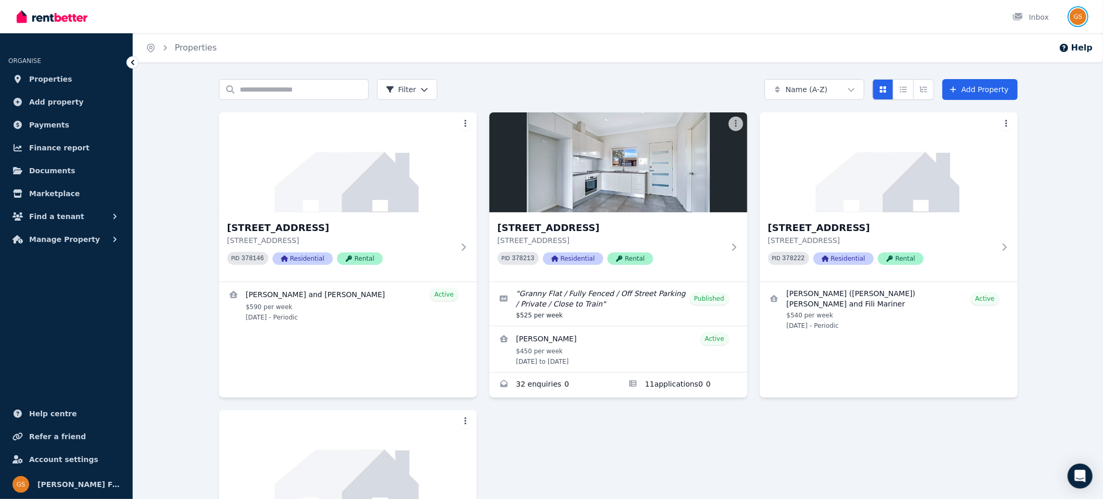
click at [1077, 17] on img "button" at bounding box center [1077, 16] width 17 height 17
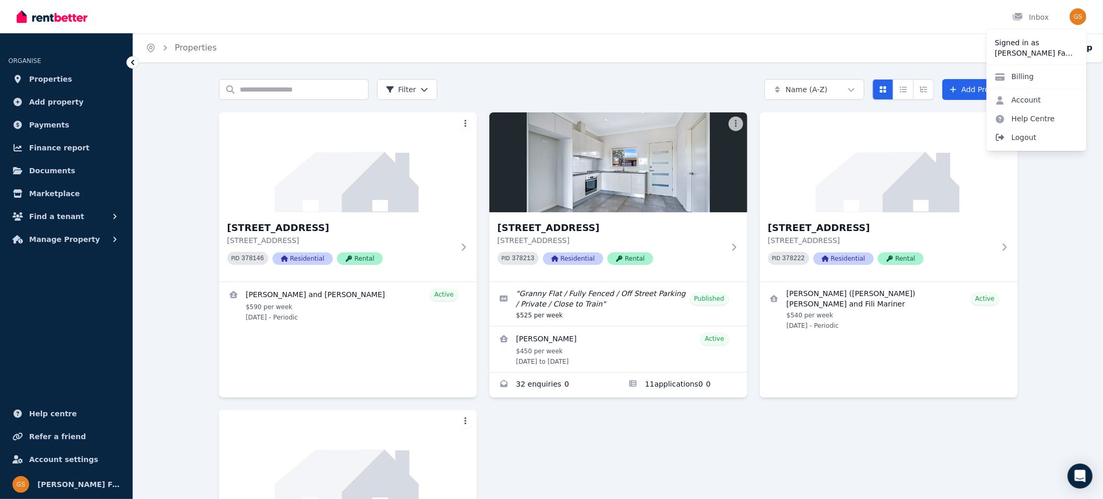
click at [1023, 136] on span "Logout" at bounding box center [1036, 137] width 100 height 19
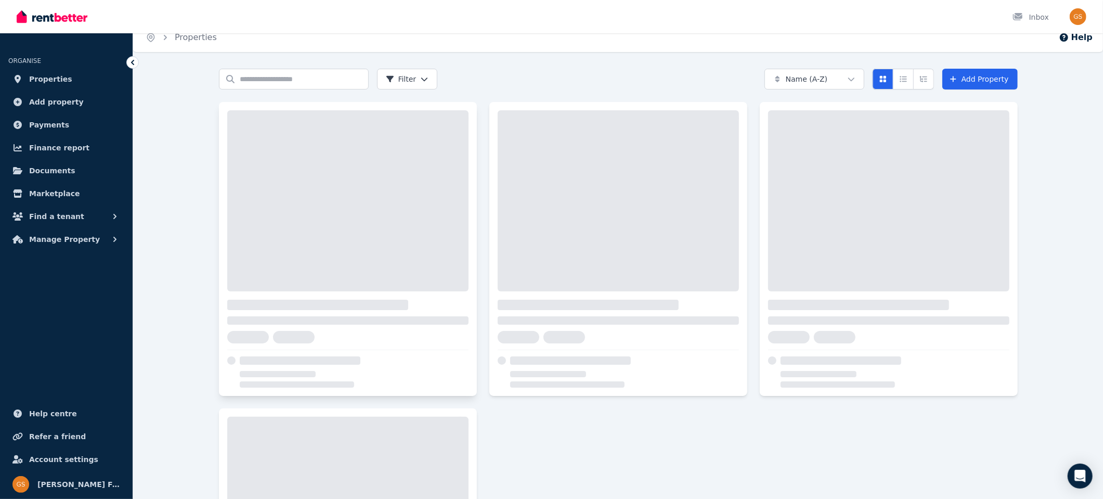
scroll to position [11, 0]
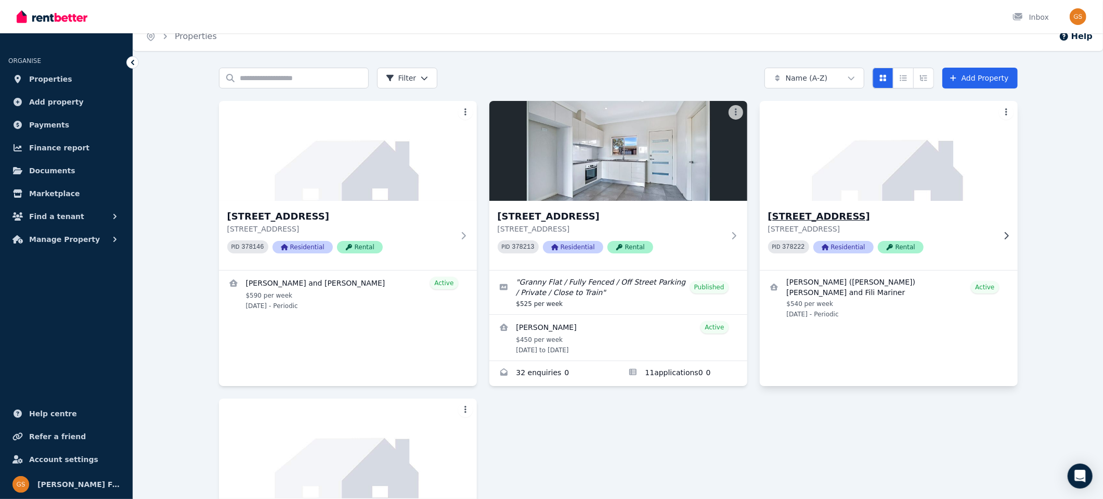
click at [788, 218] on h3 "[STREET_ADDRESS]" at bounding box center [881, 216] width 227 height 15
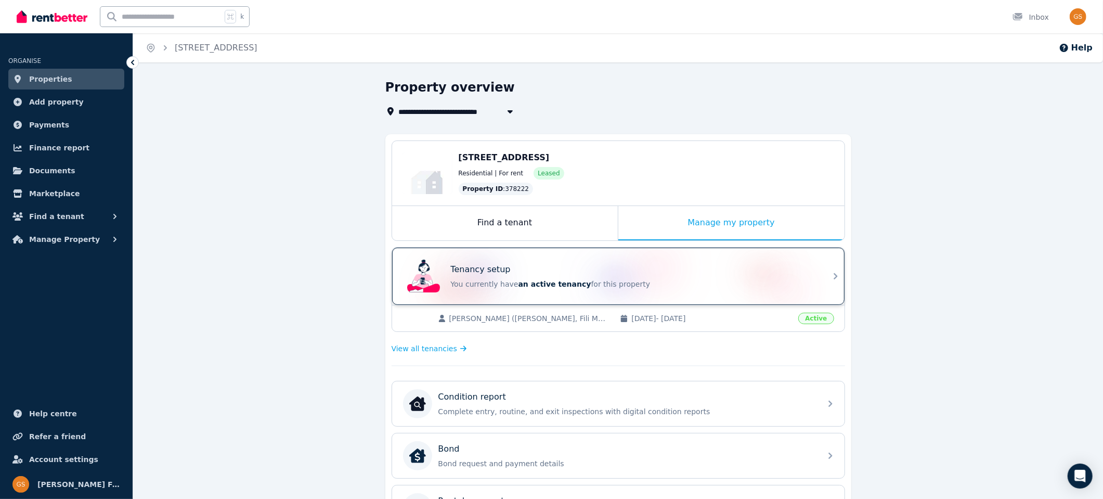
click at [812, 274] on div "Tenancy setup You currently have an active tenancy for this property" at bounding box center [633, 276] width 364 height 26
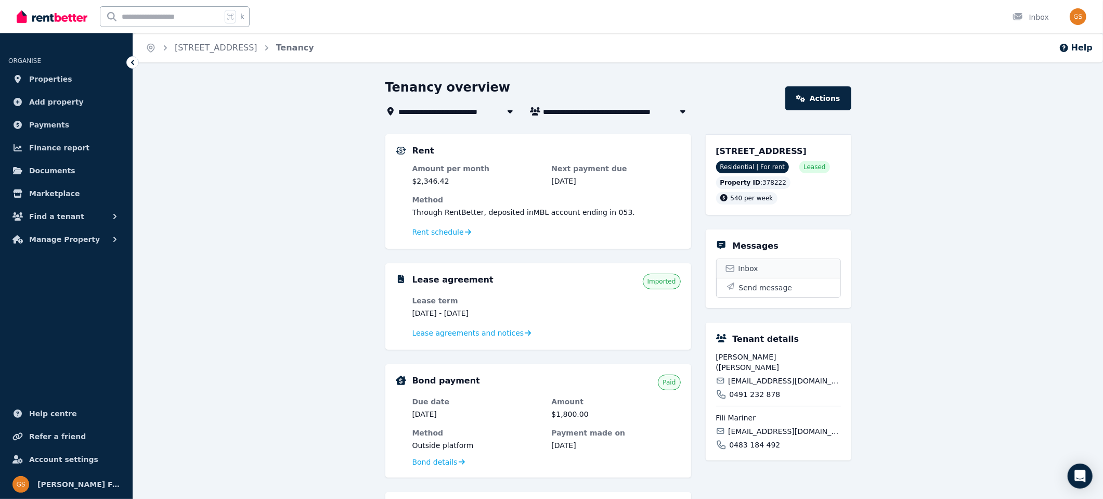
click at [750, 273] on span "Inbox" at bounding box center [748, 268] width 20 height 10
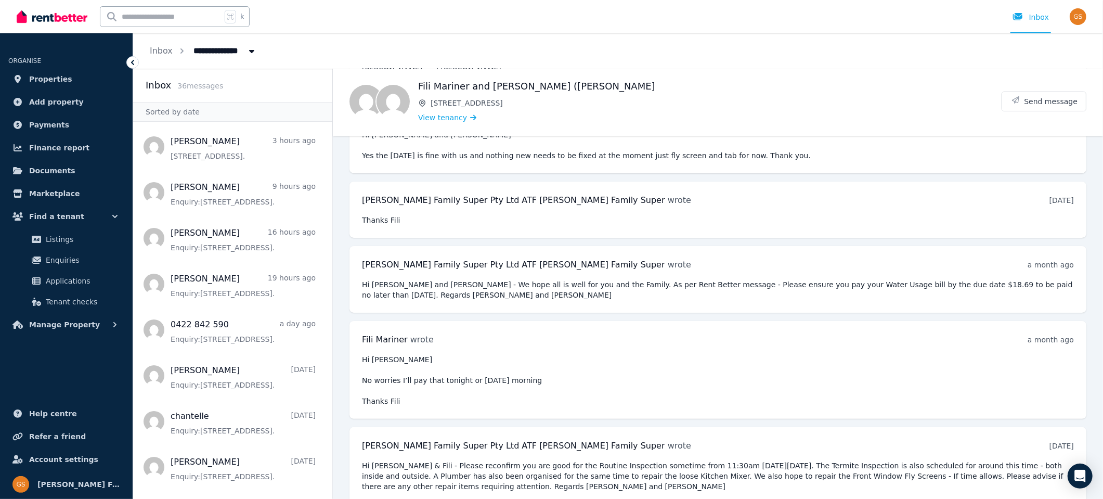
scroll to position [4462, 0]
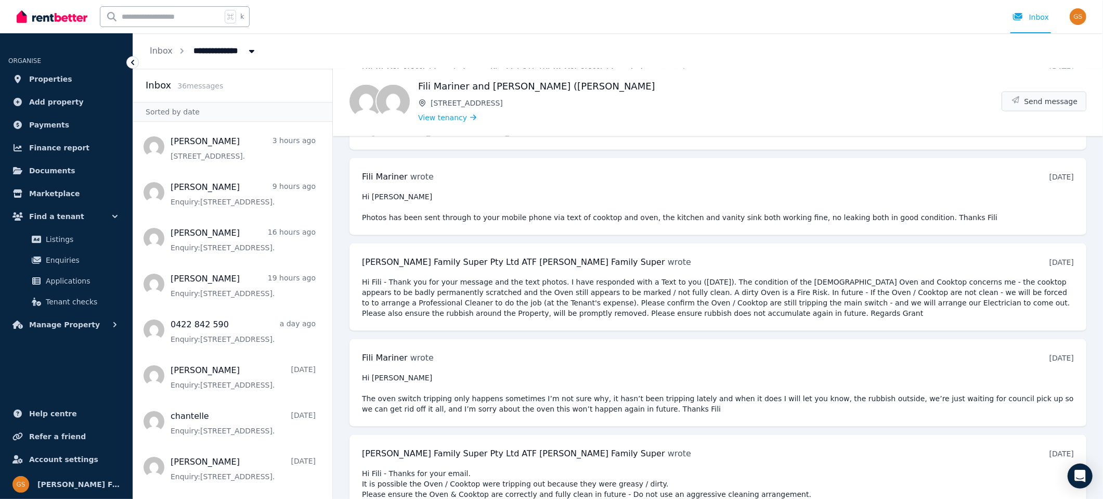
click at [1038, 99] on span "Send message" at bounding box center [1051, 101] width 54 height 10
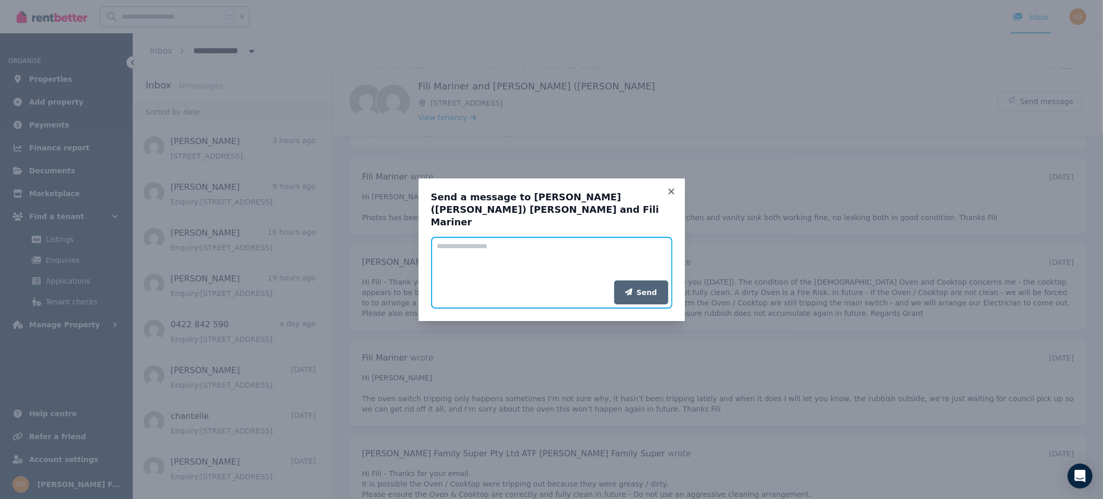
click at [502, 239] on textarea "Add your message" at bounding box center [551, 259] width 241 height 44
drag, startPoint x: 639, startPoint y: 256, endPoint x: 427, endPoint y: 238, distance: 212.8
click at [427, 238] on div "**********" at bounding box center [552, 249] width 266 height 142
type textarea "**********"
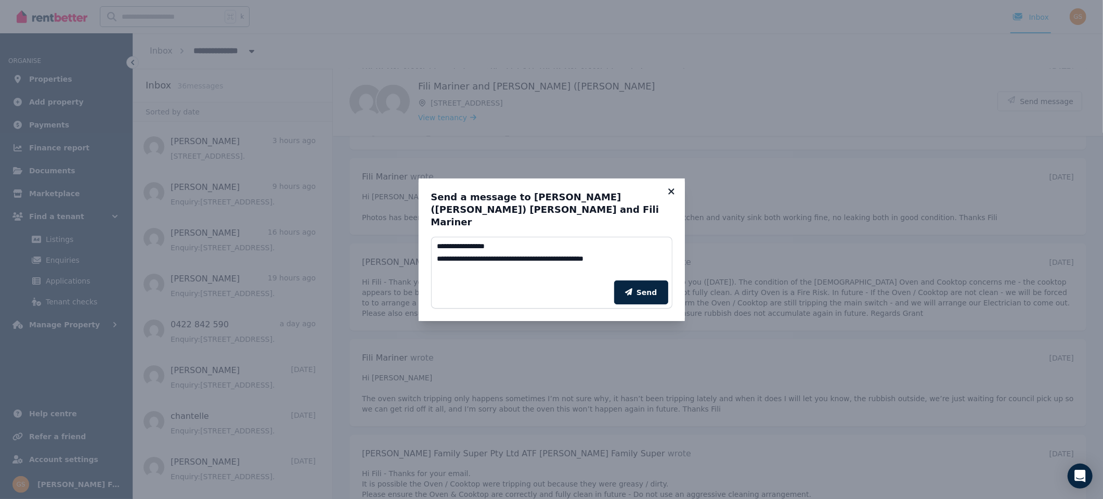
click at [671, 195] on icon at bounding box center [671, 191] width 10 height 9
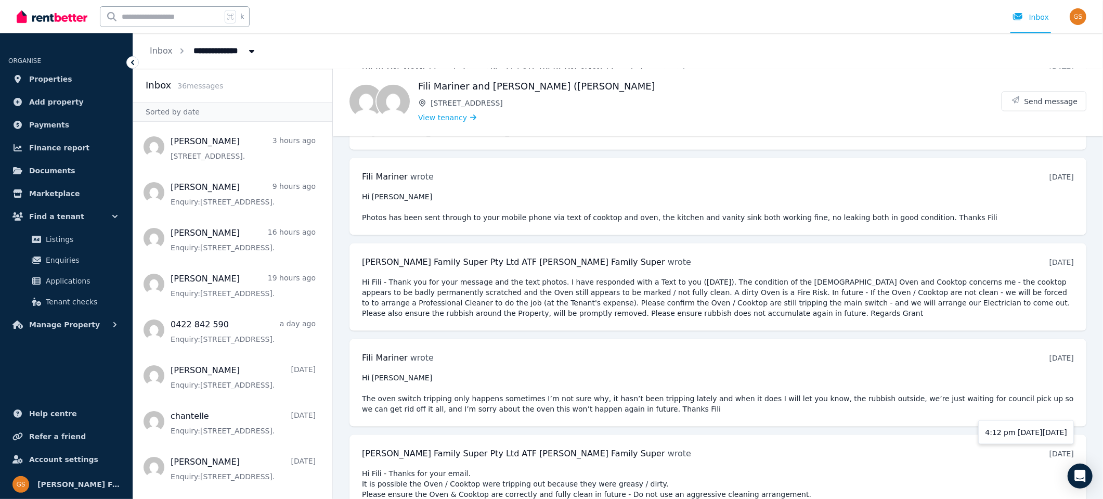
click at [1062, 449] on time "[DATE]" at bounding box center [1061, 453] width 24 height 8
click at [849, 447] on div "[PERSON_NAME] Family Super Pty Ltd ATF [PERSON_NAME] Family Super wrote [DATE] …" at bounding box center [718, 453] width 712 height 12
click at [1034, 100] on span "Send message" at bounding box center [1051, 101] width 54 height 10
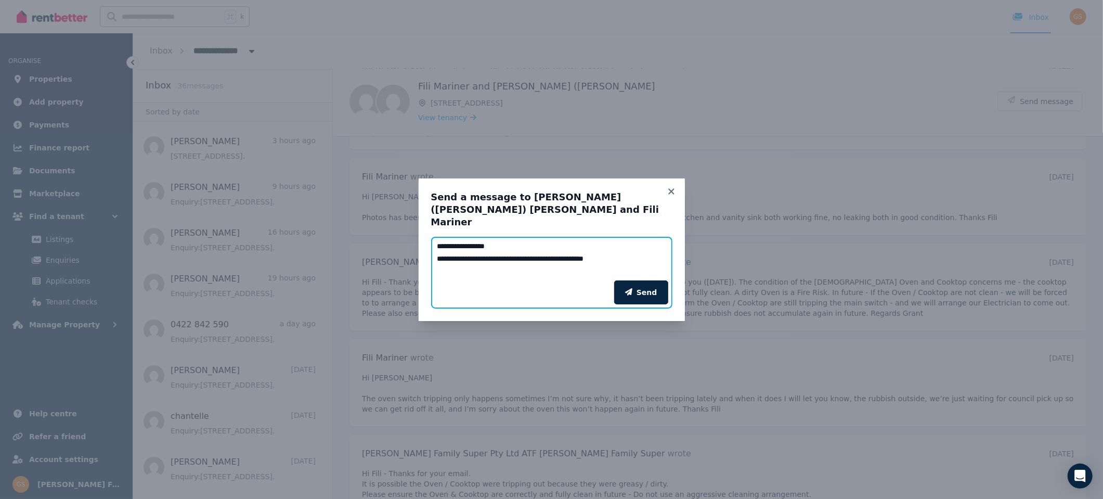
click at [646, 256] on textarea "**********" at bounding box center [551, 259] width 241 height 44
click at [530, 267] on textarea "**********" at bounding box center [551, 259] width 241 height 44
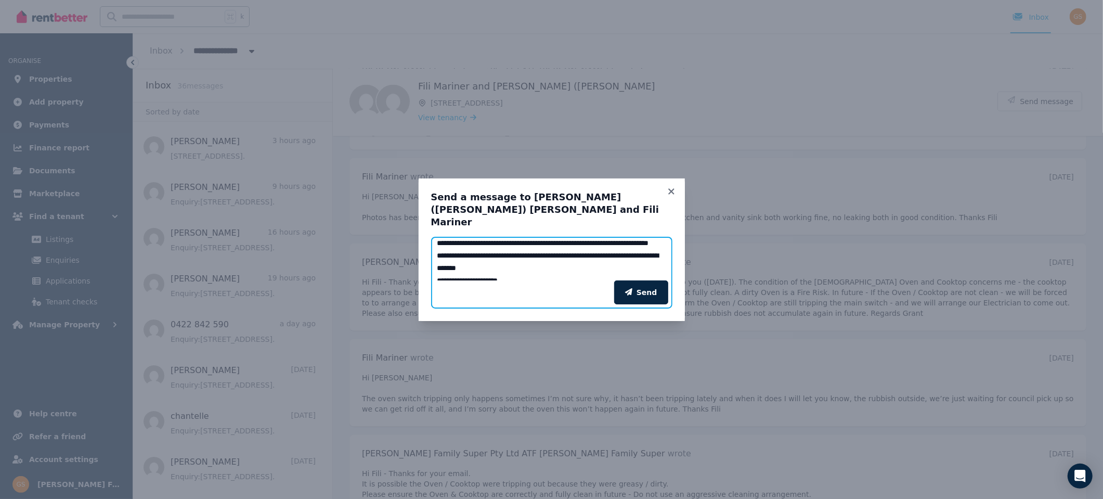
scroll to position [17, 0]
click at [438, 259] on textarea "**********" at bounding box center [551, 259] width 241 height 44
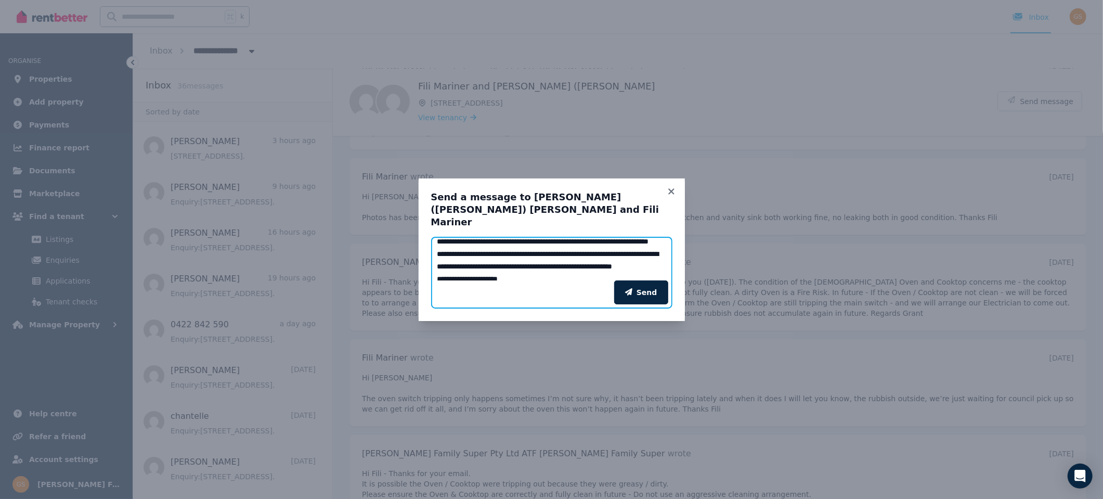
scroll to position [20, 0]
click at [610, 255] on textarea "**********" at bounding box center [551, 259] width 241 height 44
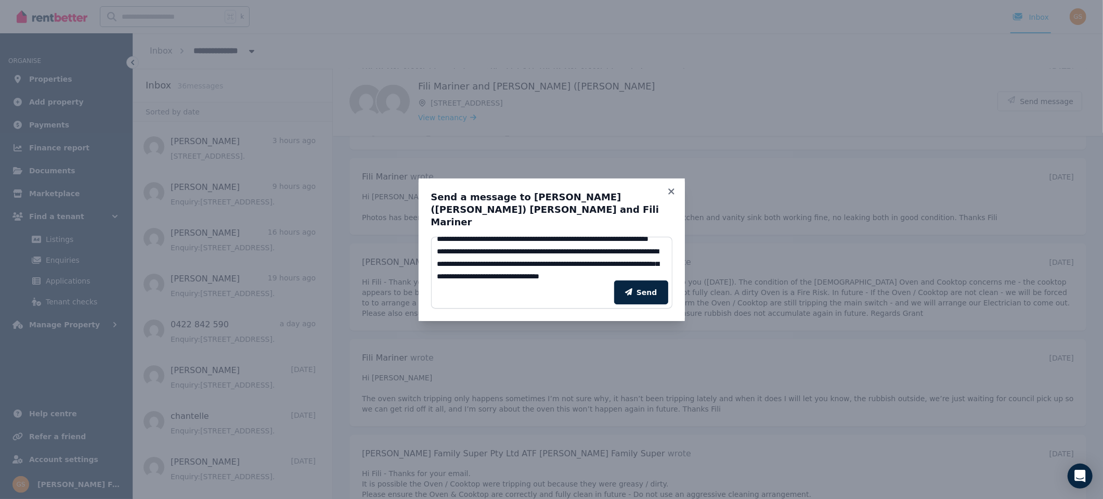
click at [629, 276] on div "Send" at bounding box center [551, 292] width 241 height 32
click at [600, 267] on textarea "**********" at bounding box center [551, 259] width 241 height 44
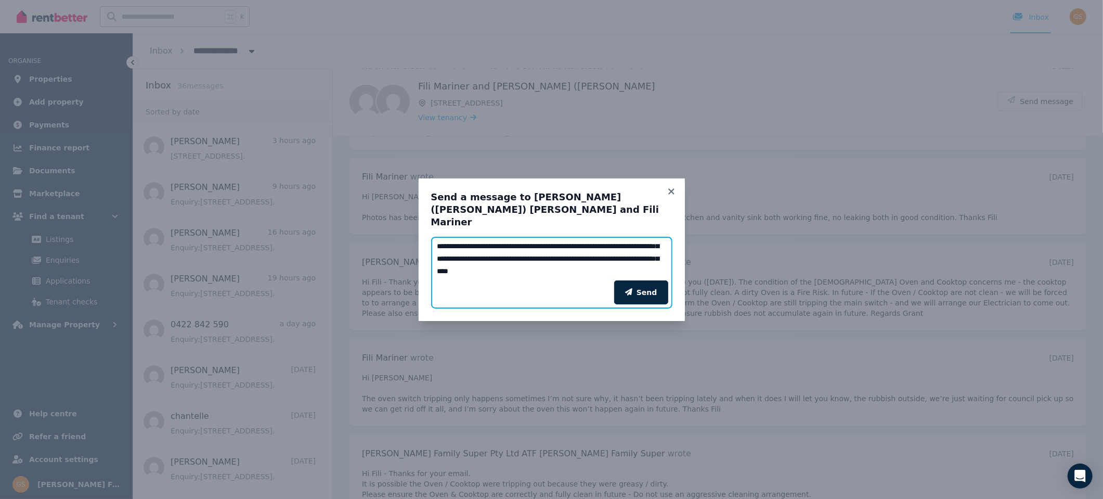
scroll to position [75, 0]
paste textarea "**********"
click at [496, 268] on textarea "**********" at bounding box center [551, 259] width 241 height 44
type textarea "**********"
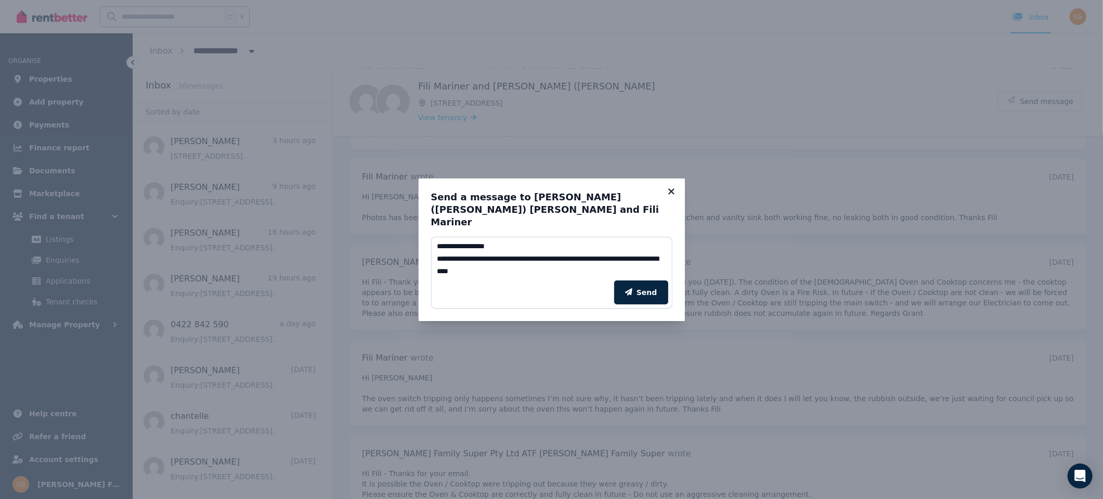
click at [669, 196] on icon at bounding box center [671, 191] width 10 height 9
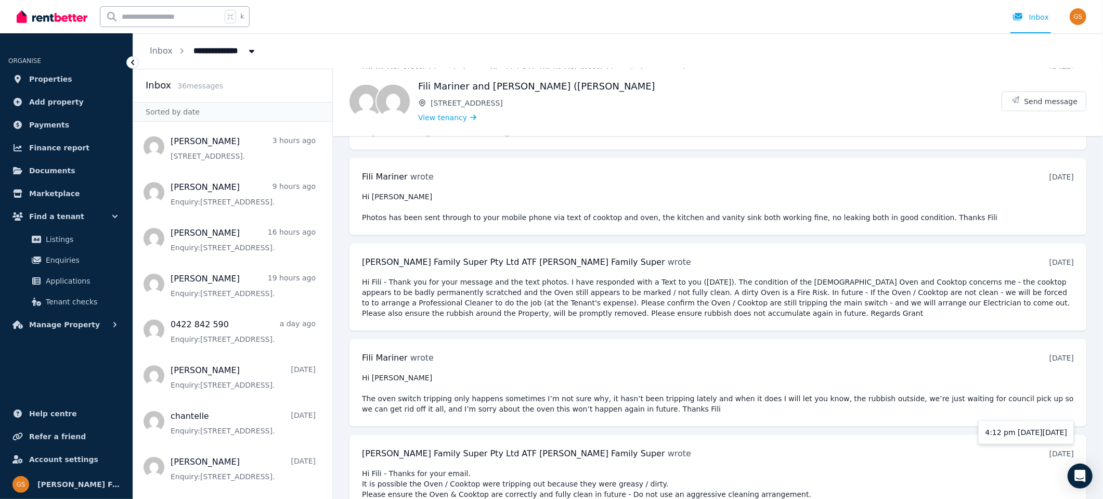
click at [1049, 448] on div "[DATE] 4:12 pm [DATE][DATE]" at bounding box center [1061, 453] width 24 height 10
click at [1037, 96] on span "Send message" at bounding box center [1051, 101] width 54 height 10
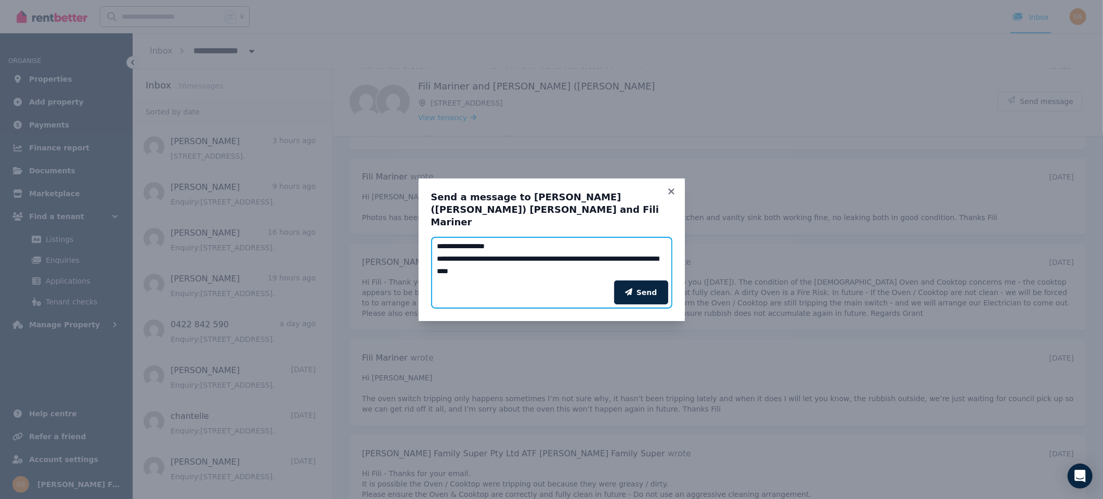
click at [524, 260] on textarea "**********" at bounding box center [551, 259] width 241 height 44
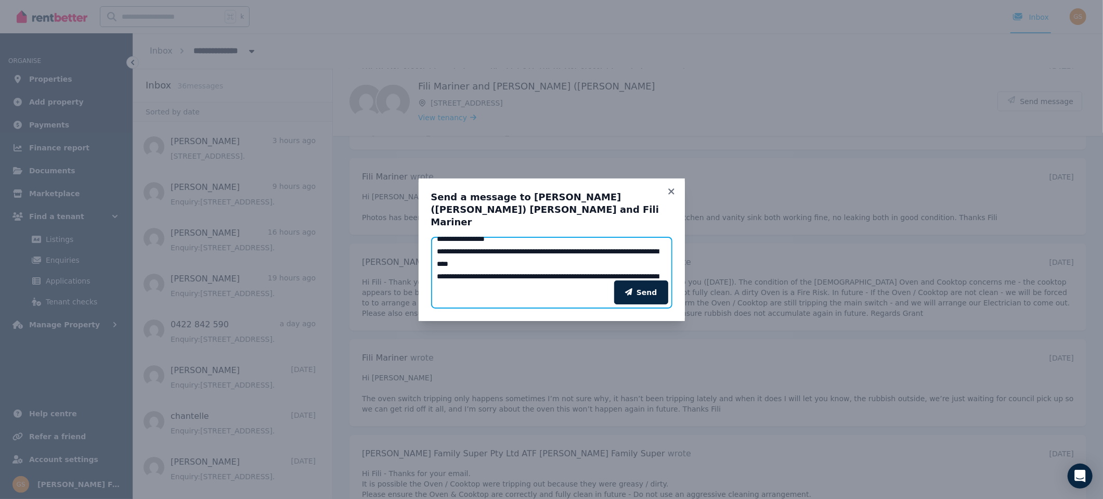
scroll to position [37, 0]
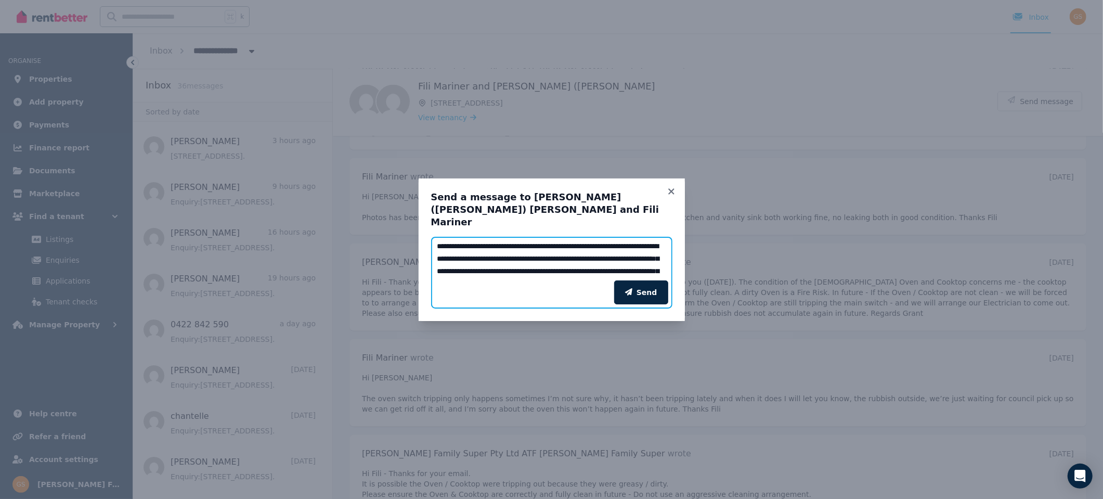
click at [607, 241] on textarea "**********" at bounding box center [551, 259] width 241 height 44
click at [594, 250] on textarea "**********" at bounding box center [551, 259] width 241 height 44
click at [485, 265] on textarea "**********" at bounding box center [551, 259] width 241 height 44
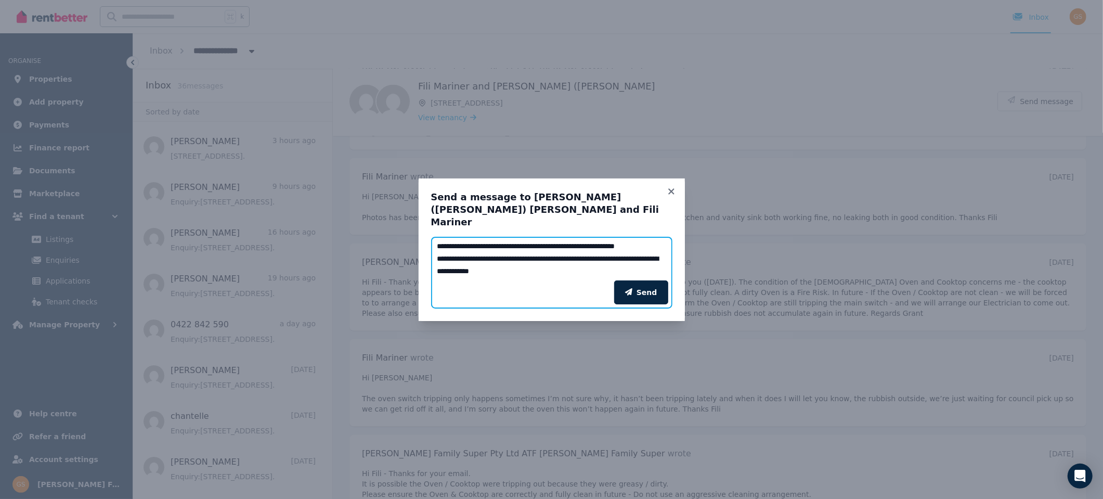
click at [499, 269] on textarea "**********" at bounding box center [551, 259] width 241 height 44
click at [437, 248] on textarea "**********" at bounding box center [551, 259] width 241 height 44
click at [614, 262] on textarea "Add your message" at bounding box center [551, 259] width 241 height 44
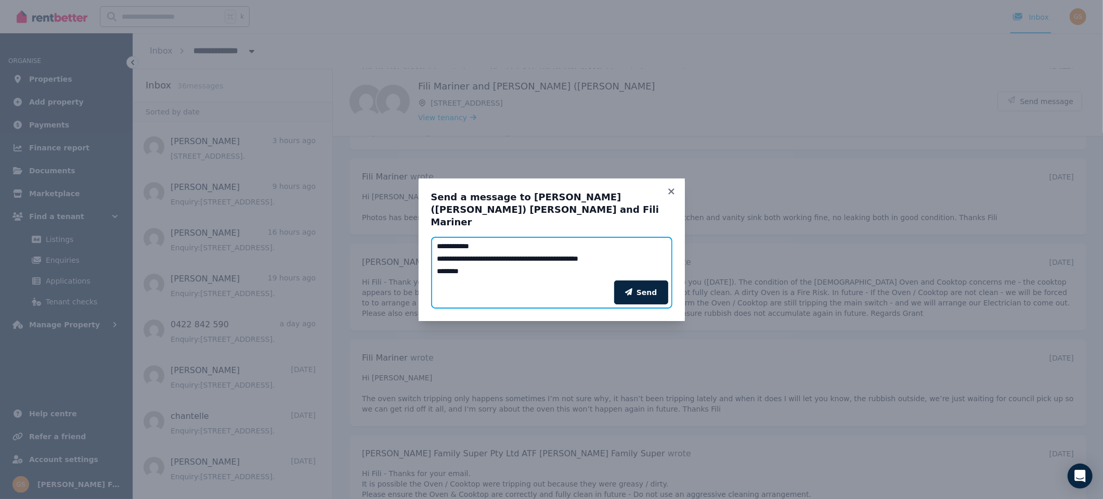
scroll to position [257, 0]
click at [629, 242] on textarea "Add your message" at bounding box center [551, 259] width 241 height 44
click at [608, 243] on textarea "Add your message" at bounding box center [551, 259] width 241 height 44
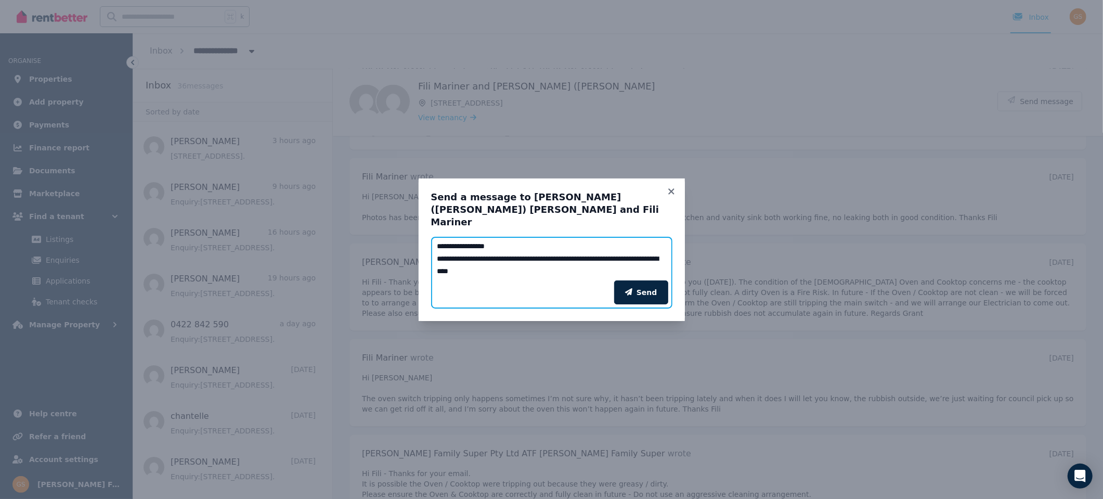
click at [498, 266] on textarea "Add your message" at bounding box center [551, 259] width 241 height 44
click at [493, 255] on textarea "Add your message" at bounding box center [551, 259] width 241 height 44
click at [655, 257] on textarea "Add your message" at bounding box center [551, 259] width 241 height 44
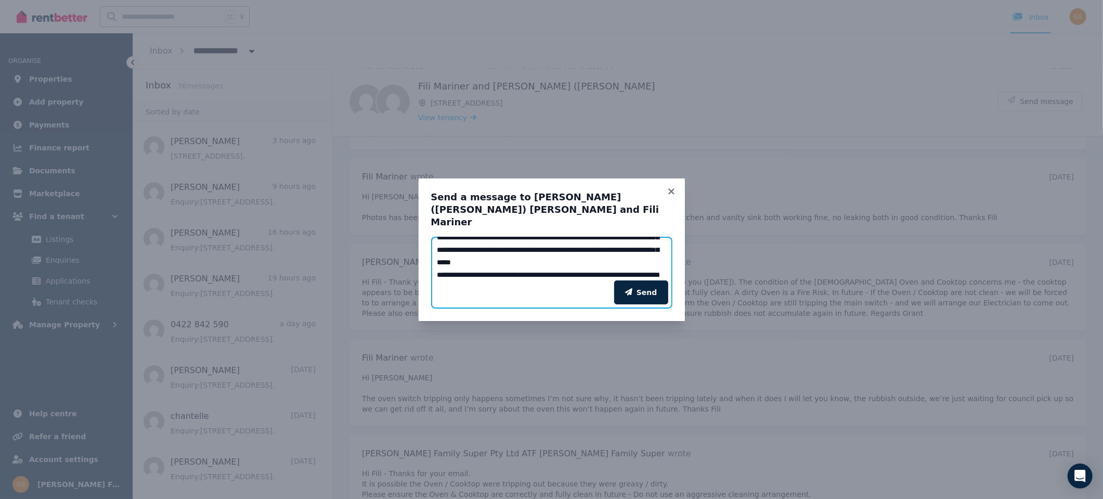
scroll to position [64, 0]
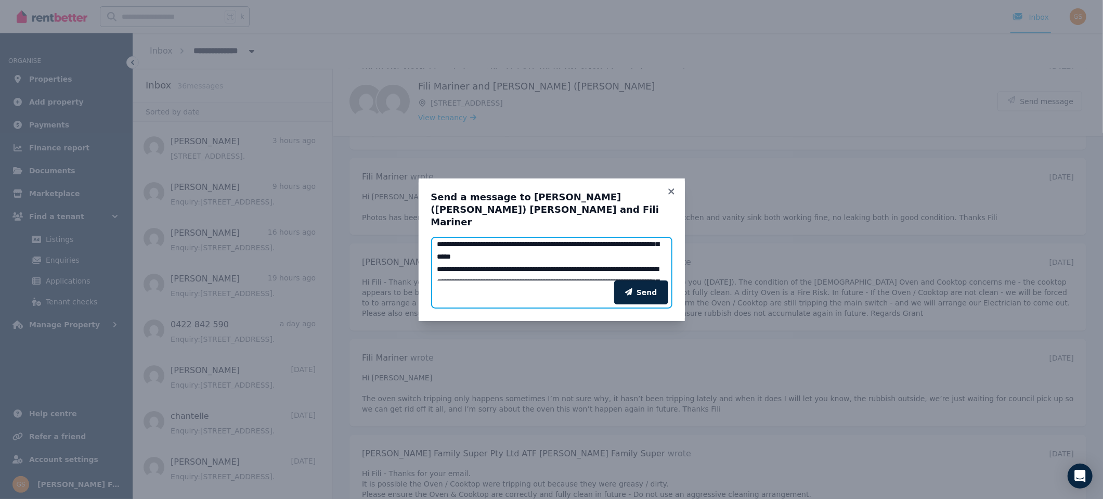
click at [560, 250] on textarea "Add your message" at bounding box center [551, 259] width 241 height 44
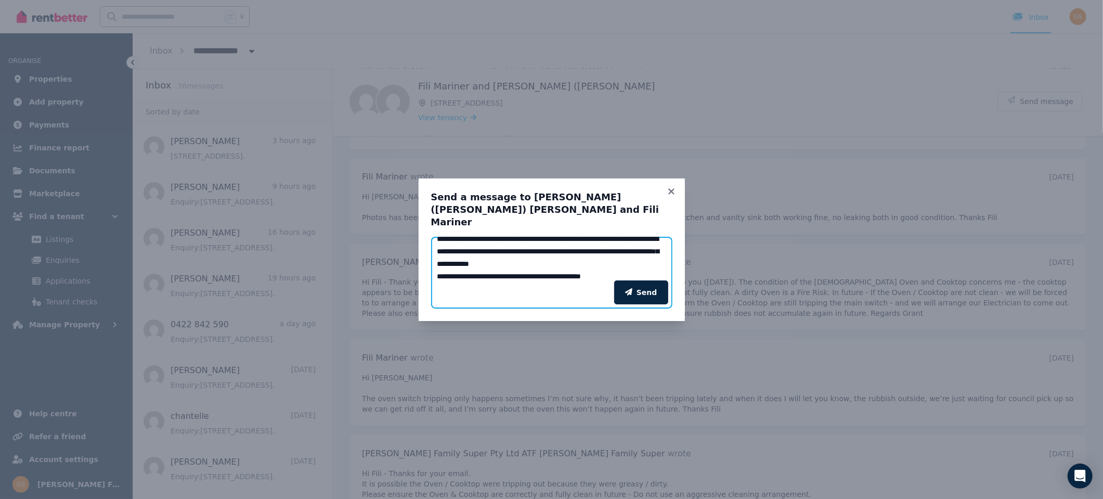
scroll to position [175, 0]
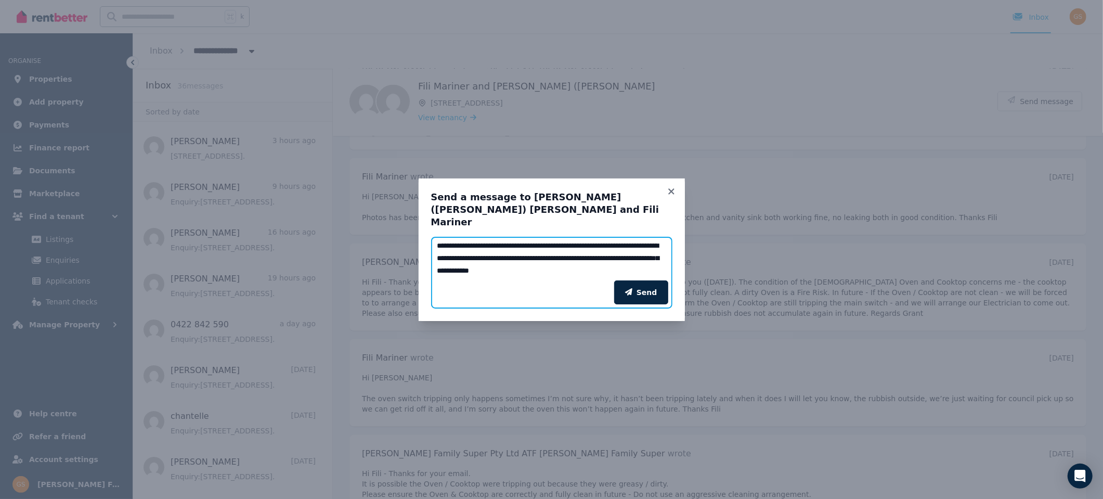
click at [540, 239] on textarea "Add your message" at bounding box center [551, 259] width 241 height 44
click at [585, 239] on textarea "Add your message" at bounding box center [551, 259] width 241 height 44
click at [518, 244] on textarea "Add your message" at bounding box center [551, 259] width 241 height 44
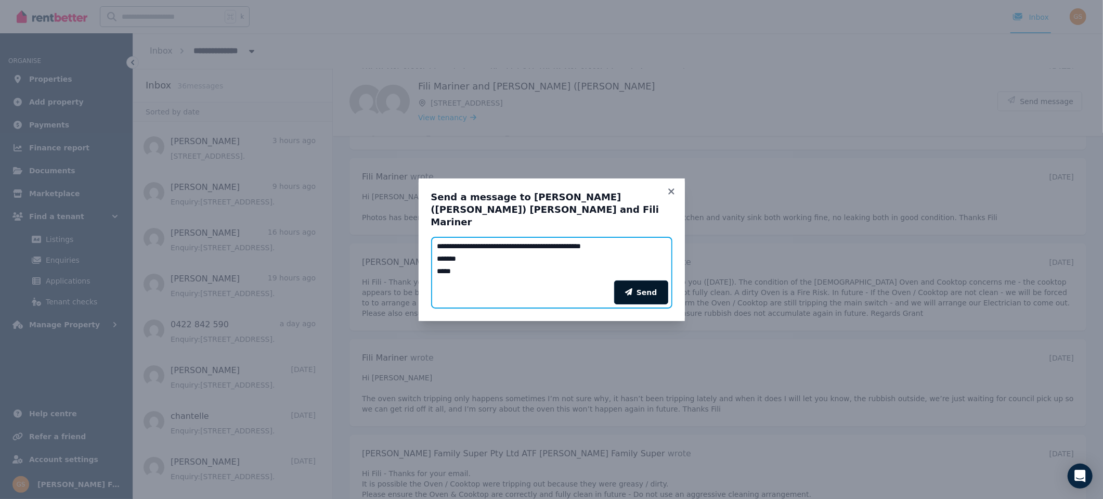
type textarea "**********"
click at [638, 283] on button "Send" at bounding box center [641, 292] width 54 height 24
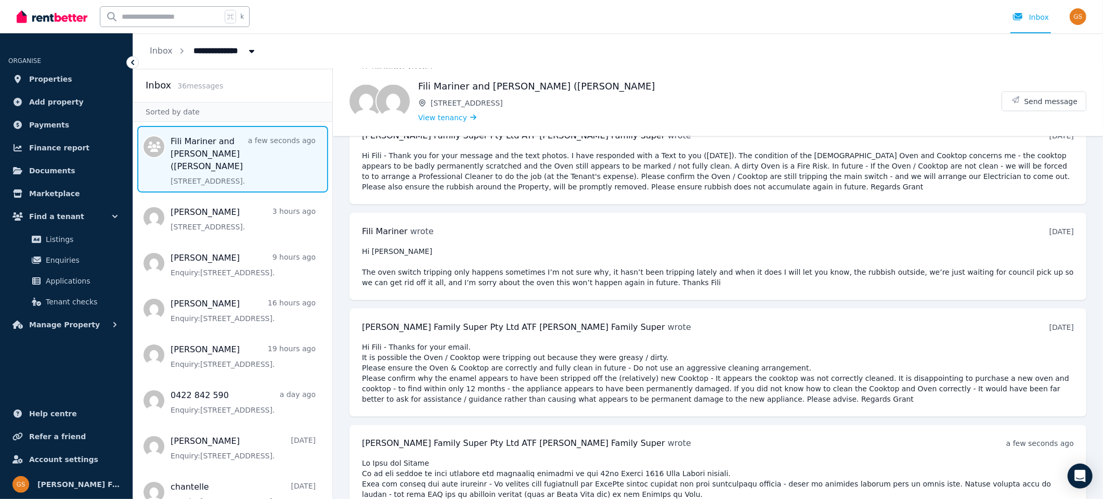
scroll to position [4651, 0]
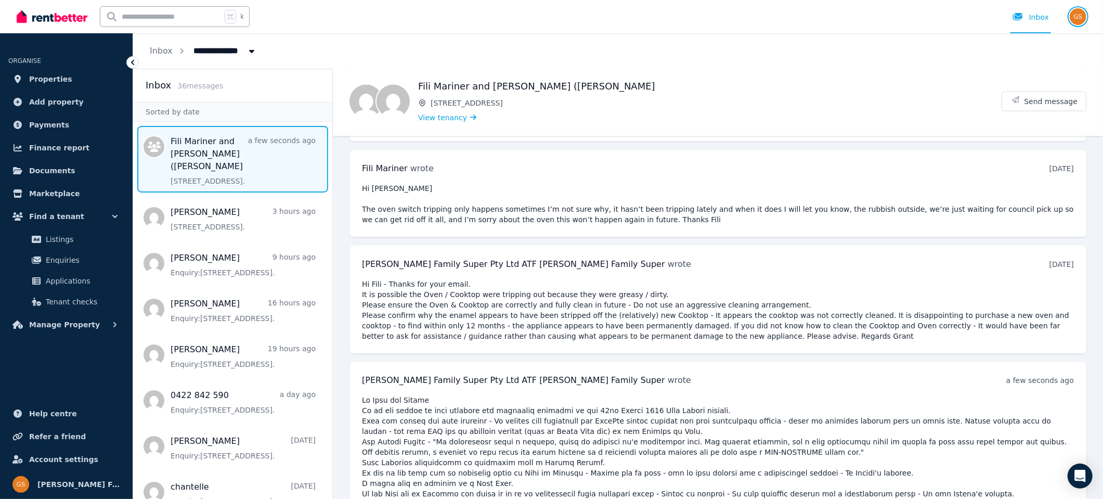
click at [1078, 15] on img "button" at bounding box center [1077, 16] width 17 height 17
click at [1021, 135] on span "Logout" at bounding box center [1036, 137] width 100 height 19
